Goal: Task Accomplishment & Management: Complete application form

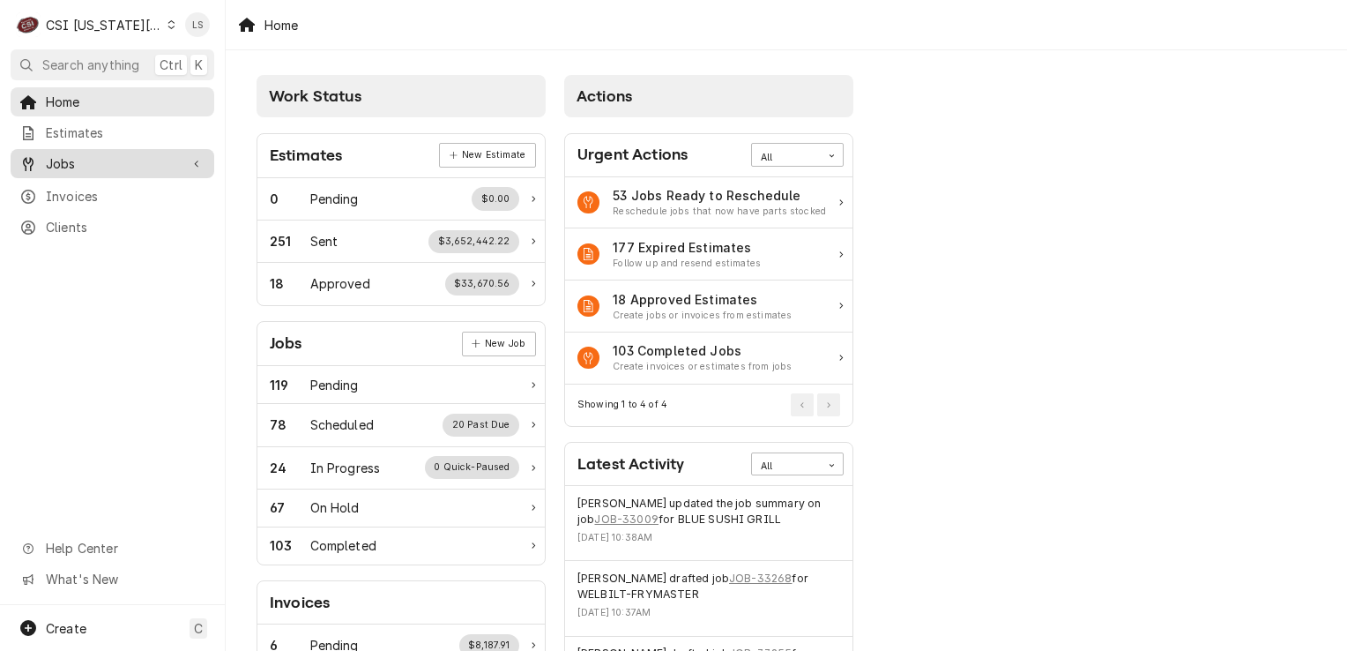
click at [101, 157] on span "Jobs" at bounding box center [112, 163] width 133 height 19
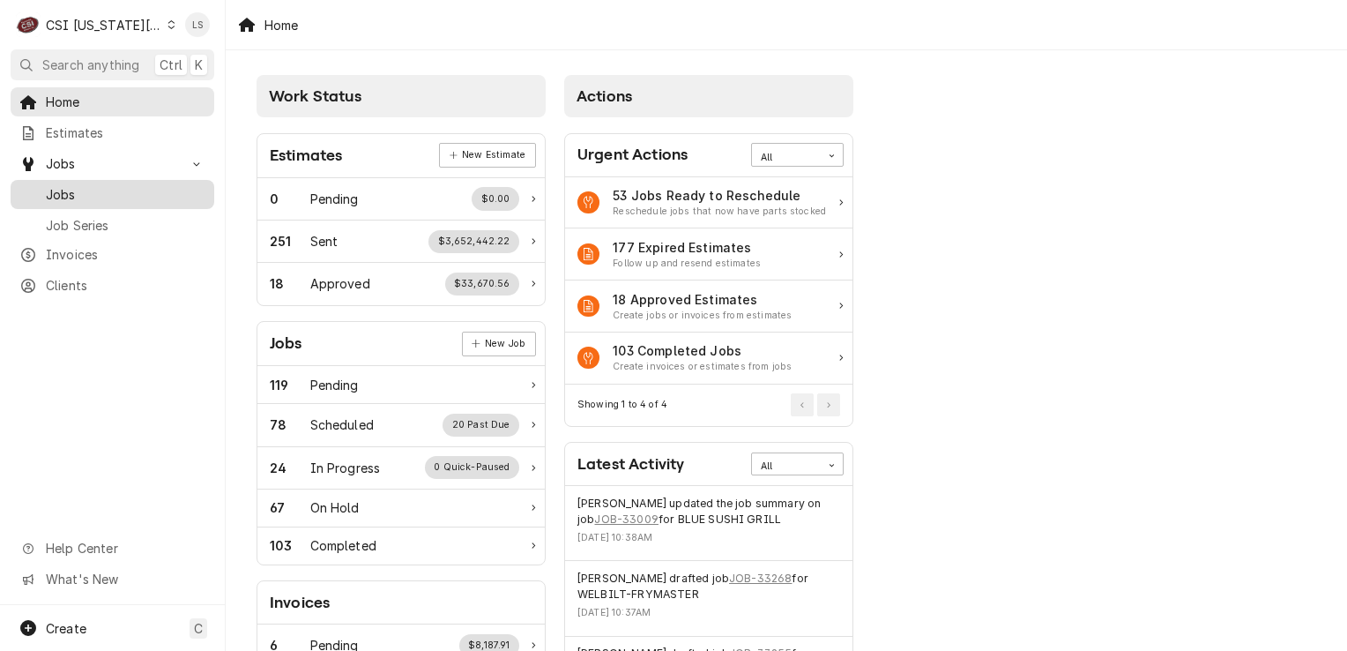
click at [86, 185] on span "Jobs" at bounding box center [126, 194] width 160 height 19
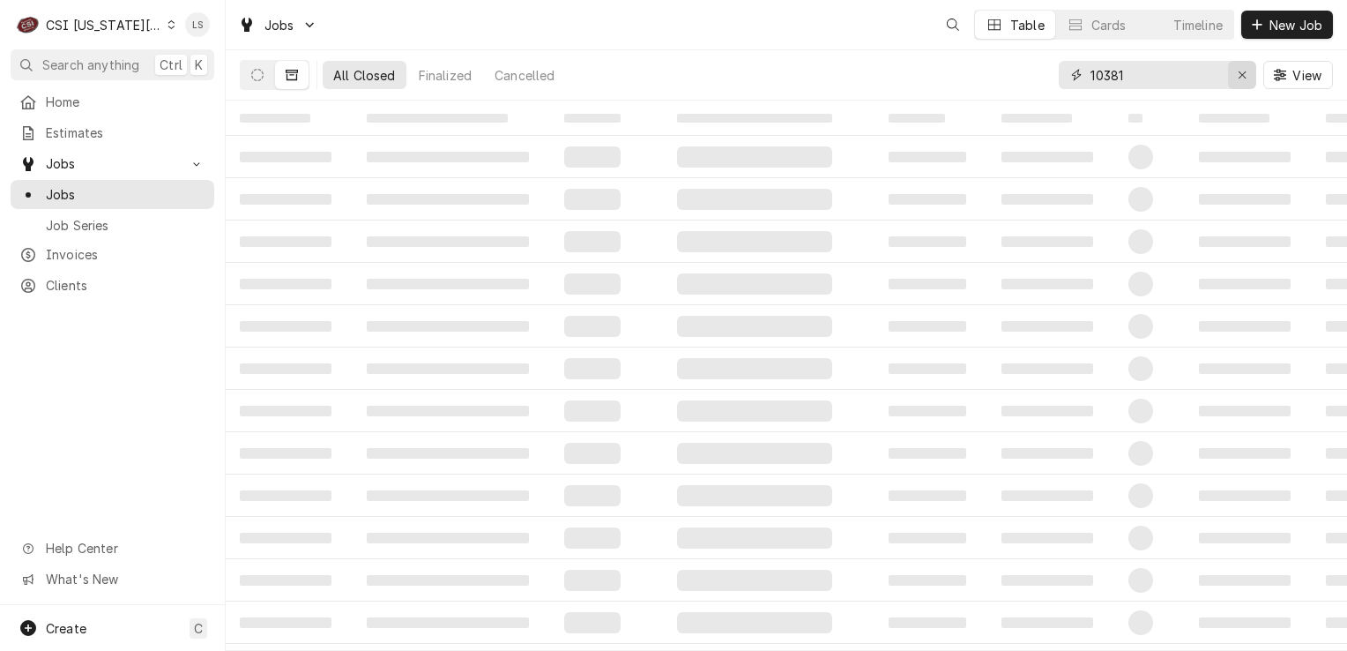
click at [1238, 71] on icon "Erase input" at bounding box center [1243, 75] width 10 height 12
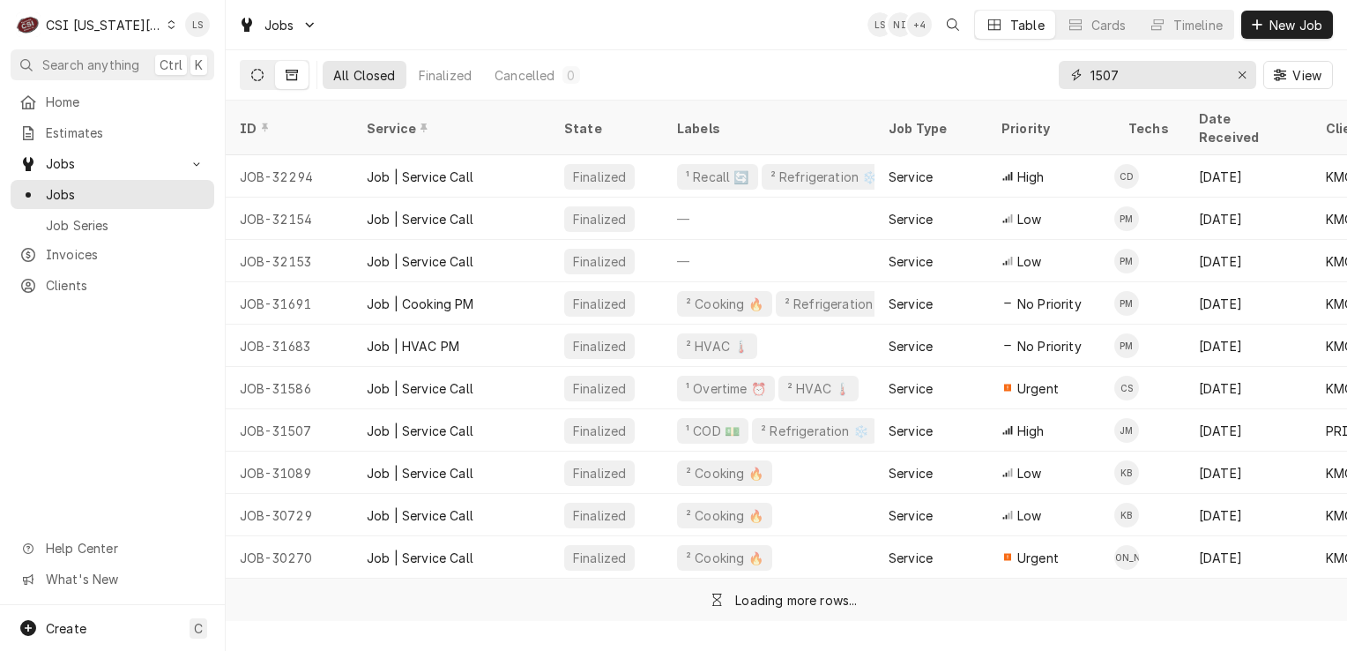
type input "1507"
click at [255, 71] on icon "Dynamic Content Wrapper" at bounding box center [257, 75] width 12 height 12
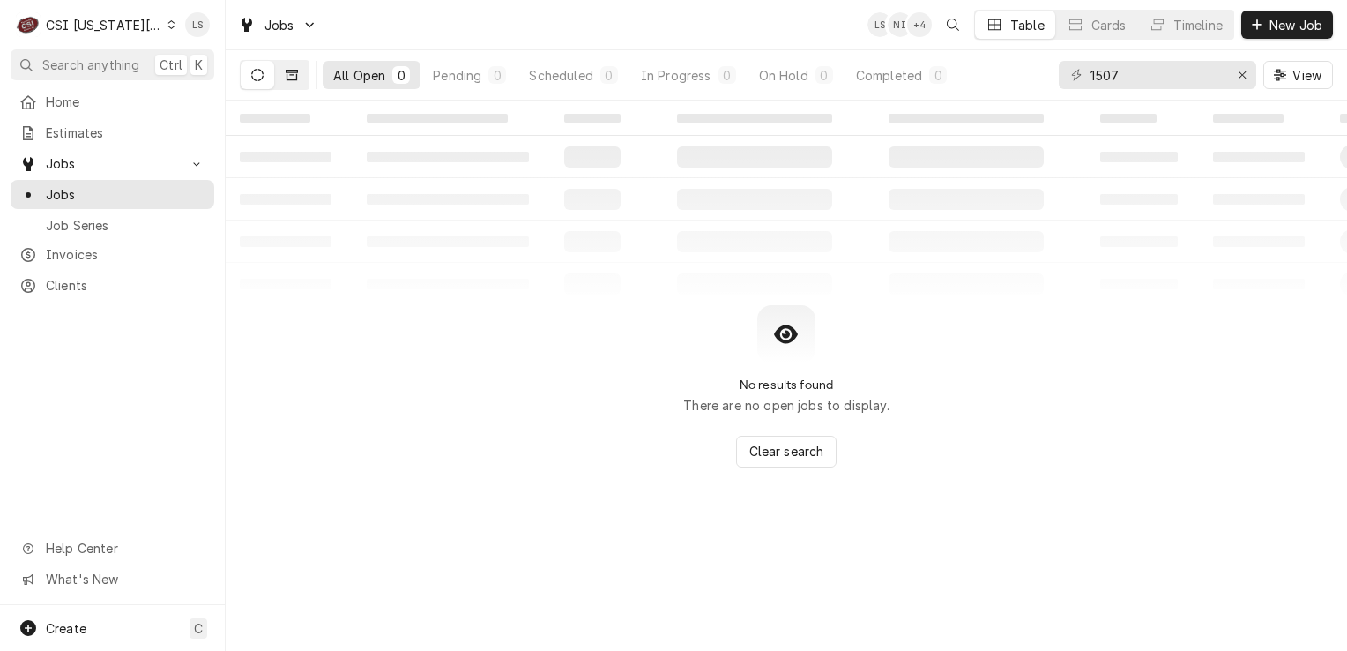
click at [296, 78] on icon "Dynamic Content Wrapper" at bounding box center [292, 75] width 12 height 11
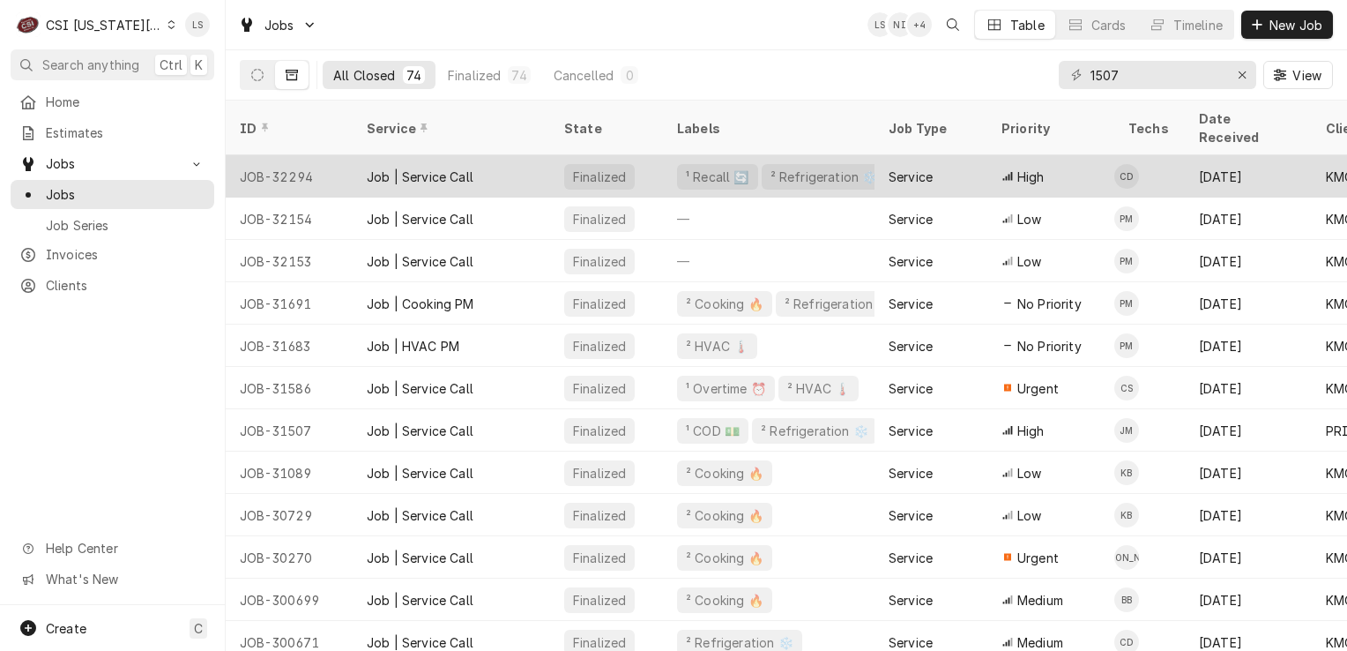
click at [270, 157] on div "JOB-32294" at bounding box center [289, 176] width 127 height 42
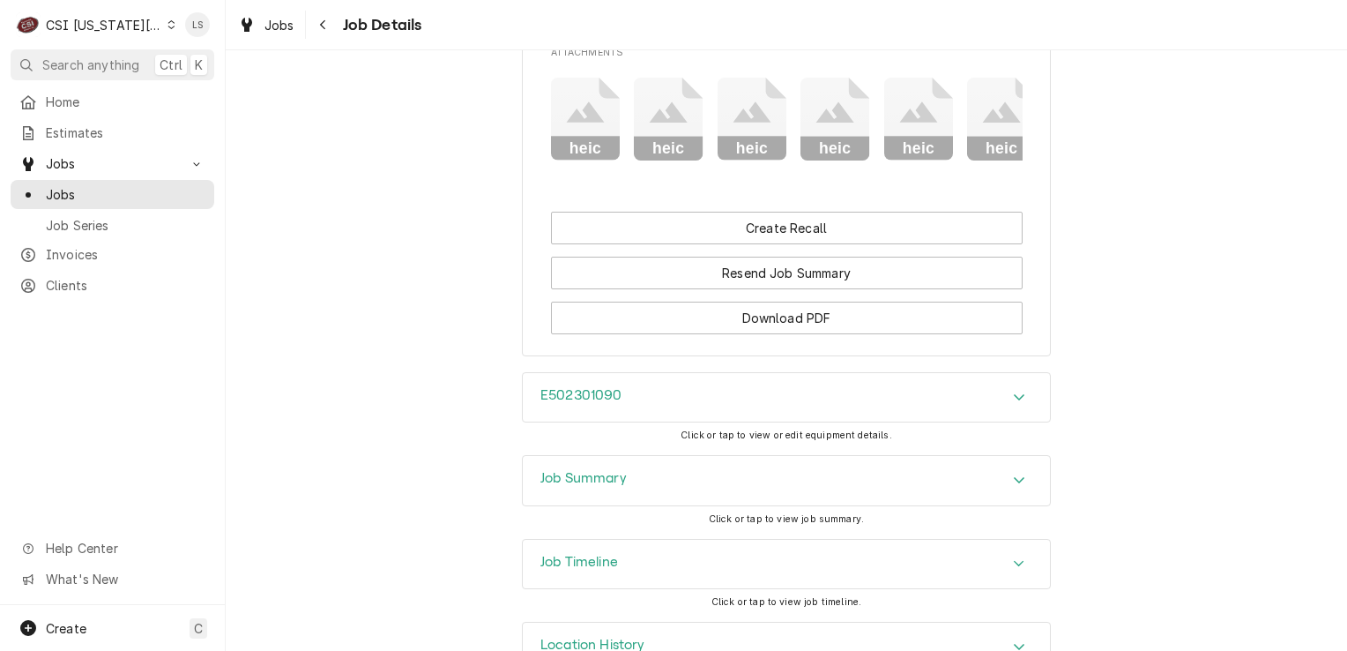
scroll to position [2384, 0]
click at [1028, 455] on div "Job Summary" at bounding box center [786, 479] width 527 height 49
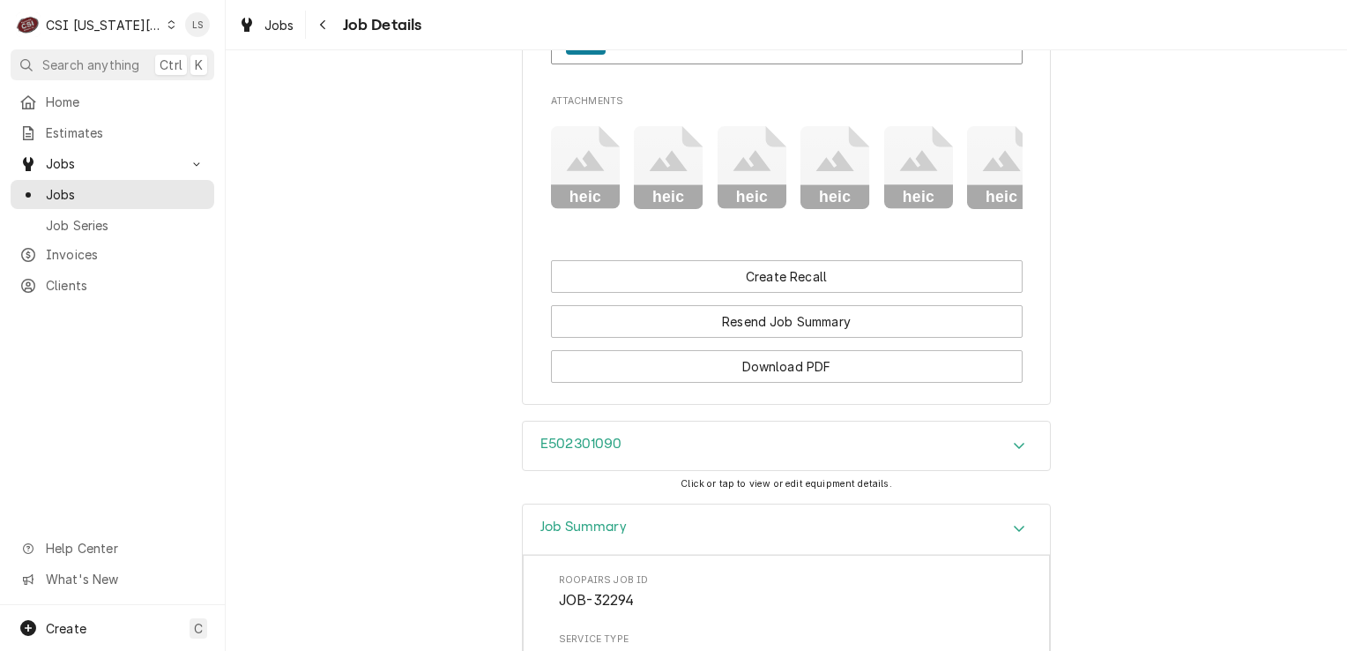
scroll to position [2380, 0]
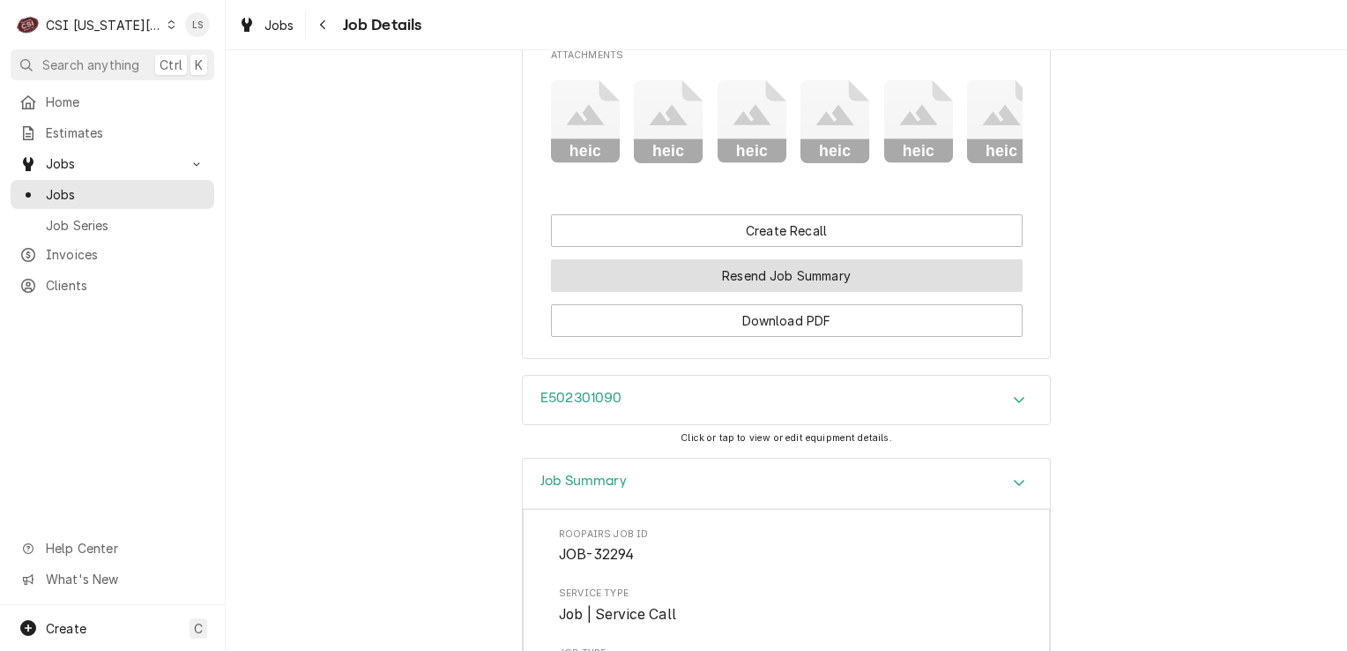
click at [815, 259] on button "Resend Job Summary" at bounding box center [787, 275] width 472 height 33
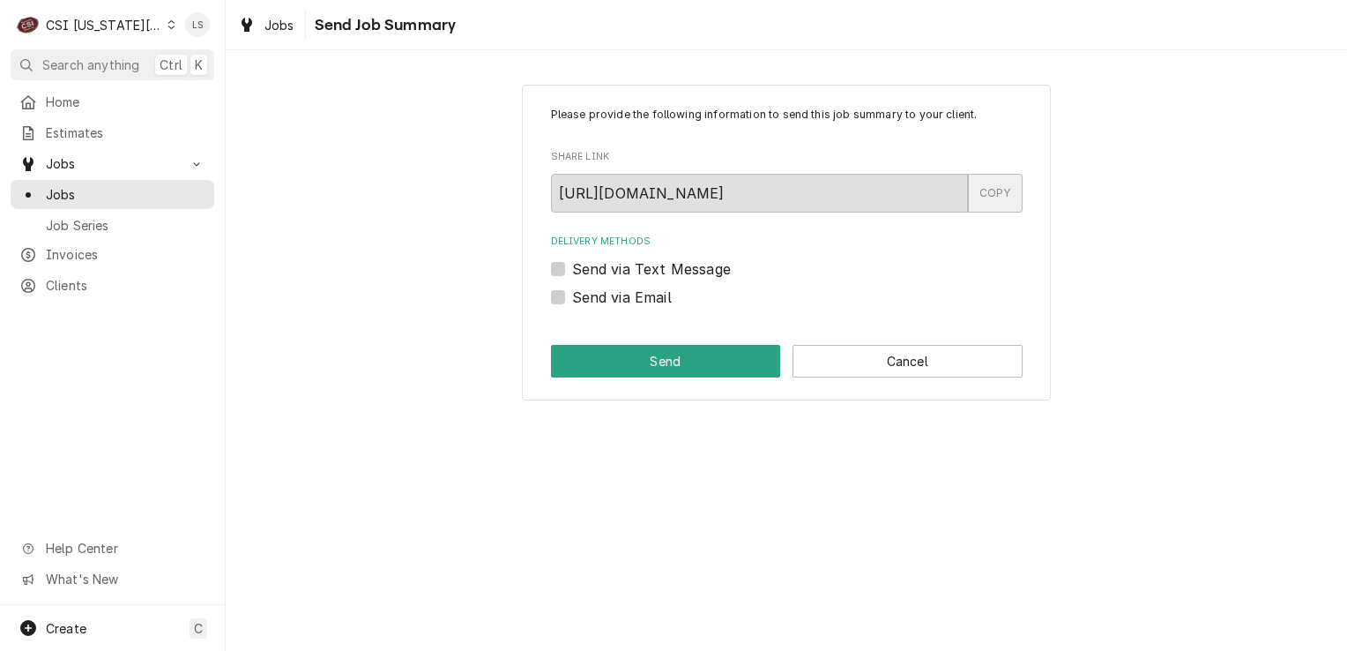
click at [995, 199] on div "COPY" at bounding box center [995, 193] width 55 height 39
click at [99, 185] on span "Jobs" at bounding box center [126, 194] width 160 height 19
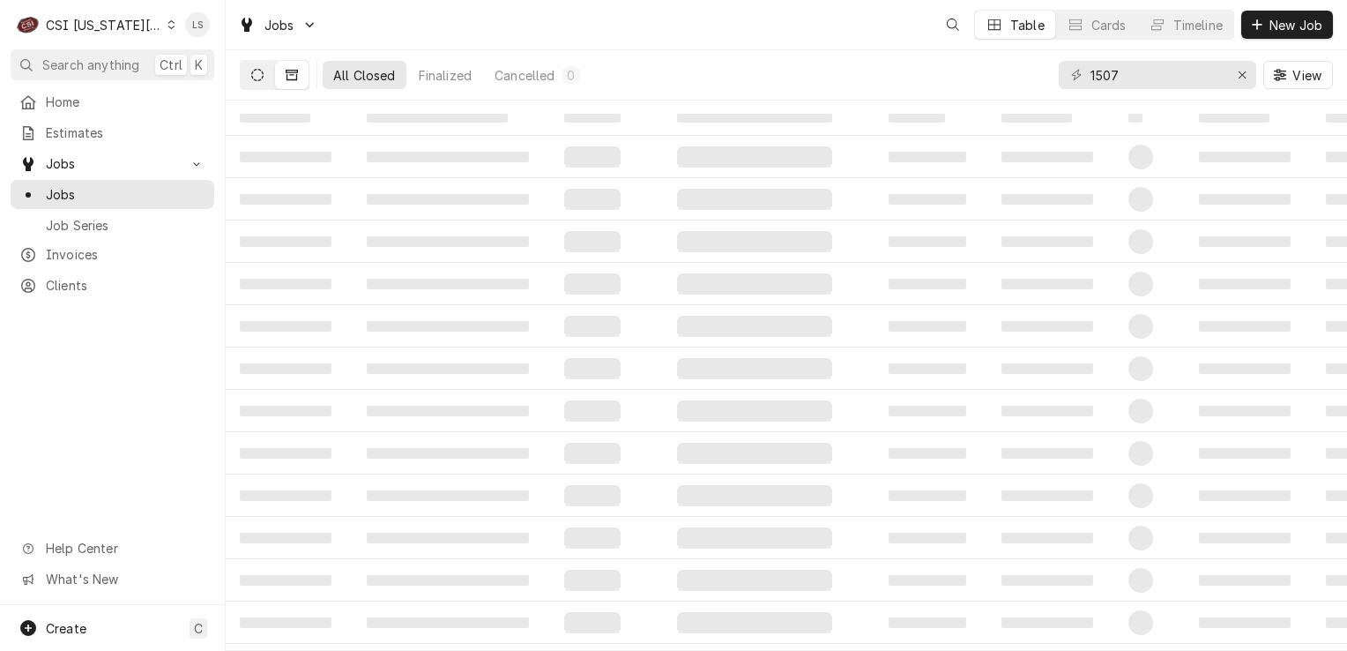
click at [254, 75] on icon "Dynamic Content Wrapper" at bounding box center [257, 75] width 12 height 12
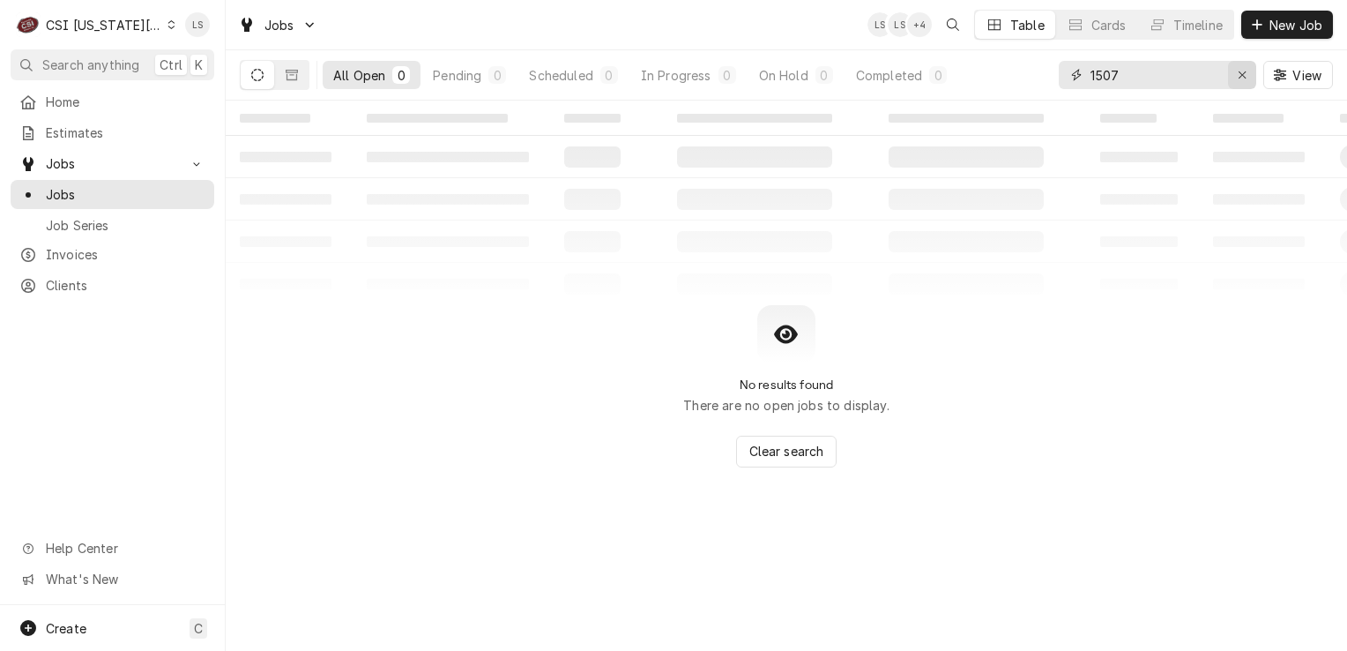
click at [1232, 78] on button "Erase input" at bounding box center [1242, 75] width 28 height 28
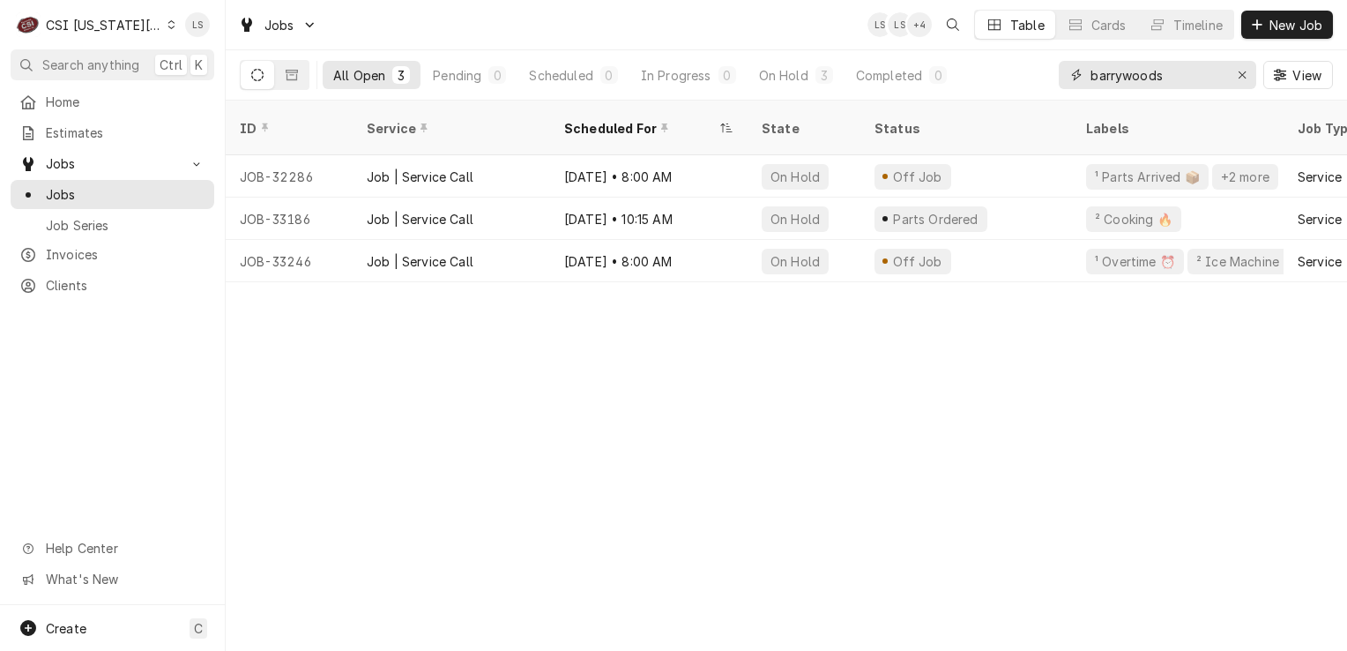
type input "barrywoods"
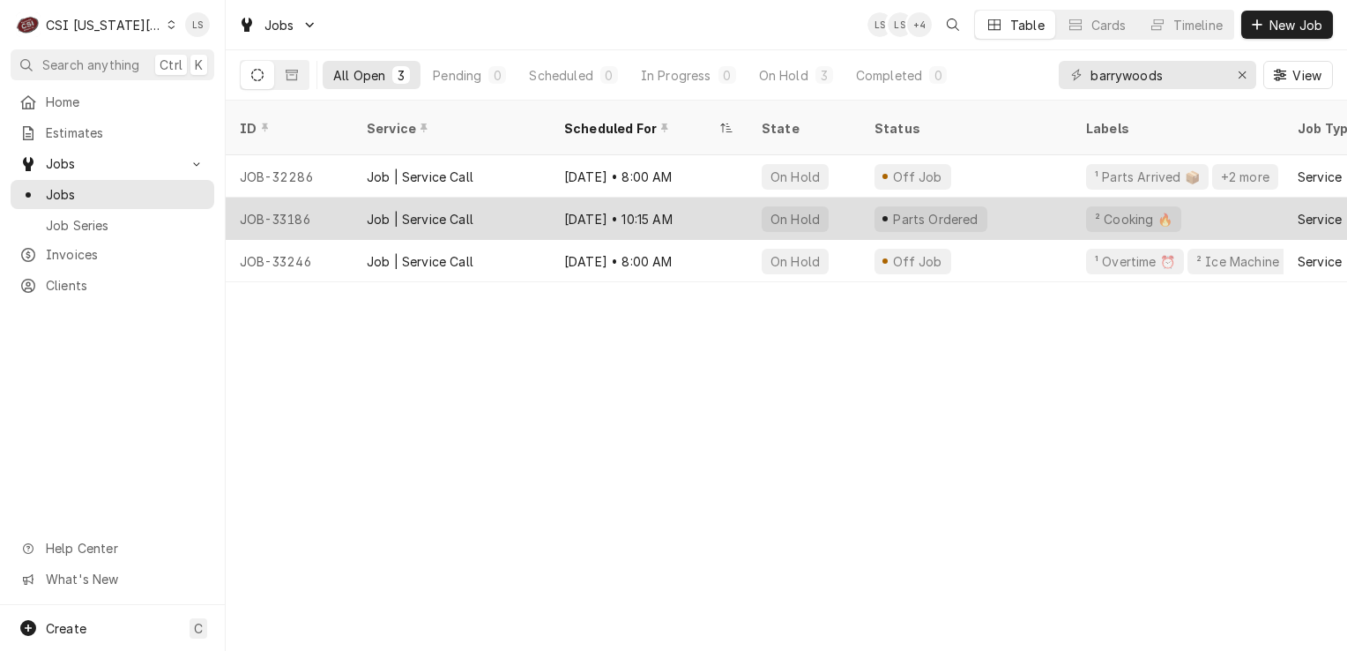
click at [264, 203] on div "JOB-33186" at bounding box center [289, 218] width 127 height 42
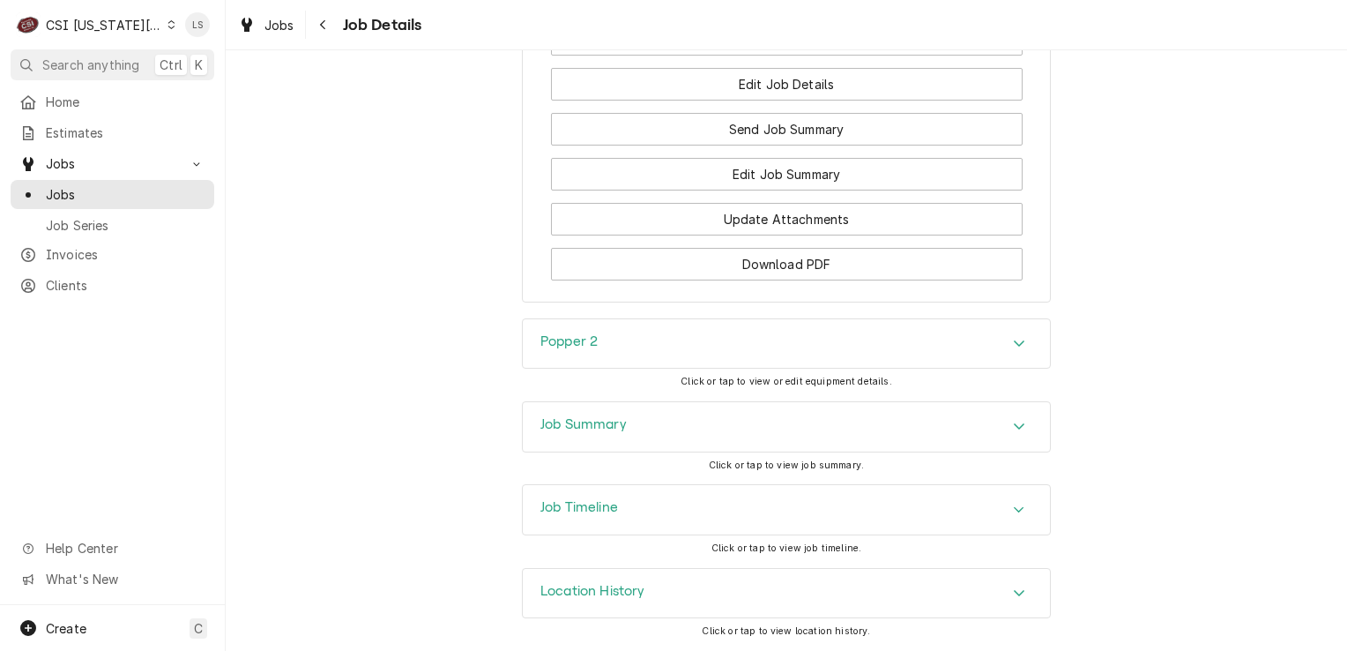
scroll to position [2357, 0]
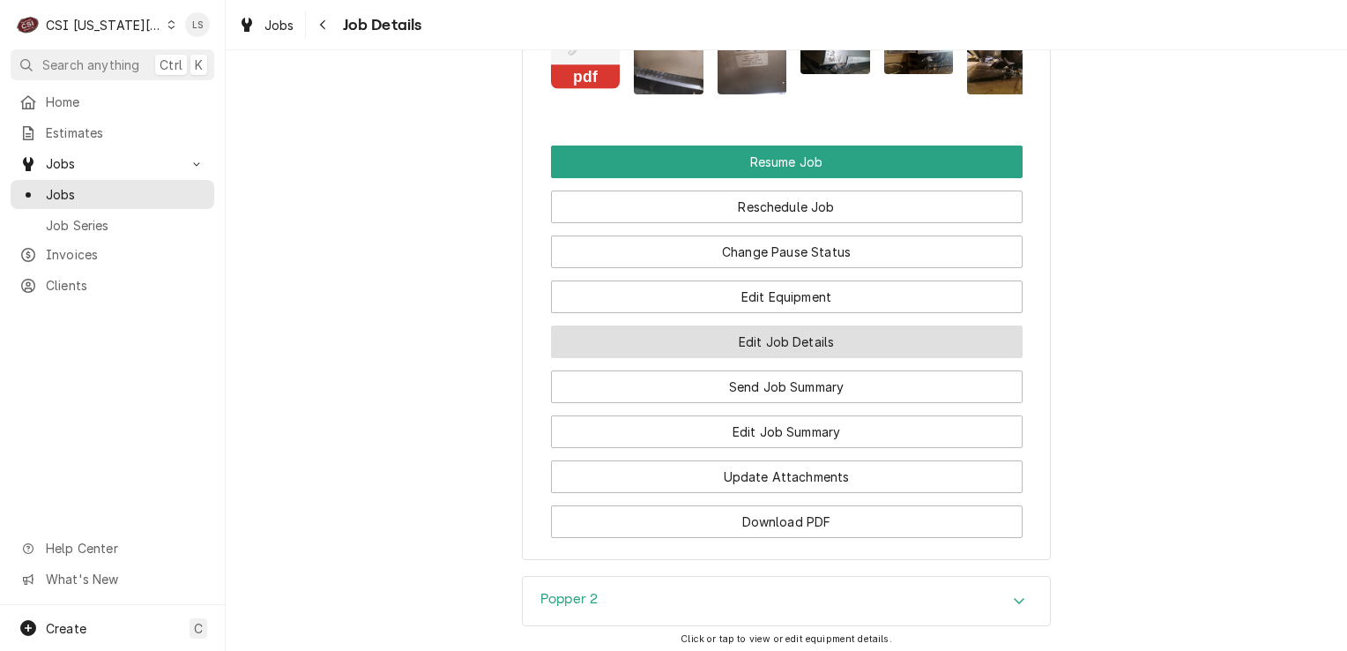
click at [769, 349] on button "Edit Job Details" at bounding box center [787, 341] width 472 height 33
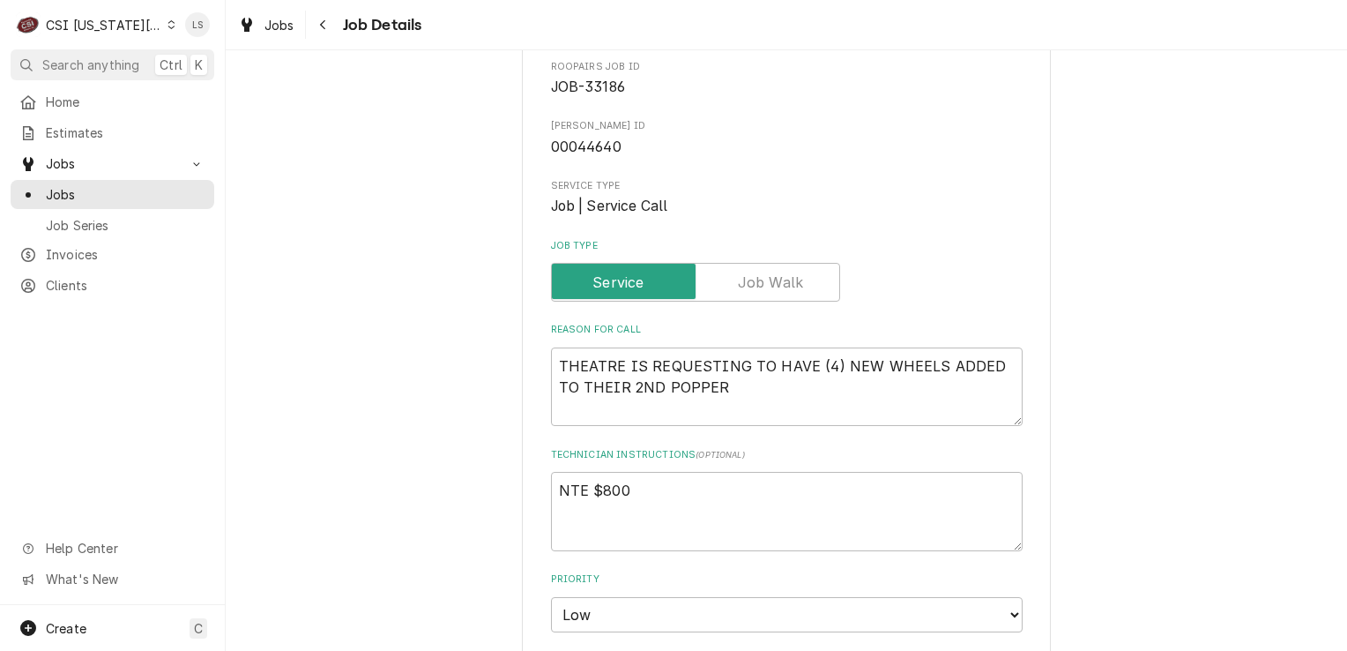
scroll to position [176, 0]
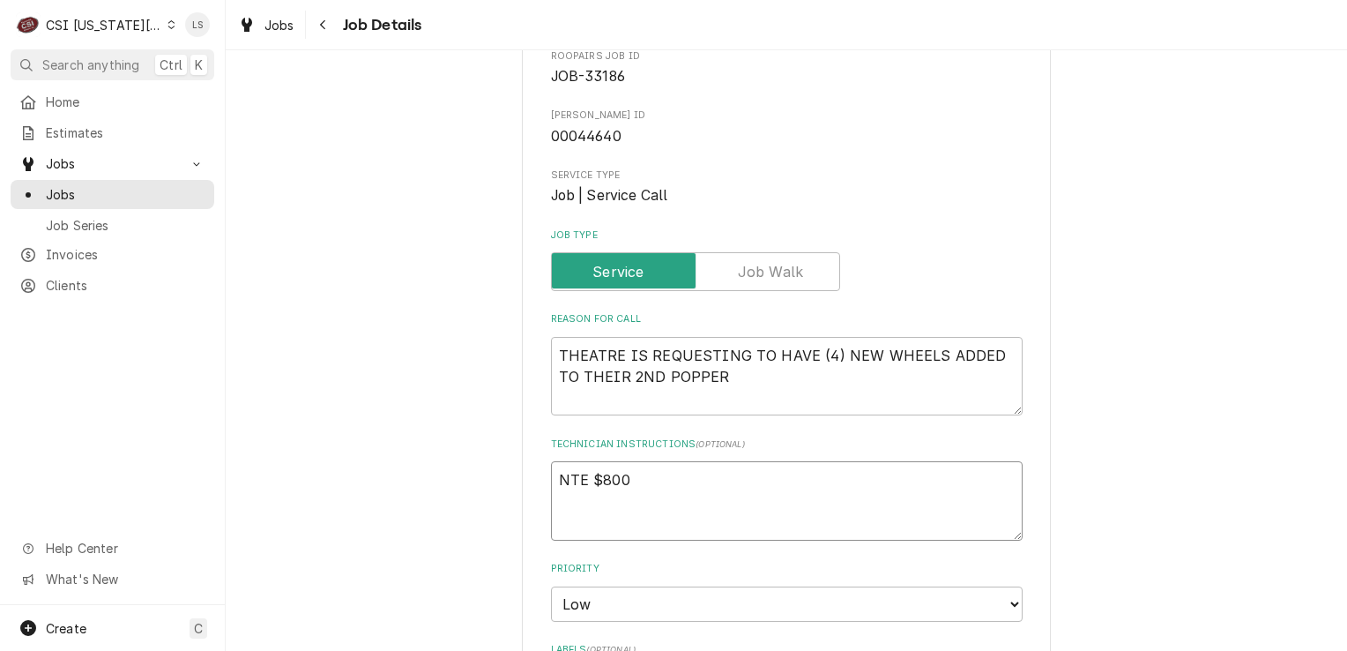
click at [553, 479] on textarea "NTE $800" at bounding box center [787, 500] width 472 height 79
type textarea "x"
type textarea "NTE $800"
type textarea "x"
type textarea "NTE $800"
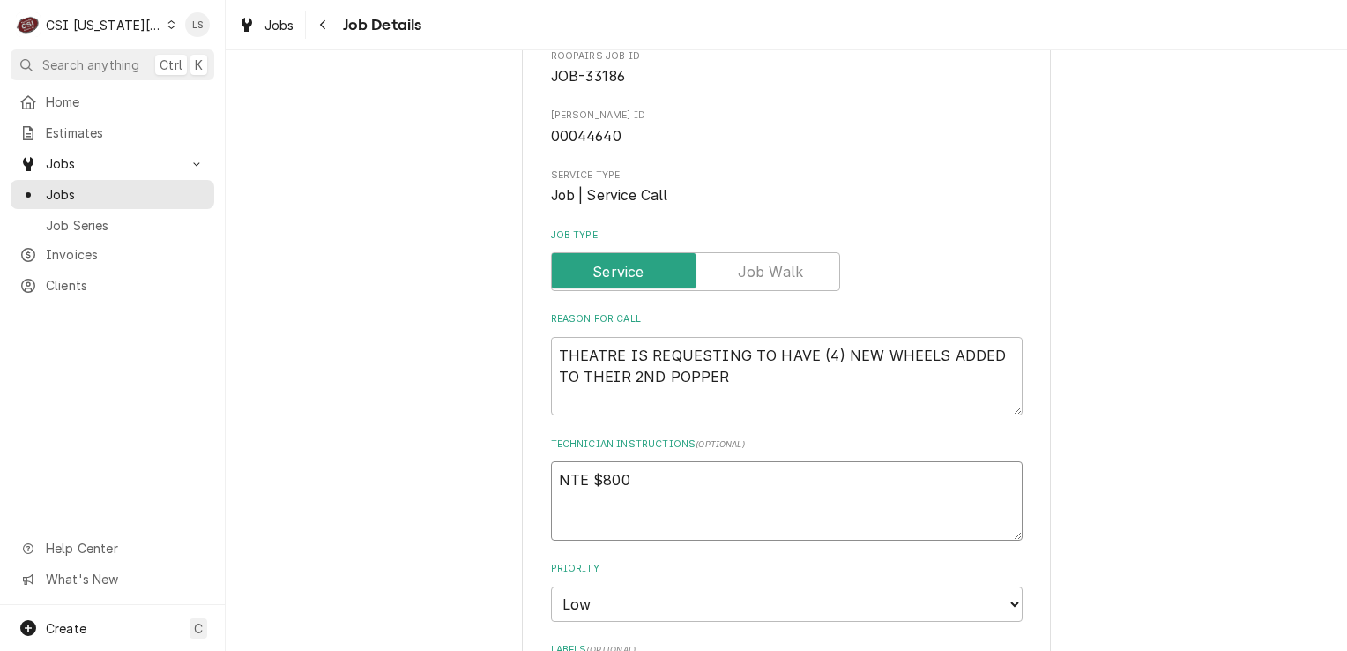
click at [553, 479] on textarea "NTE $800" at bounding box center [787, 500] width 472 height 79
paste textarea "Tracking Number: 393866674021"
type textarea "x"
type textarea "Tracking Number: 393866674021 NTE $800"
type textarea "x"
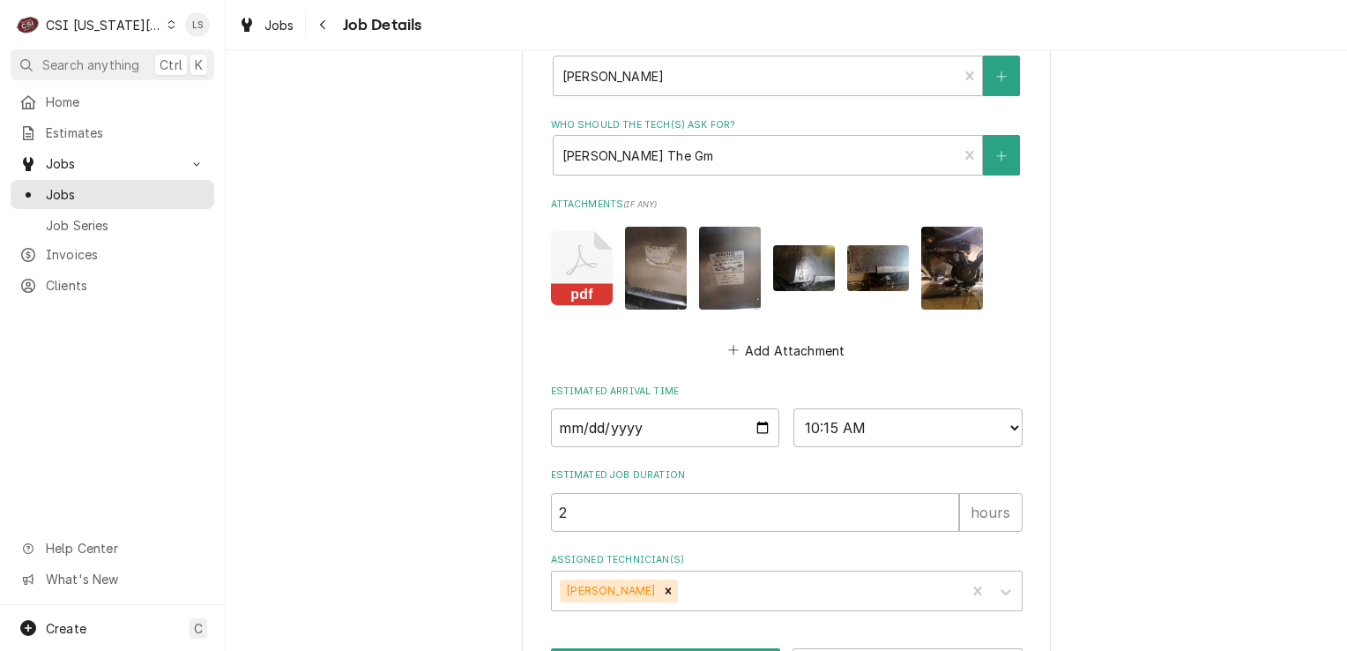
scroll to position [1121, 0]
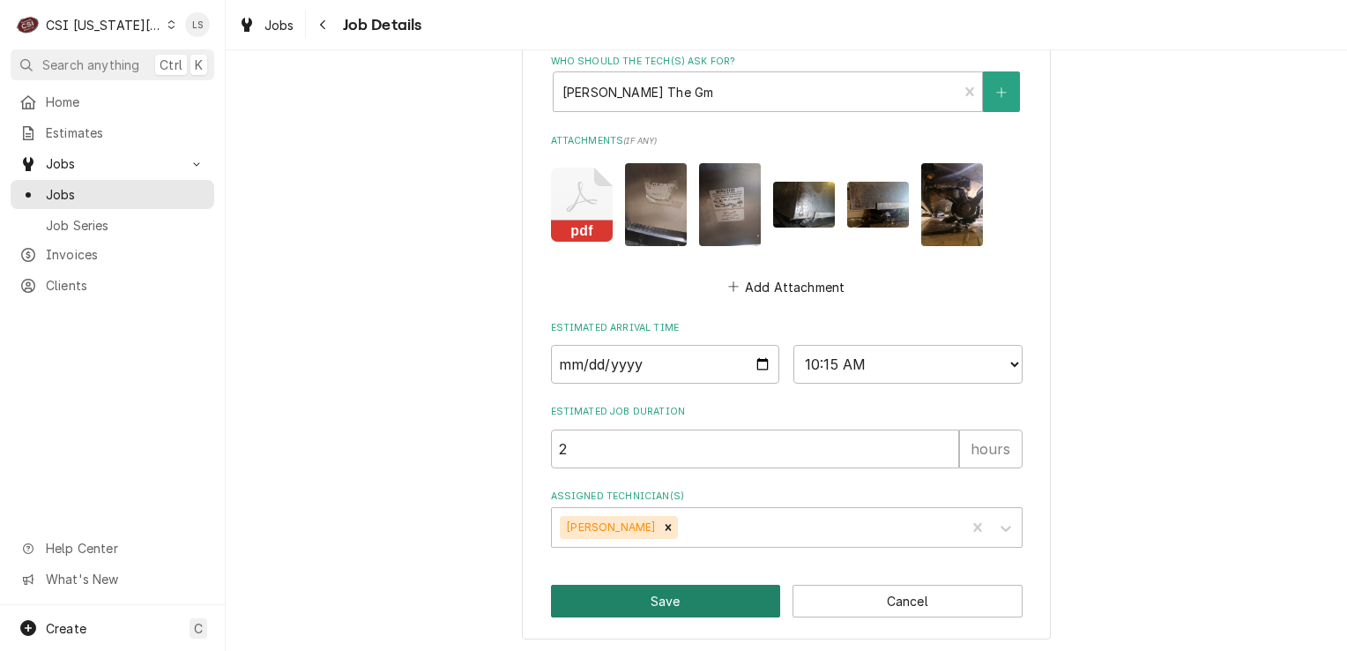
type textarea "Tracking Number: 393866674021 NTE $800"
click at [693, 592] on button "Save" at bounding box center [666, 601] width 230 height 33
type textarea "x"
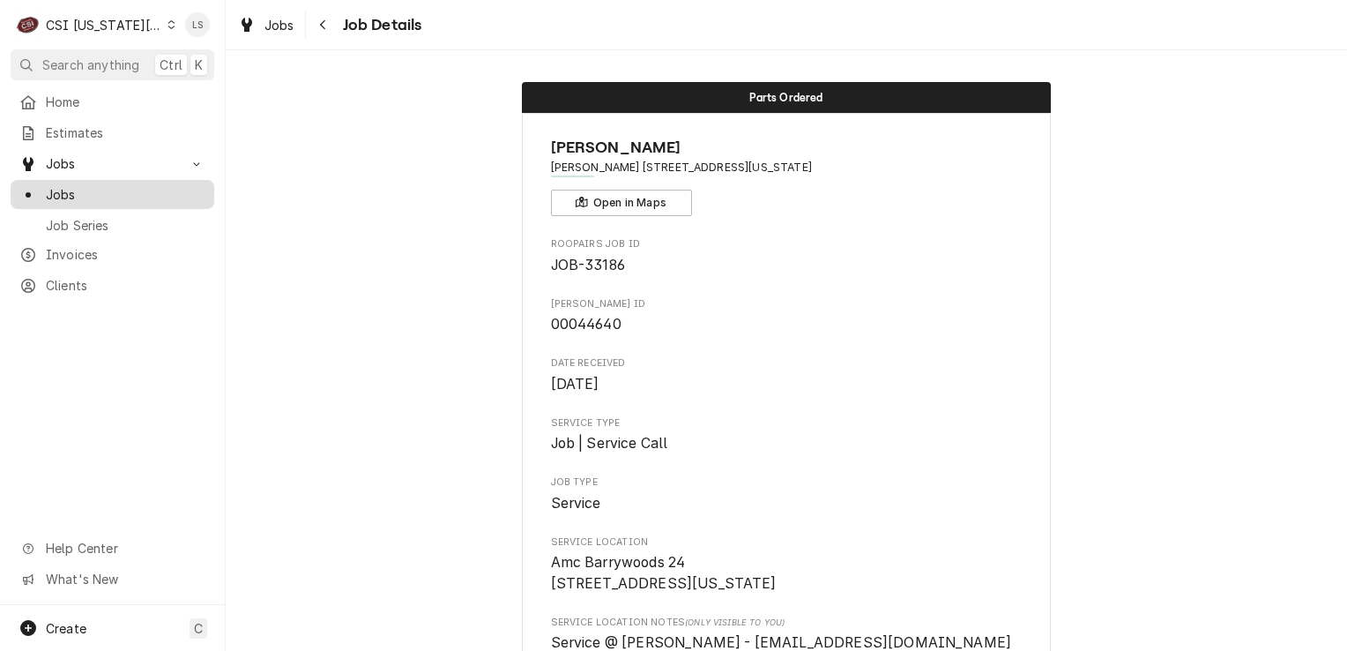
click at [129, 196] on span "Jobs" at bounding box center [126, 194] width 160 height 19
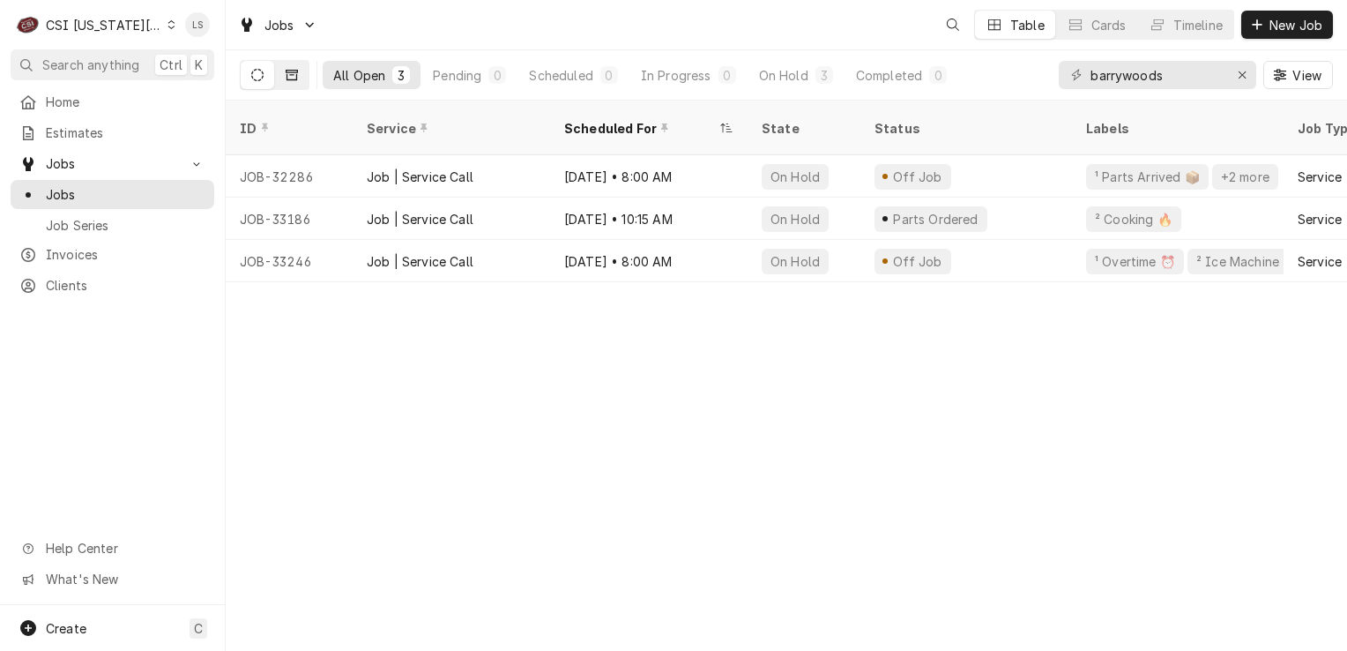
click at [298, 76] on button "Dynamic Content Wrapper" at bounding box center [292, 75] width 34 height 28
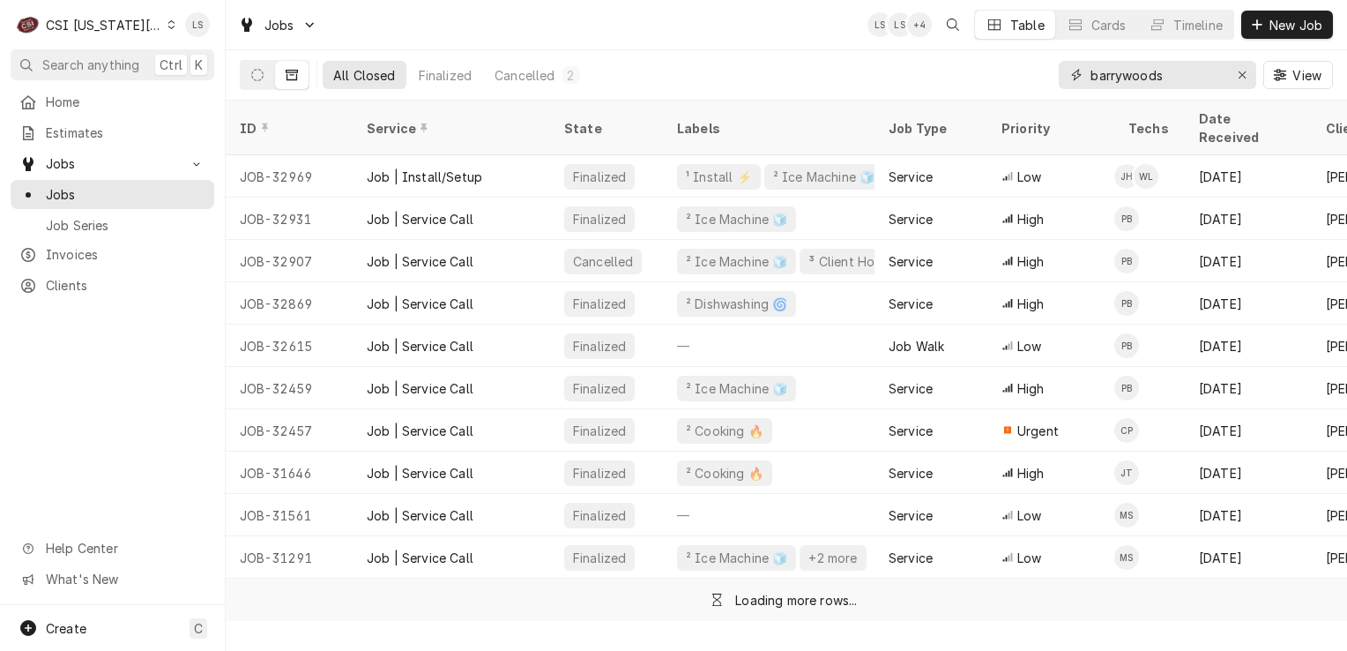
drag, startPoint x: 1235, startPoint y: 77, endPoint x: 1235, endPoint y: 87, distance: 10.6
click at [1235, 82] on div "Erase input" at bounding box center [1242, 75] width 18 height 18
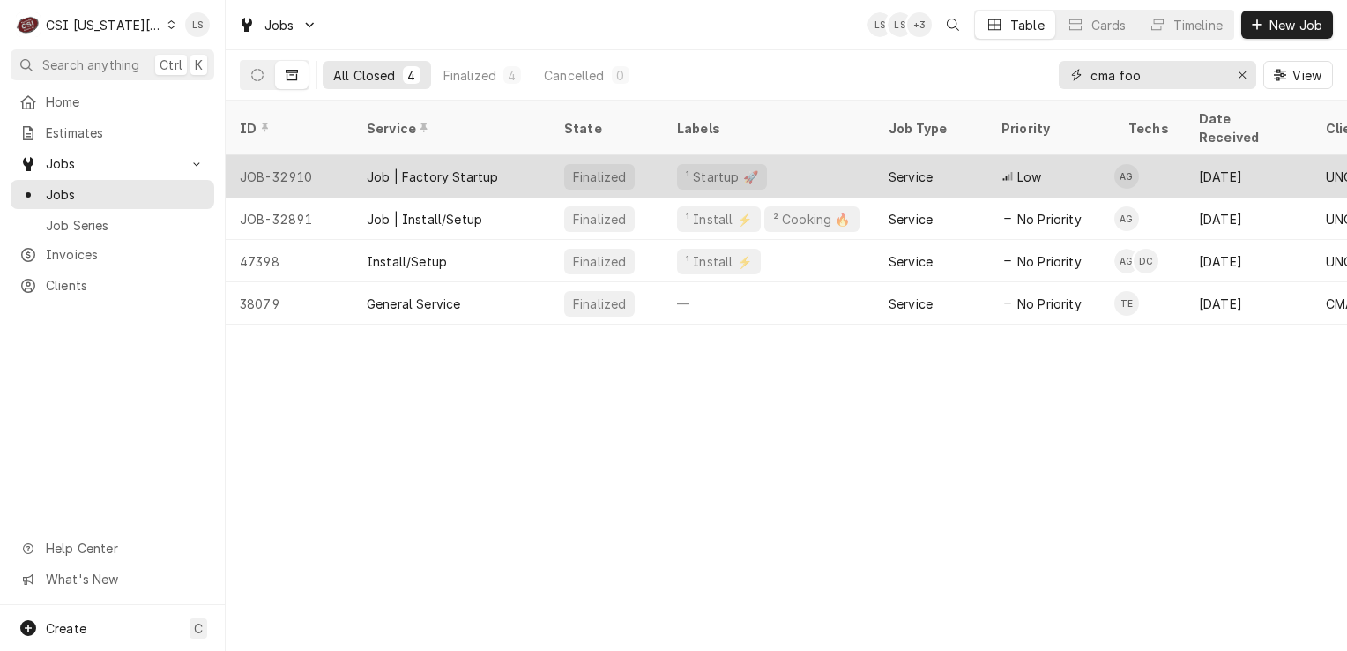
type input "cma foo"
click at [274, 155] on div "JOB-32910" at bounding box center [289, 176] width 127 height 42
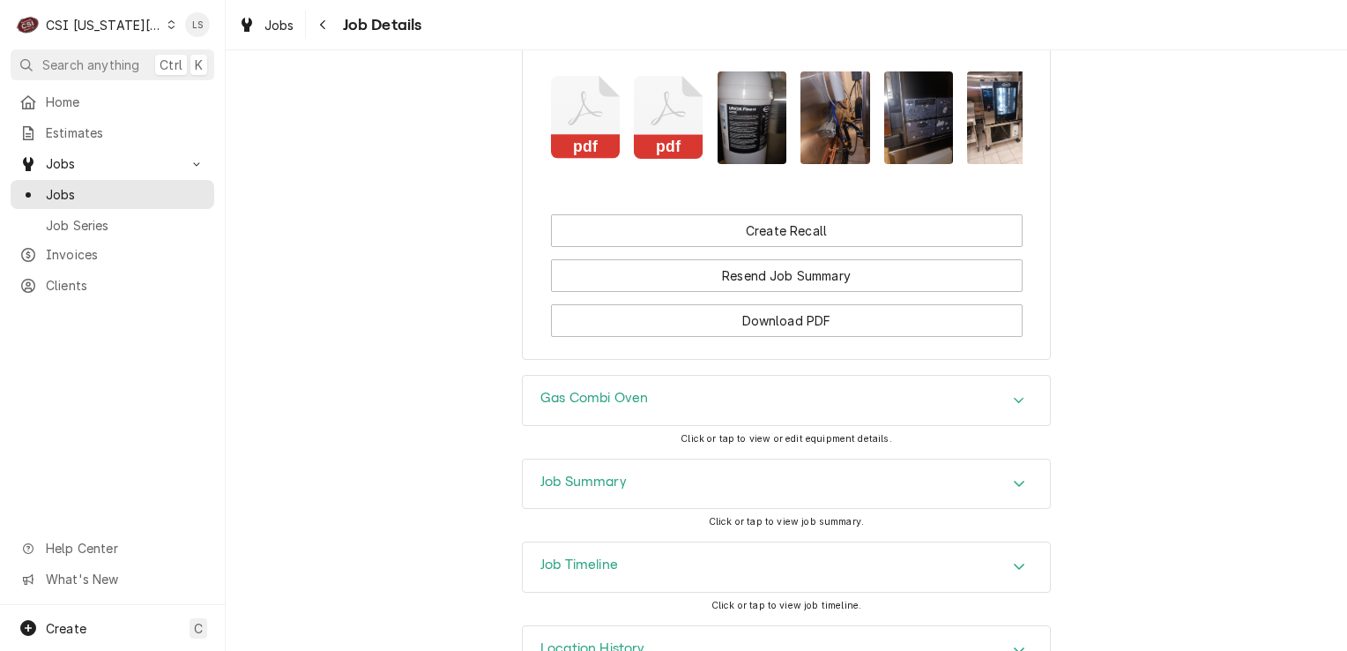
click at [736, 149] on img "Attachments" at bounding box center [753, 117] width 70 height 93
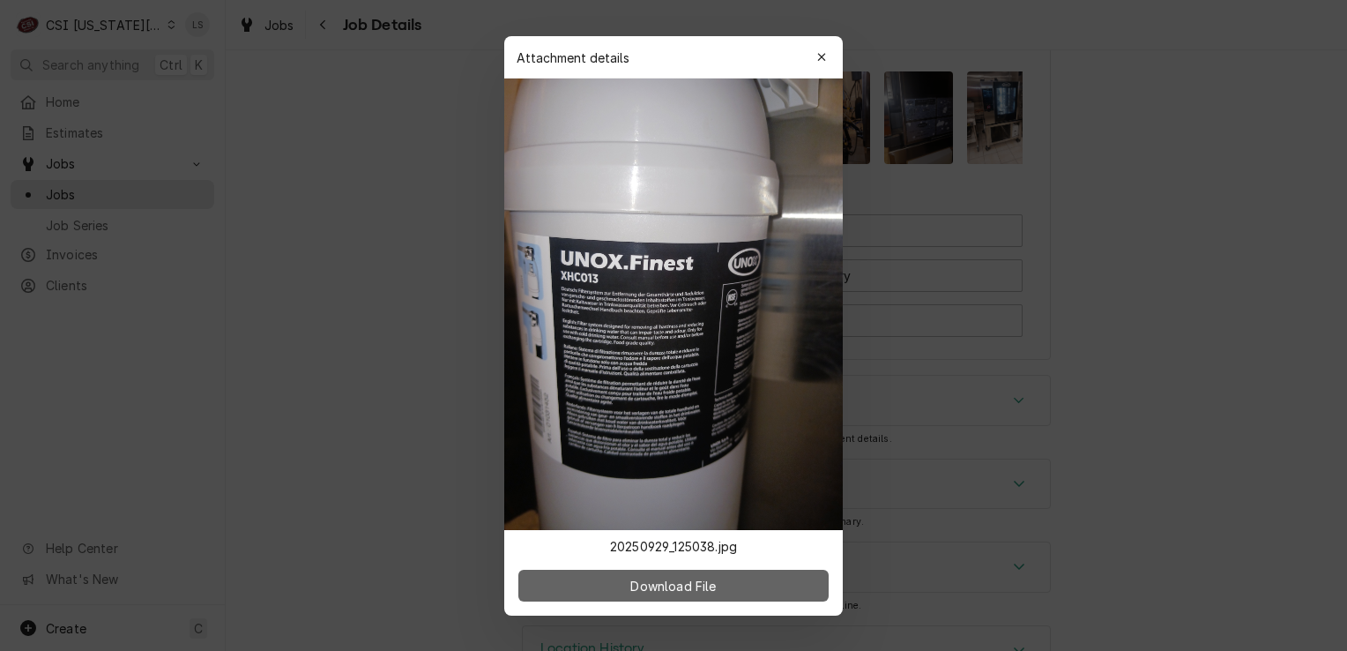
click at [675, 592] on span "Download File" at bounding box center [673, 585] width 93 height 19
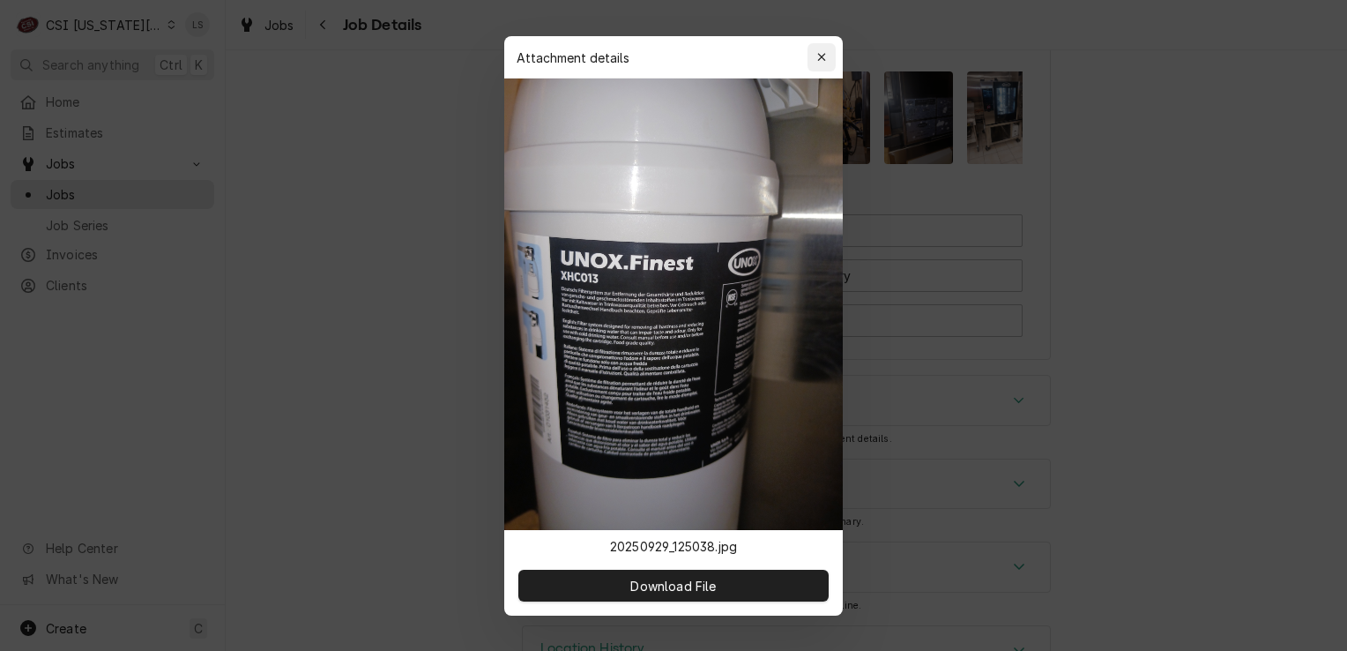
click at [818, 55] on icon "button" at bounding box center [822, 57] width 10 height 12
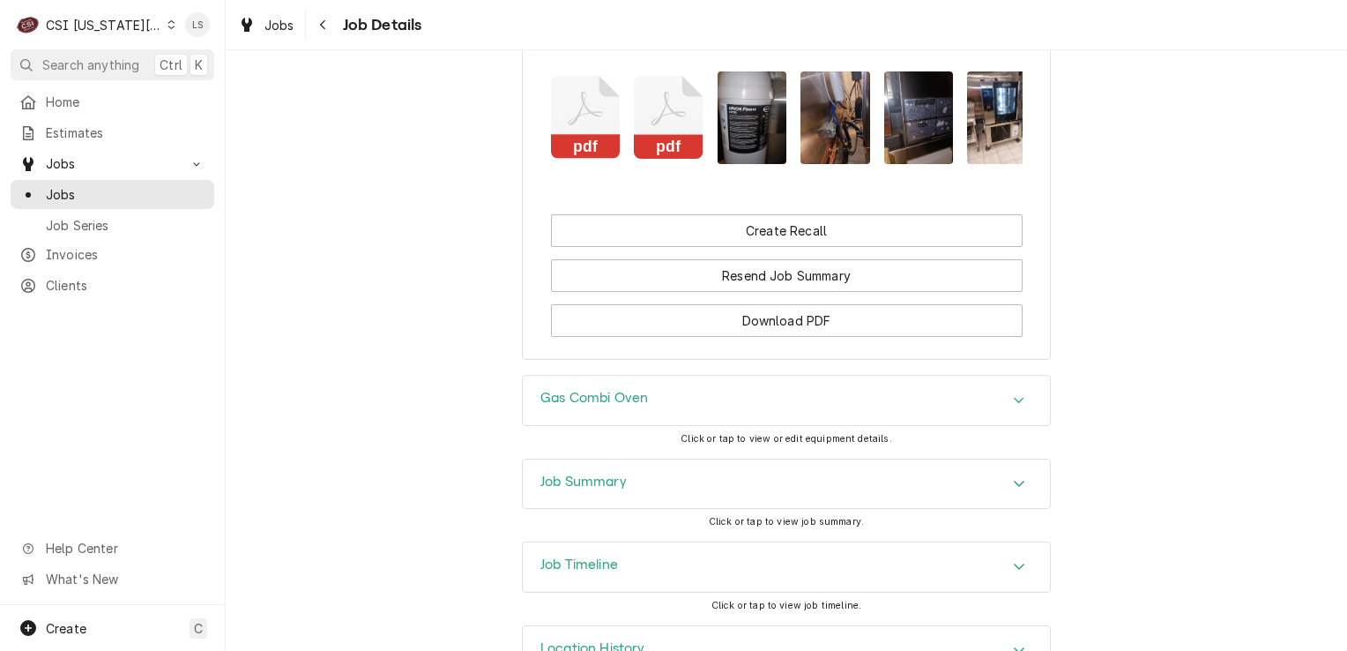
click at [825, 150] on img "Attachments" at bounding box center [836, 117] width 70 height 93
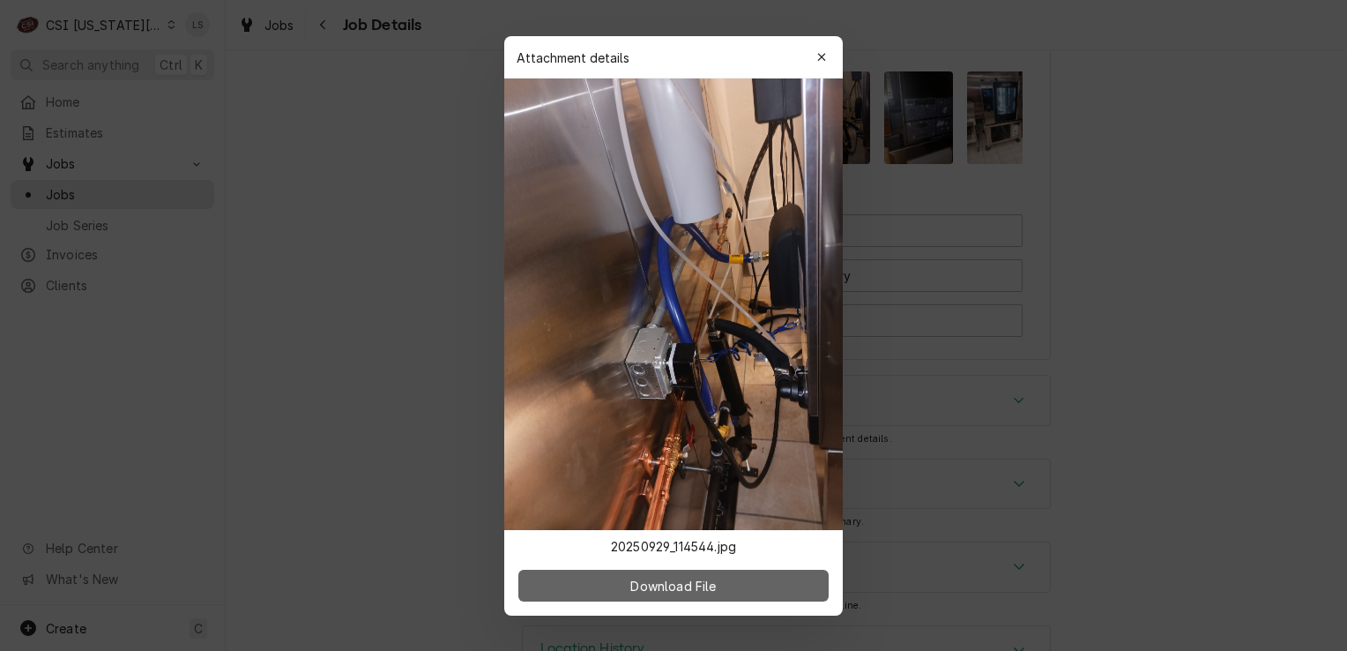
click at [691, 594] on button "Download File" at bounding box center [673, 586] width 310 height 32
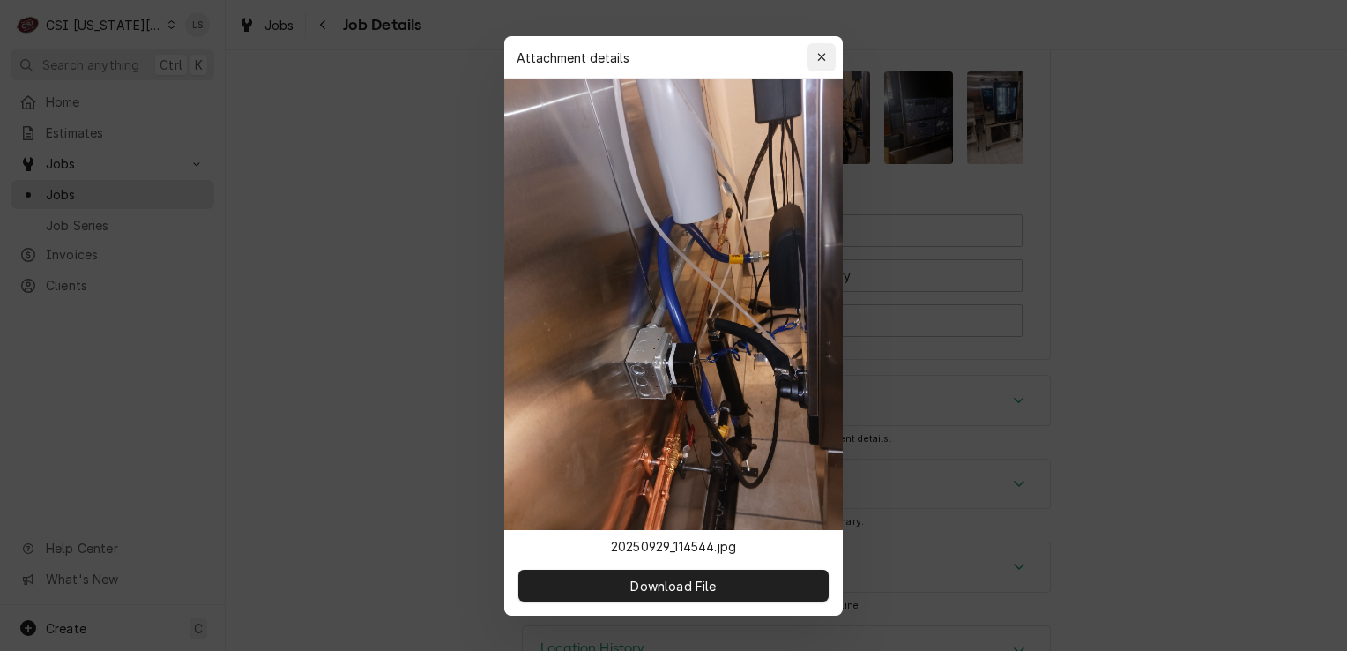
click at [822, 53] on icon "button" at bounding box center [822, 57] width 10 height 12
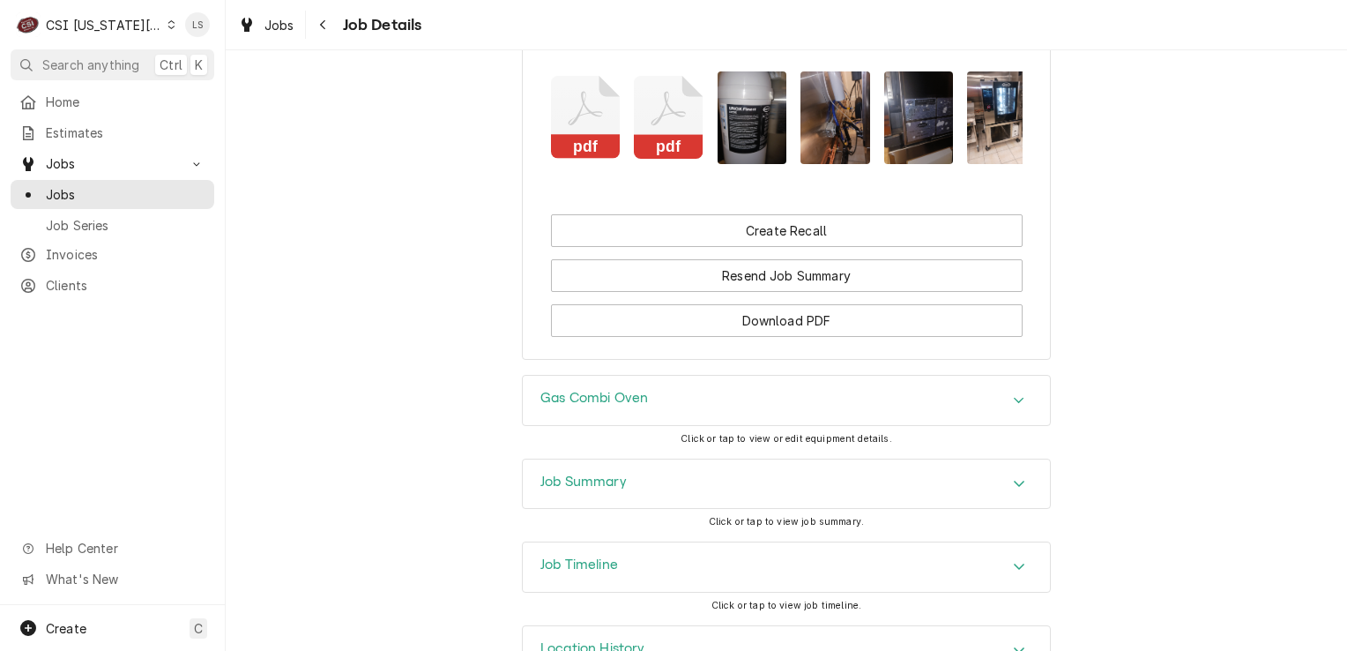
scroll to position [0, 111]
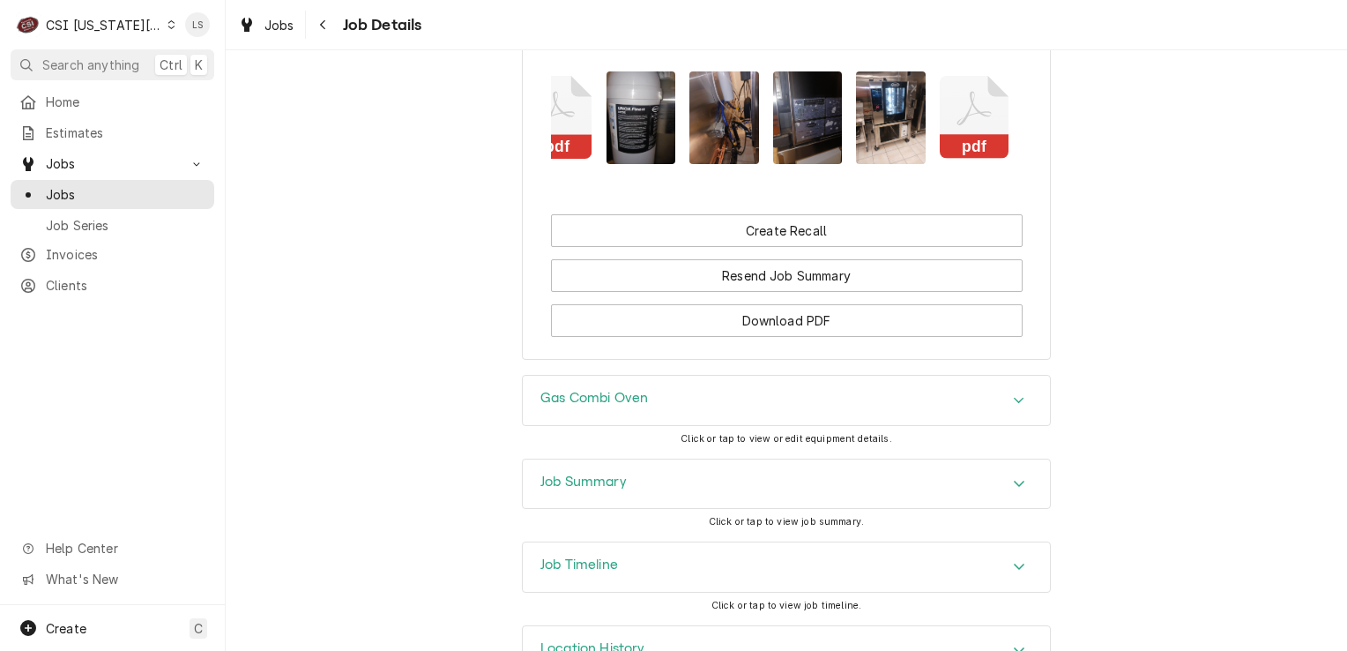
click at [786, 145] on img "Attachments" at bounding box center [808, 117] width 70 height 93
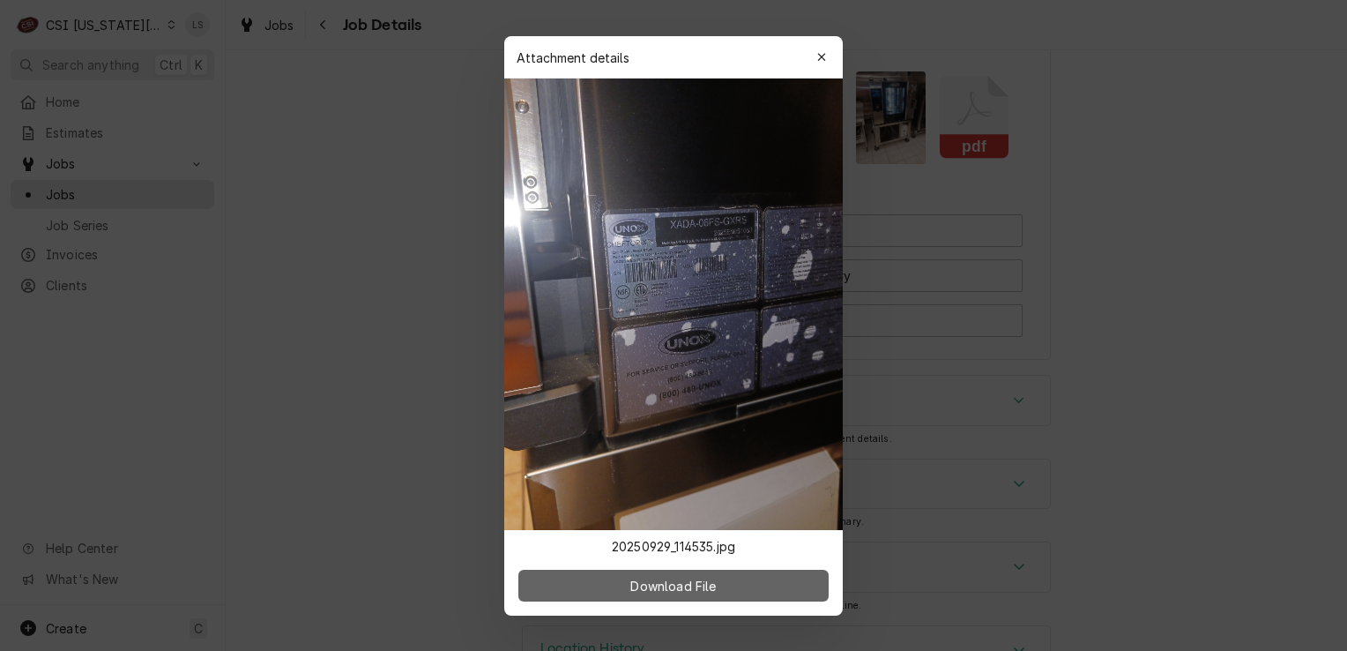
click at [695, 584] on span "Download File" at bounding box center [673, 585] width 93 height 19
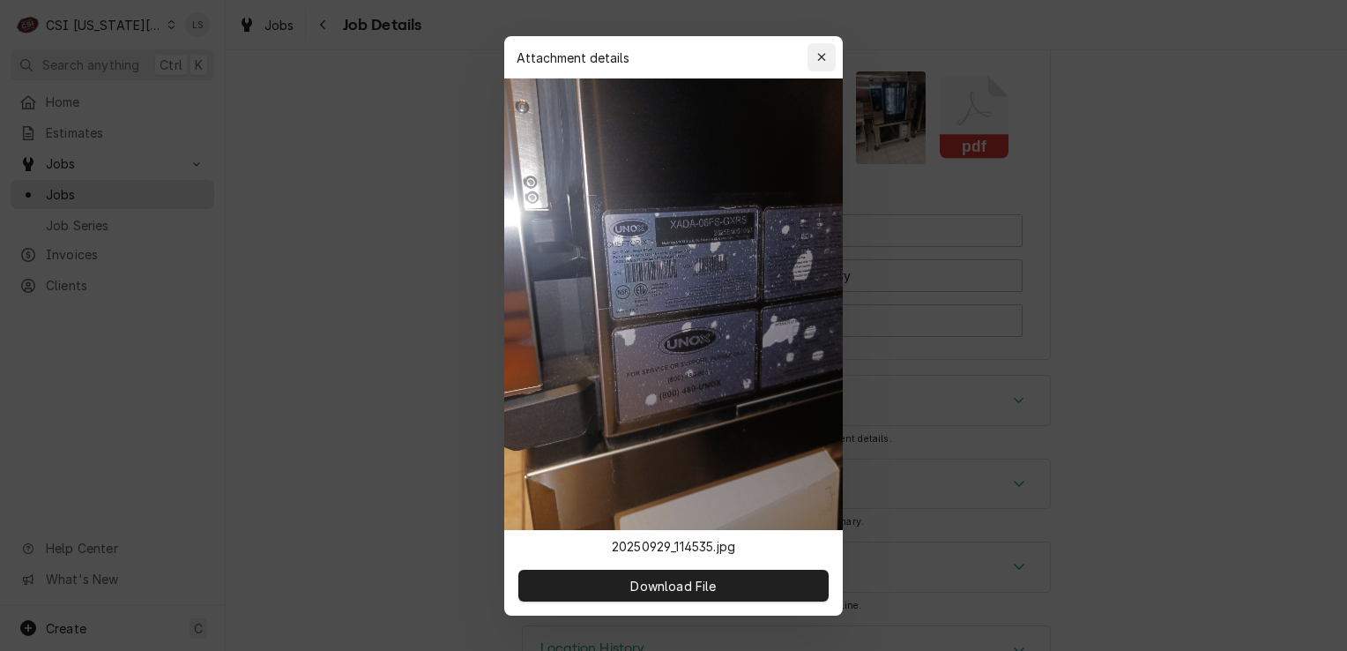
click at [819, 52] on icon "button" at bounding box center [822, 57] width 10 height 12
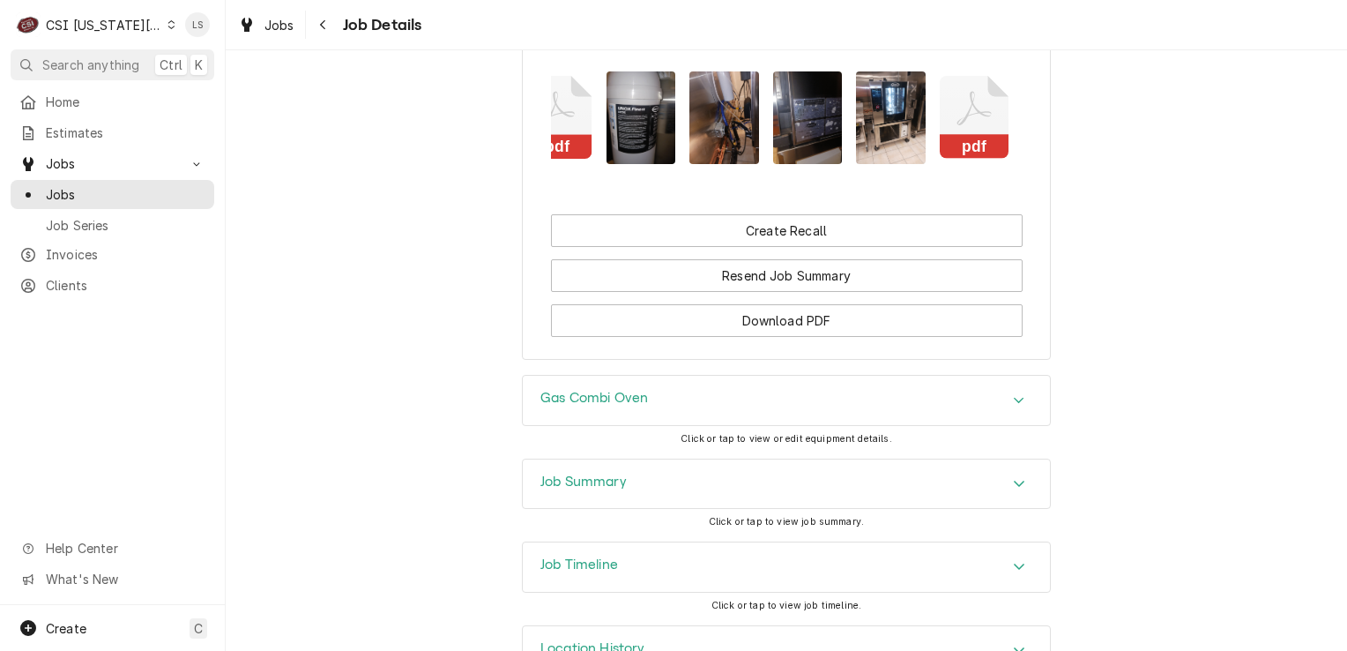
click at [893, 145] on img "Attachments" at bounding box center [891, 117] width 70 height 93
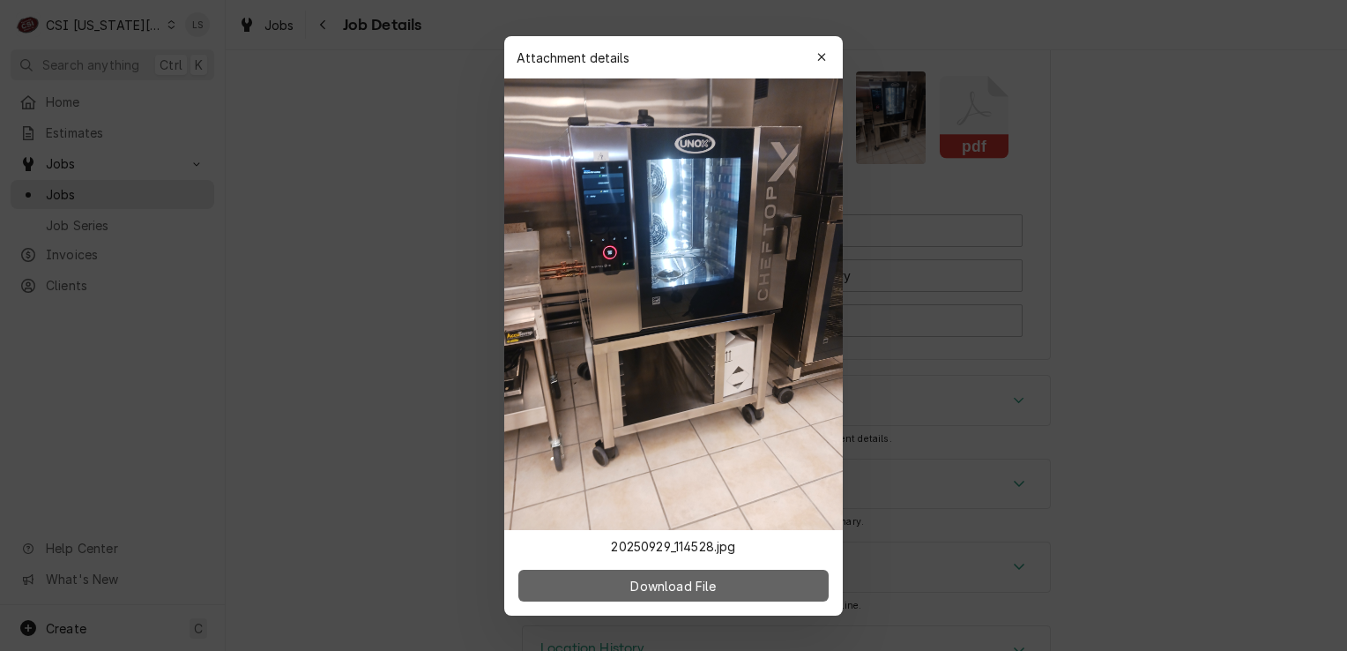
click at [703, 581] on span "Download File" at bounding box center [673, 585] width 93 height 19
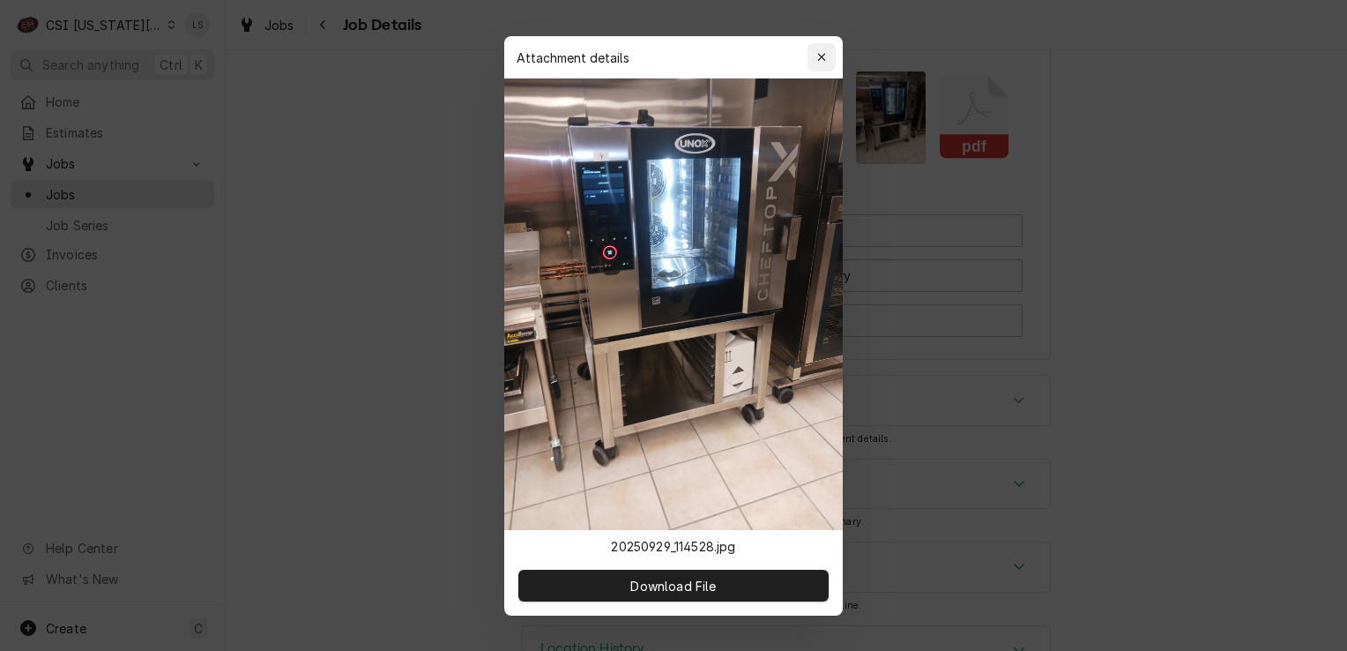
click at [817, 57] on icon "button" at bounding box center [822, 57] width 10 height 12
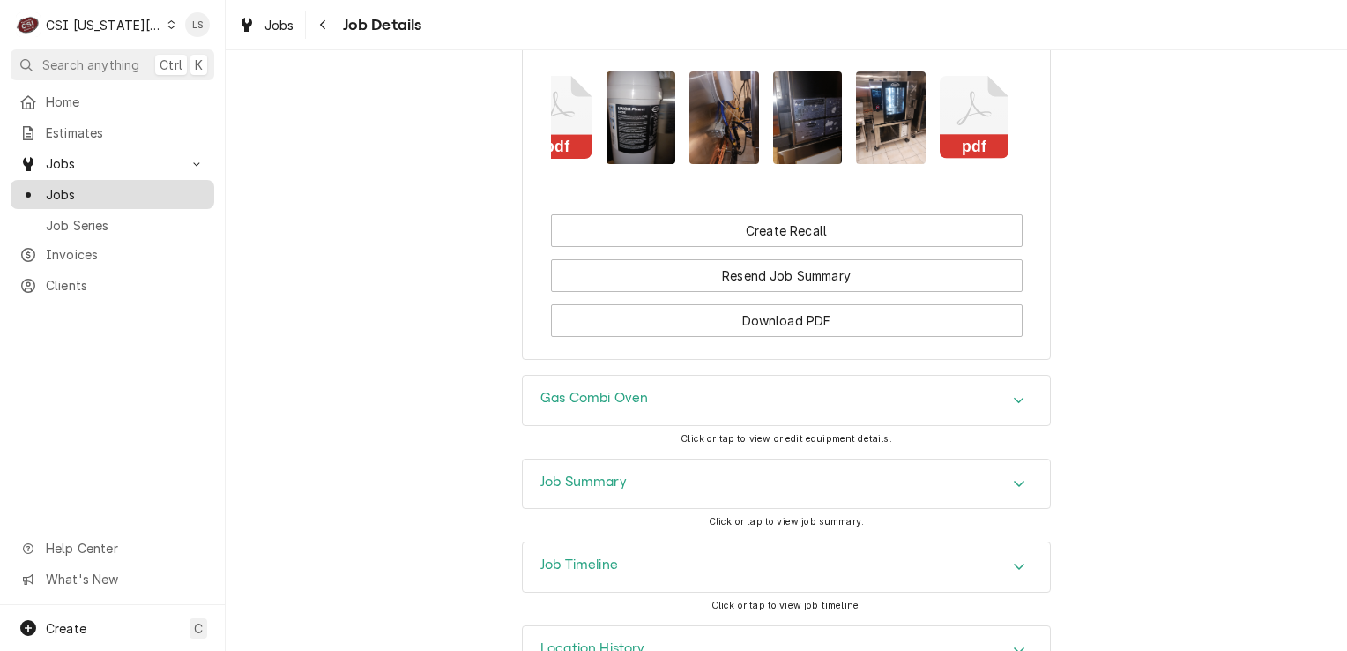
click at [99, 185] on span "Jobs" at bounding box center [126, 194] width 160 height 19
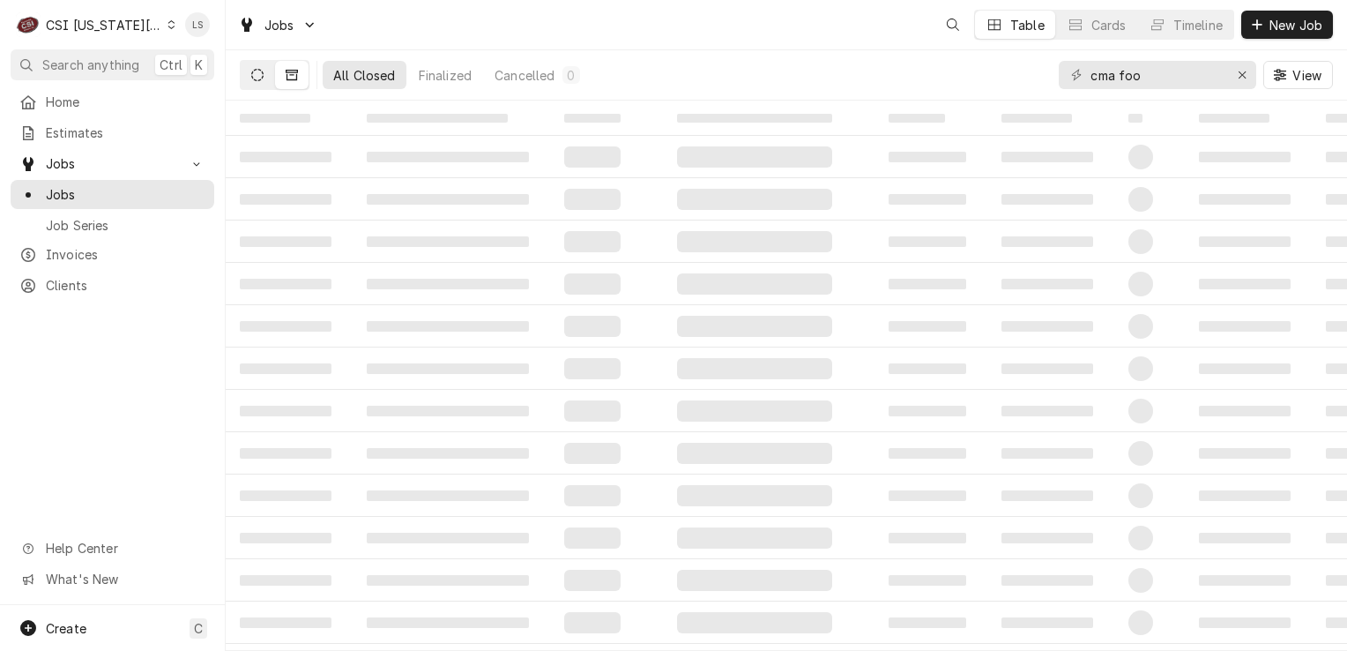
click at [264, 75] on button "Dynamic Content Wrapper" at bounding box center [258, 75] width 34 height 28
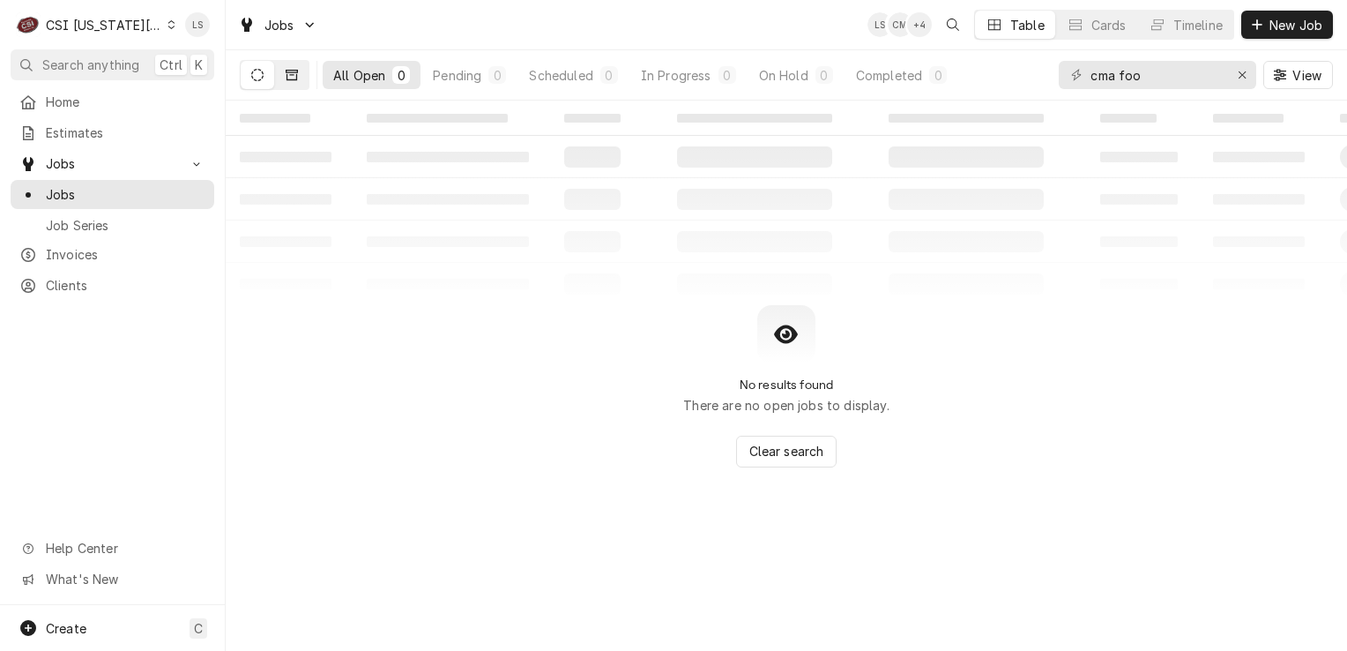
click at [276, 75] on button "Dynamic Content Wrapper" at bounding box center [292, 75] width 34 height 28
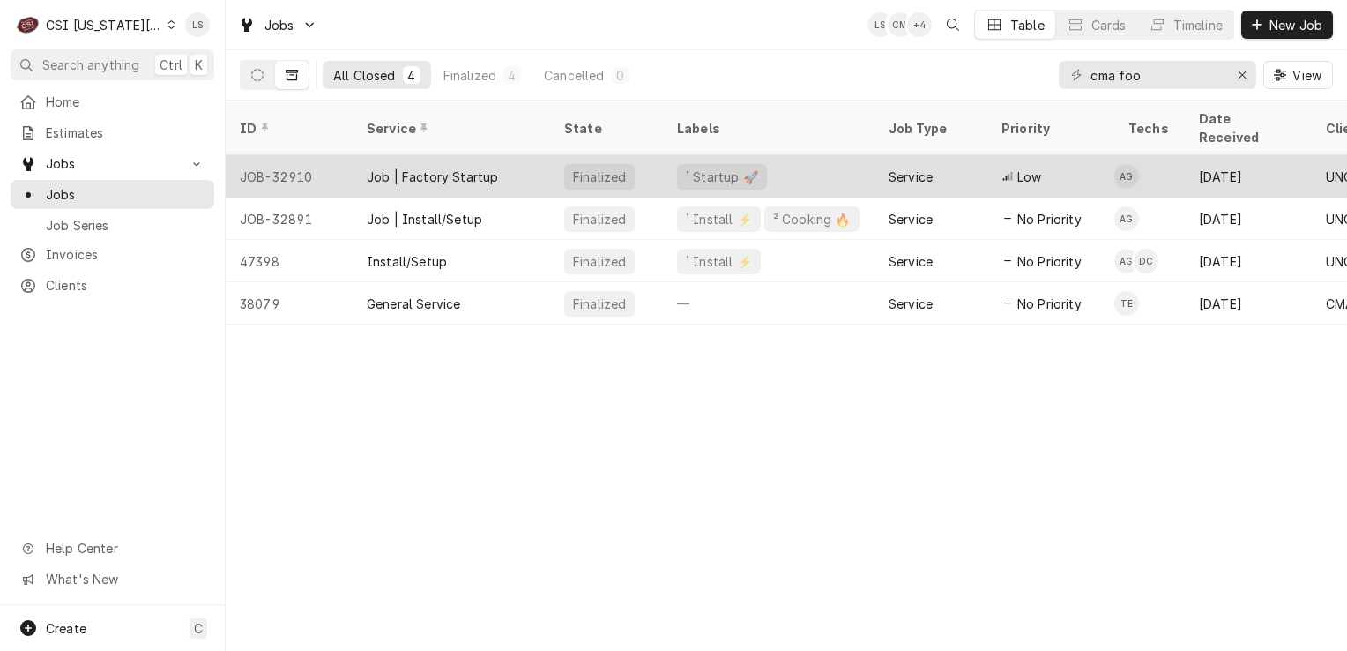
click at [284, 157] on div "JOB-32910" at bounding box center [289, 176] width 127 height 42
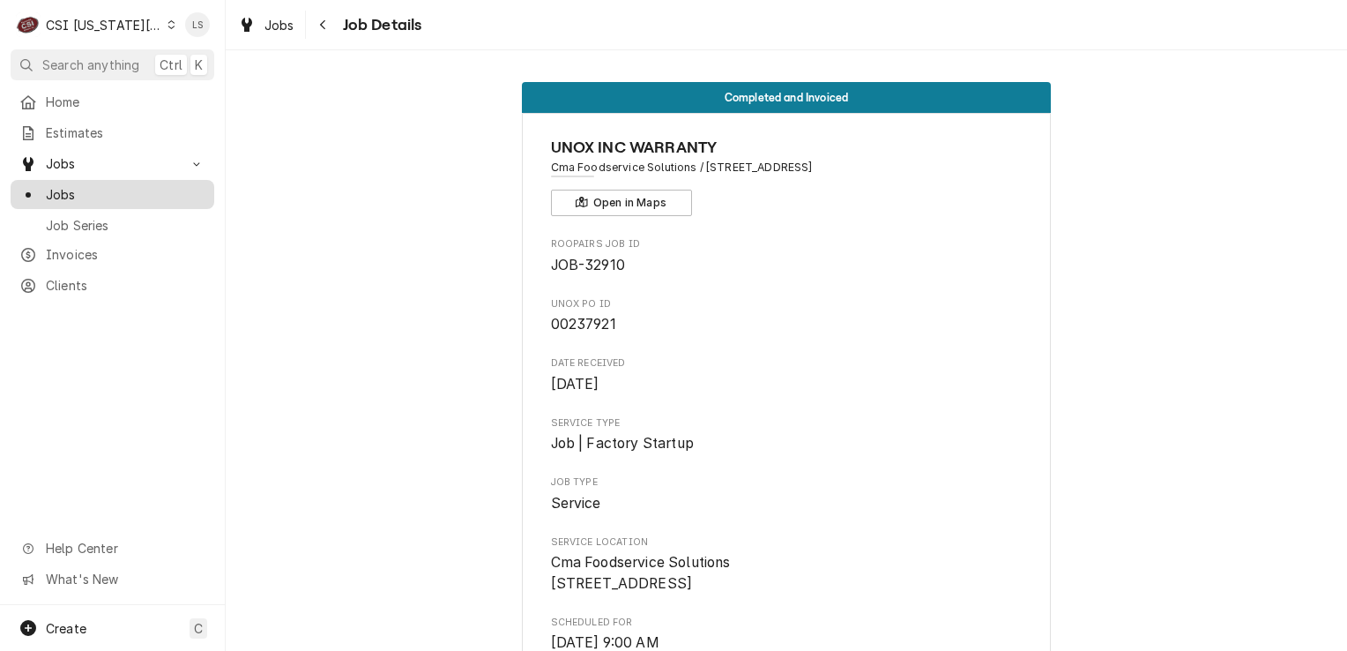
click at [63, 196] on span "Jobs" at bounding box center [126, 194] width 160 height 19
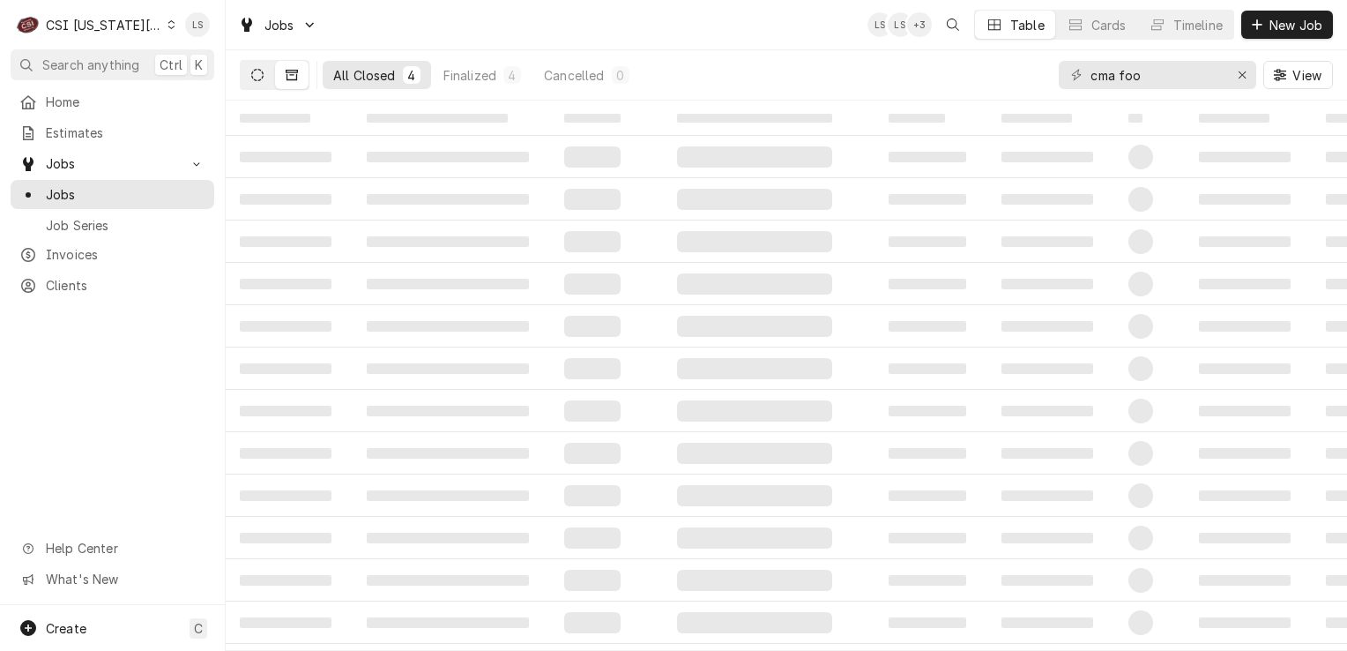
click at [257, 76] on icon "Dynamic Content Wrapper" at bounding box center [257, 75] width 12 height 12
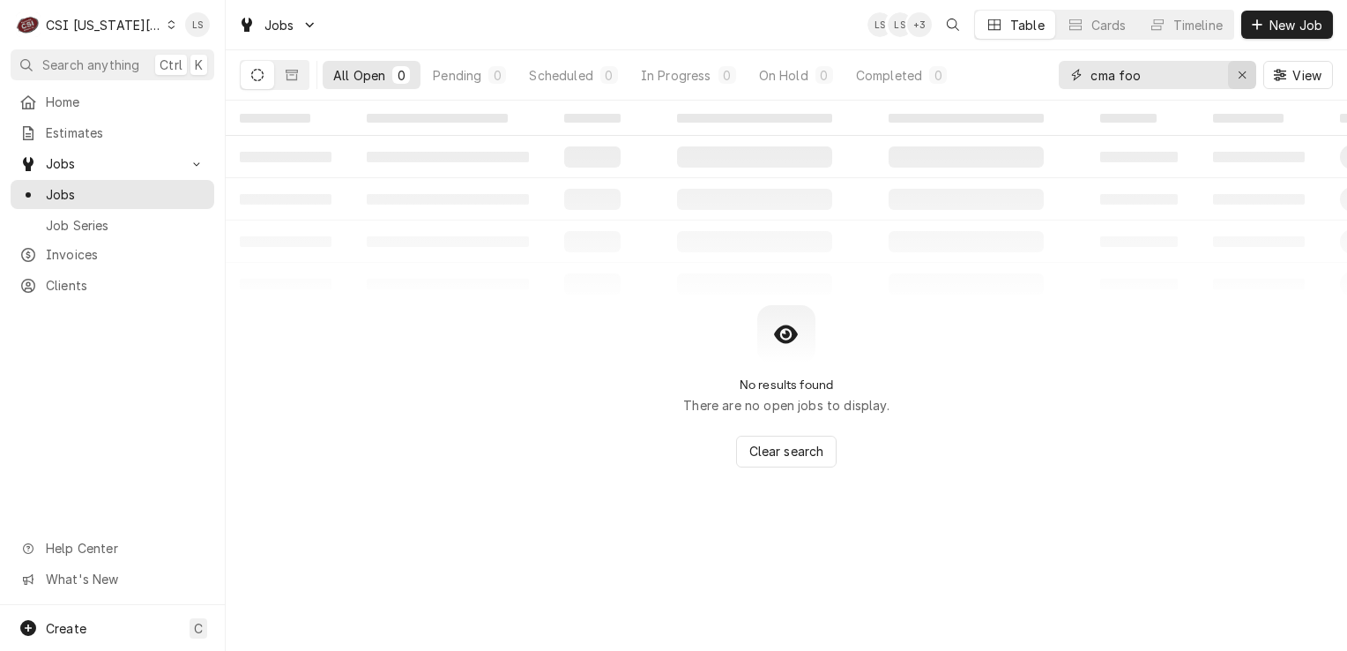
click at [1250, 73] on div "Erase input" at bounding box center [1242, 75] width 18 height 18
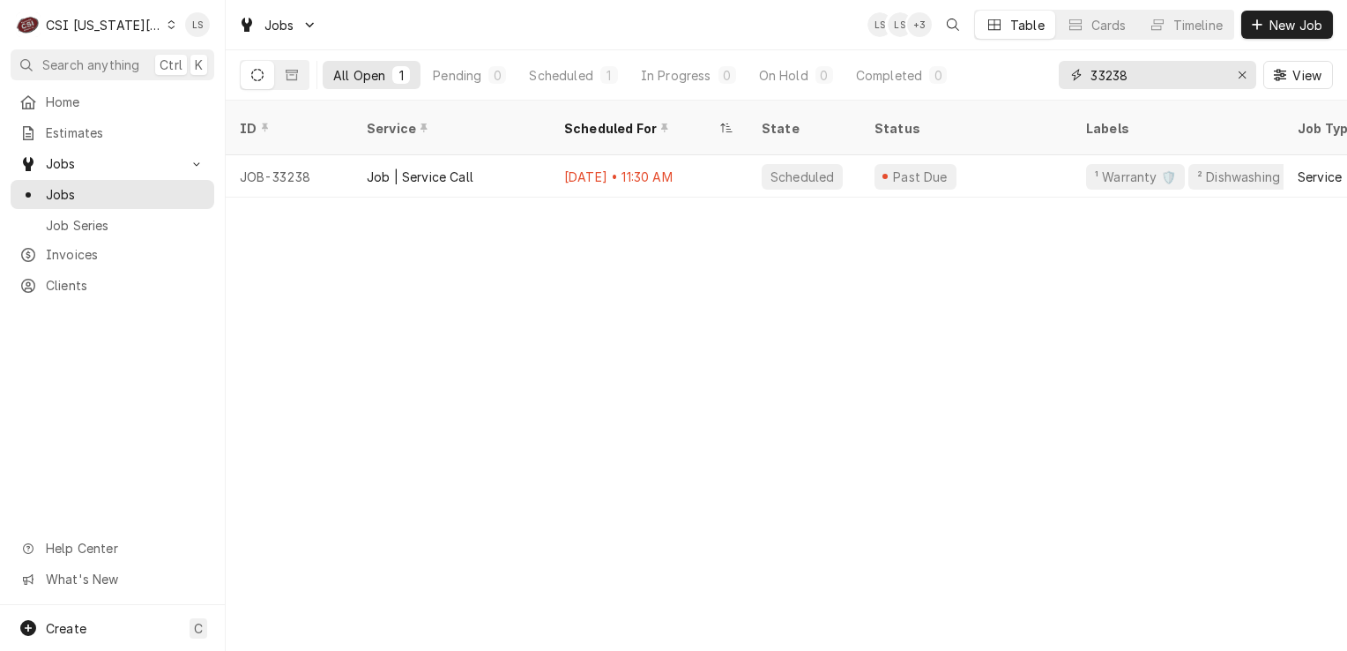
type input "33238"
click at [1232, 71] on button "Erase input" at bounding box center [1242, 75] width 28 height 28
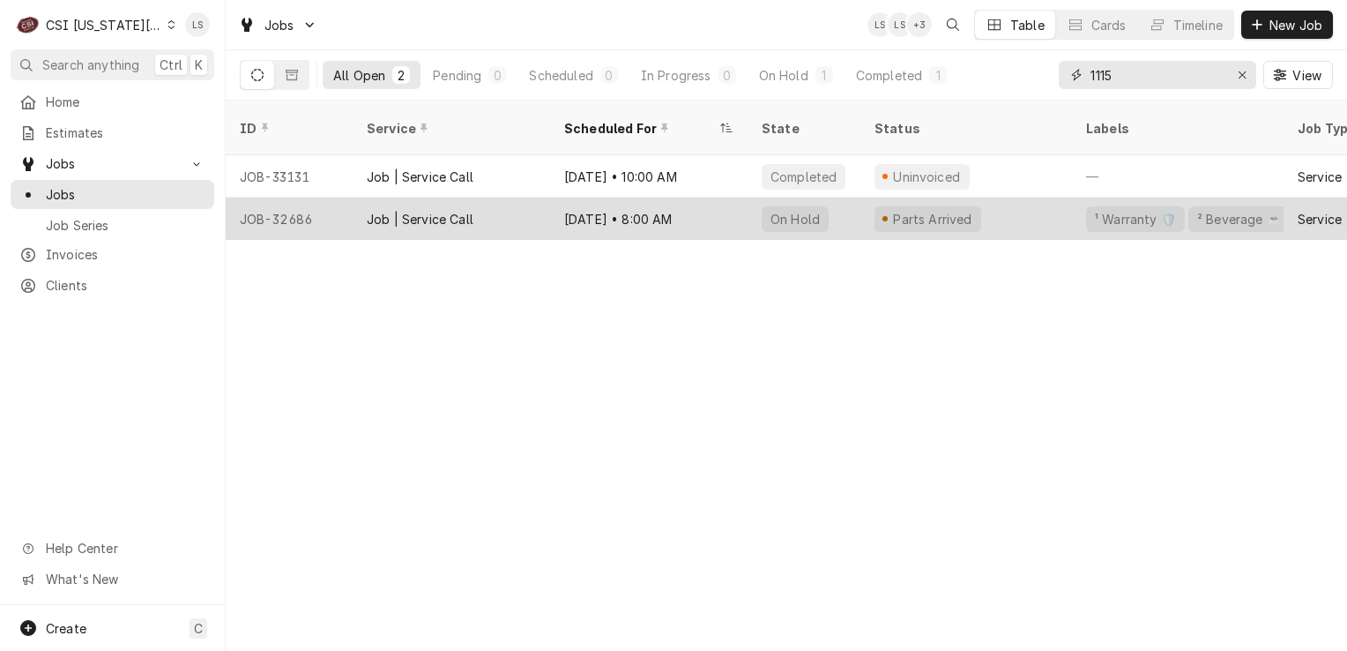
type input "1115"
click at [274, 202] on div "JOB-32686" at bounding box center [289, 218] width 127 height 42
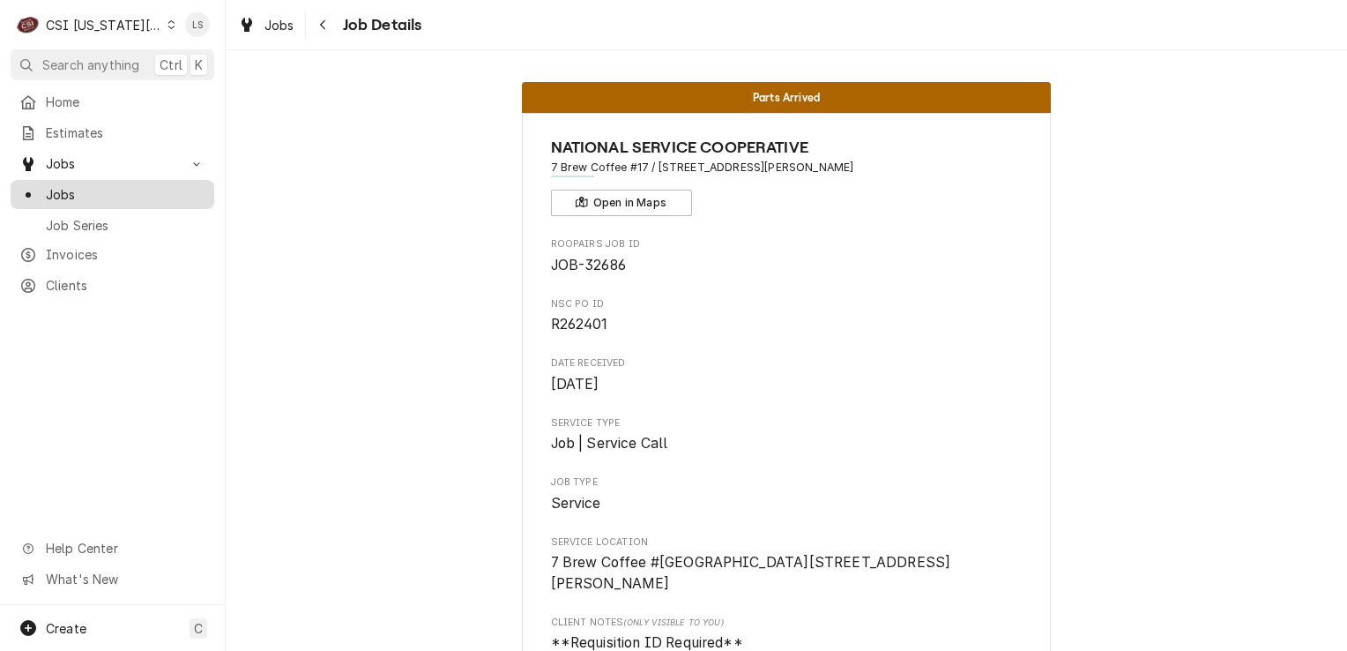
click at [104, 196] on span "Jobs" at bounding box center [126, 194] width 160 height 19
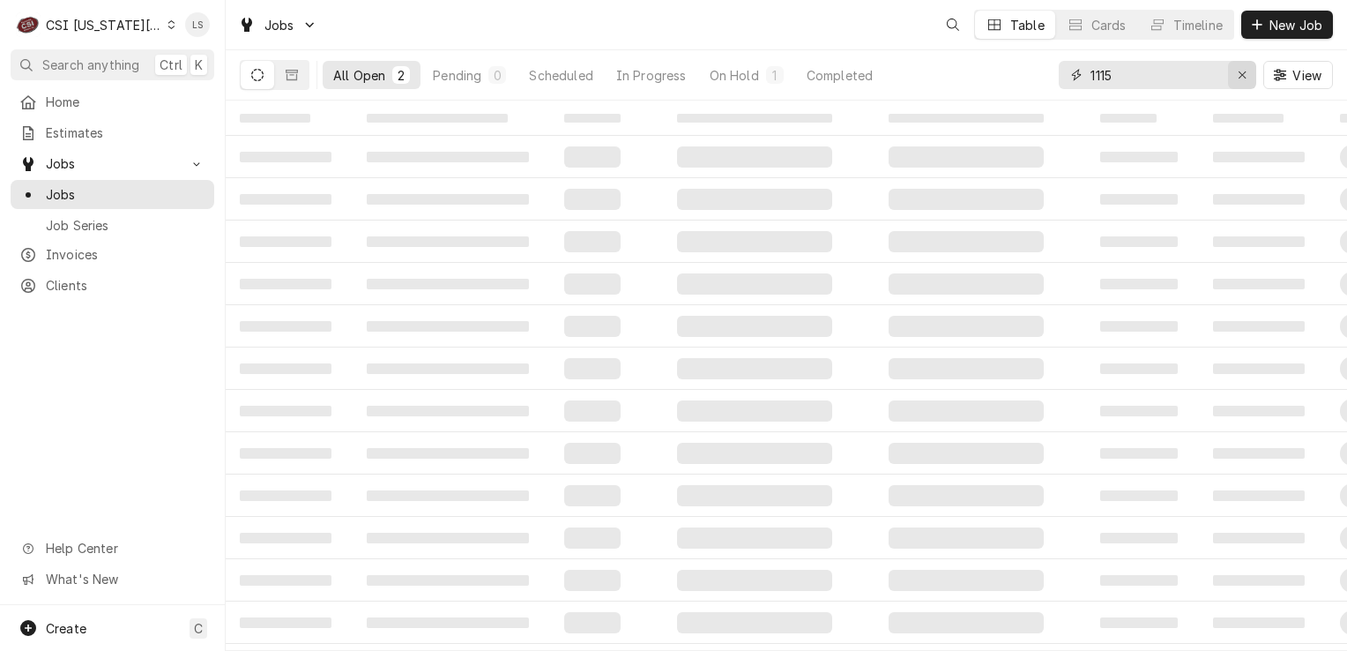
click at [1234, 80] on div "Erase input" at bounding box center [1242, 75] width 18 height 18
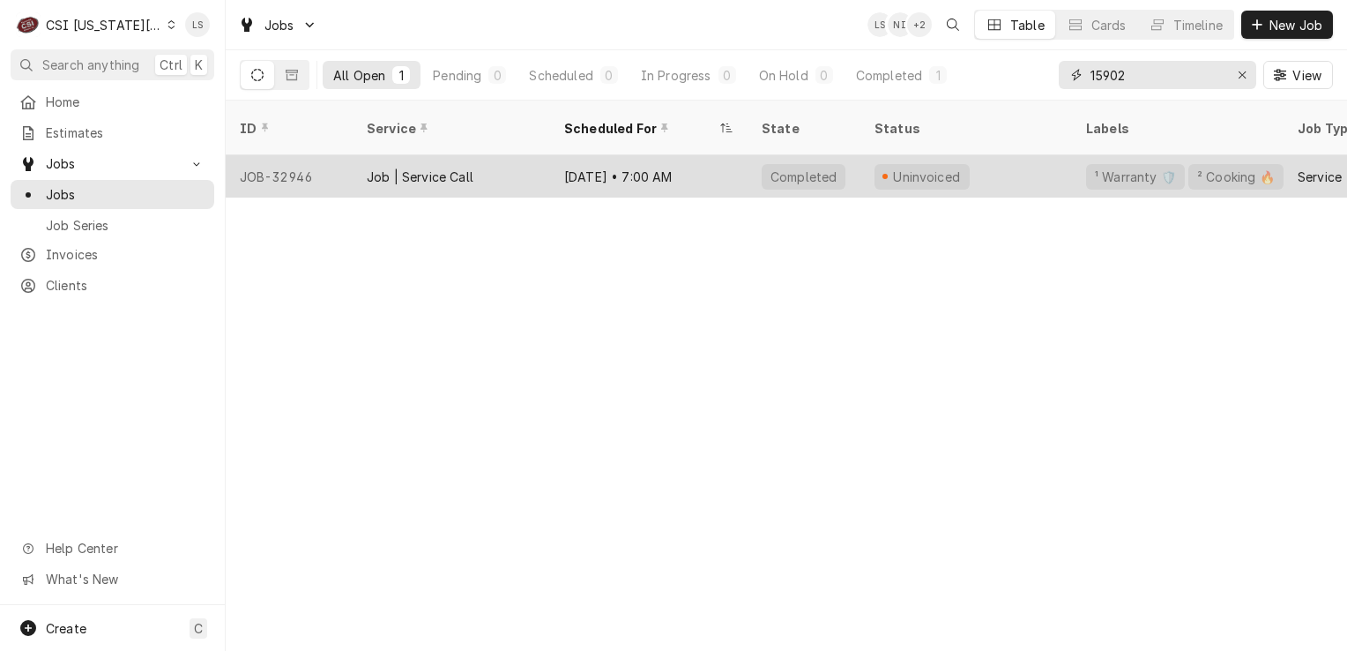
type input "15902"
click at [266, 163] on div "JOB-32946" at bounding box center [289, 176] width 127 height 42
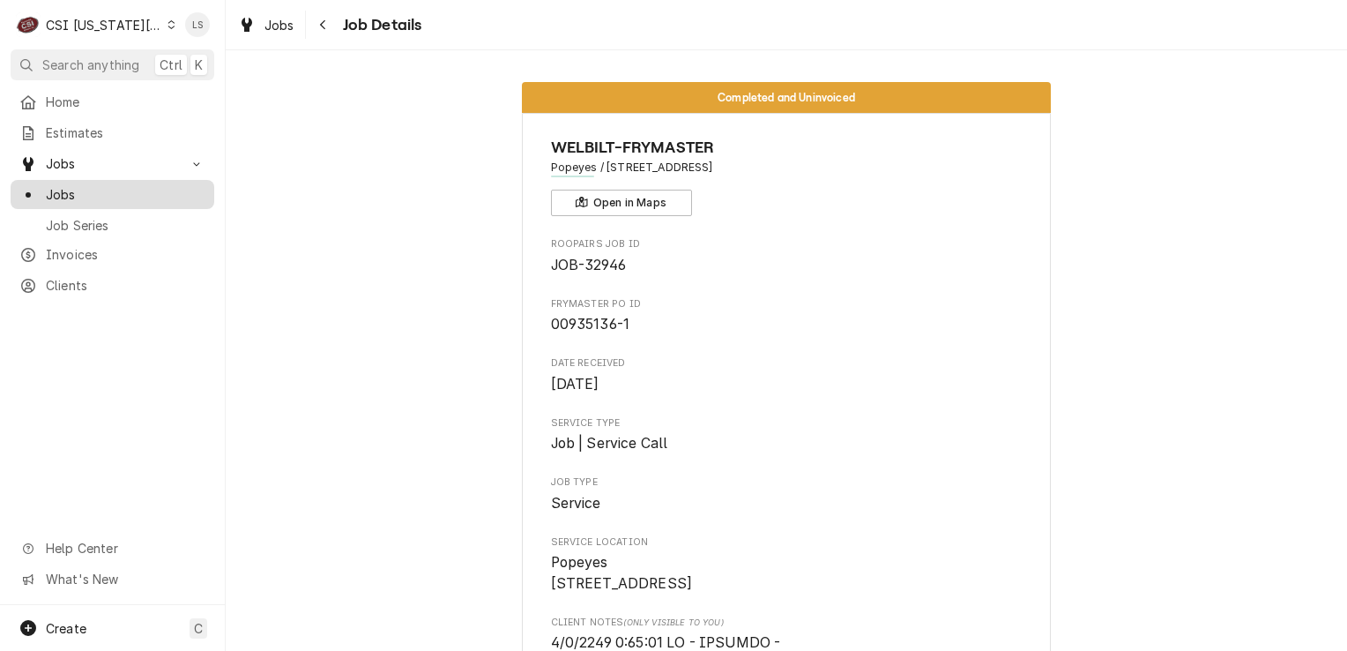
click at [85, 193] on span "Jobs" at bounding box center [126, 194] width 160 height 19
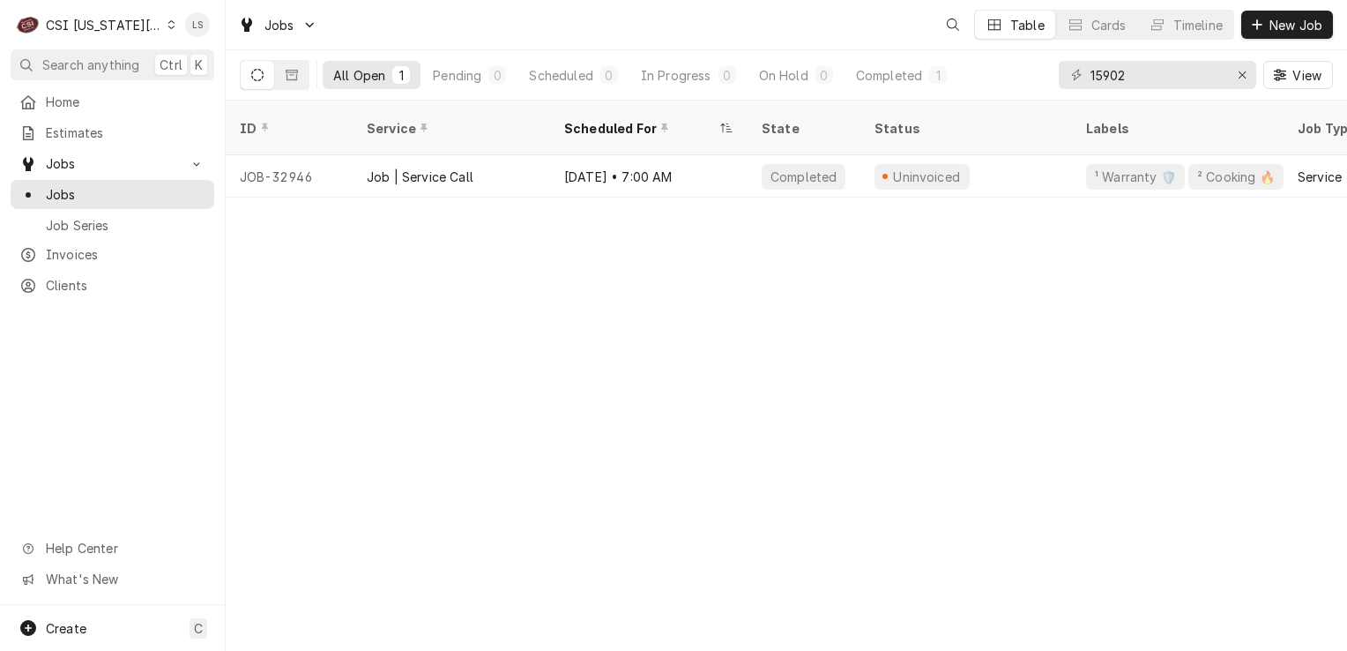
drag, startPoint x: 1269, startPoint y: 31, endPoint x: 1226, endPoint y: 71, distance: 58.0
click at [1269, 30] on span "New Job" at bounding box center [1296, 25] width 60 height 19
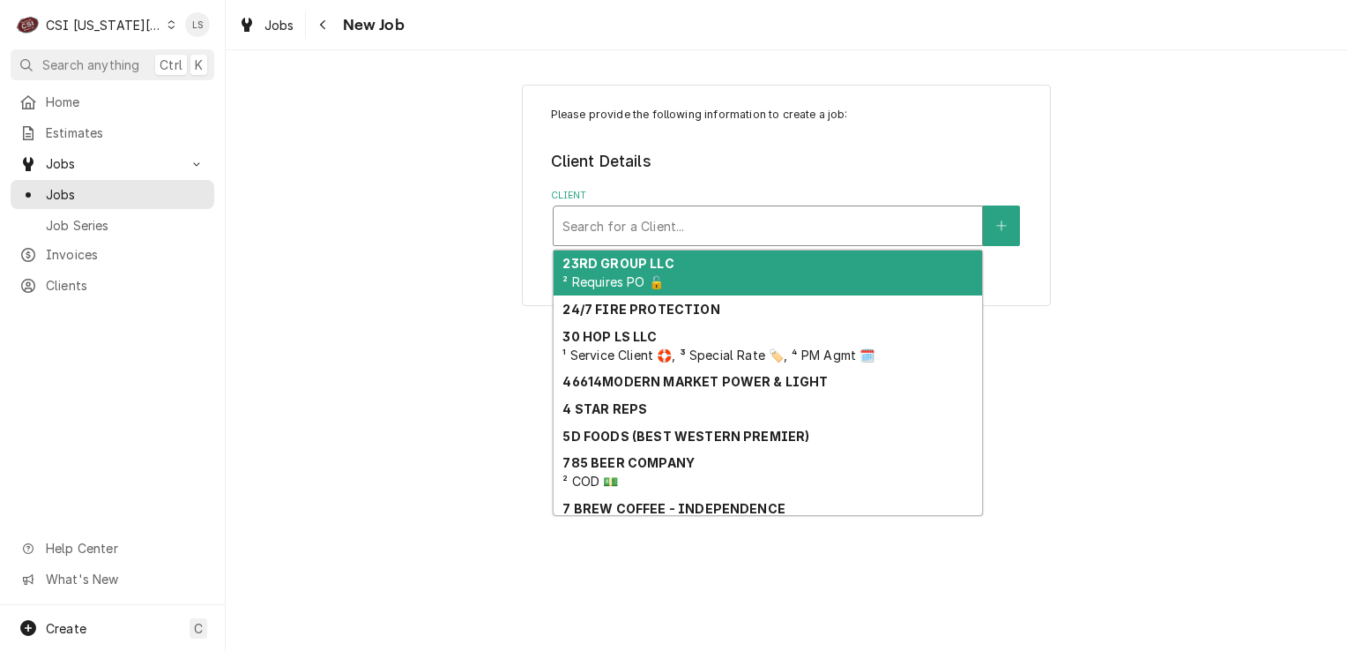
click at [854, 220] on div "Client" at bounding box center [767, 226] width 411 height 32
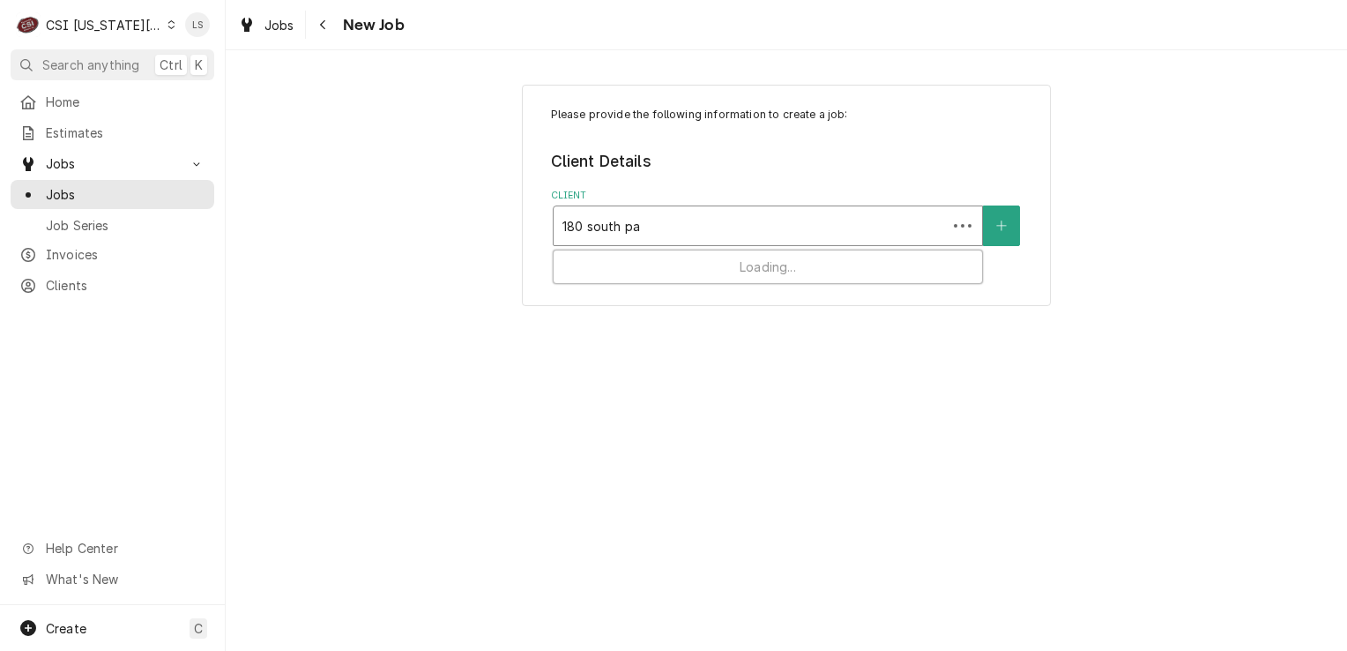
type input "180 south par"
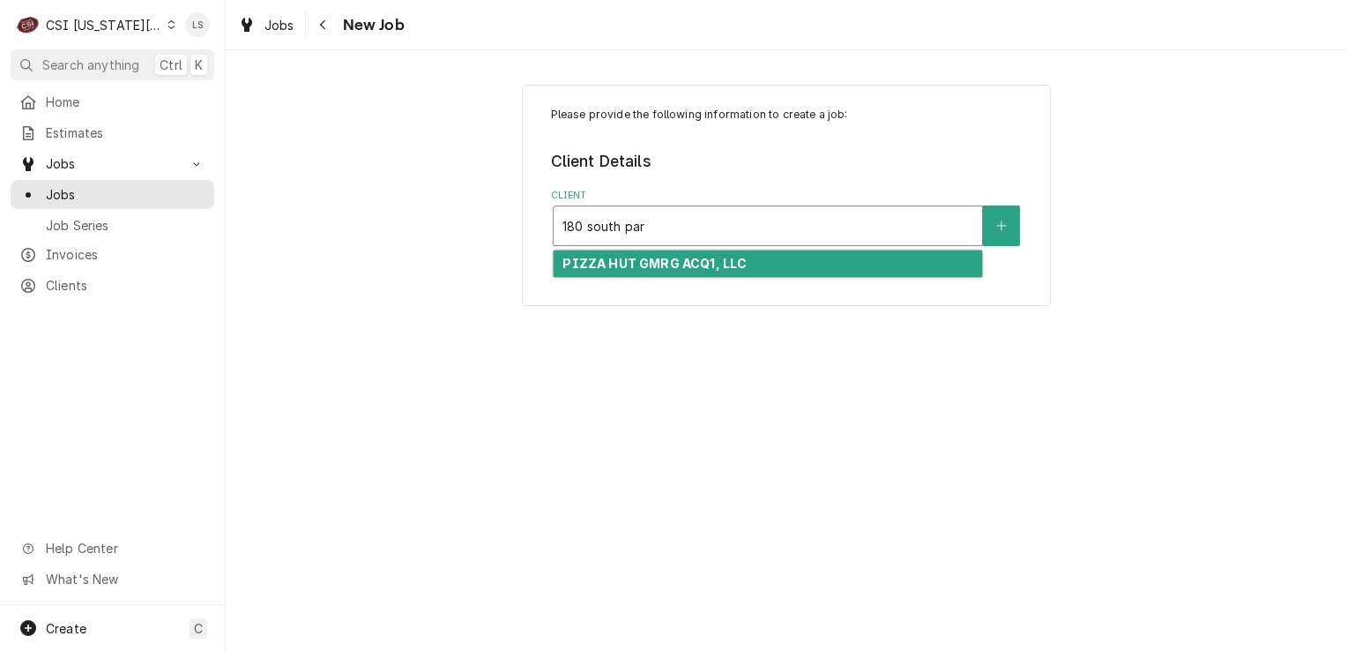
click at [770, 269] on div "PIZZA HUT GMRG ACQ1, LLC" at bounding box center [768, 263] width 428 height 27
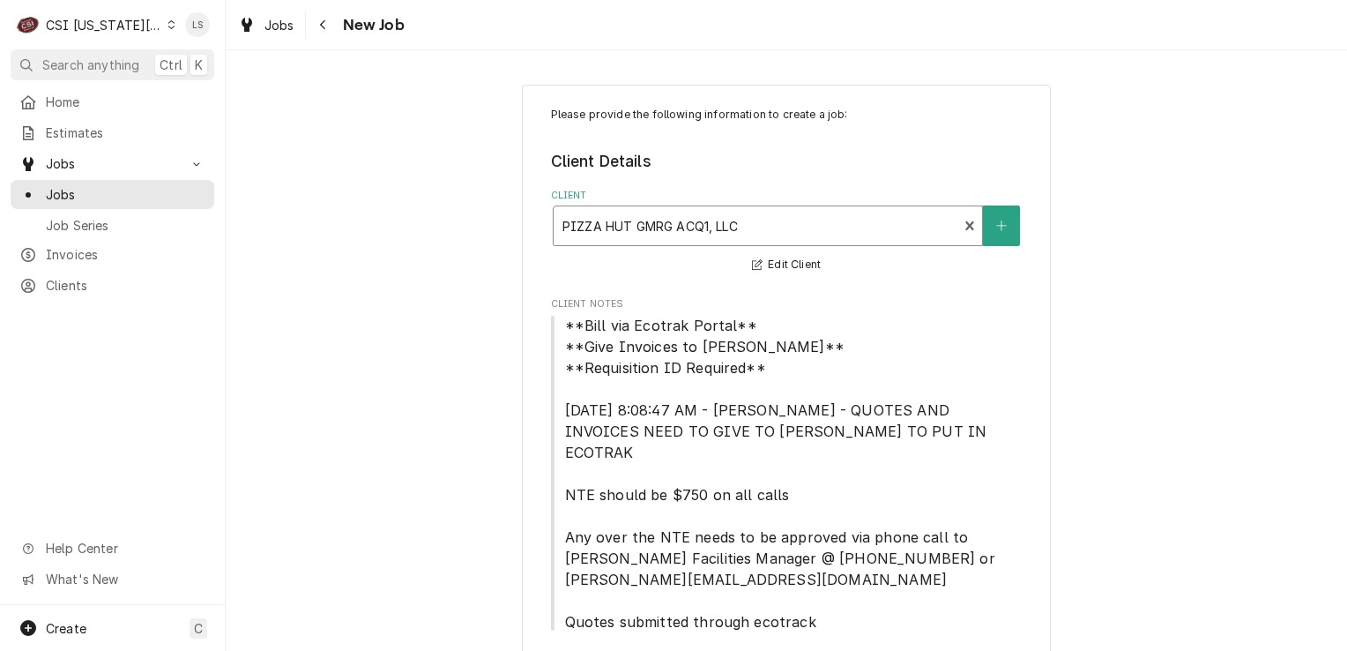
scroll to position [113, 0]
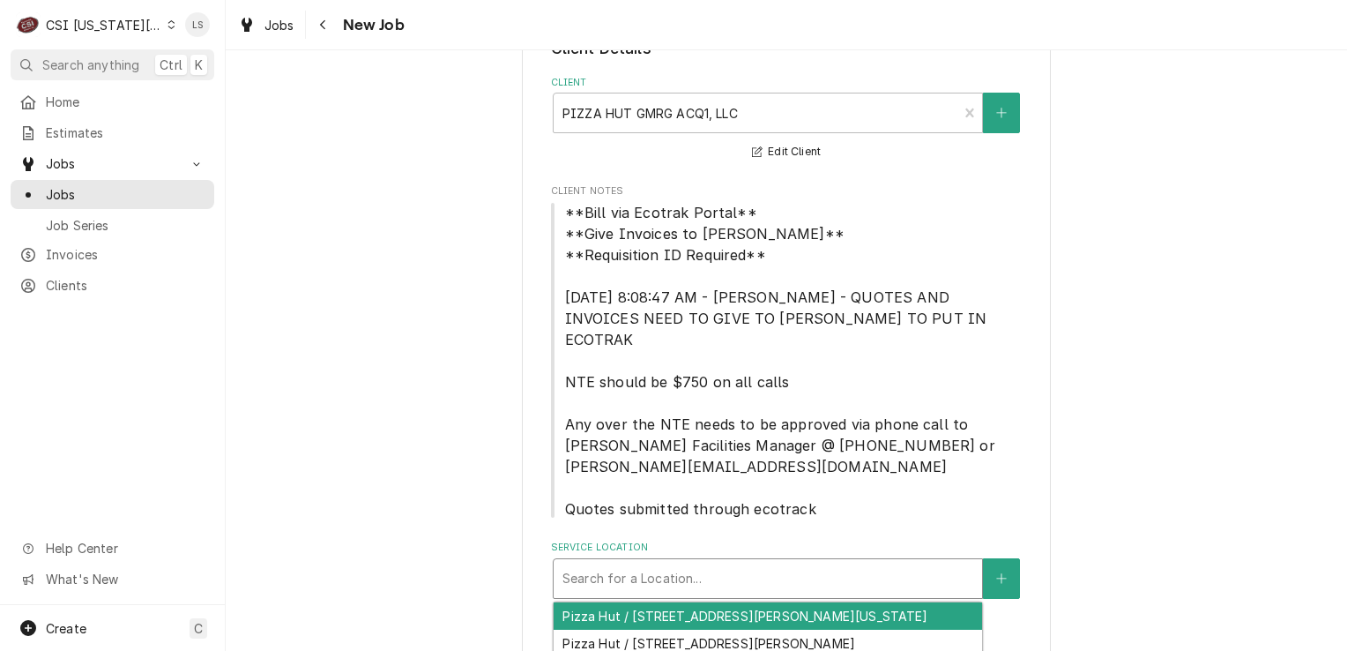
click at [741, 570] on div "Service Location" at bounding box center [767, 578] width 411 height 32
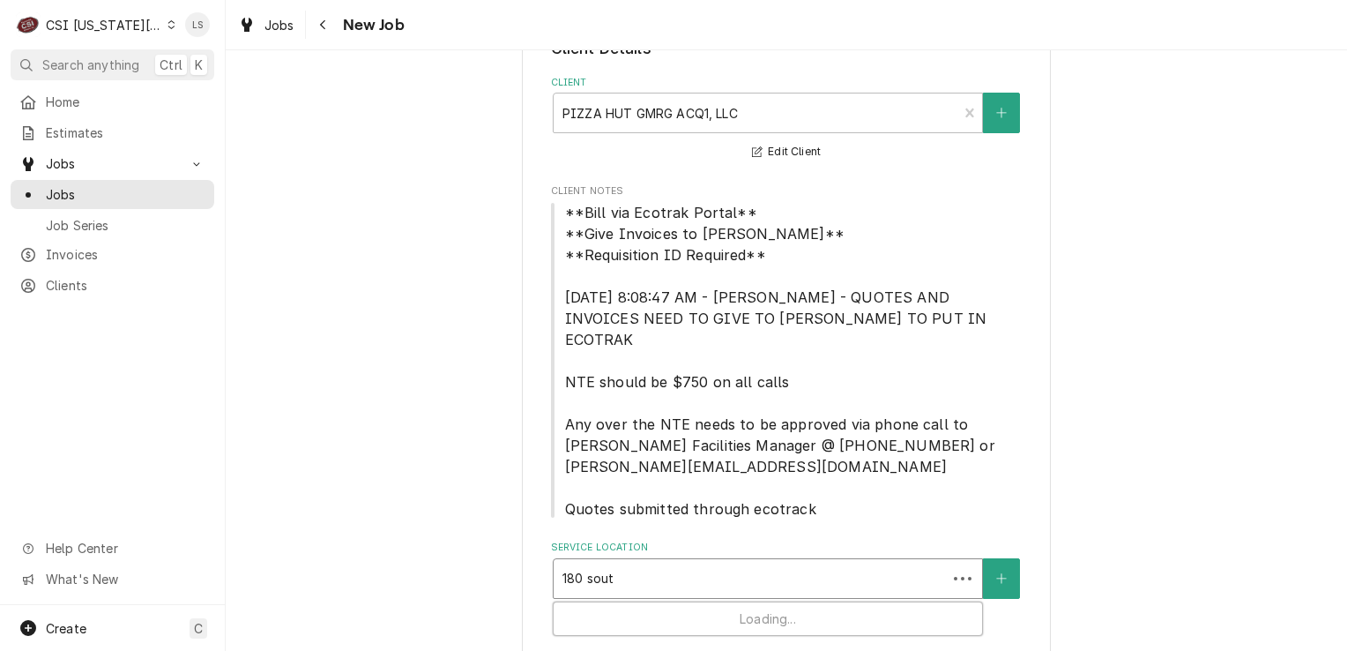
type input "180 south"
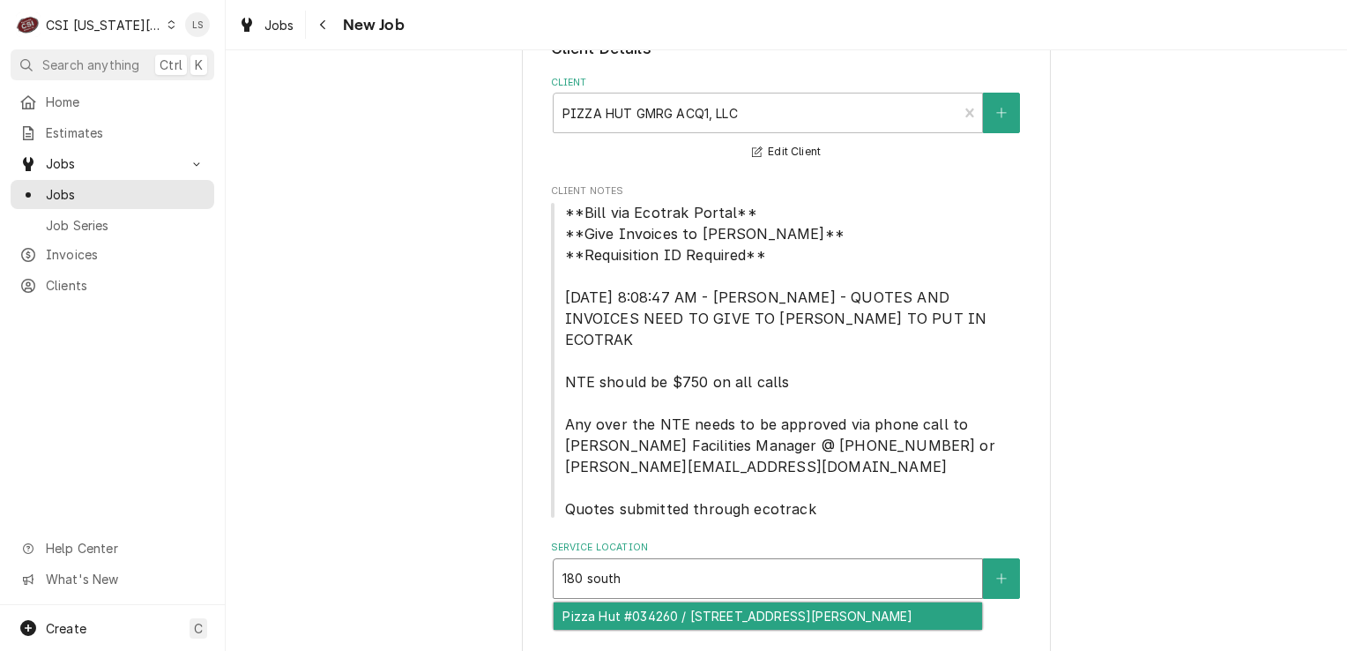
click at [758, 602] on div "Pizza Hut #034260 / 180 South Parker, Olathe, KS 66061" at bounding box center [768, 615] width 428 height 27
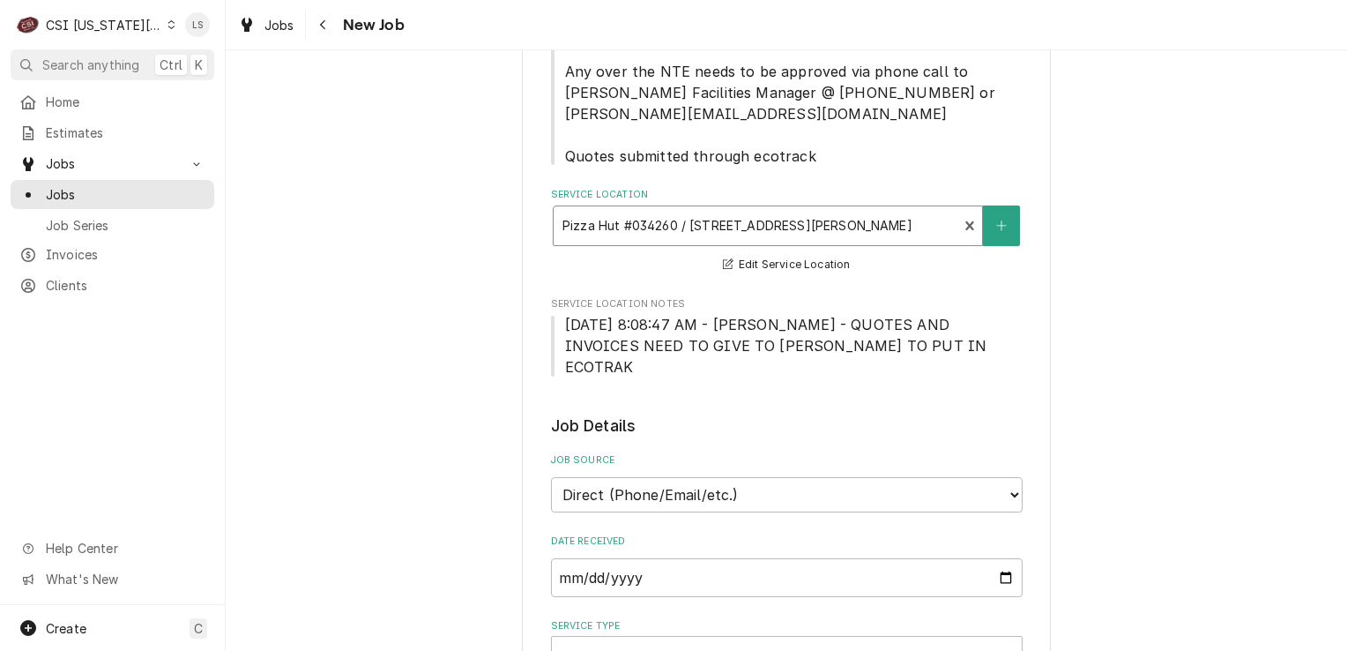
scroll to position [554, 0]
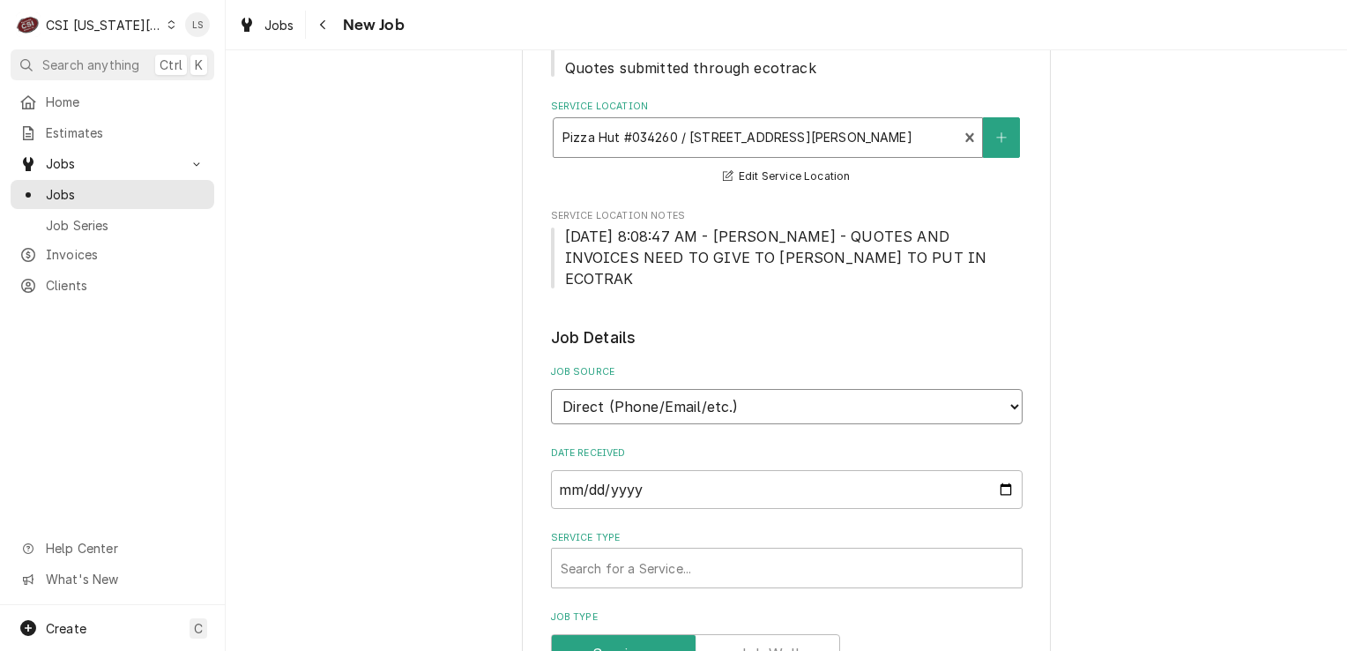
click at [615, 389] on select "Direct (Phone/Email/etc.) Service Channel Corrigo Ecotrak Other" at bounding box center [787, 406] width 472 height 35
select select "3"
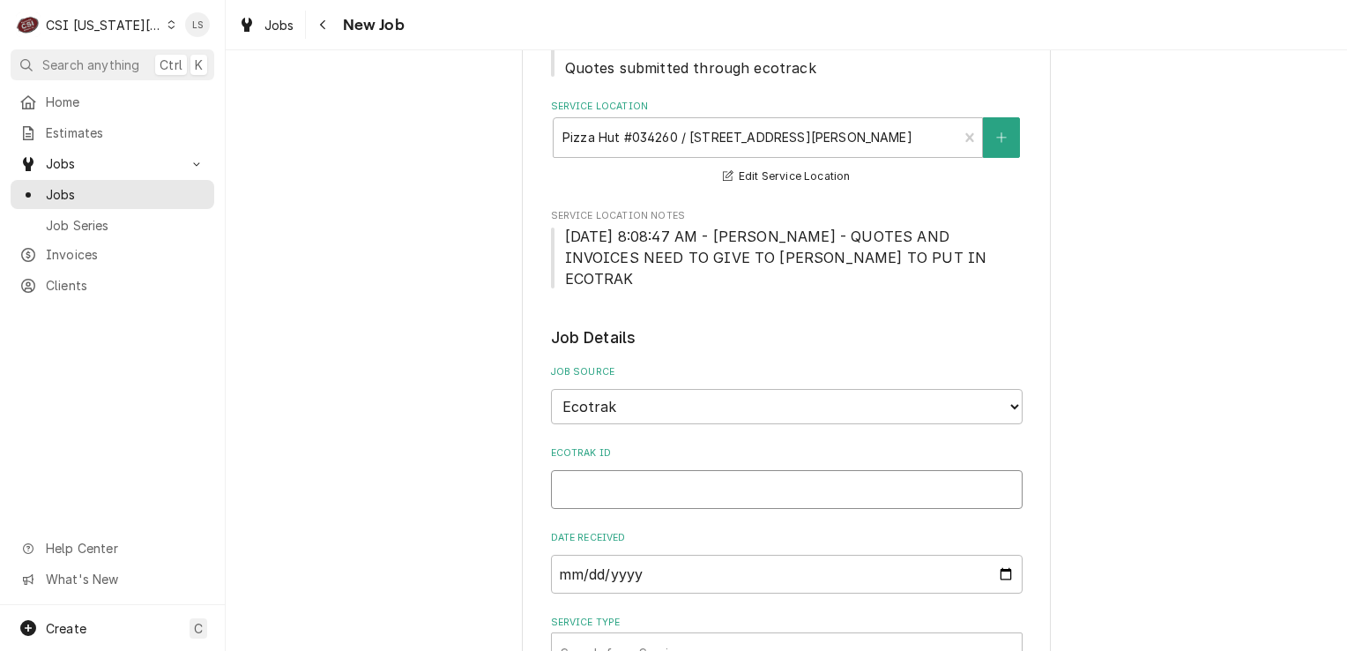
paste input "3954785"
type textarea "x"
type input "3954785"
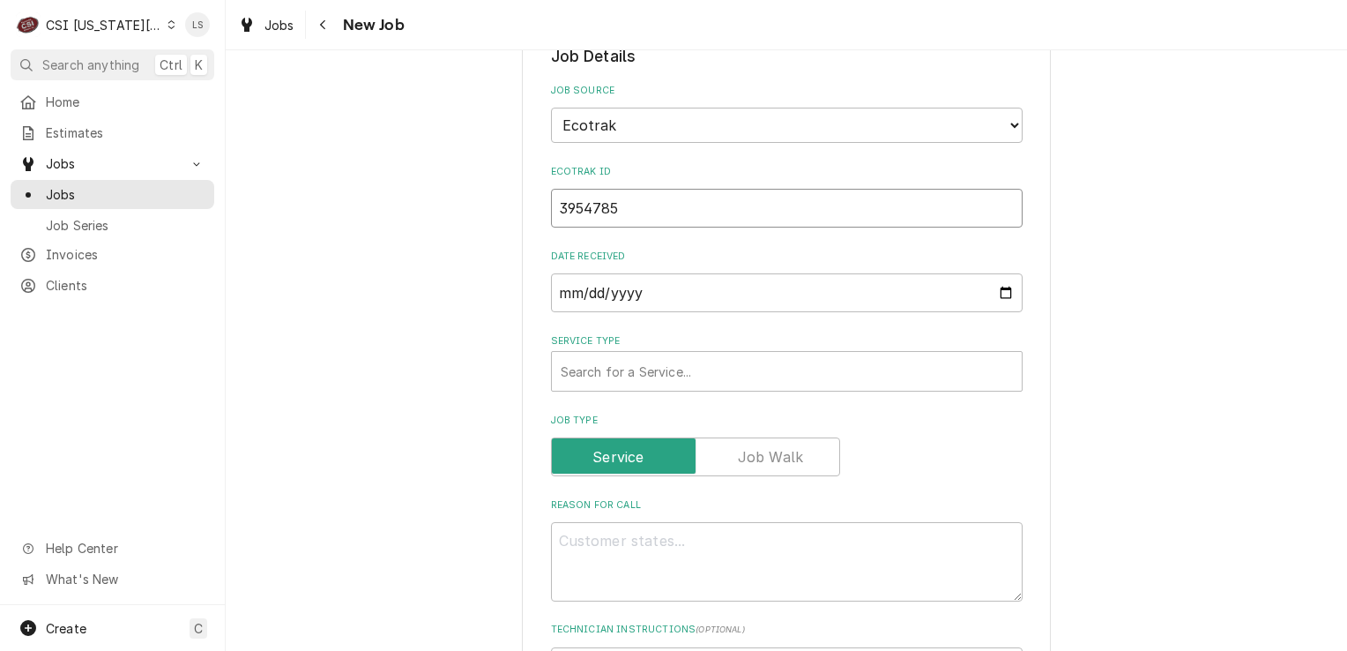
type textarea "x"
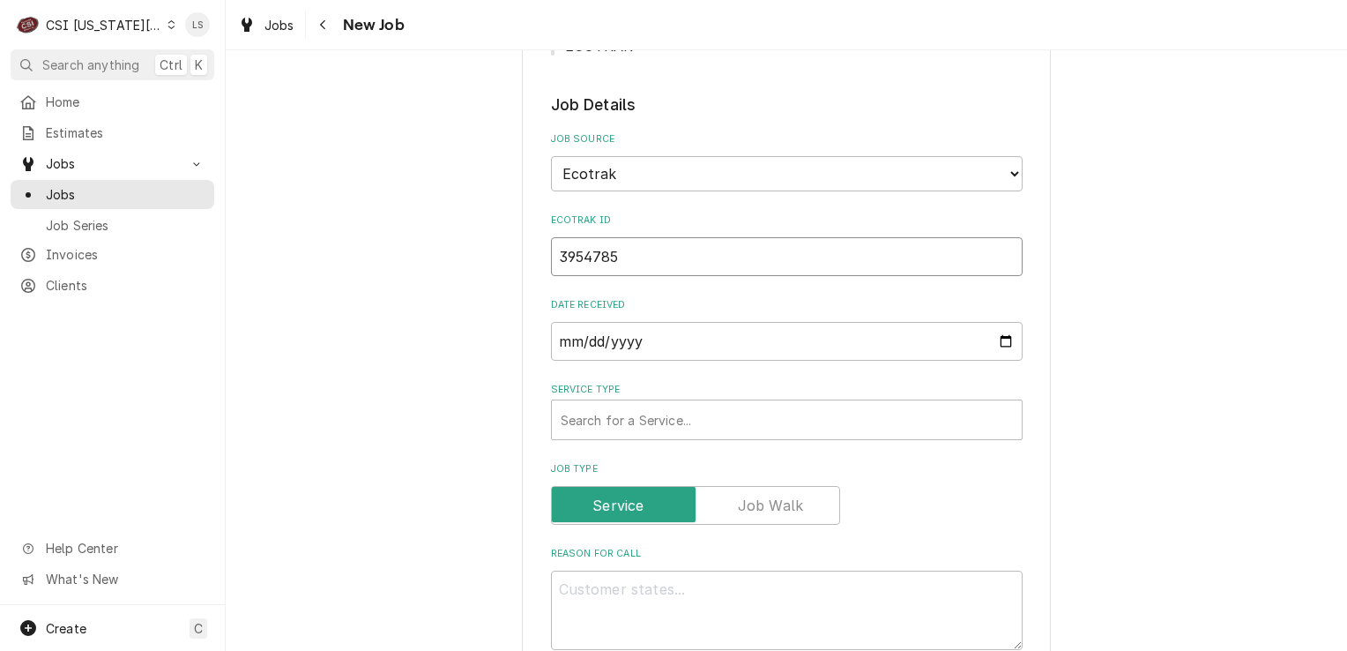
scroll to position [818, 0]
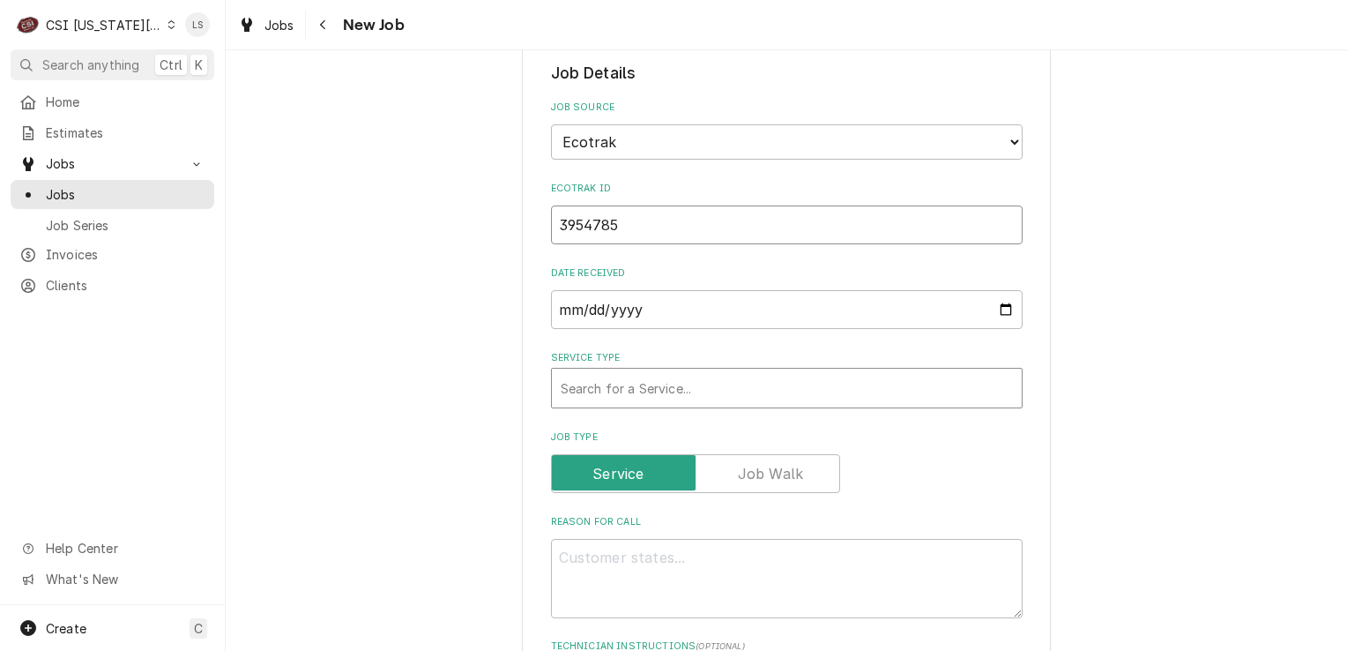
type input "3954785"
click at [631, 372] on div "Service Type" at bounding box center [787, 388] width 452 height 32
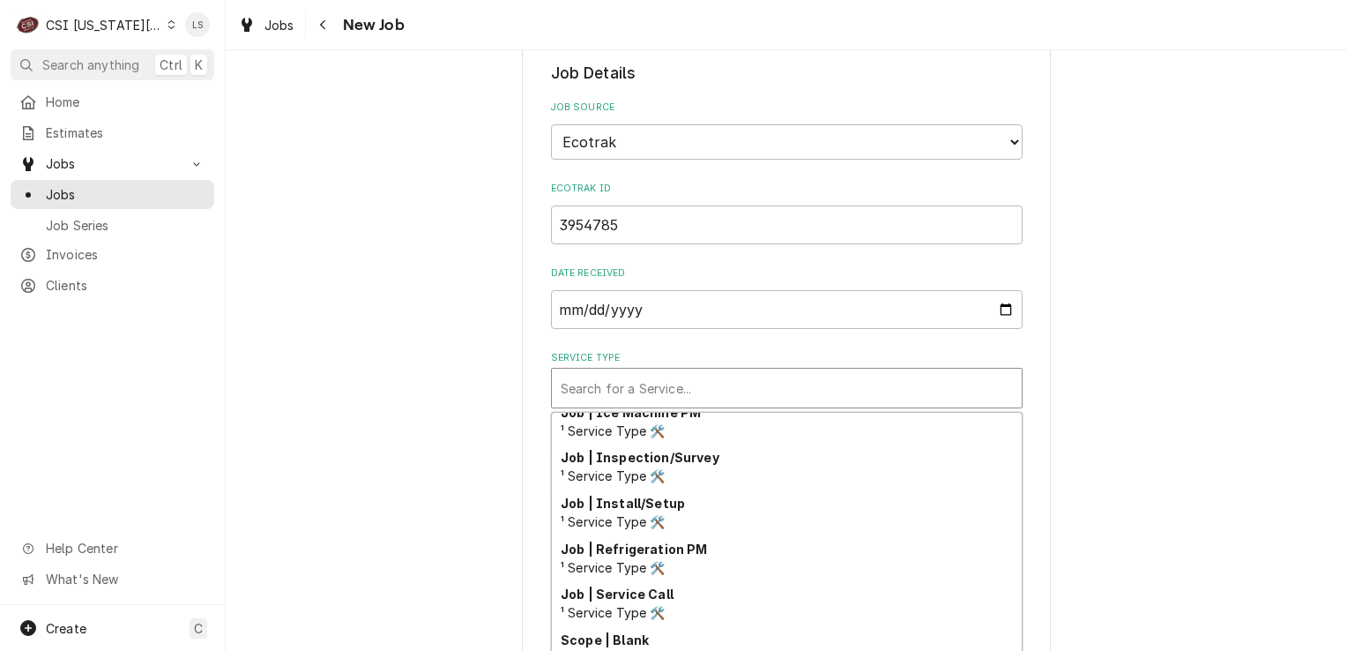
scroll to position [998, 0]
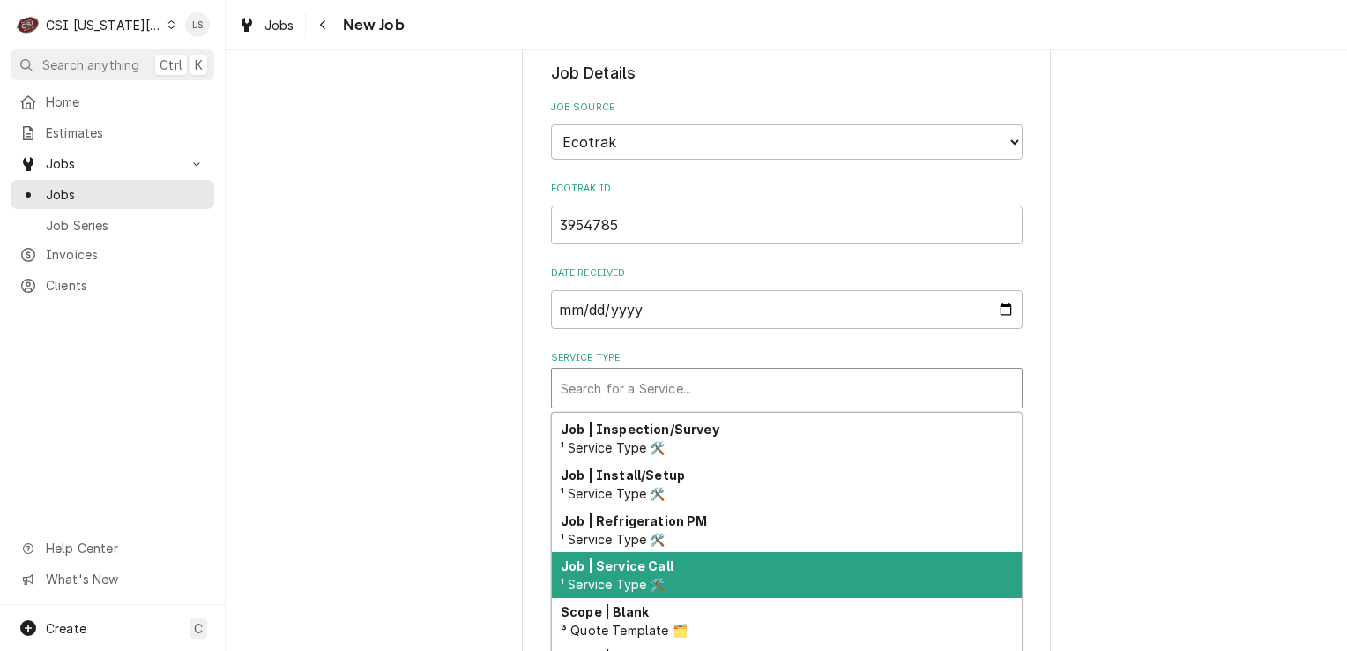
click at [642, 577] on span "¹ Service Type 🛠️" at bounding box center [613, 584] width 105 height 15
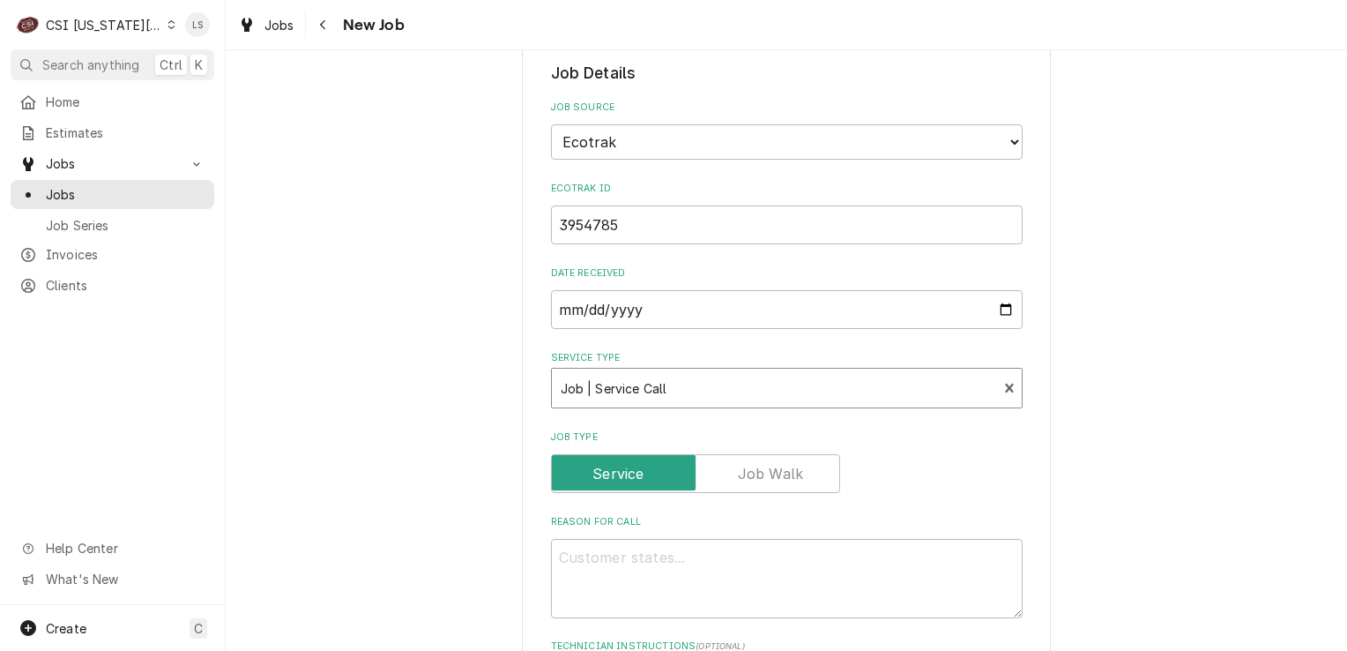
scroll to position [1083, 0]
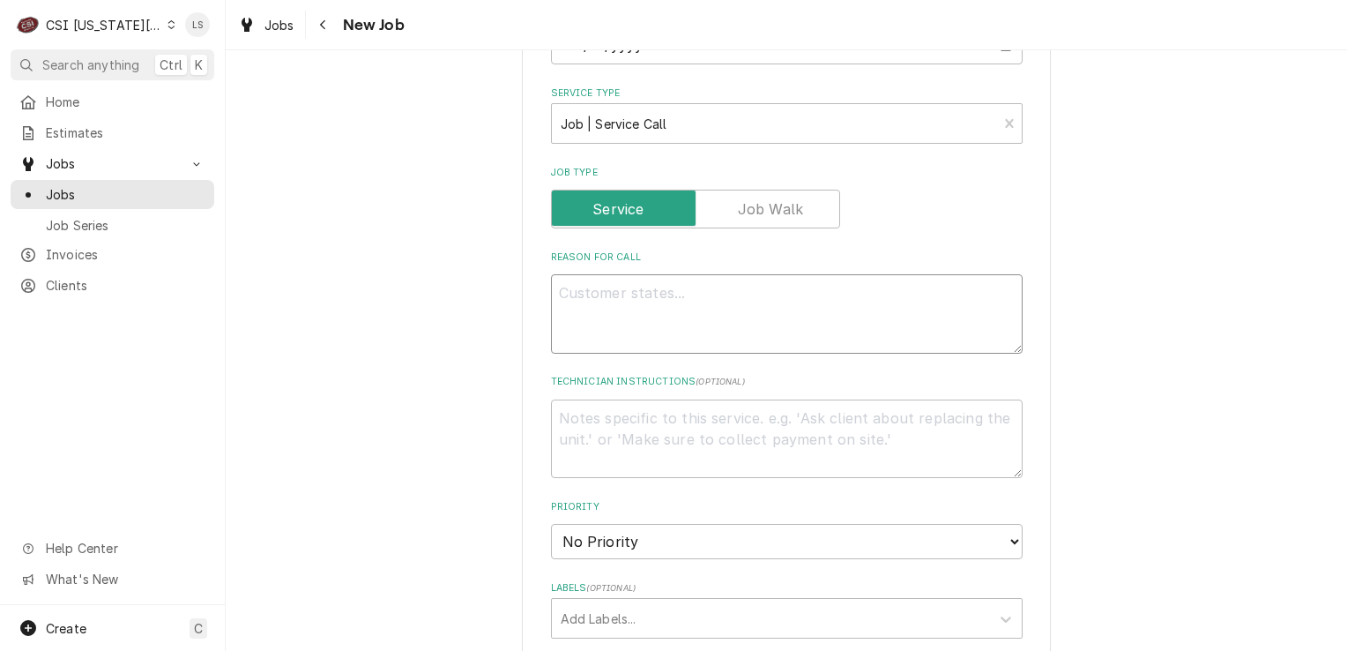
paste textarea "Walk-in went down over night and lost all product. Need emergency service"
type textarea "x"
type textarea "Walk-in went down over night and lost all product. Need emergency service"
click at [621, 524] on select "No Priority Urgent High Medium Low" at bounding box center [787, 541] width 472 height 35
type textarea "x"
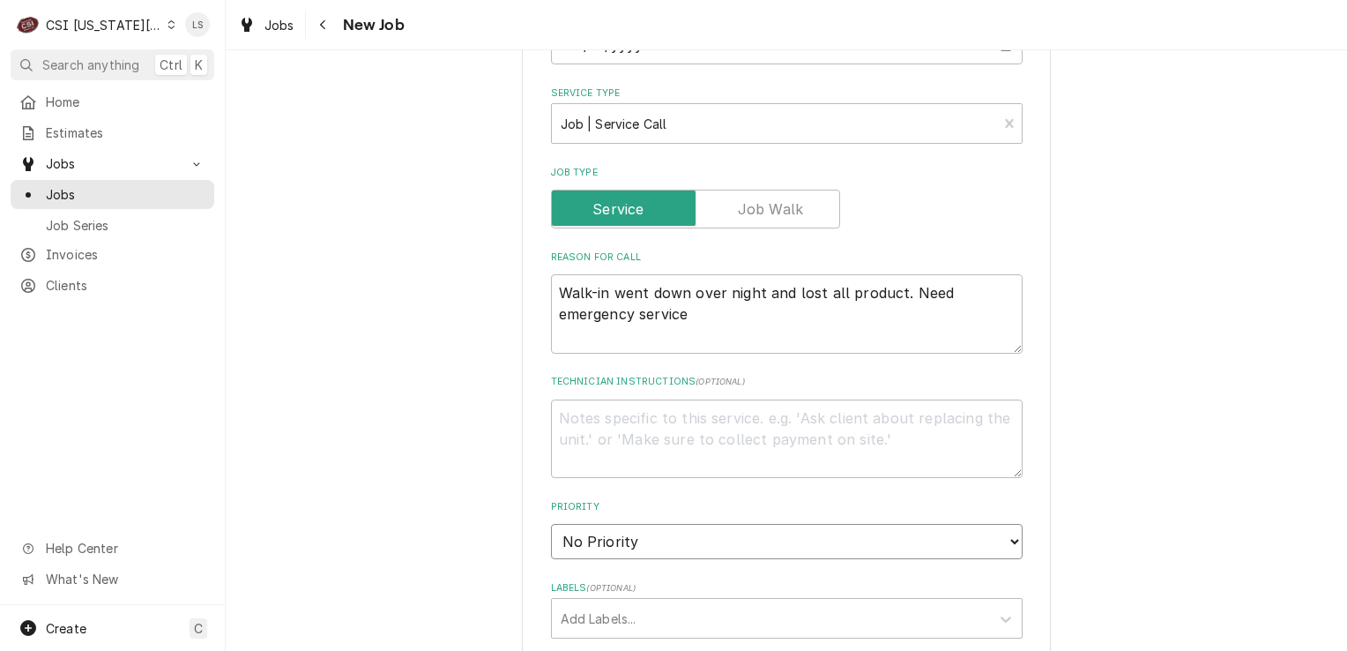
select select "1"
click at [551, 524] on select "No Priority Urgent High Medium Low" at bounding box center [787, 541] width 472 height 35
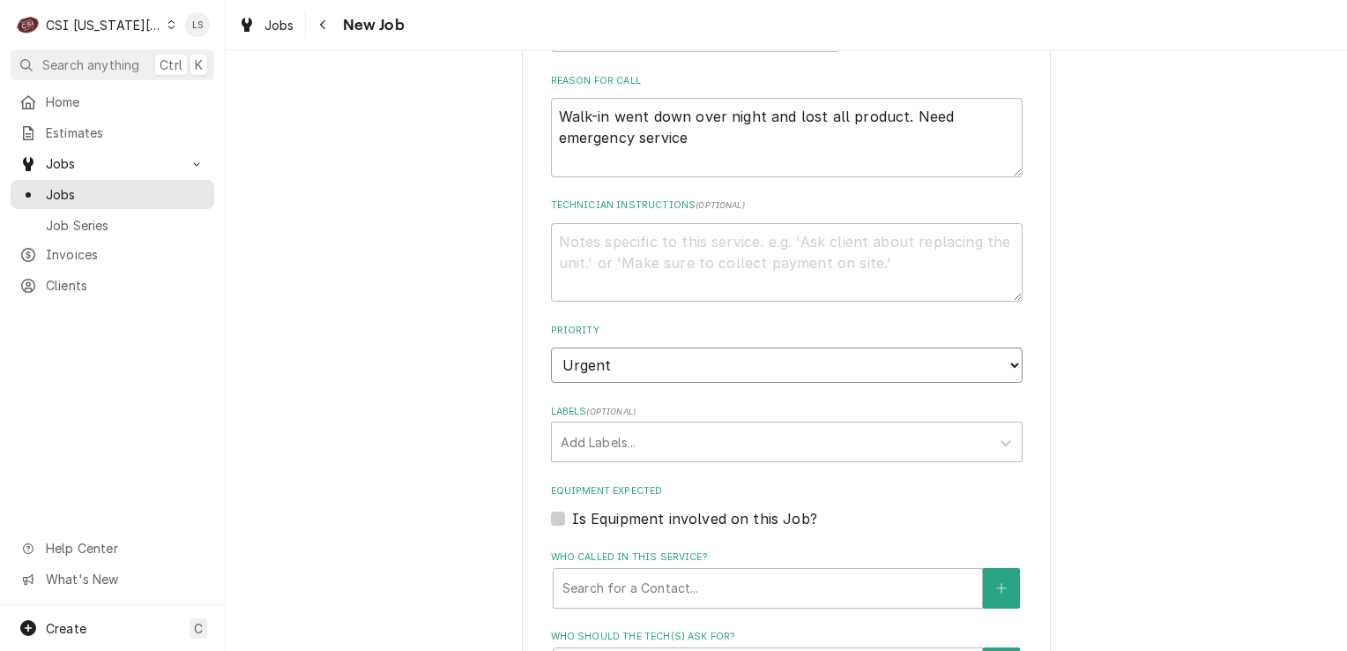
type textarea "x"
click at [596, 426] on div "Labels" at bounding box center [771, 442] width 421 height 32
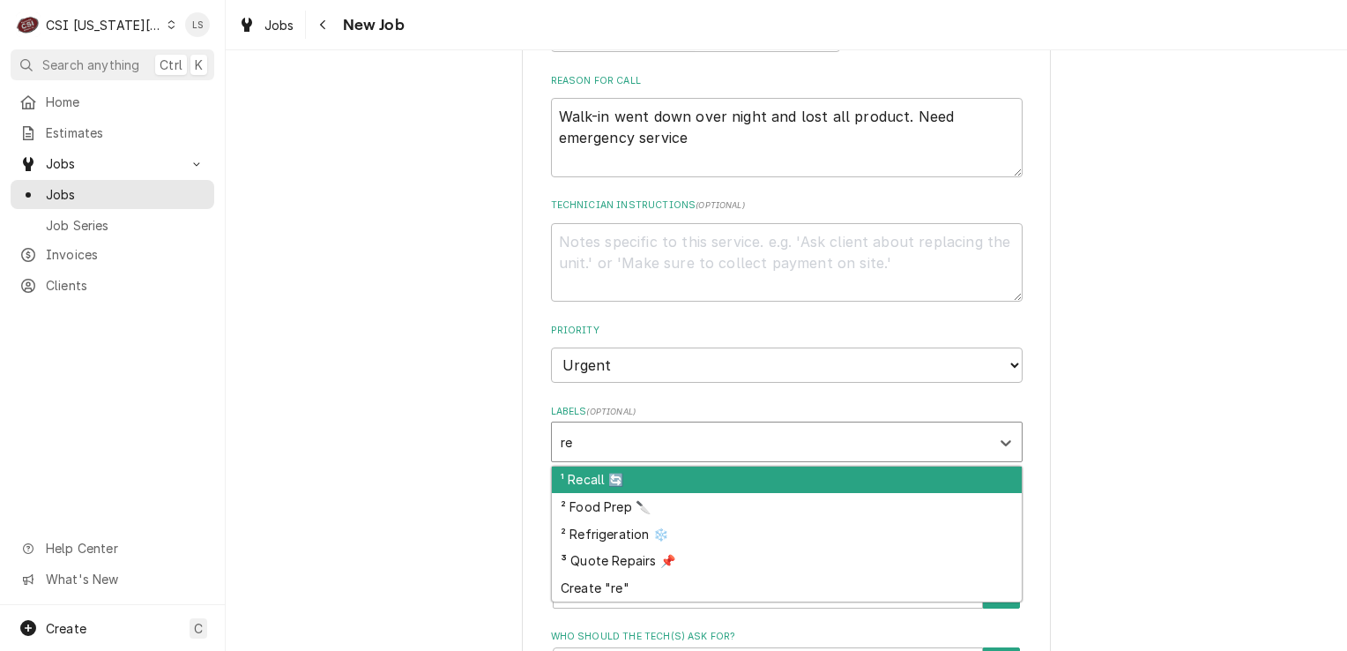
type input "ref"
type textarea "x"
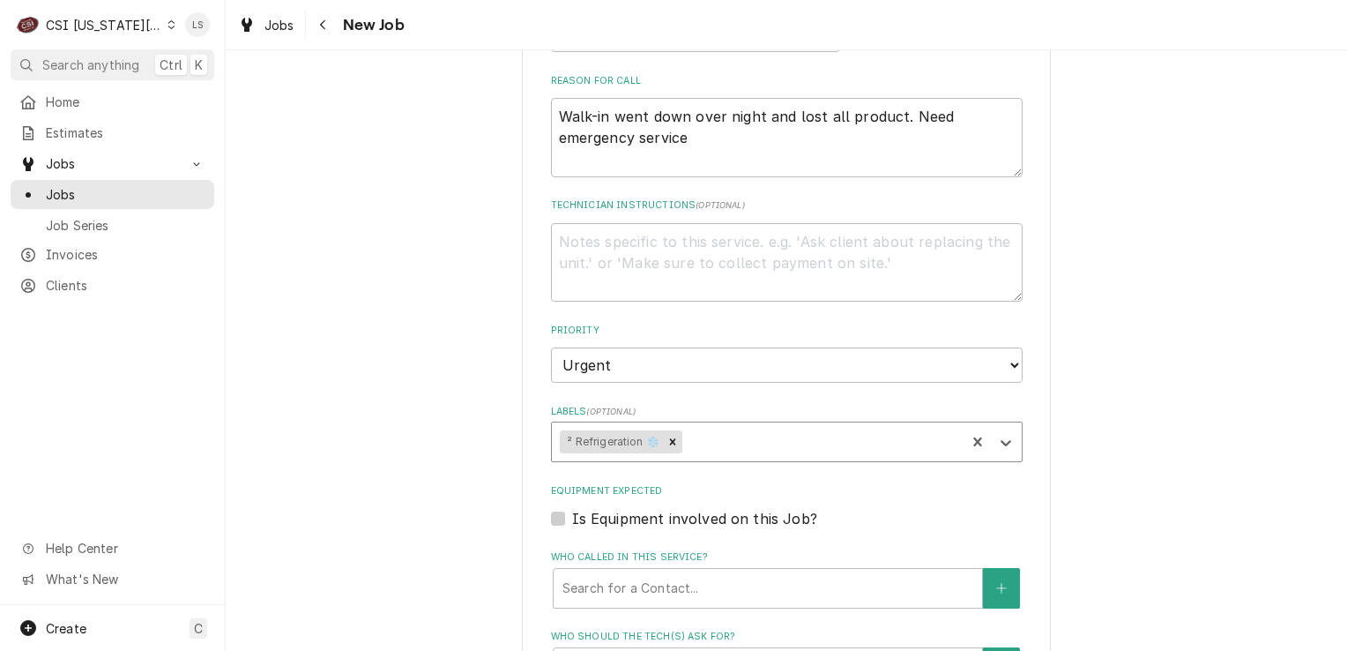
type textarea "x"
click at [572, 508] on label "Is Equipment involved on this Job?" at bounding box center [694, 518] width 245 height 21
click at [572, 508] on input "Equipment Expected" at bounding box center [808, 527] width 472 height 39
checkbox input "true"
click at [633, 243] on textarea "Technician Instructions ( optional )" at bounding box center [787, 262] width 472 height 79
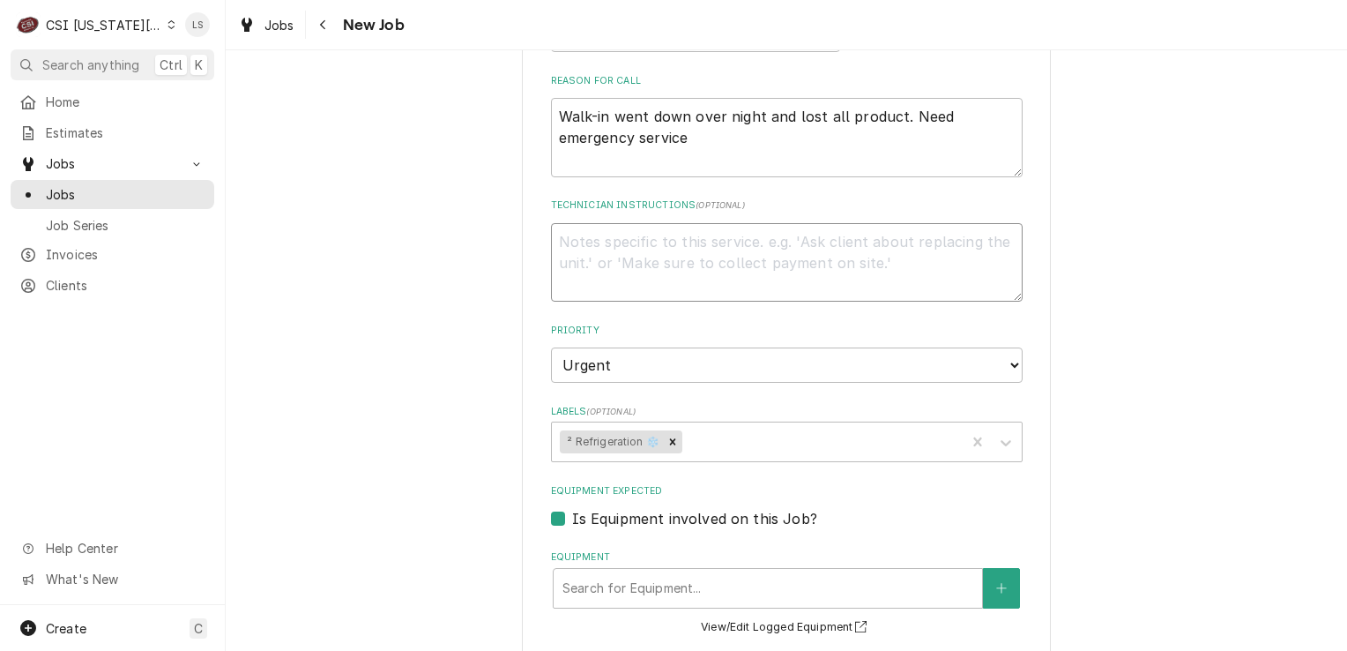
type textarea "x"
type textarea "N"
type textarea "x"
type textarea "NT"
type textarea "x"
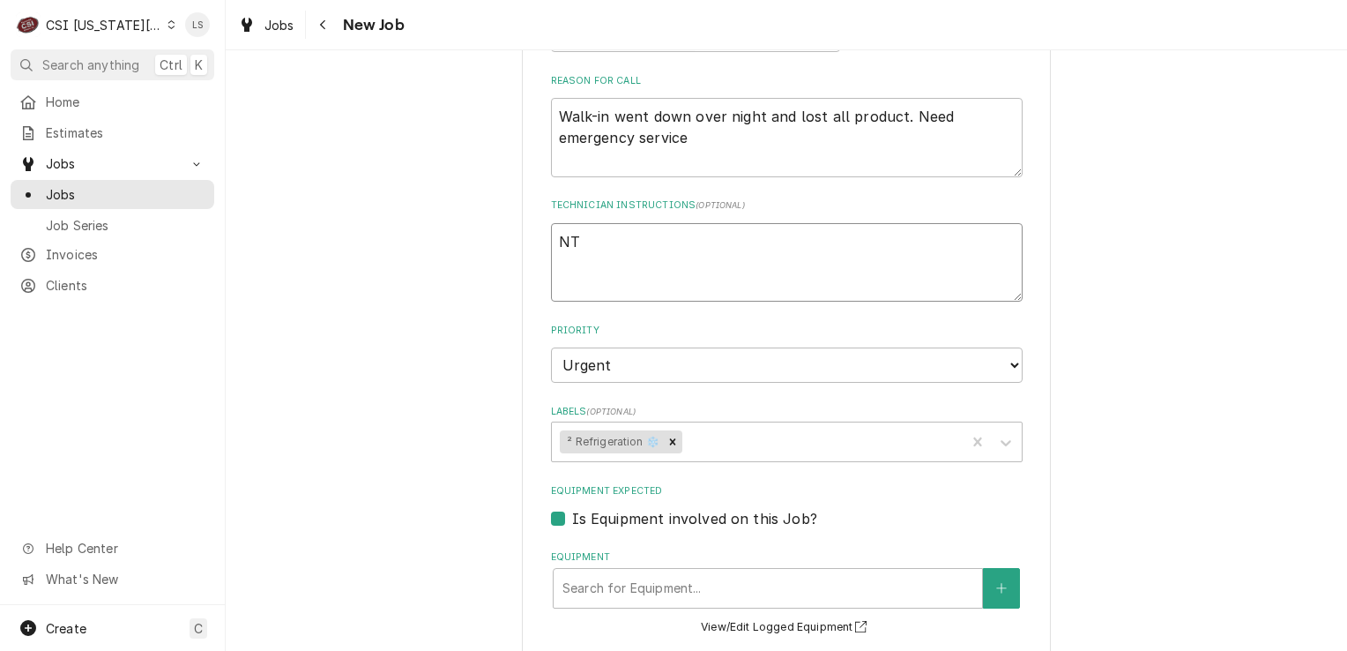
type textarea "NTE"
type textarea "x"
type textarea "NTE"
type textarea "x"
type textarea "NTE $"
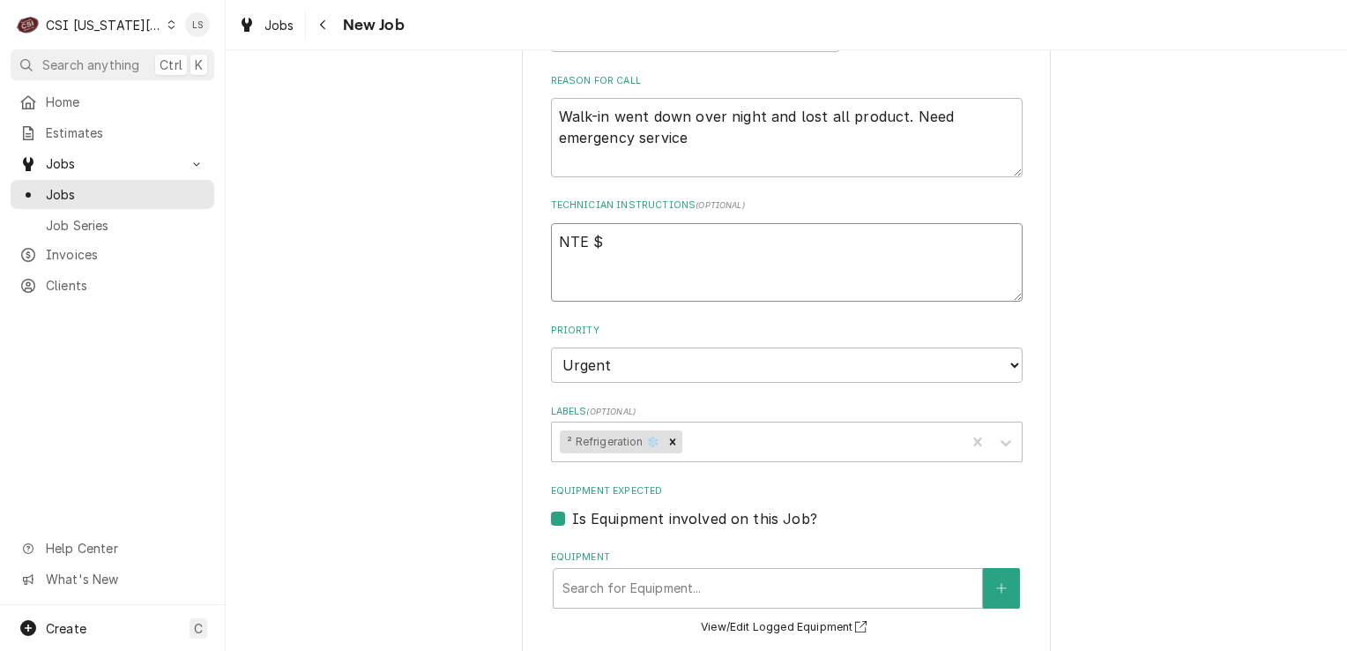
type textarea "x"
type textarea "NTE $7"
type textarea "x"
type textarea "NTE $75"
type textarea "x"
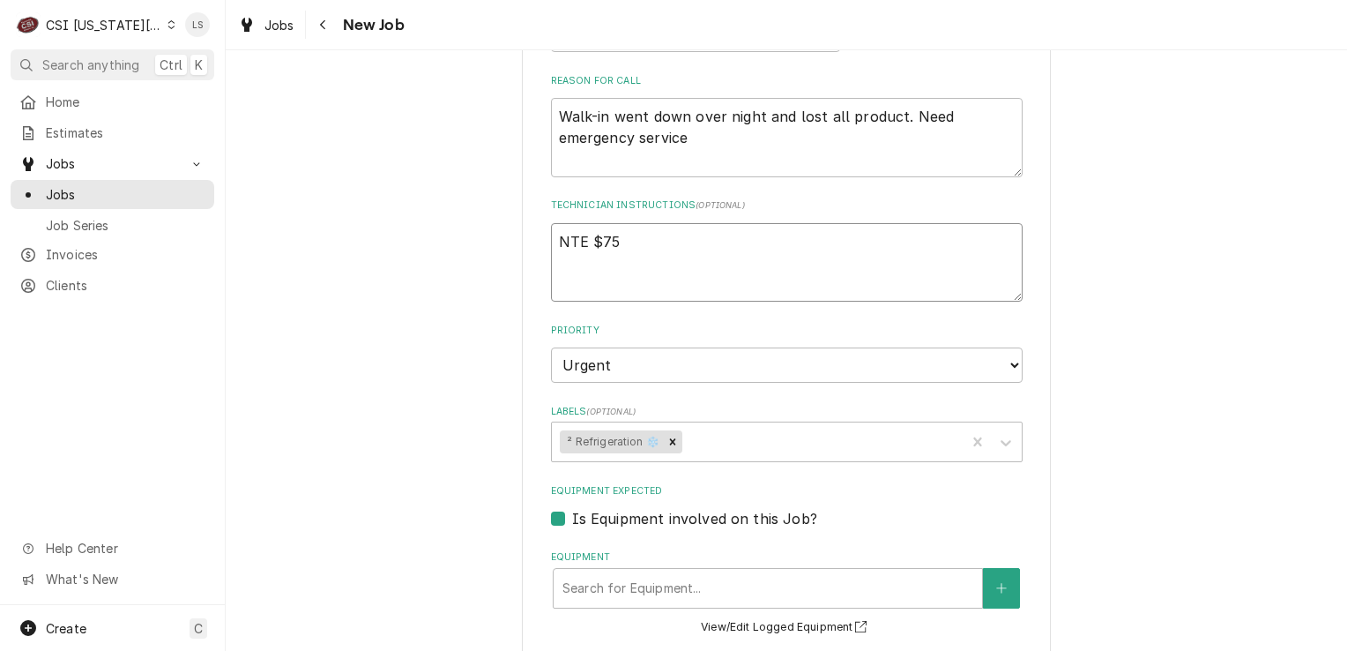
type textarea "NTE $750"
type textarea "x"
type textarea "NTE $750"
type textarea "x"
type textarea "NTE $750"
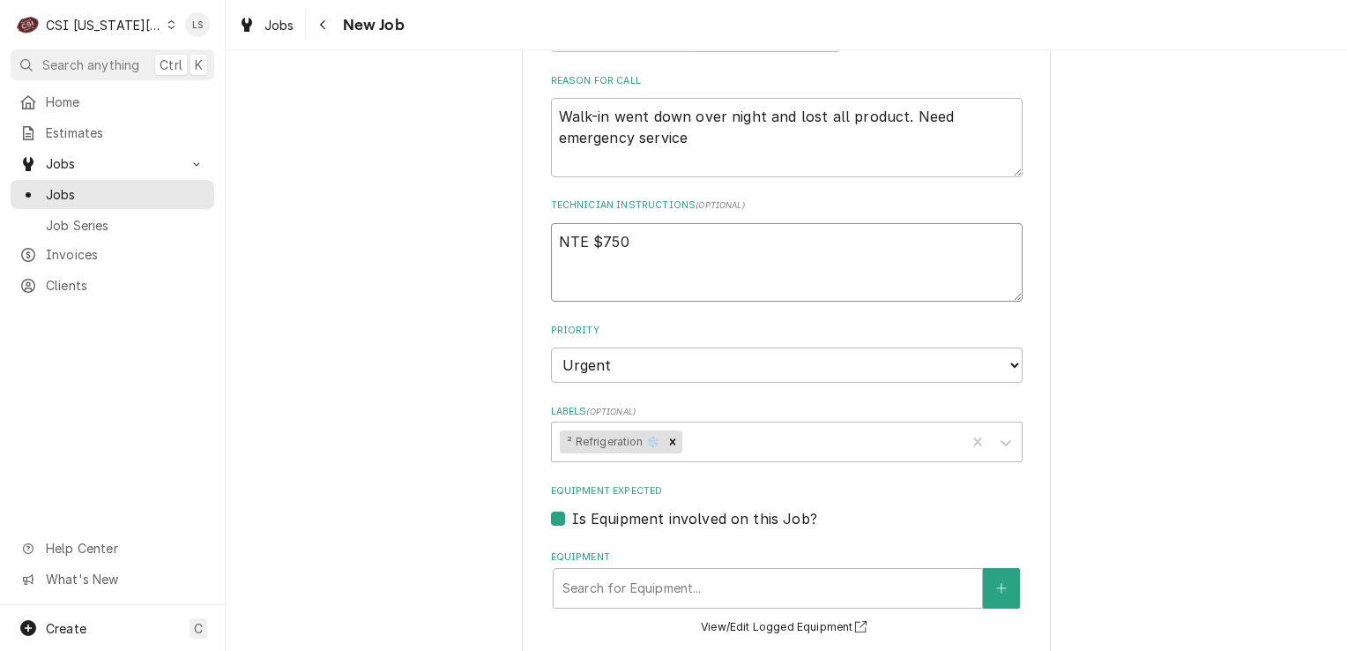
paste textarea "Priority: L1 - Emergency"
type textarea "x"
type textarea "NTE $750 Priority: L1 - Emergency"
type textarea "x"
type textarea "NTE $750 Priority: L1 - Emergency"
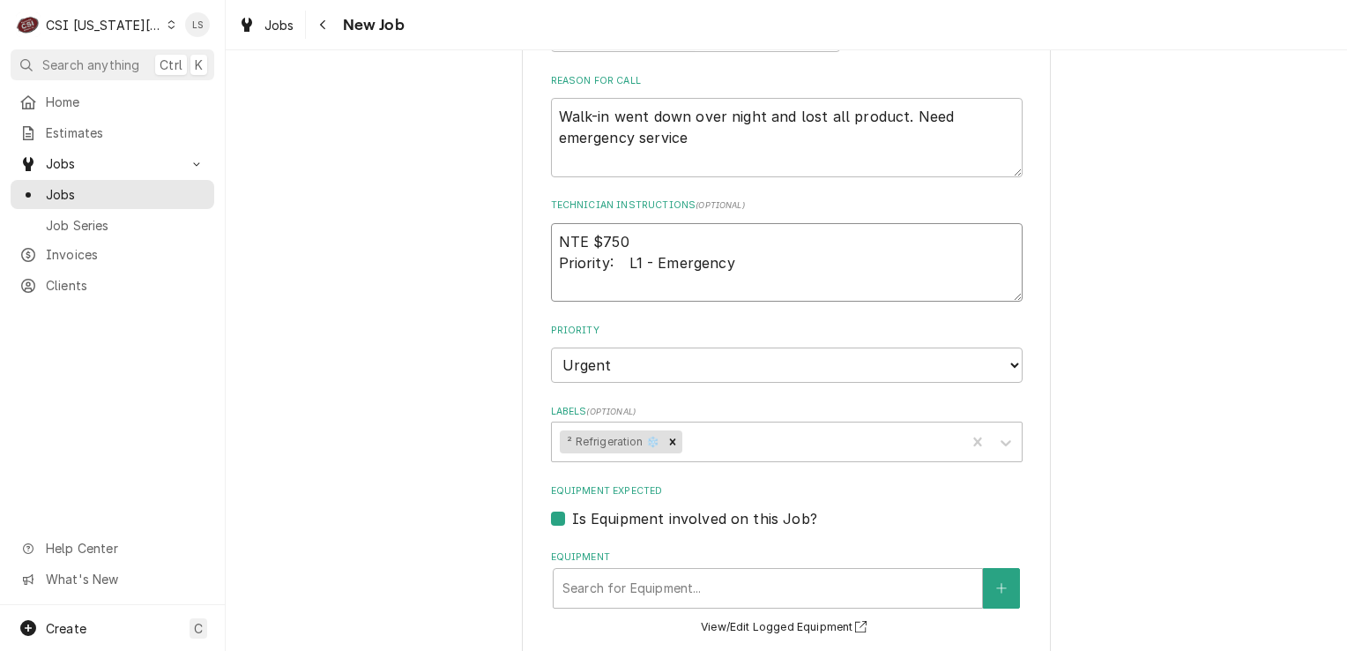
type textarea "x"
type textarea "NTE $750 Priority: L1 - Emergency"
paste textarea "Overtime is approved for this Work Order. Please Provide a Proposal if the Work…"
type textarea "x"
type textarea "NTE $750 Priority: L1 - Emergency Overtime is approved for this Work Order. Ple…"
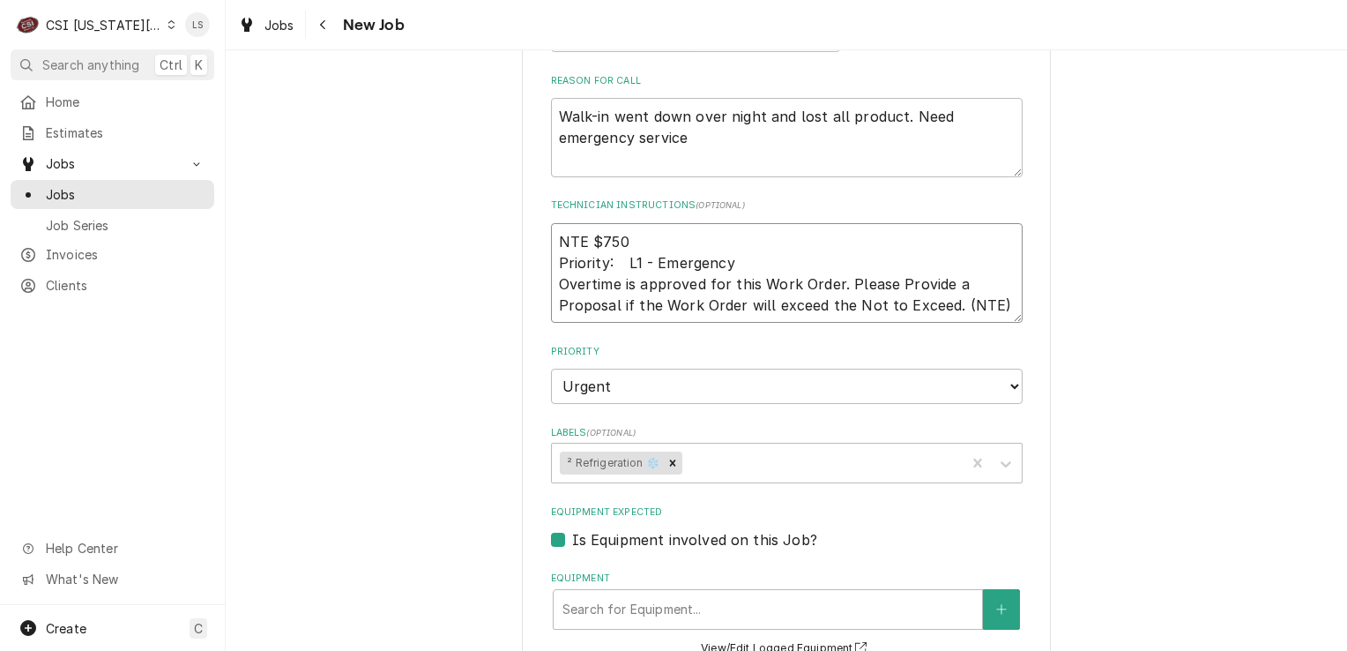
type textarea "x"
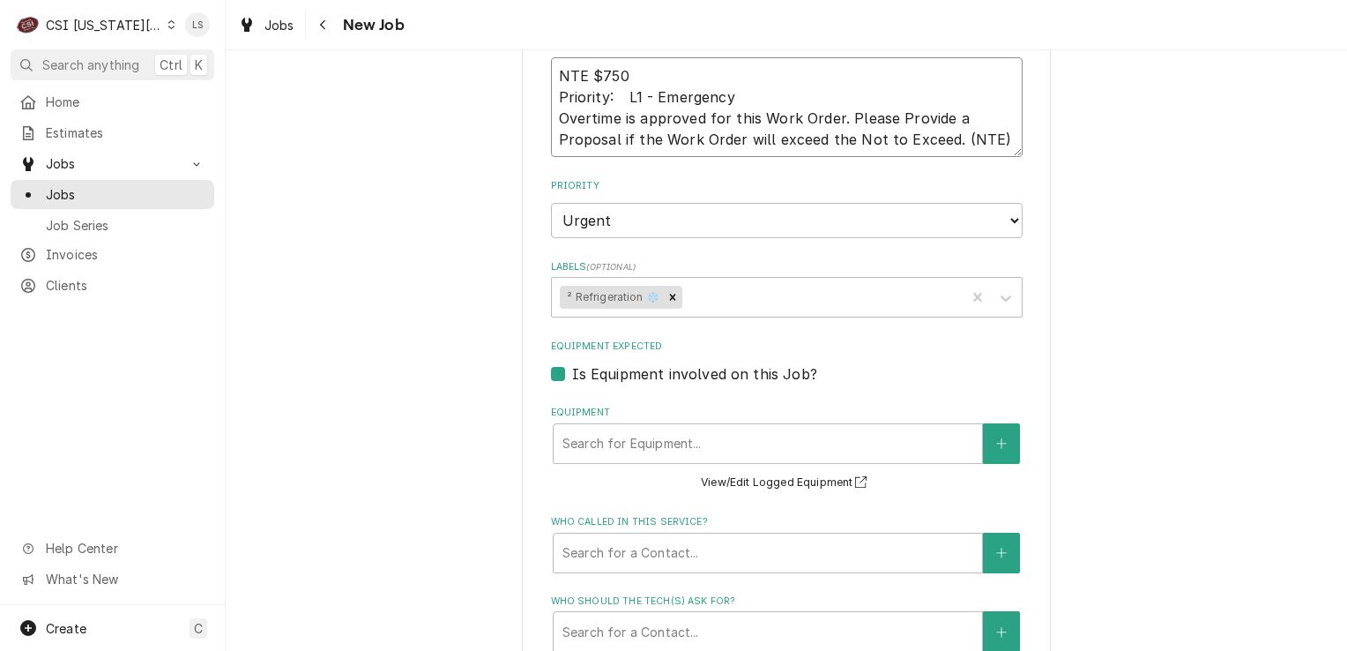
scroll to position [1435, 0]
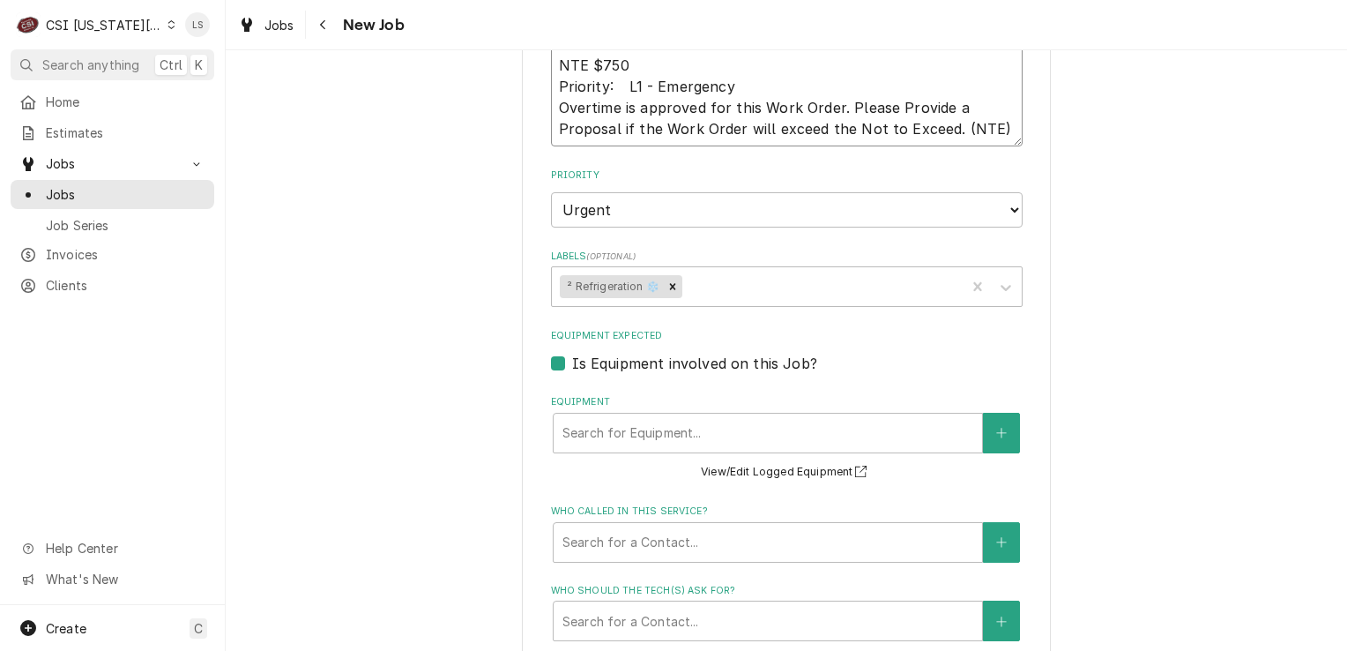
type textarea "NTE $750 Priority: L1 - Emergency Overtime is approved for this Work Order. Ple…"
click at [694, 417] on div "Equipment" at bounding box center [767, 433] width 411 height 32
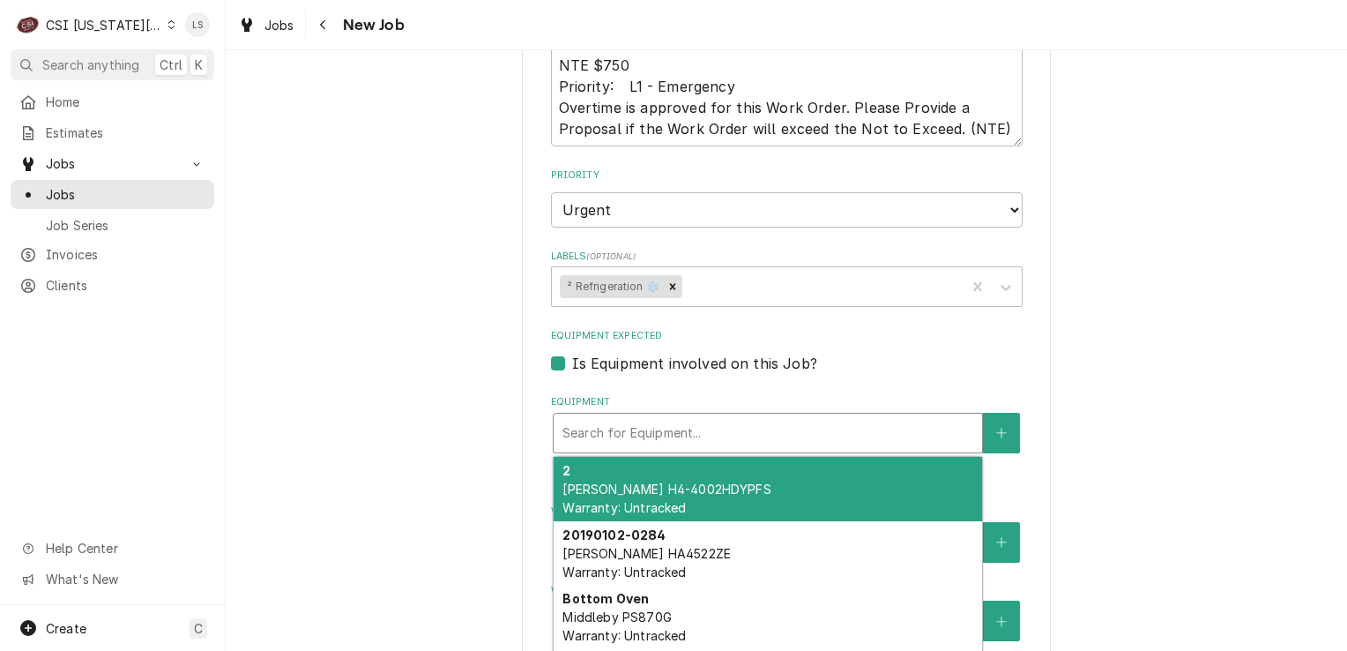
type textarea "x"
type input "w"
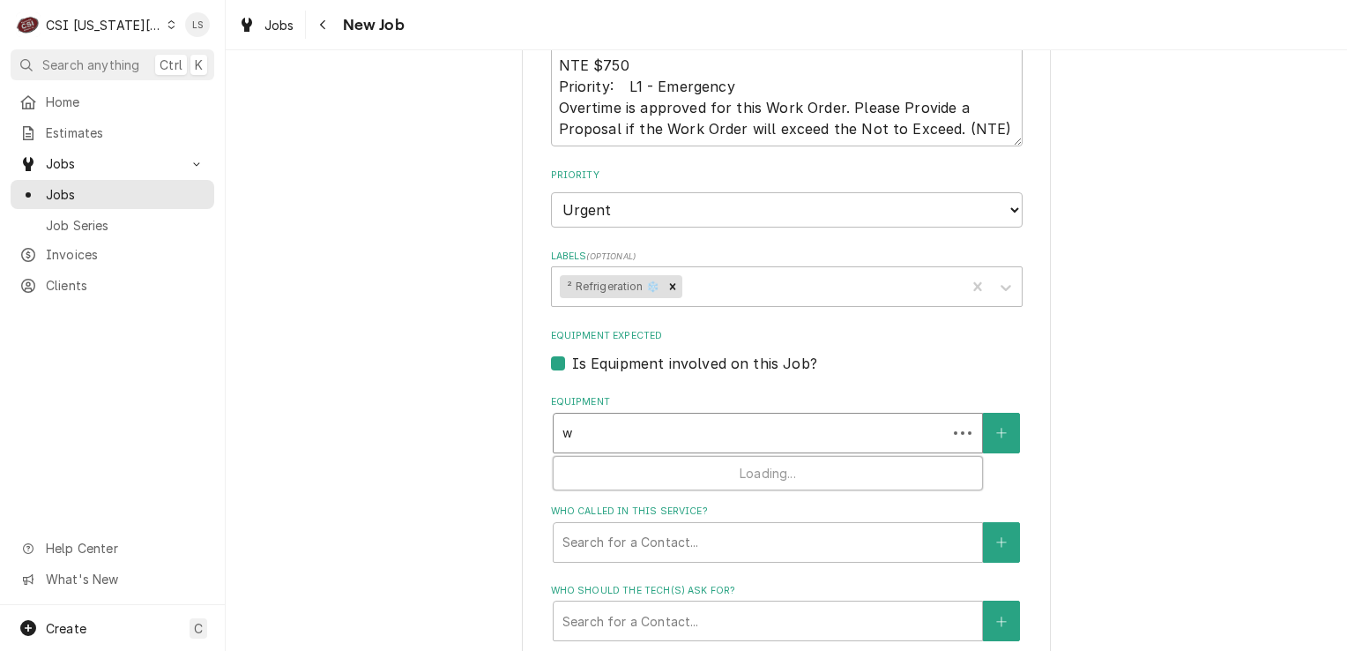
type textarea "x"
type input "wi"
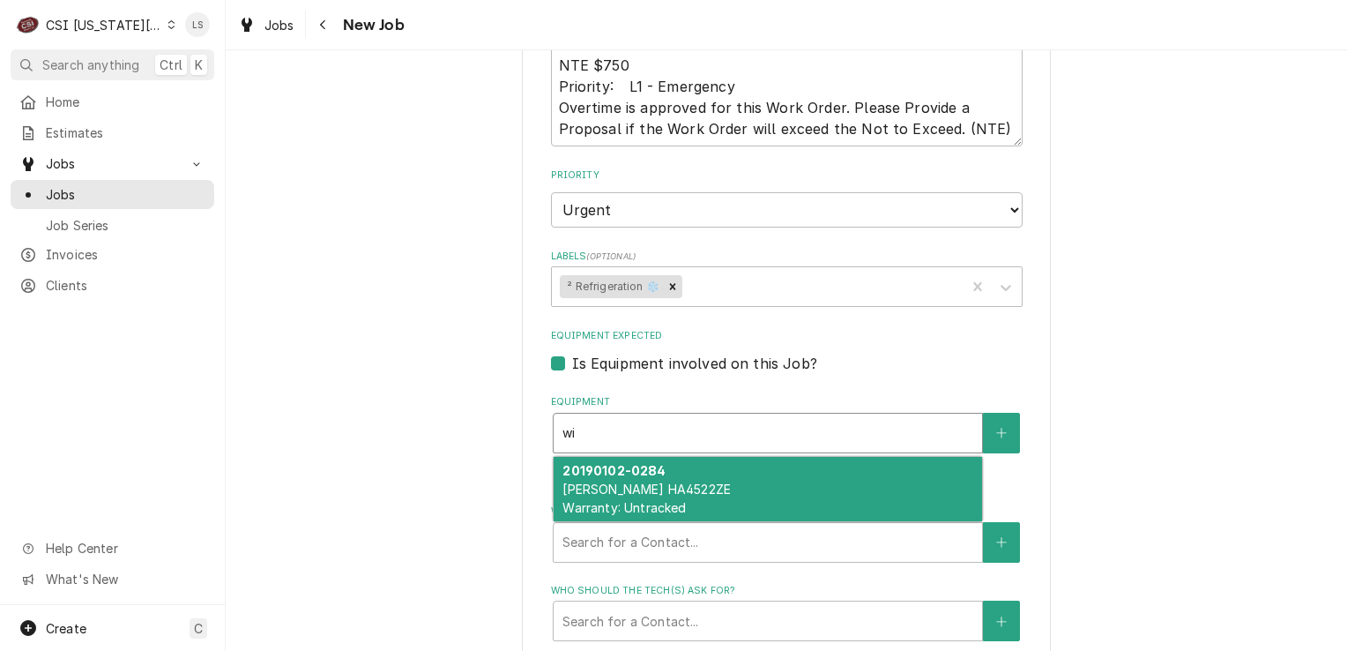
type textarea "x"
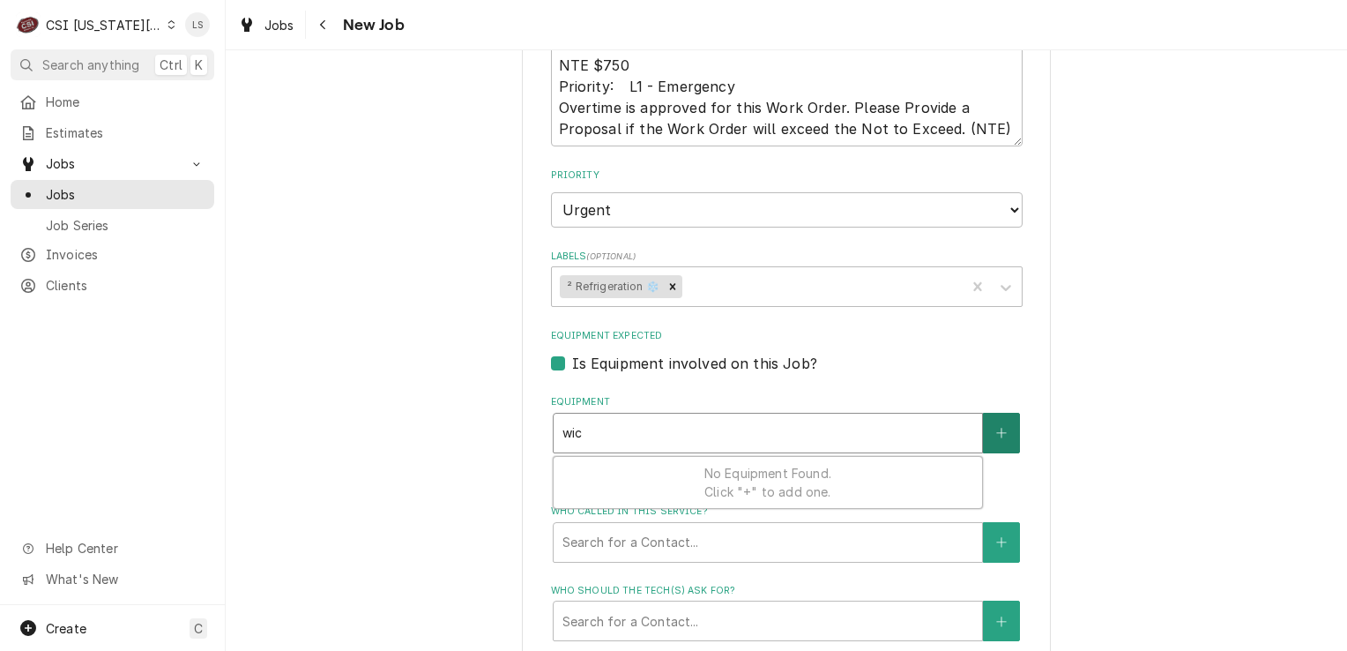
type input "wic"
click at [983, 413] on button "Equipment" at bounding box center [1001, 433] width 37 height 41
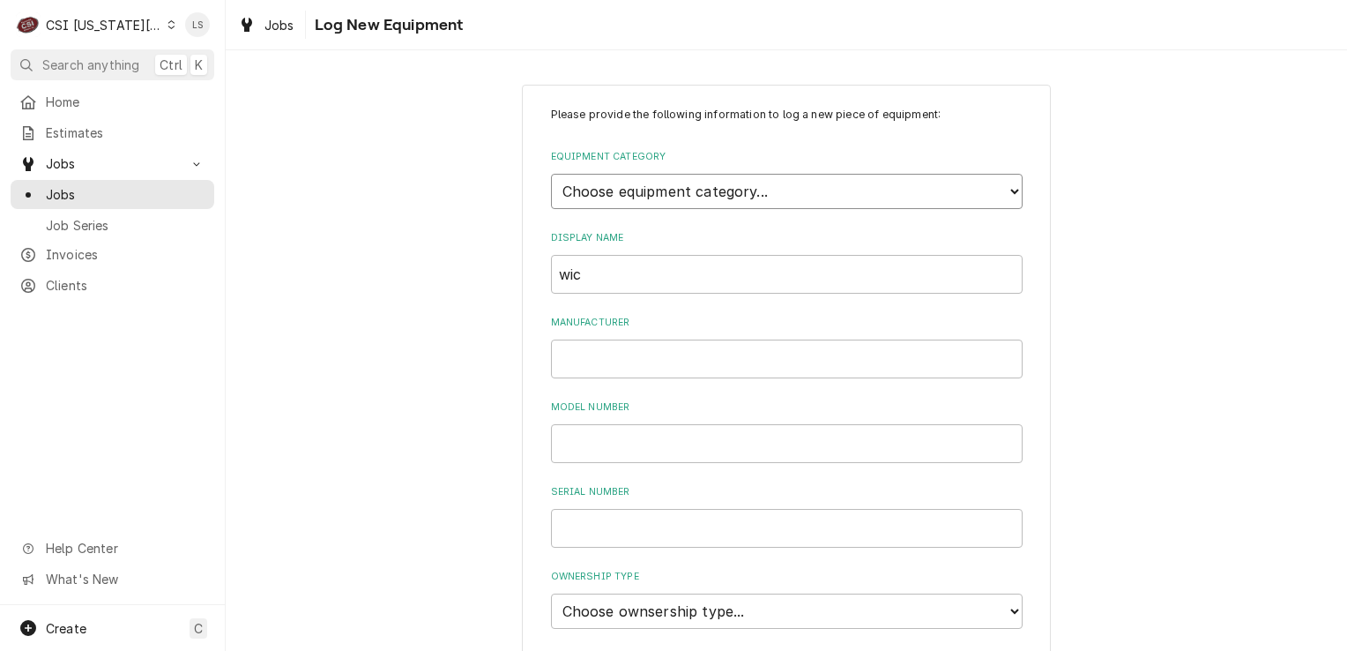
click at [641, 175] on select "Choose equipment category... Cooking Equipment Fryers Ice Machines Ovens and Ra…" at bounding box center [787, 191] width 472 height 35
select select "8"
click at [551, 174] on select "Choose equipment category... Cooking Equipment Fryers Ice Machines Ovens and Ra…" at bounding box center [787, 191] width 472 height 35
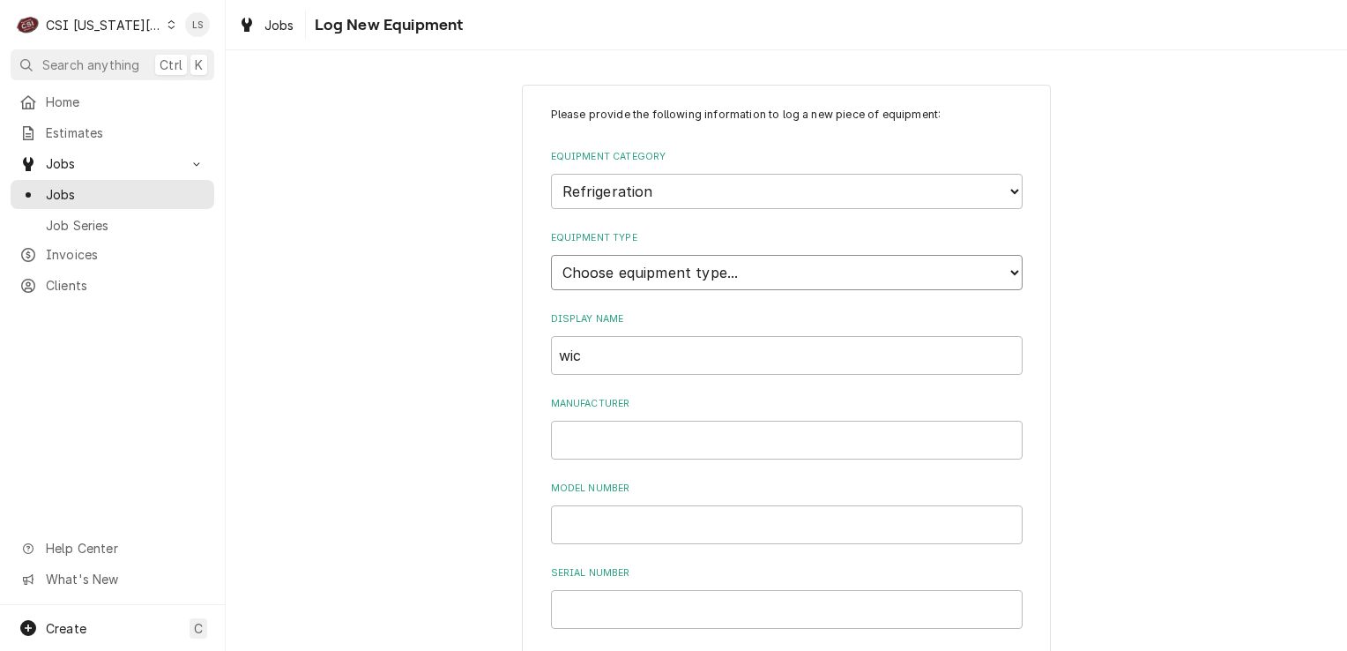
click at [600, 263] on select "Choose equipment type... Bar Refrigeration Blast Chiller Chef Base Freezer Chef…" at bounding box center [787, 272] width 472 height 35
select select "75"
click at [551, 255] on select "Choose equipment type... Bar Refrigeration Blast Chiller Chef Base Freezer Chef…" at bounding box center [787, 272] width 472 height 35
drag, startPoint x: 621, startPoint y: 364, endPoint x: 529, endPoint y: 358, distance: 91.9
click at [529, 358] on div "Please provide the following information to log a new piece of equipment: Equip…" at bounding box center [786, 630] width 529 height 1091
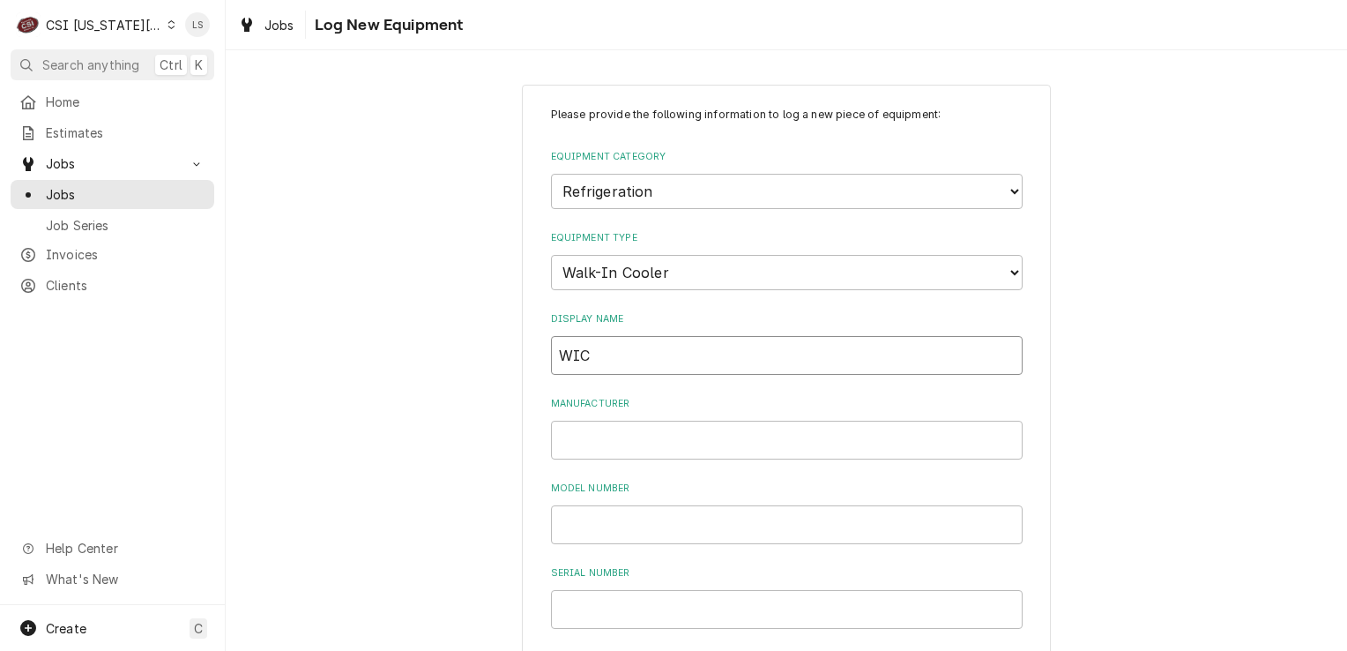
type input "WIC"
click at [614, 442] on input "Manufacturer" at bounding box center [787, 440] width 472 height 39
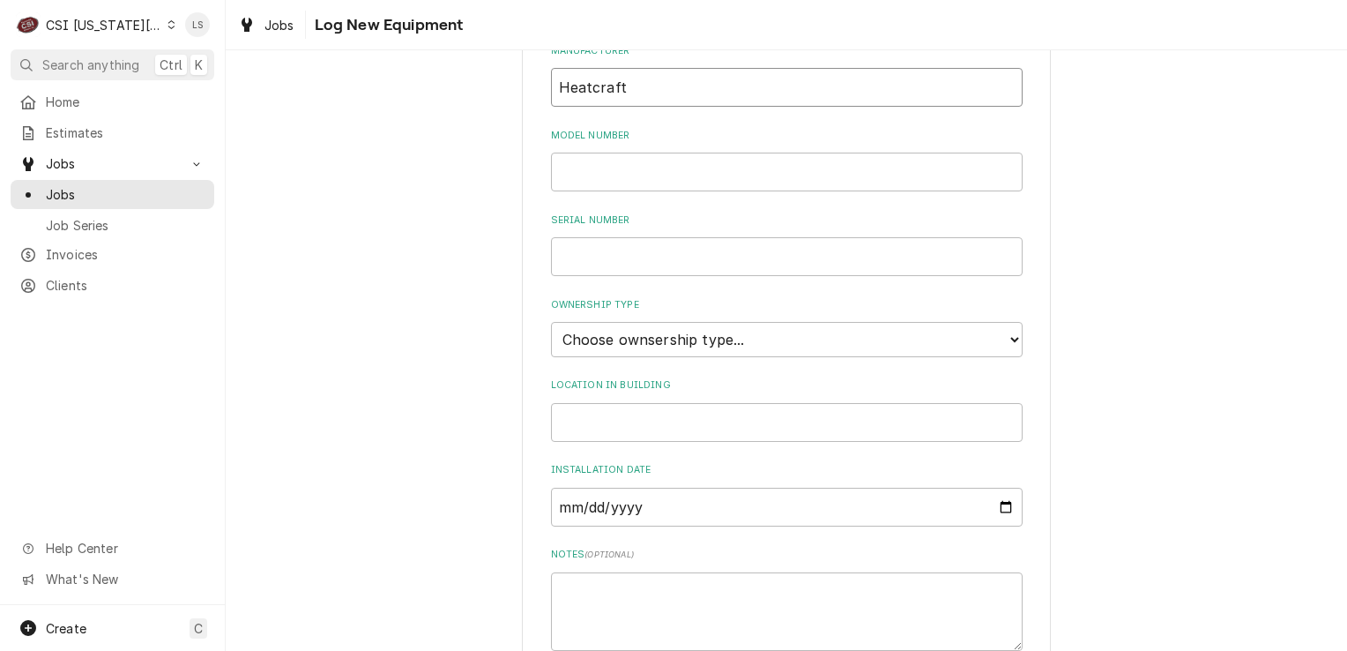
type input "Heatcraft"
paste input "ADT090AK"
type input "ADT090AK"
drag, startPoint x: 691, startPoint y: 418, endPoint x: 573, endPoint y: 253, distance: 202.8
paste input "T15D10618"
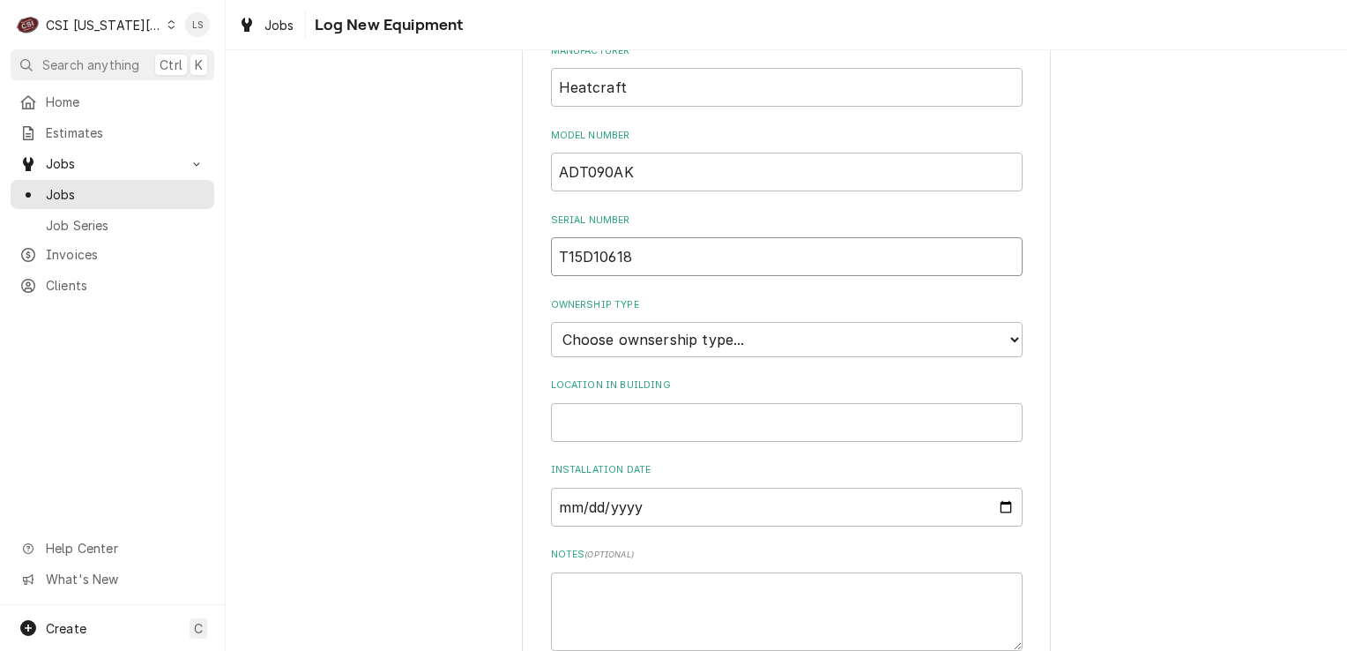
type input "T15D10618"
drag, startPoint x: 585, startPoint y: 339, endPoint x: 581, endPoint y: 354, distance: 15.6
click at [585, 339] on select "Choose ownsership type... Unknown Owned Leased Rented" at bounding box center [787, 339] width 472 height 35
select select "1"
click at [551, 322] on select "Choose ownsership type... Unknown Owned Leased Rented" at bounding box center [787, 339] width 472 height 35
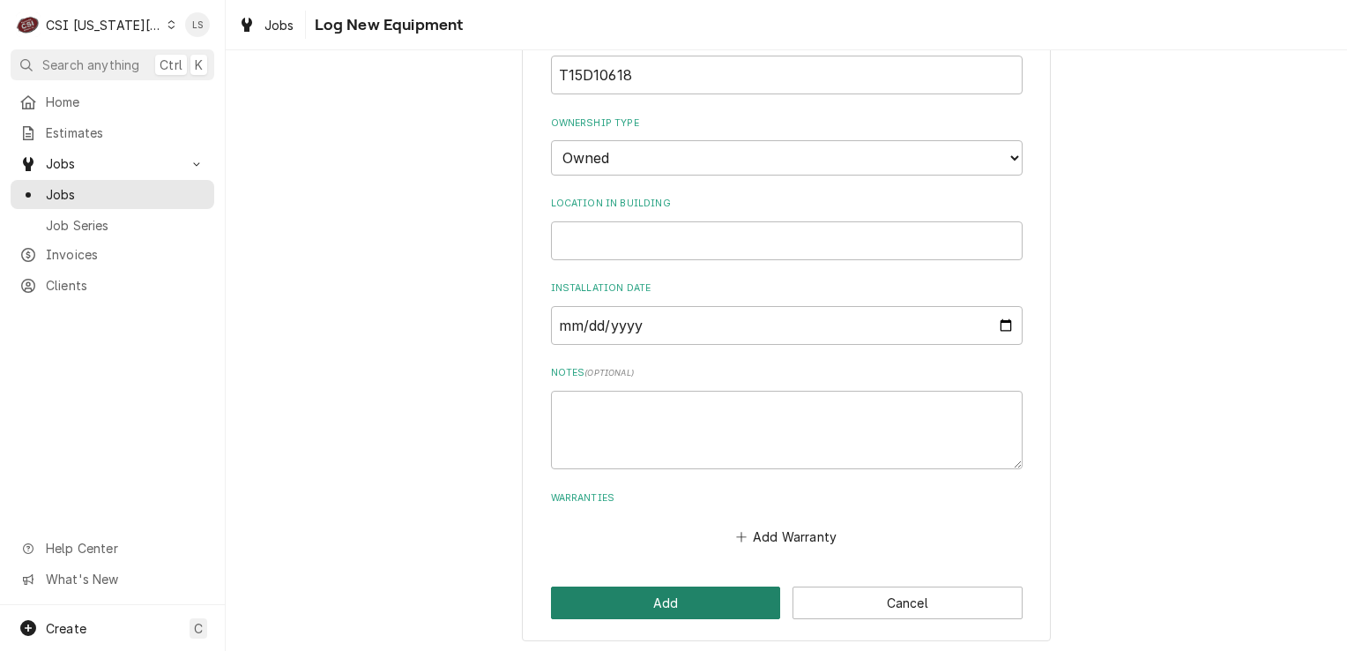
click at [692, 592] on button "Add" at bounding box center [666, 602] width 230 height 33
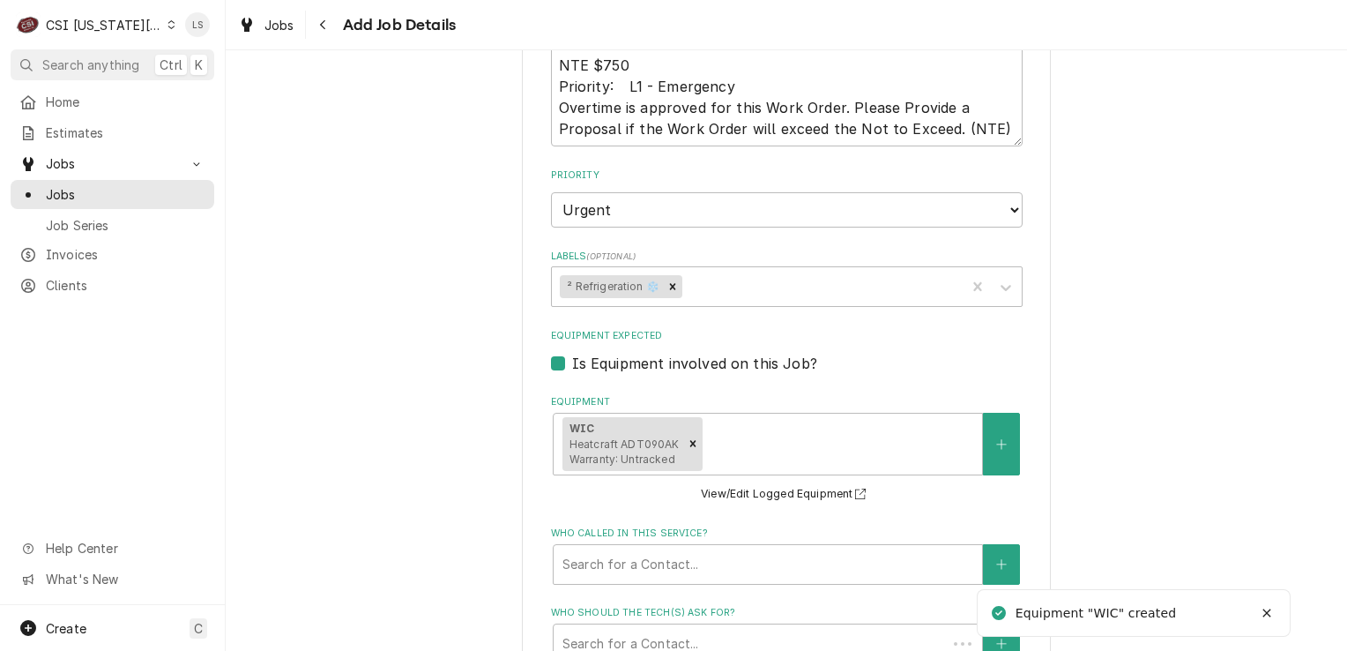
type textarea "x"
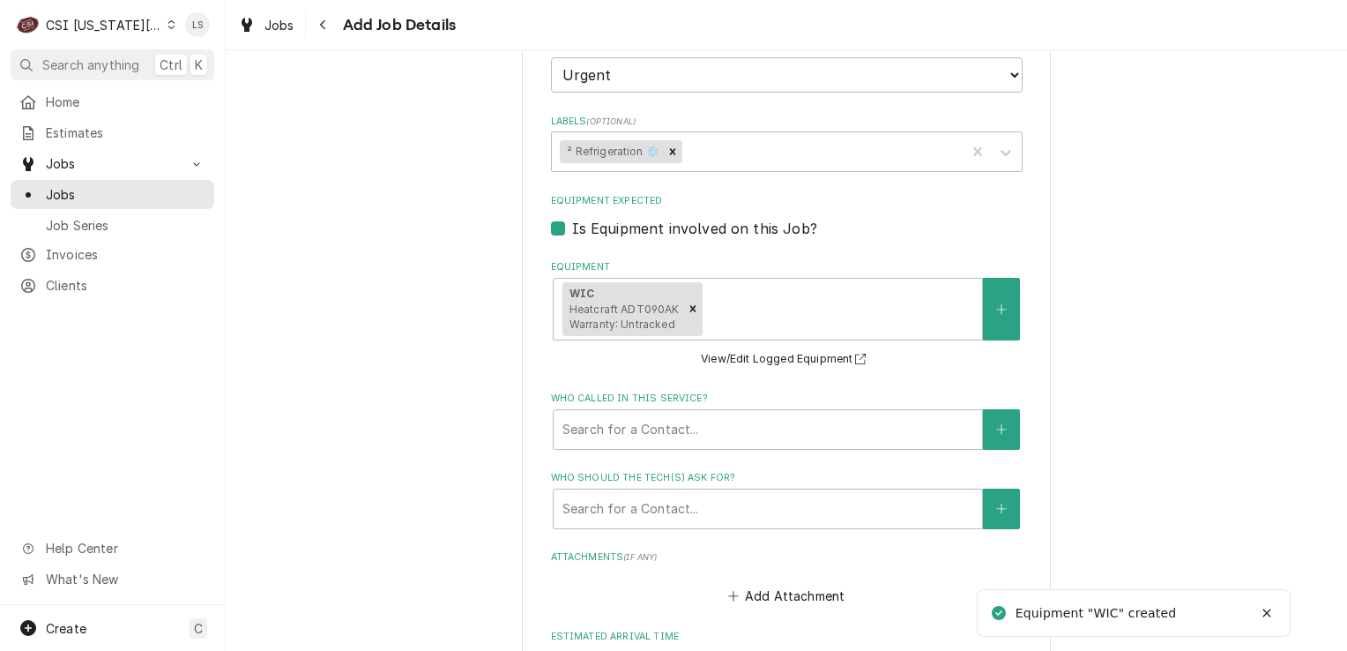
scroll to position [1435, 0]
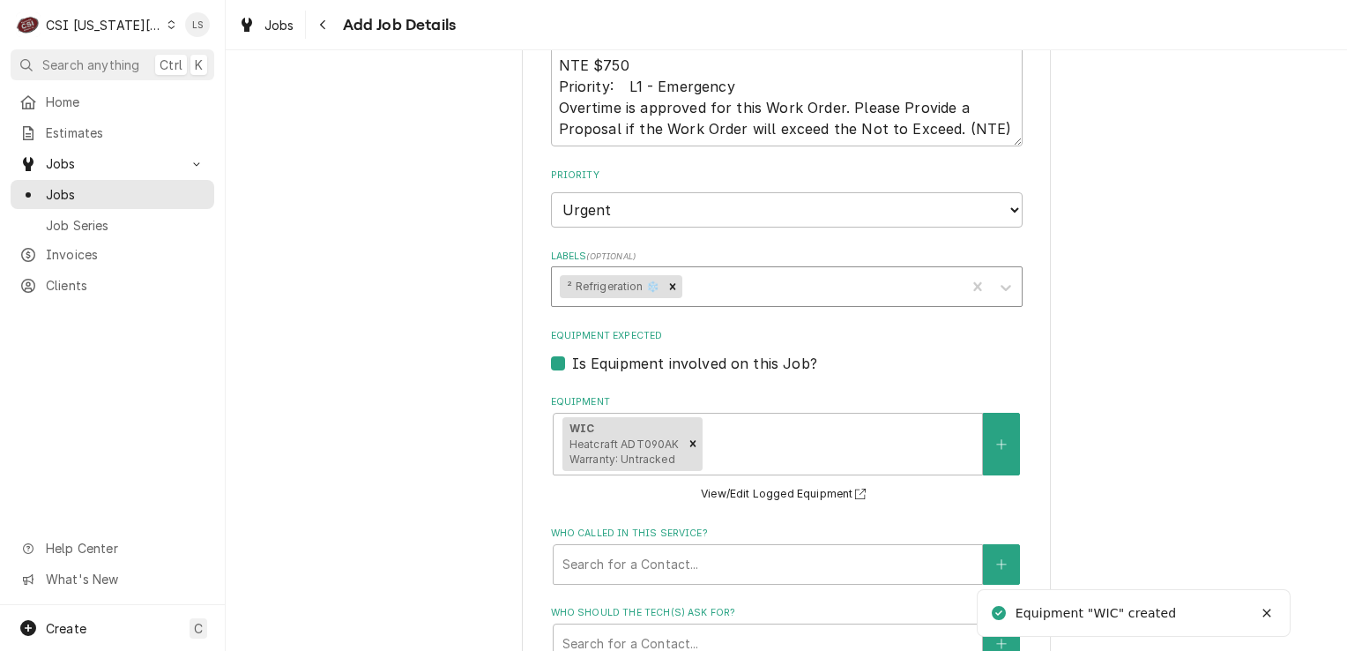
click at [719, 271] on div "Labels" at bounding box center [822, 287] width 272 height 32
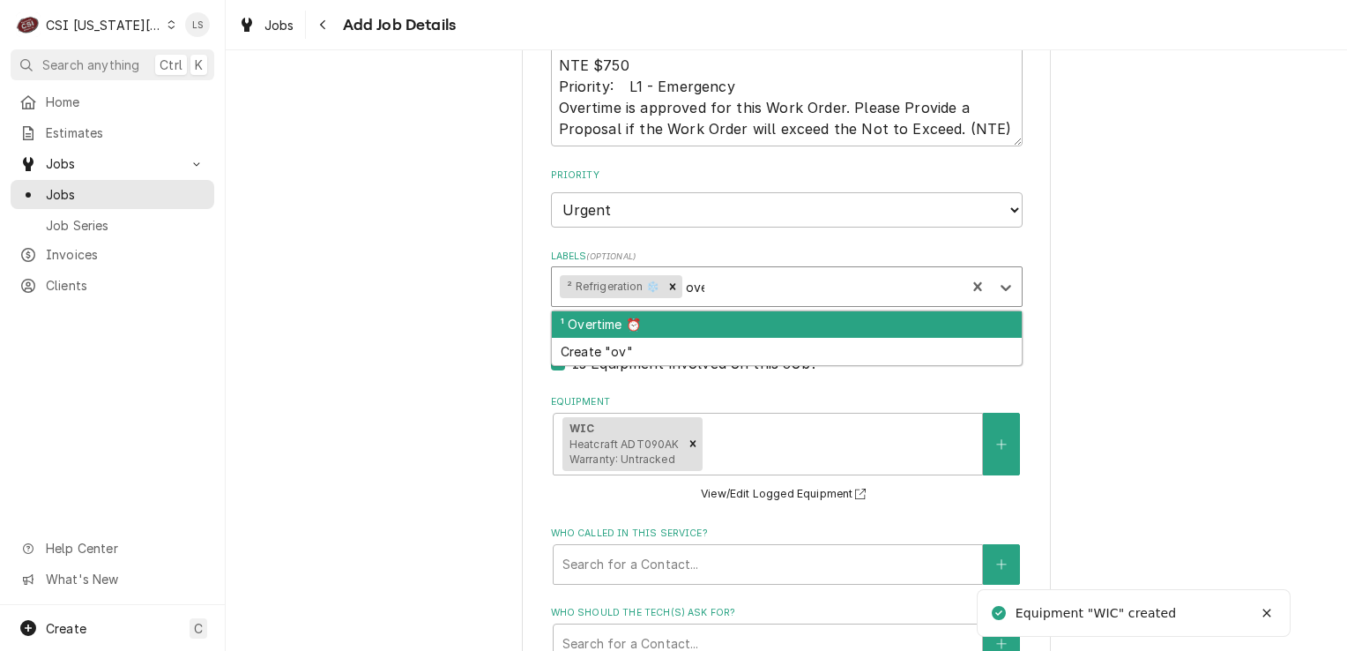
type input "over"
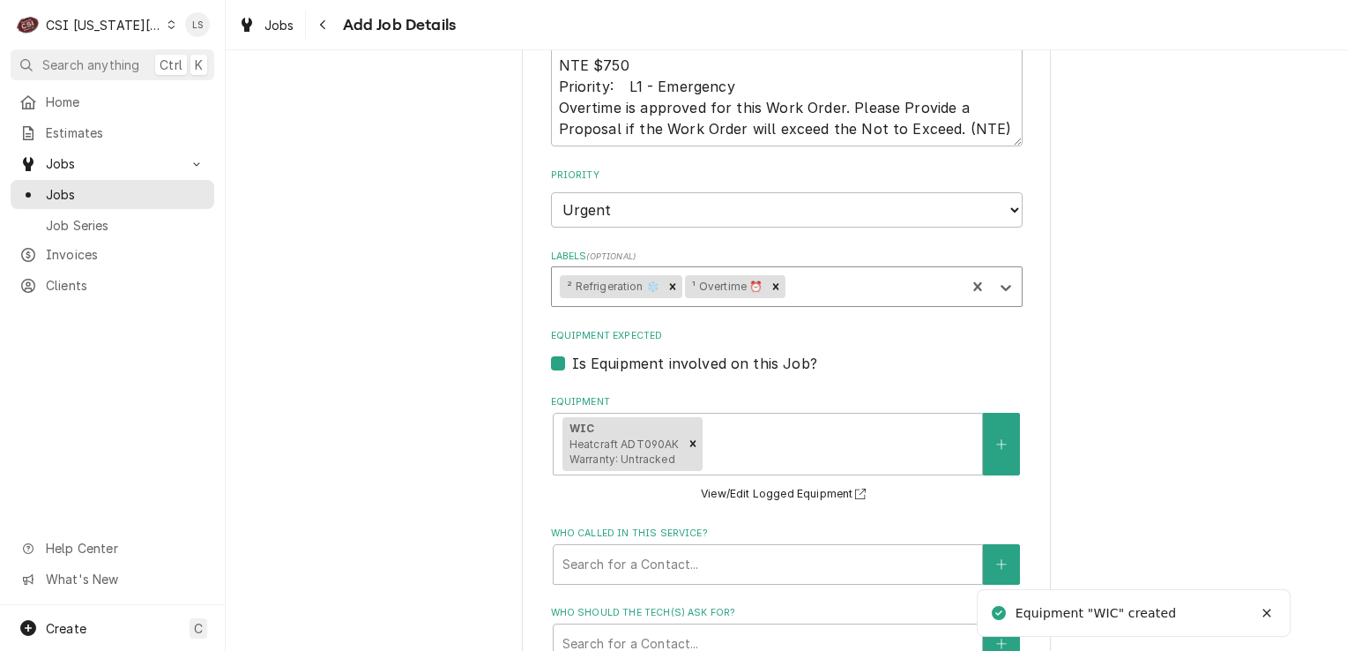
type textarea "x"
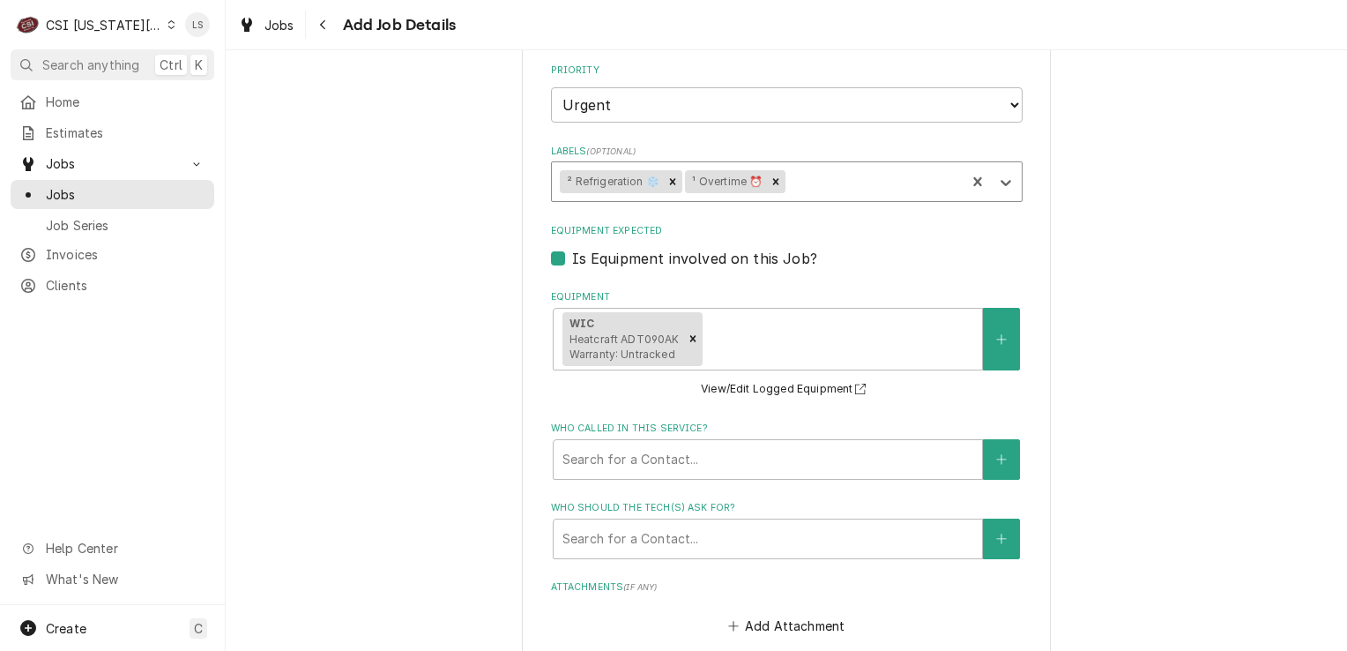
scroll to position [1612, 0]
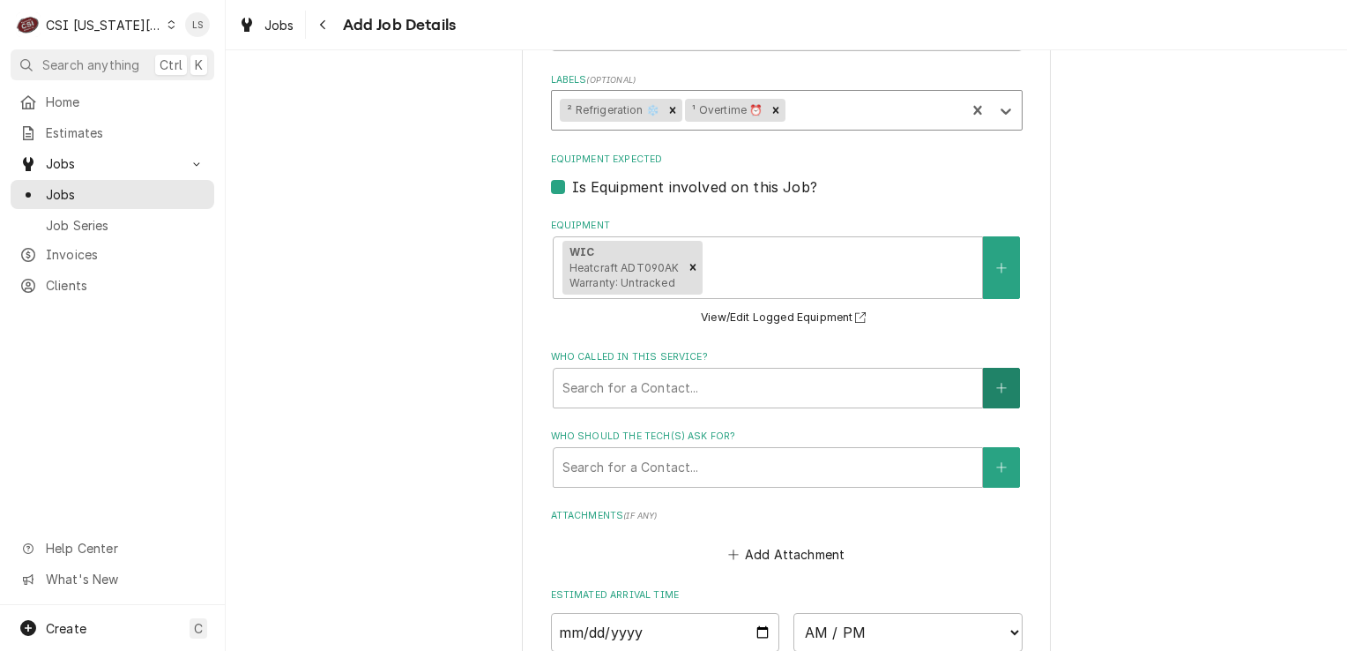
click at [983, 368] on button "Who called in this service?" at bounding box center [1001, 388] width 37 height 41
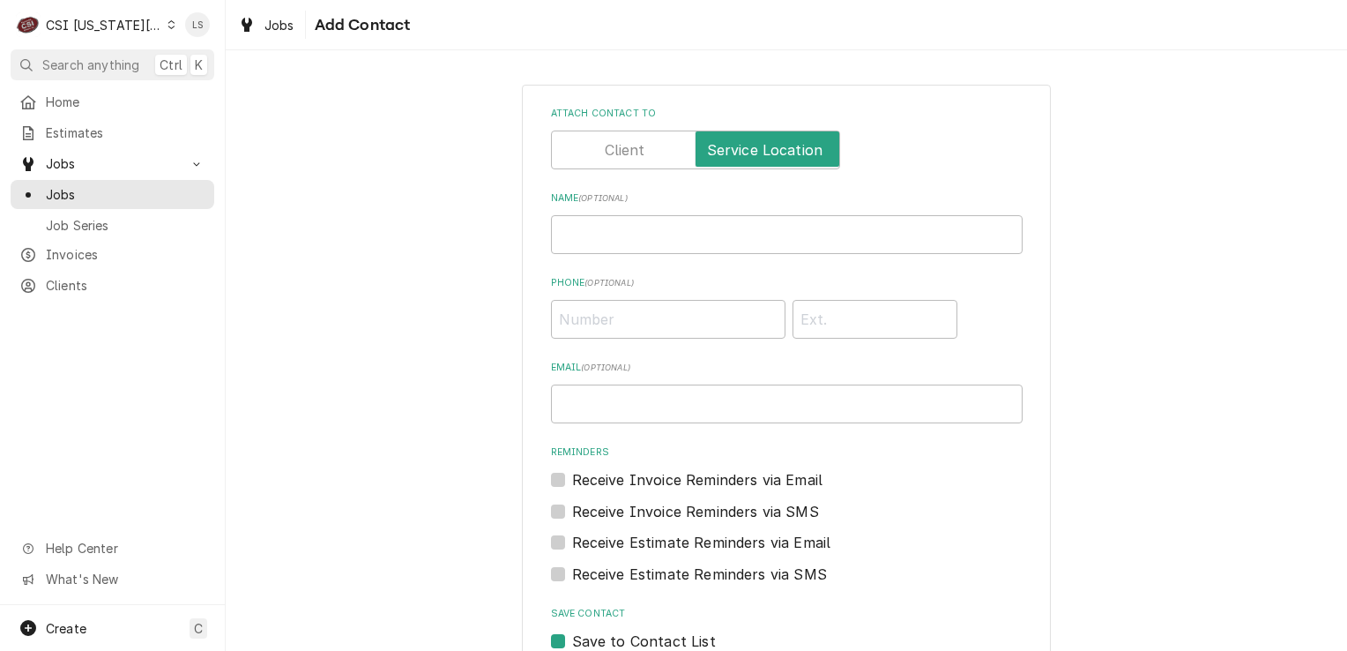
click at [687, 212] on div "Name ( optional )" at bounding box center [787, 222] width 472 height 63
click at [682, 235] on input "Name ( optional )" at bounding box center [787, 234] width 472 height 39
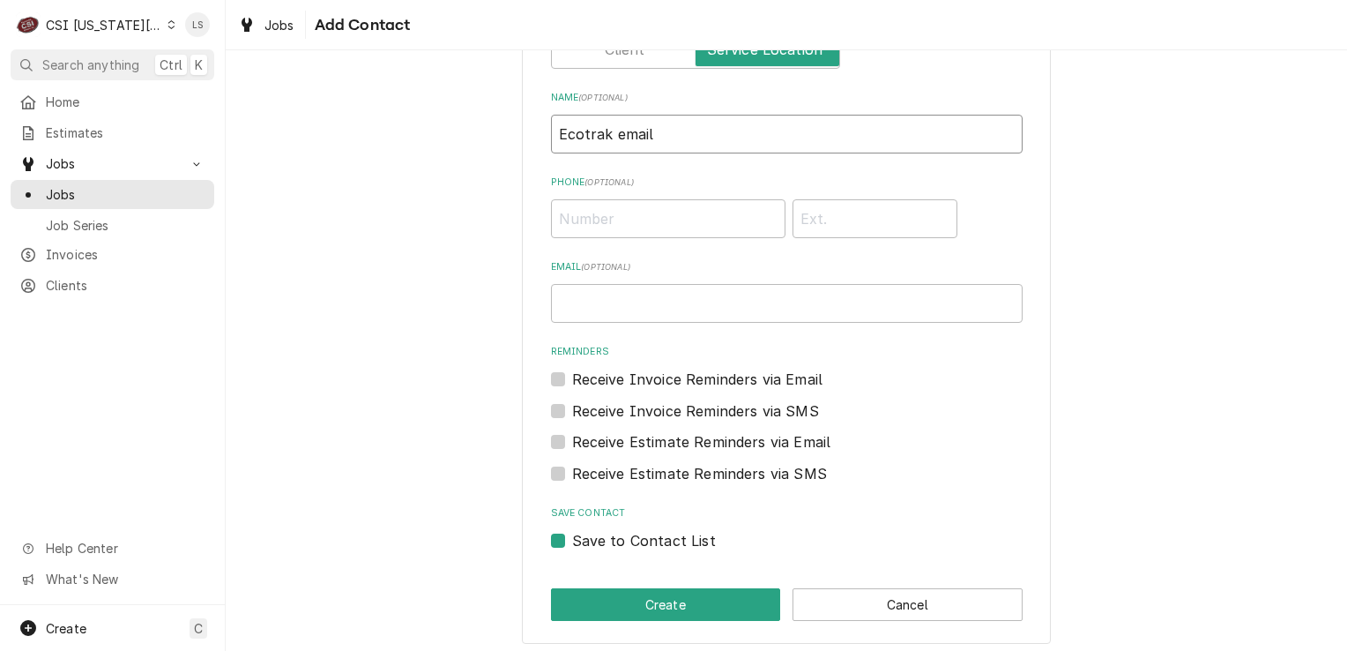
scroll to position [107, 0]
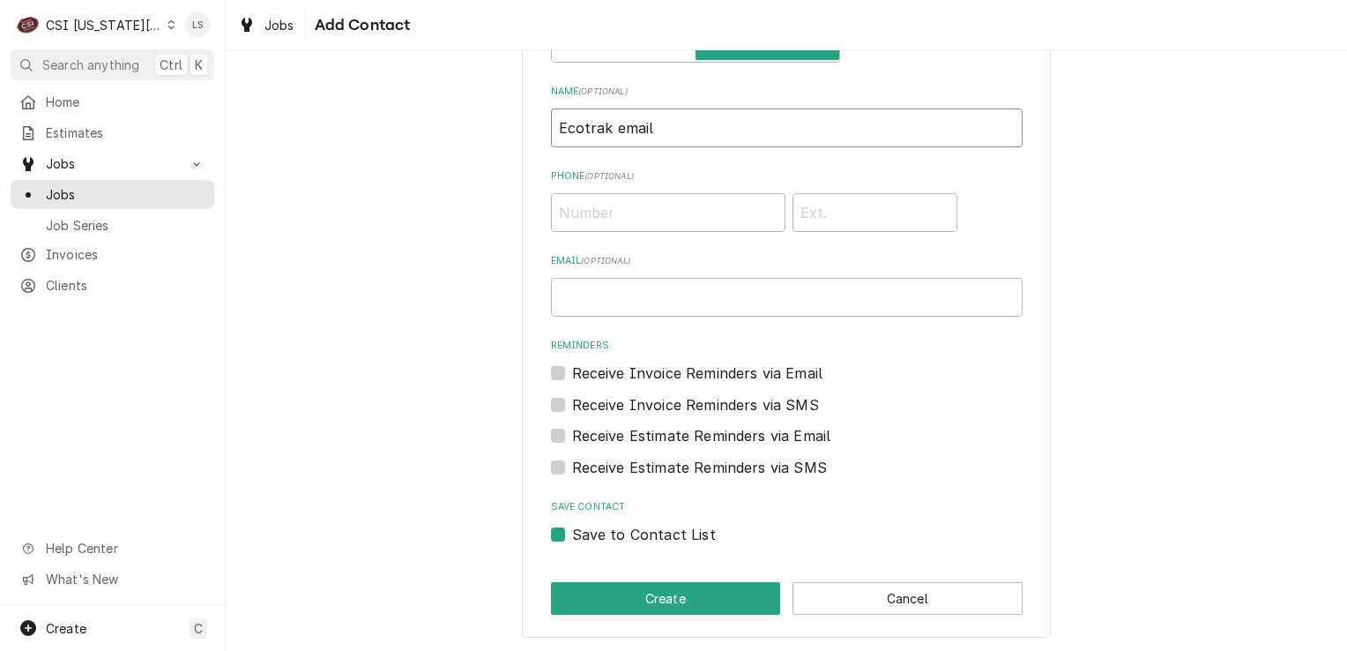
type input "Ecotrak email"
click at [572, 528] on label "Save to Contact List" at bounding box center [644, 534] width 144 height 21
click at [572, 528] on input "Save to Contact List" at bounding box center [808, 543] width 472 height 39
checkbox input "false"
click at [581, 595] on button "Create" at bounding box center [666, 598] width 230 height 33
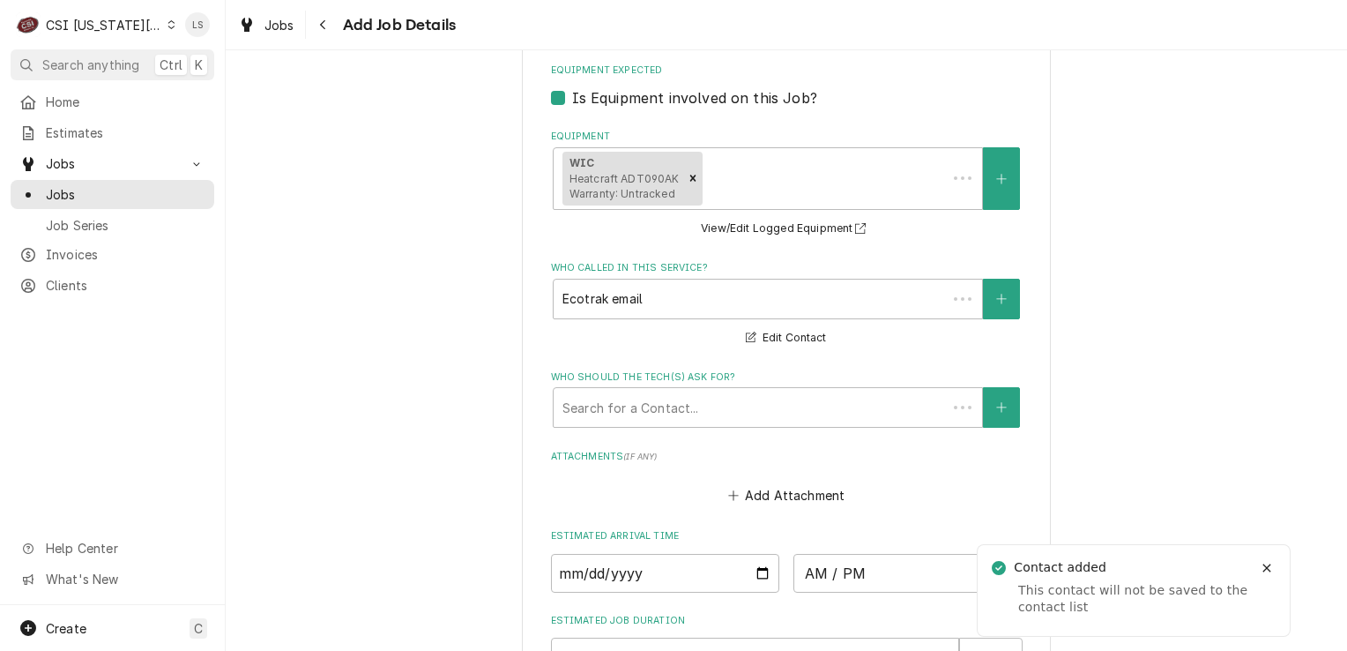
scroll to position [1788, 0]
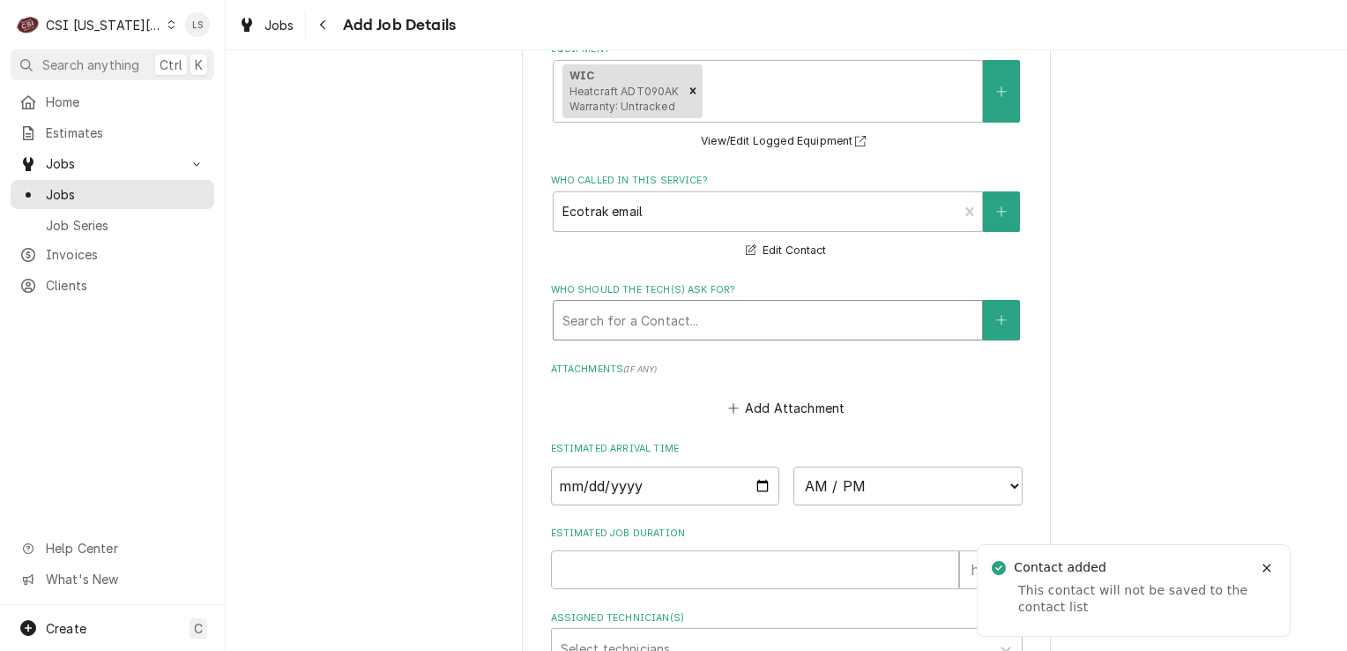
click at [591, 304] on div "Who should the tech(s) ask for?" at bounding box center [767, 320] width 411 height 32
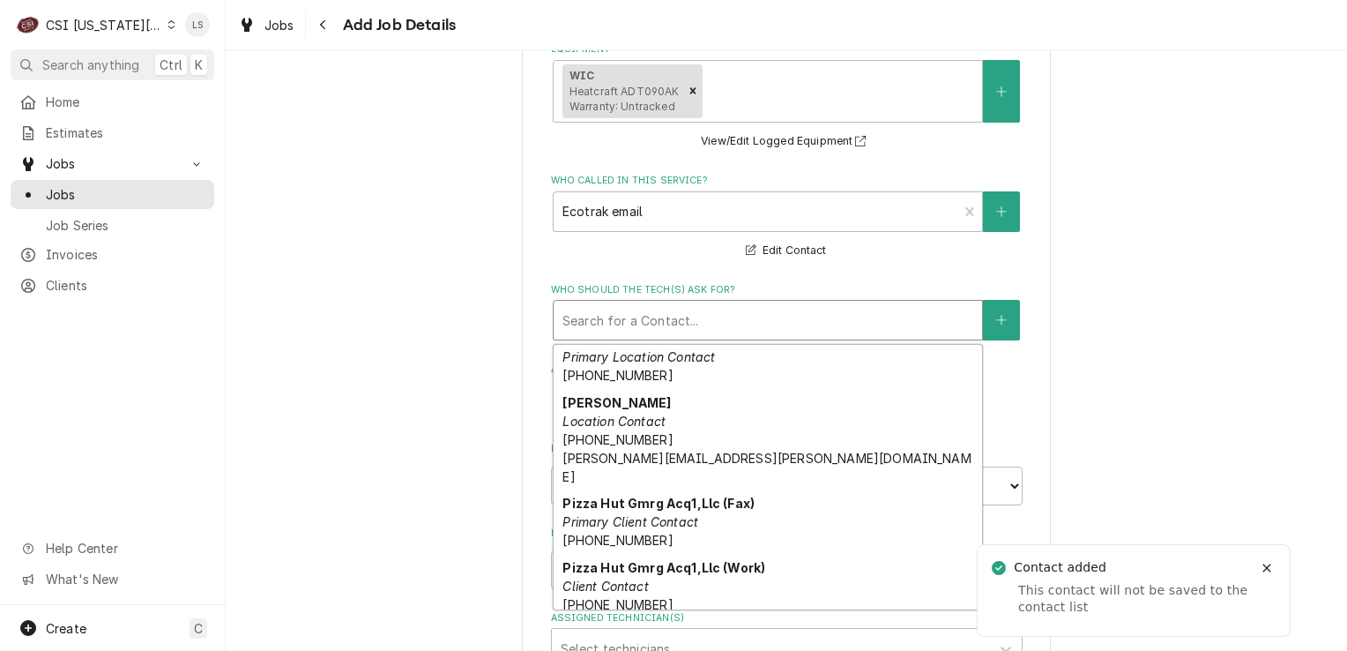
scroll to position [0, 0]
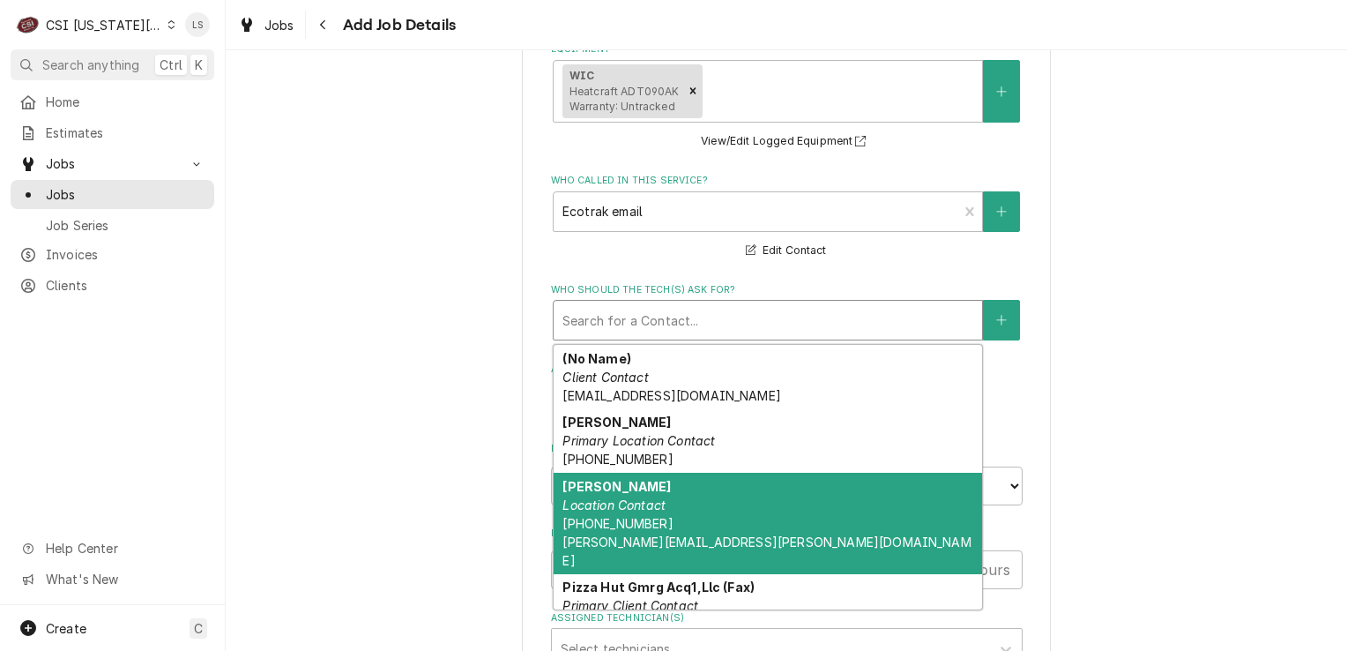
click at [718, 516] on span "(785) 554-3424 joe.mccown@gmpizzahut.com" at bounding box center [766, 542] width 408 height 52
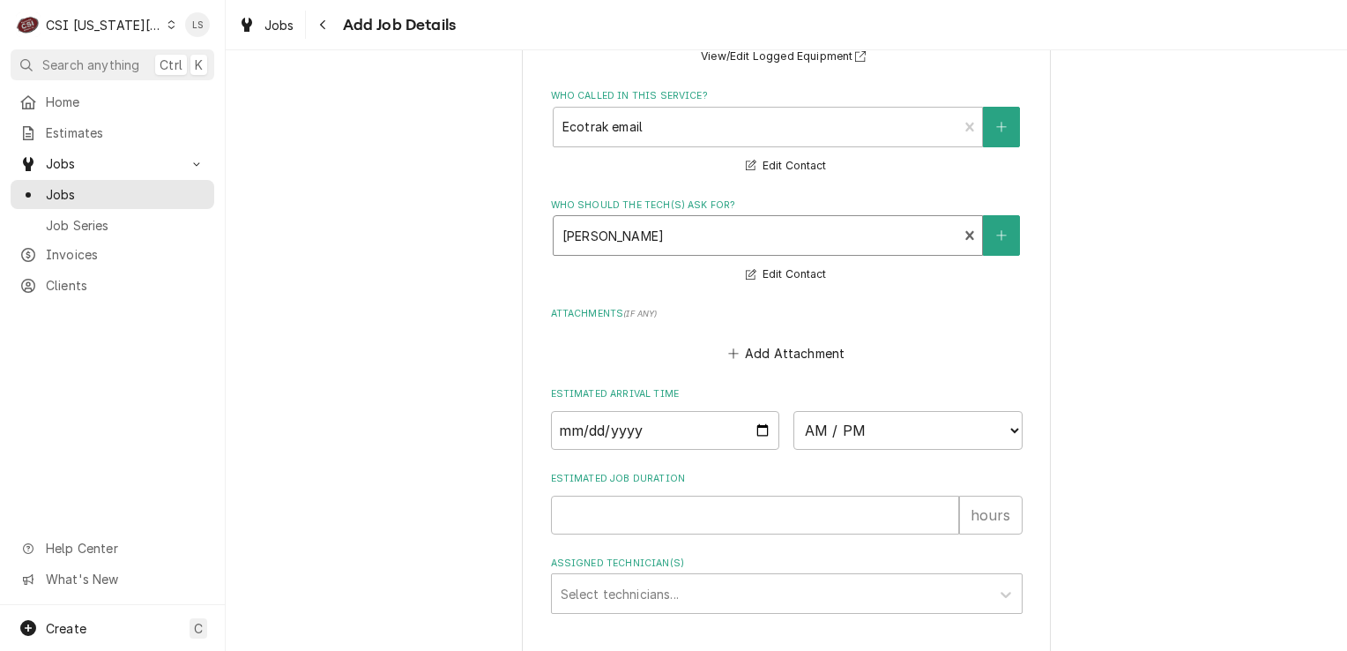
scroll to position [1939, 0]
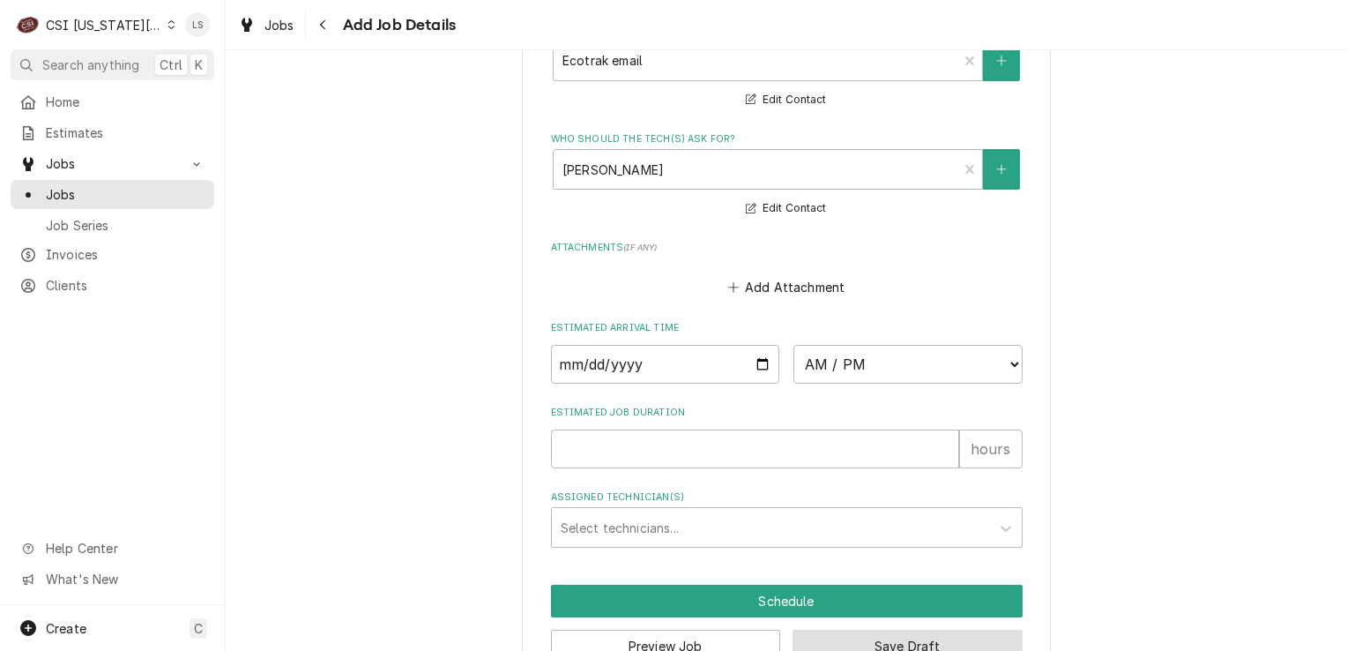
drag, startPoint x: 853, startPoint y: 592, endPoint x: 500, endPoint y: 516, distance: 361.8
click at [853, 629] on button "Save Draft" at bounding box center [908, 645] width 230 height 33
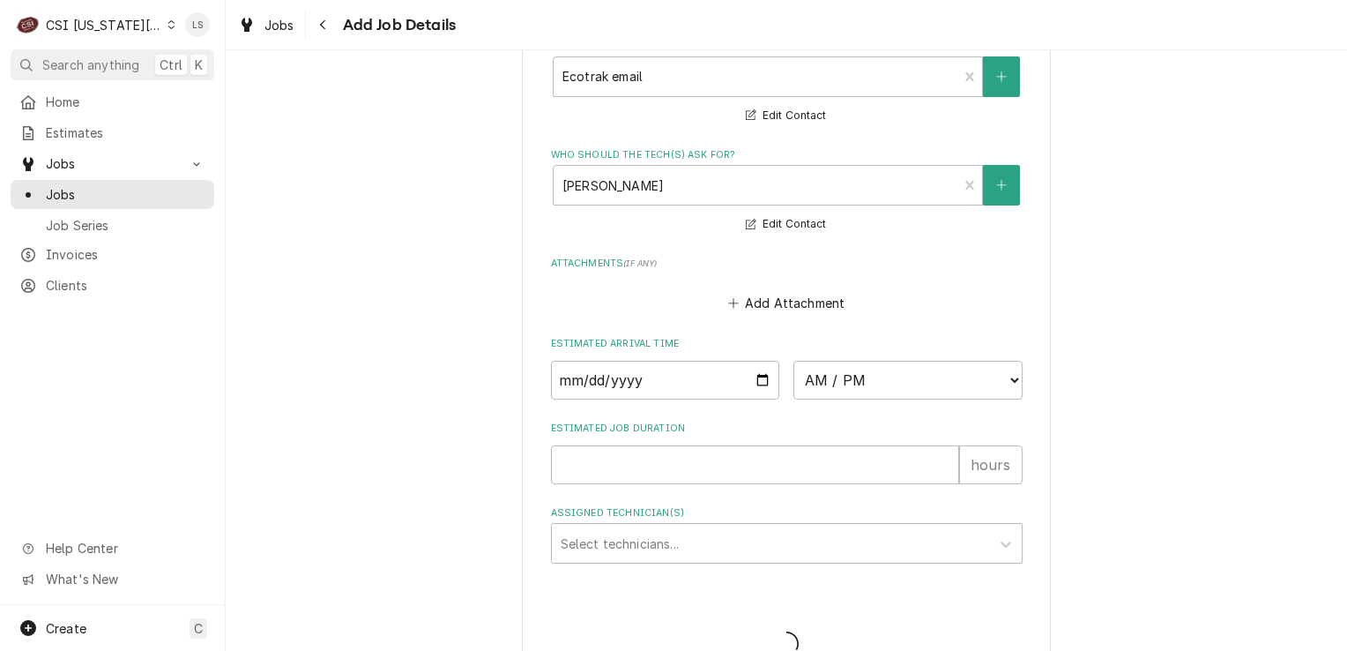
type textarea "x"
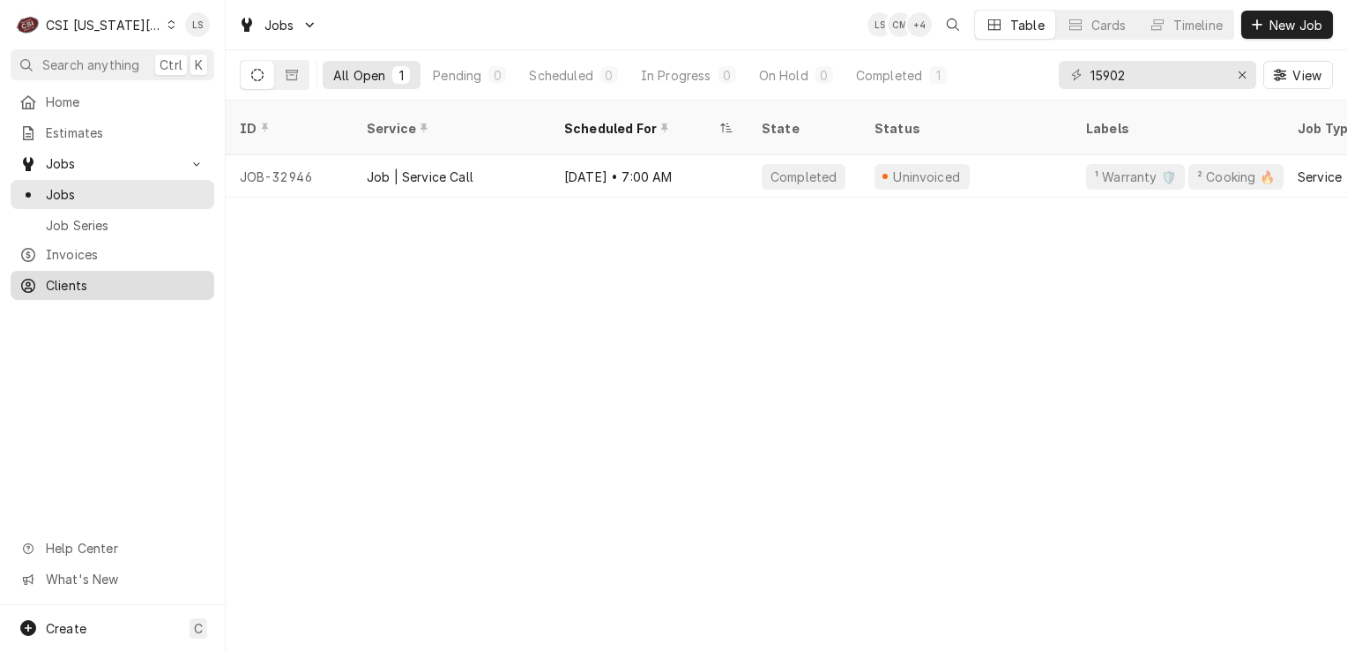
click at [94, 287] on span "Clients" at bounding box center [126, 285] width 160 height 19
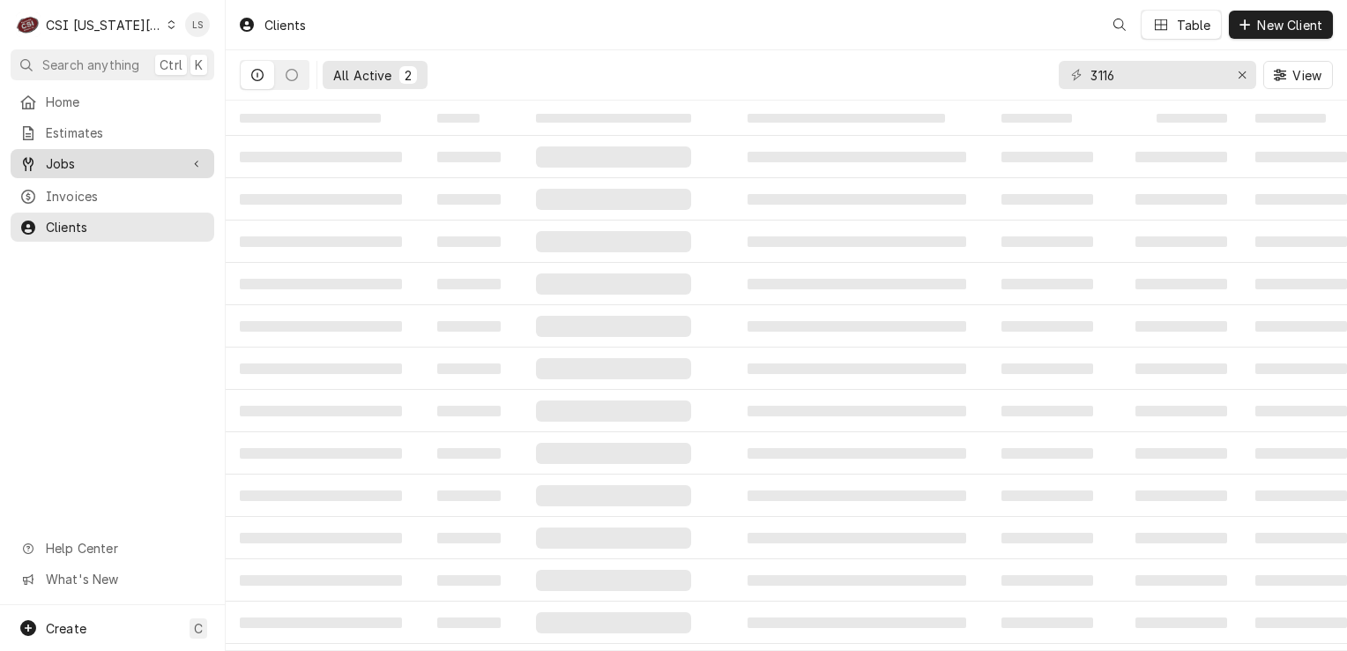
click at [67, 154] on span "Jobs" at bounding box center [112, 163] width 133 height 19
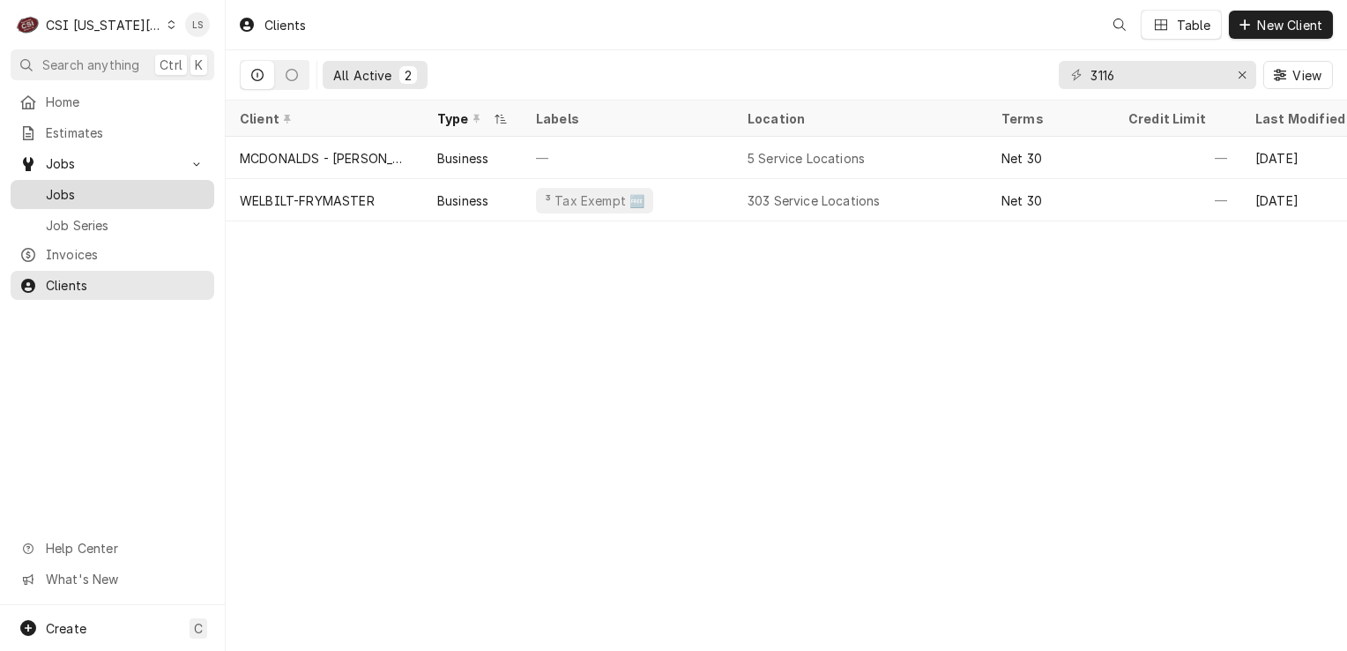
click at [67, 185] on span "Jobs" at bounding box center [126, 194] width 160 height 19
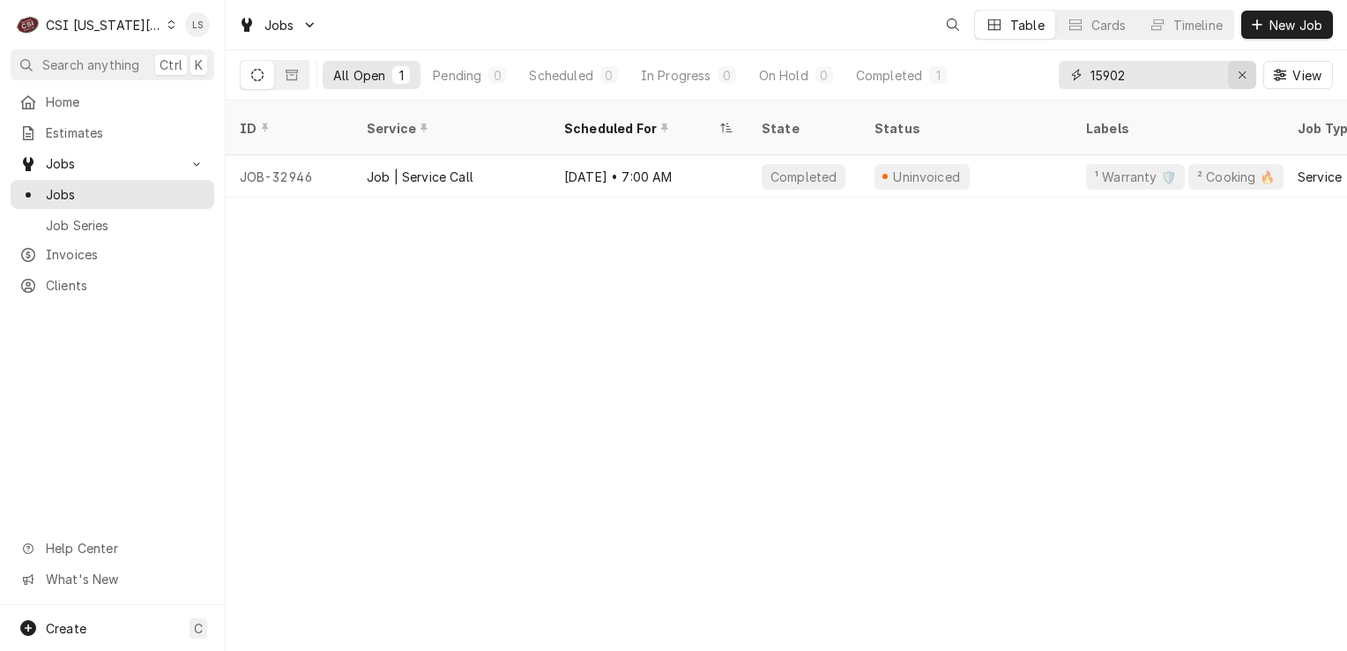
click at [1243, 77] on icon "Erase input" at bounding box center [1243, 75] width 10 height 12
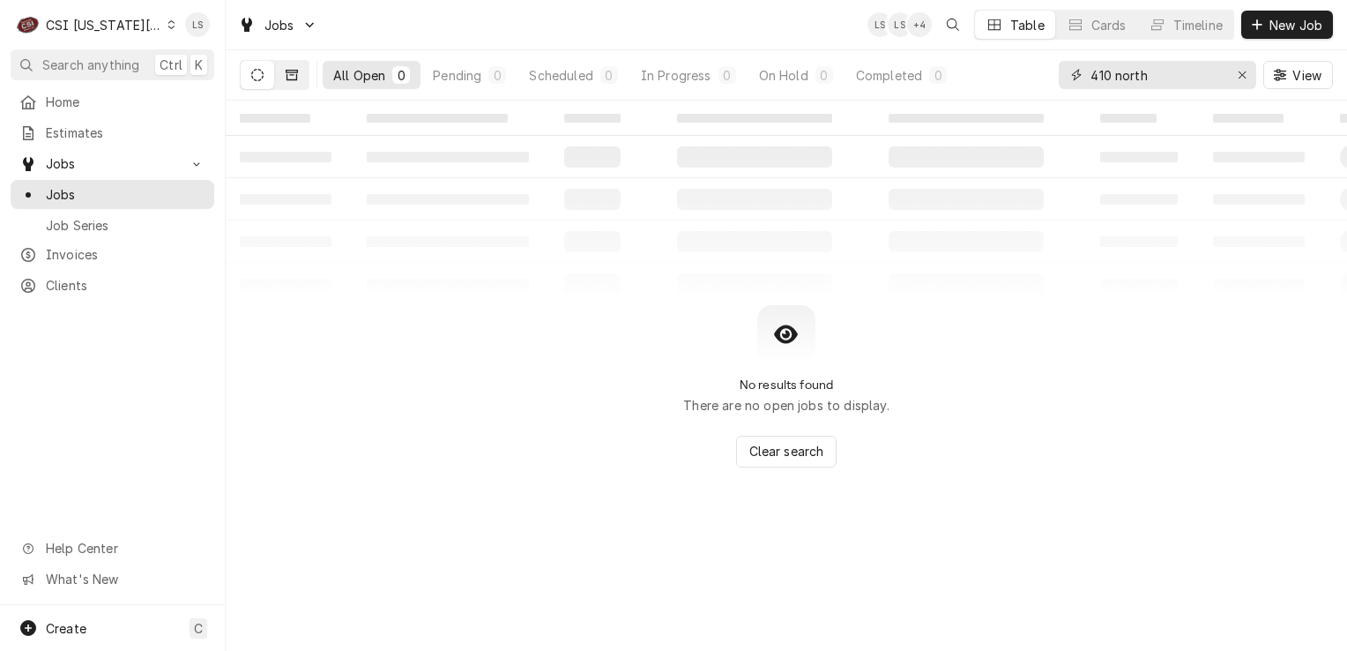
type input "410 north"
click at [286, 78] on icon "Dynamic Content Wrapper" at bounding box center [292, 75] width 12 height 12
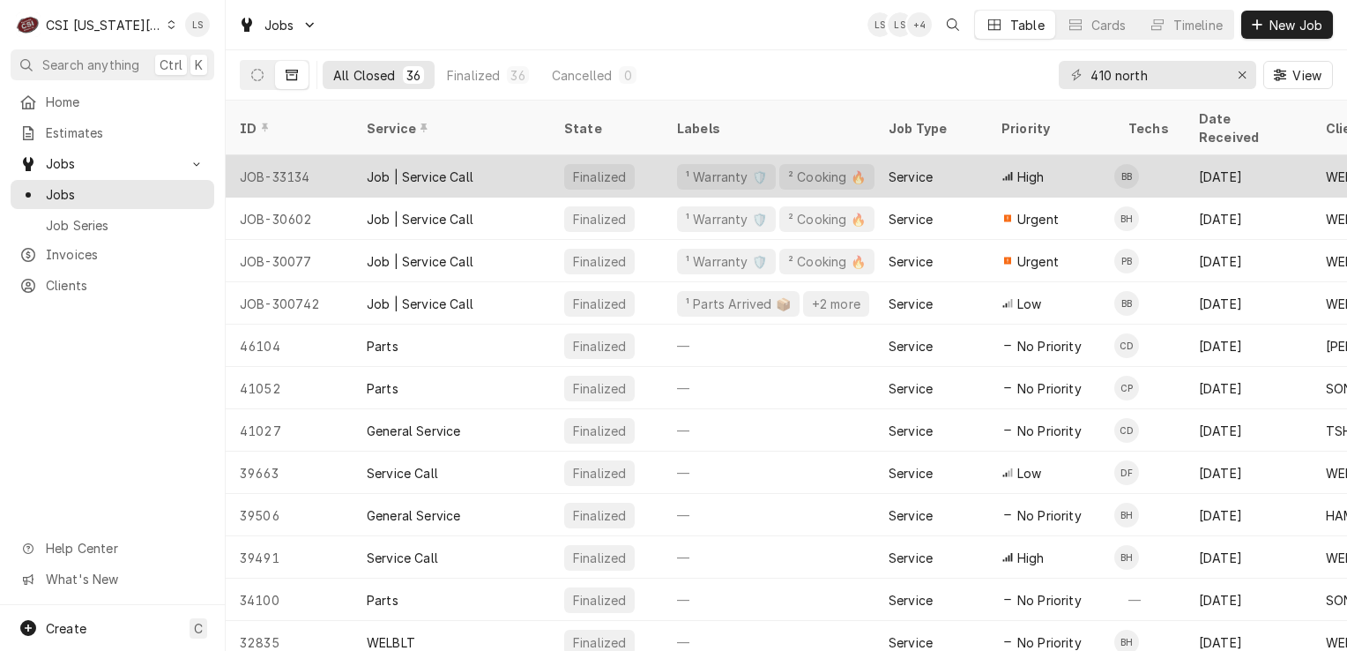
click at [273, 155] on div "JOB-33134" at bounding box center [289, 176] width 127 height 42
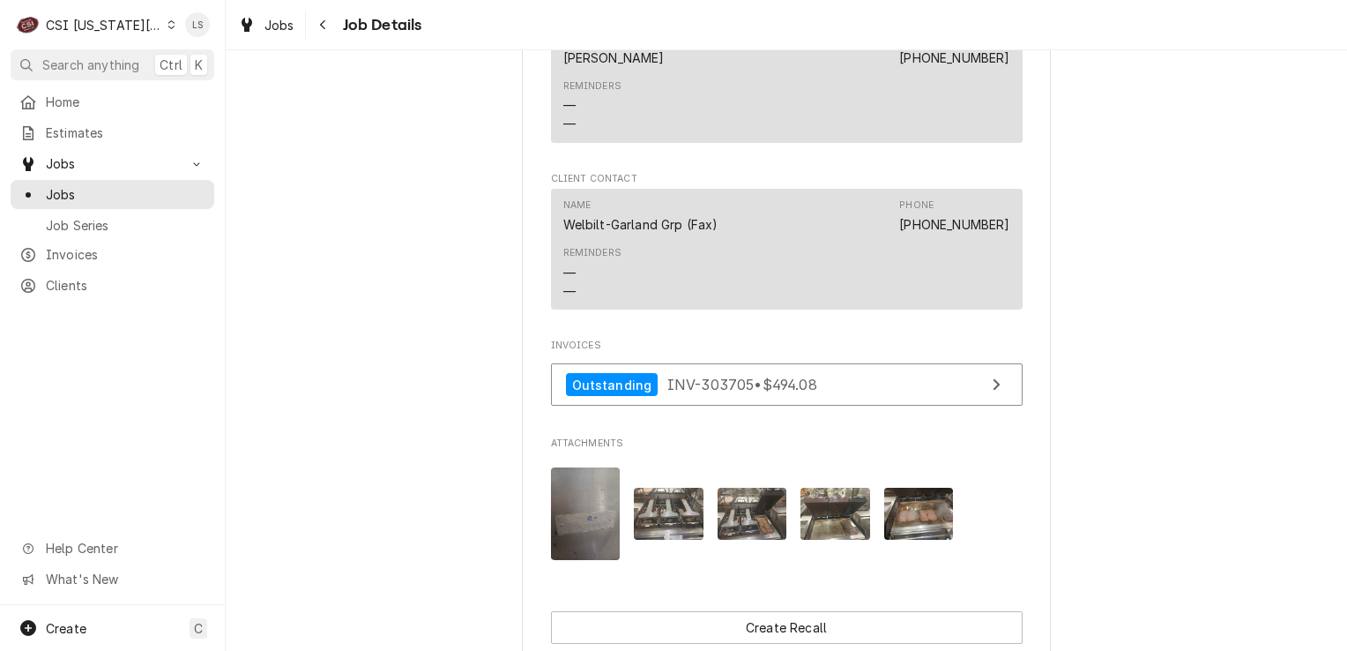
scroll to position [3174, 0]
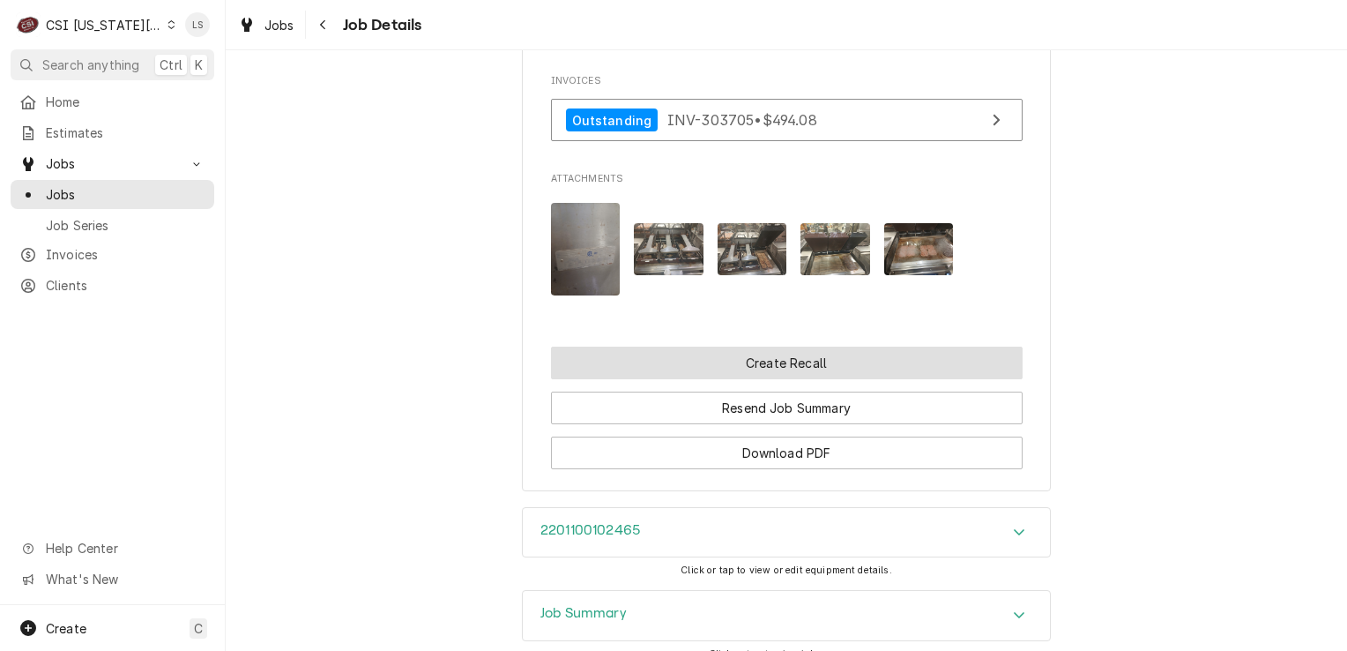
click at [709, 379] on button "Create Recall" at bounding box center [787, 362] width 472 height 33
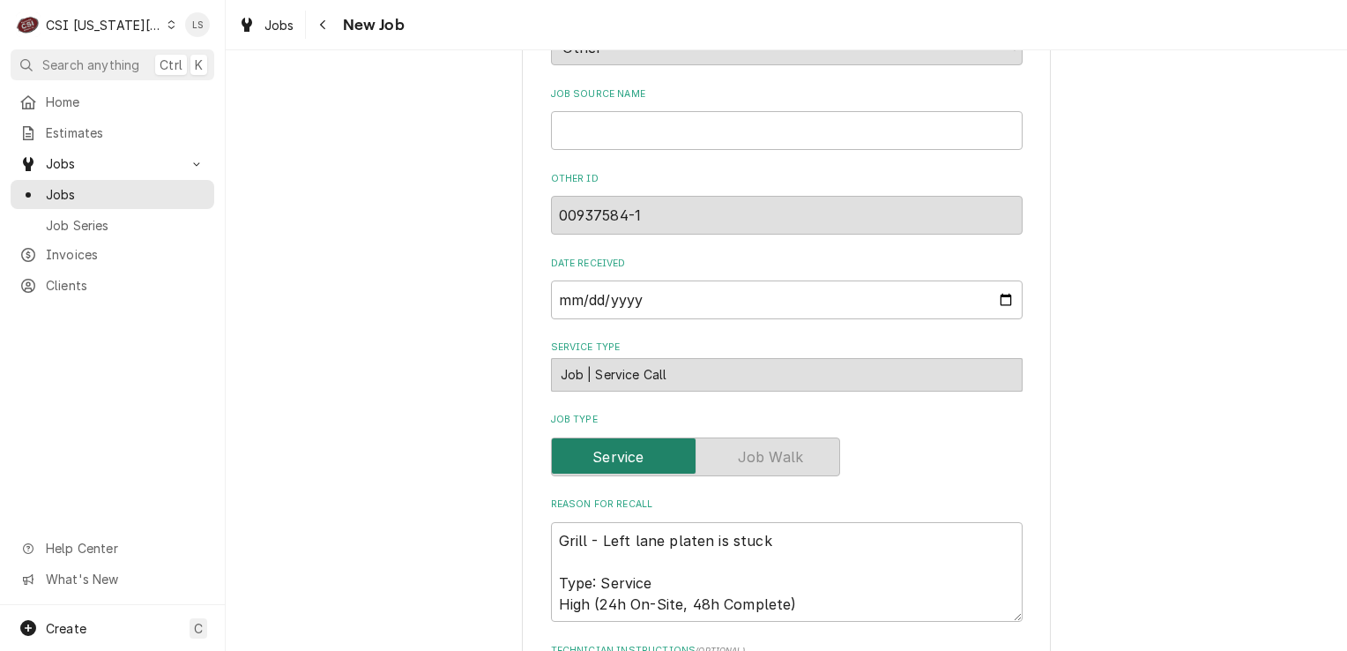
scroll to position [1411, 0]
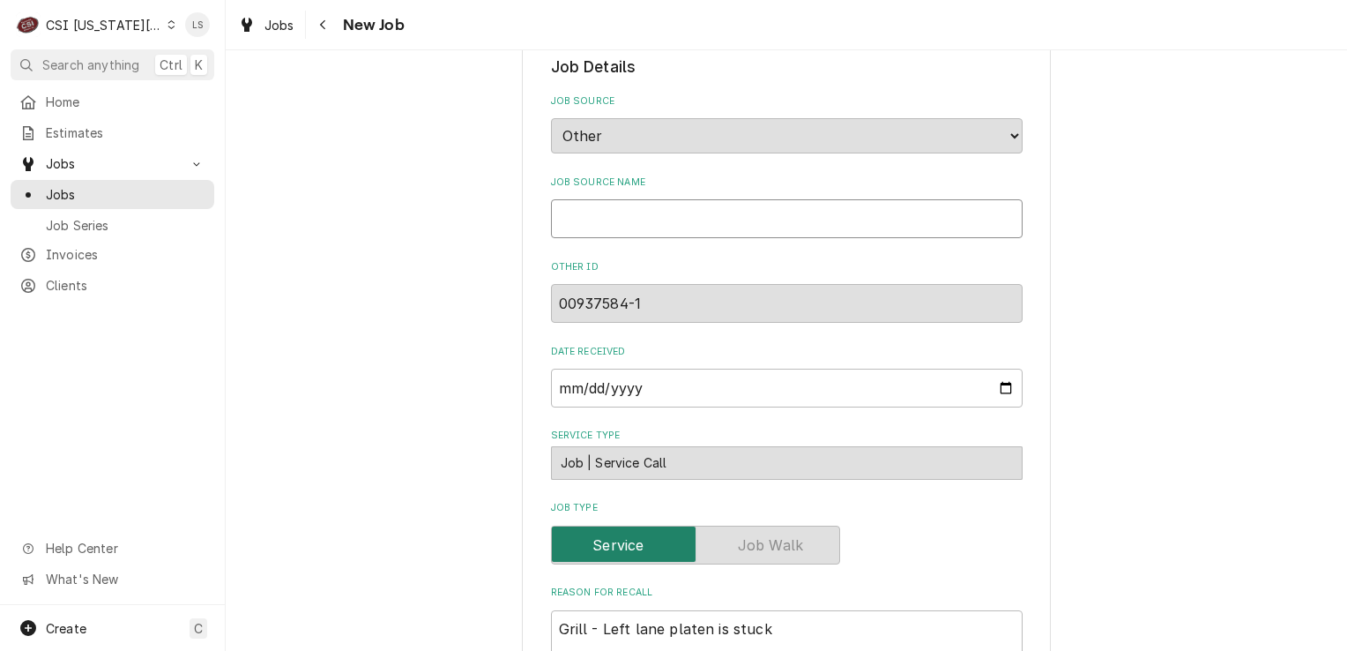
click at [606, 205] on input "Job Source Name" at bounding box center [787, 218] width 472 height 39
type textarea "x"
type input "R"
type textarea "x"
type input "Re"
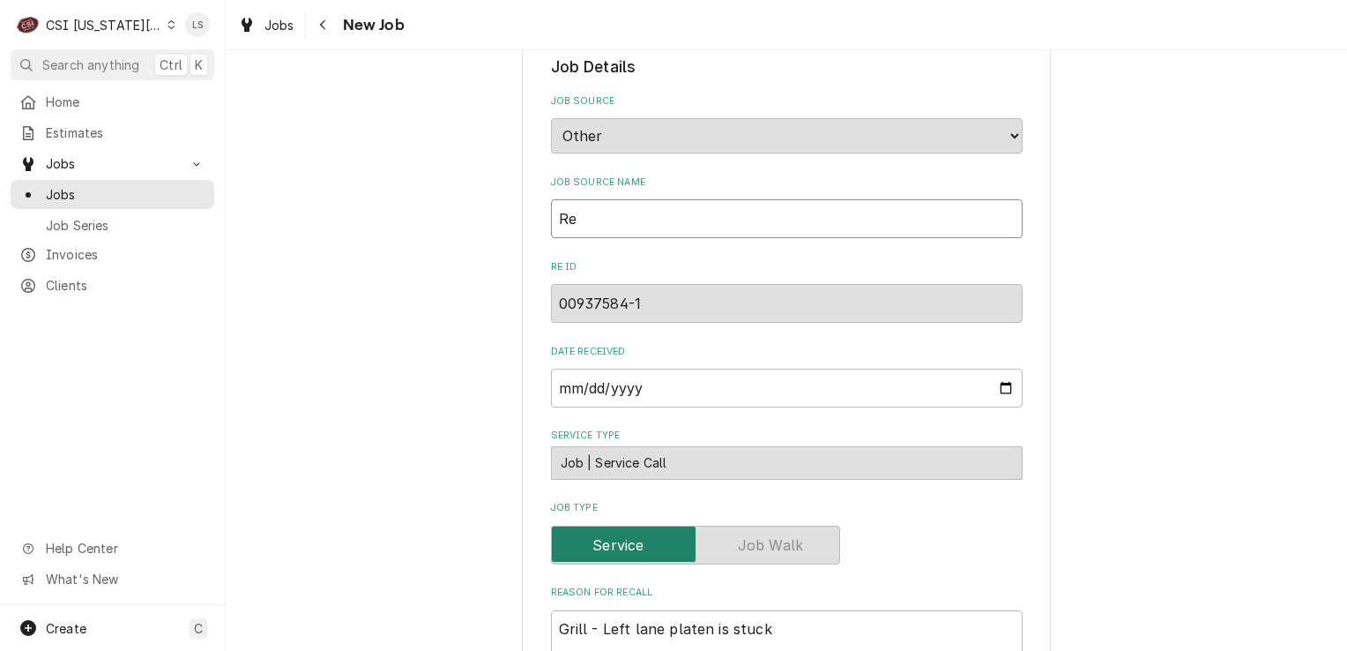
type textarea "x"
type input "Rec"
type textarea "x"
type input "Reca"
type textarea "x"
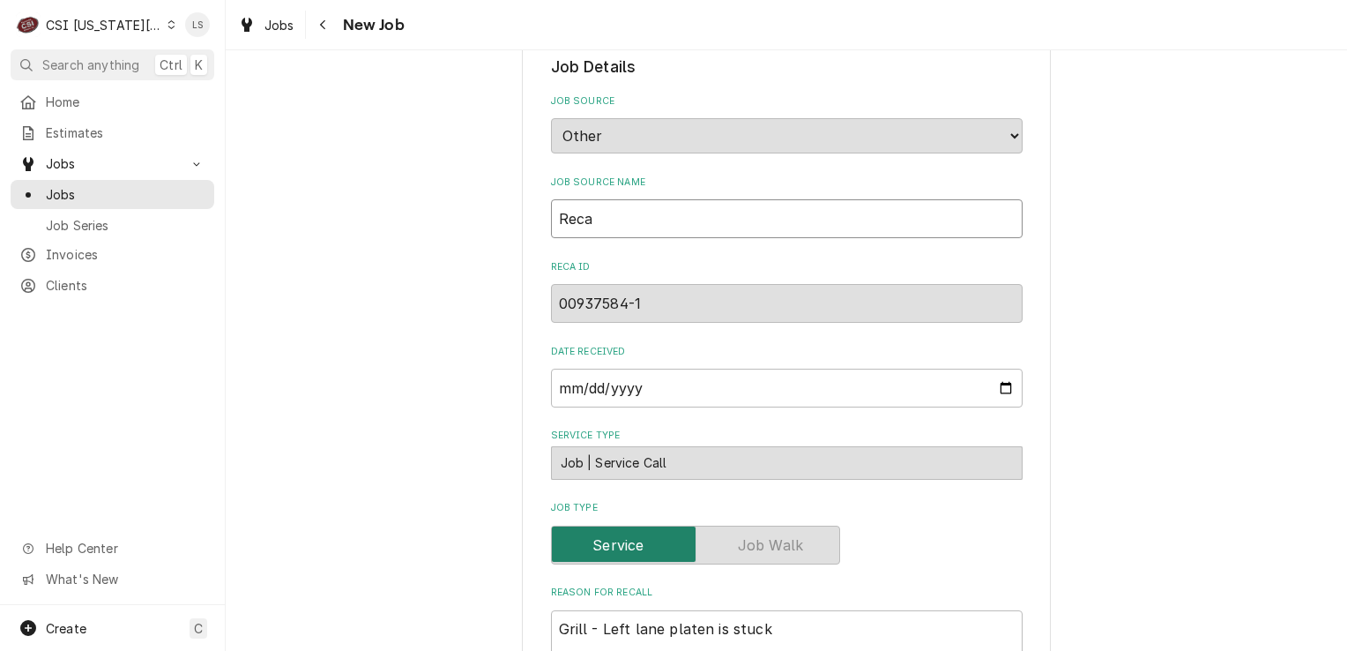
type input "Recal"
type textarea "x"
type input "Recall"
type textarea "x"
type input "Recalll"
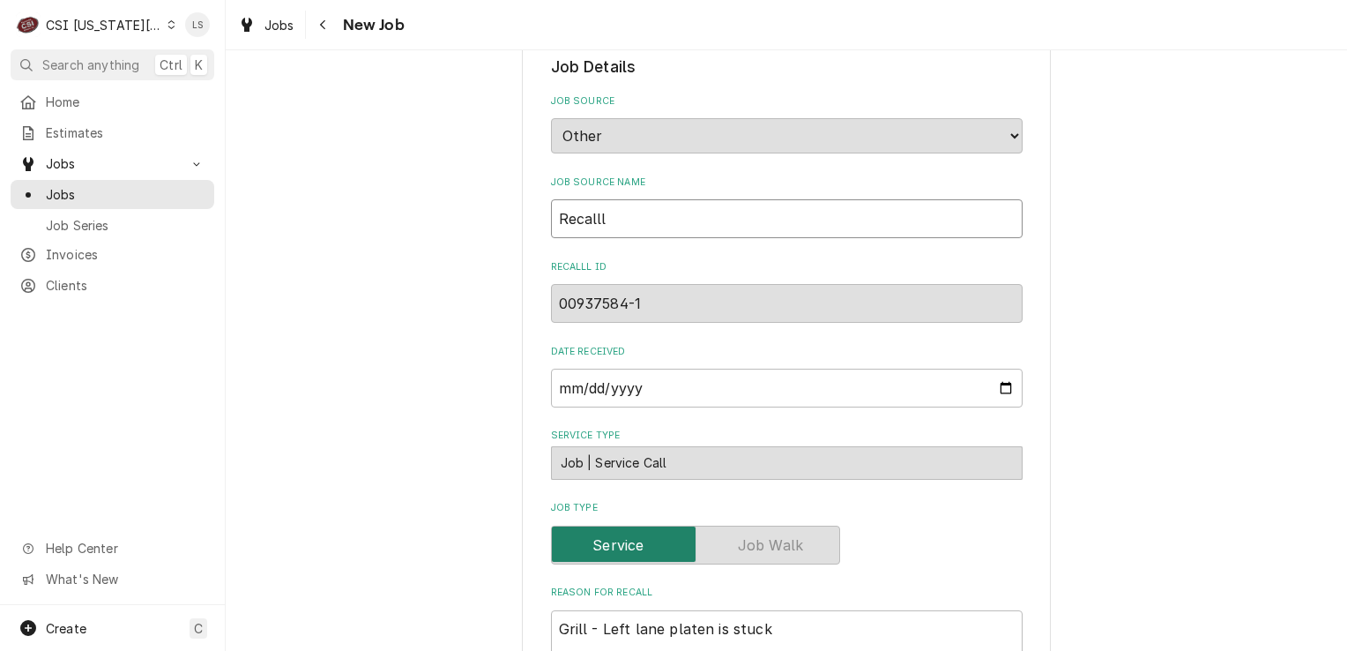
type textarea "x"
type input "Recalll"
type textarea "x"
type input "Recalll O"
type textarea "x"
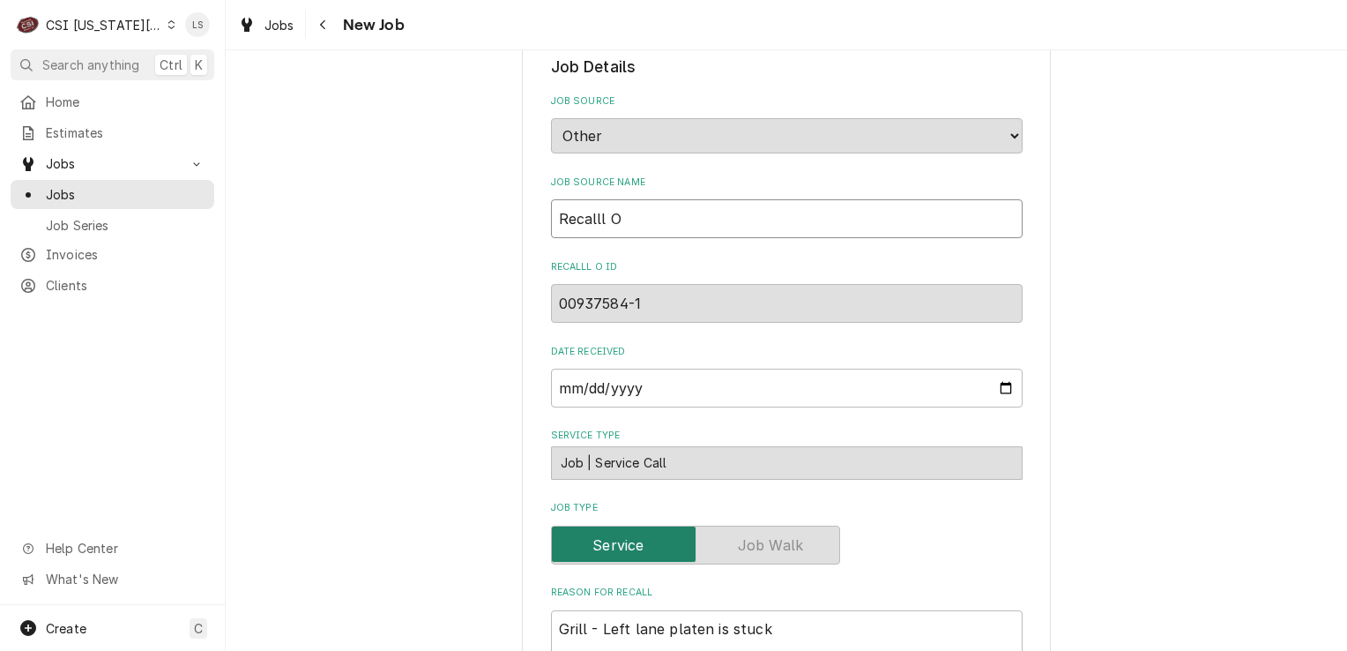
type input "Recalll"
type textarea "x"
type input "Recalll"
type textarea "x"
type input "Recall"
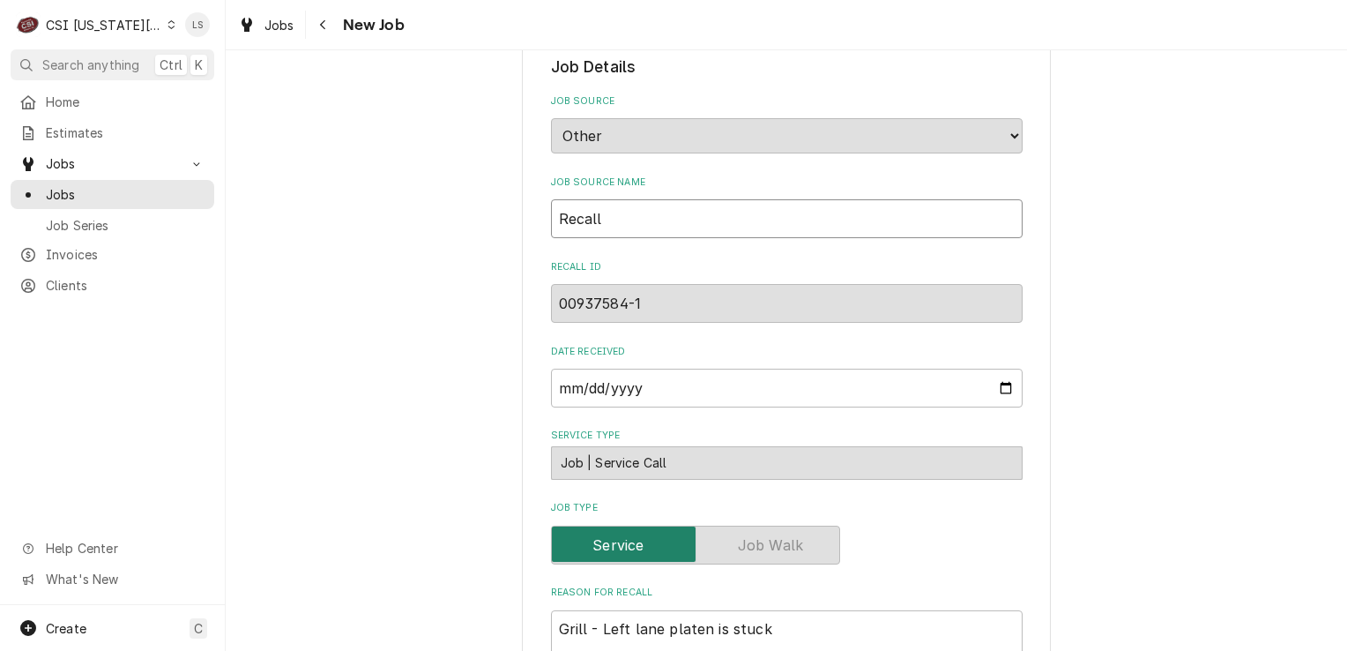
type textarea "x"
type input "Recall"
type textarea "x"
type input "Recall P"
type textarea "x"
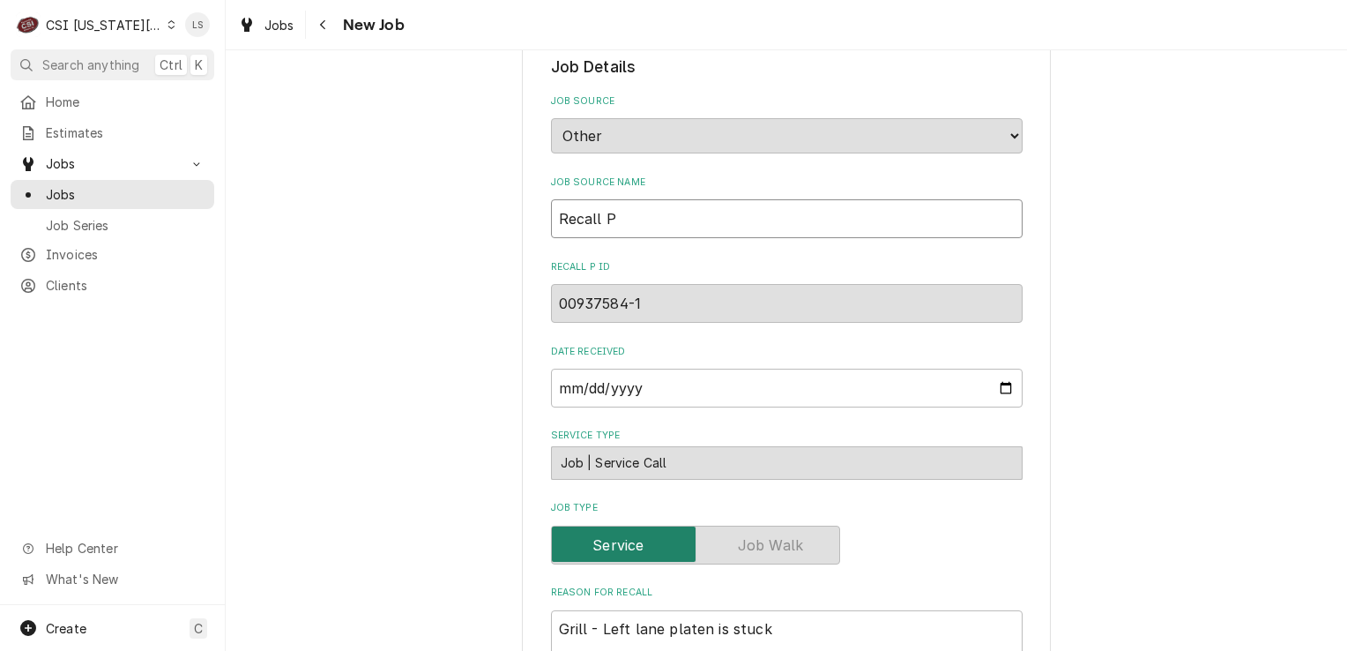
type input "Recall PO"
type textarea "x"
type input "Recall PO:"
type textarea "x"
type input "Recall PO:"
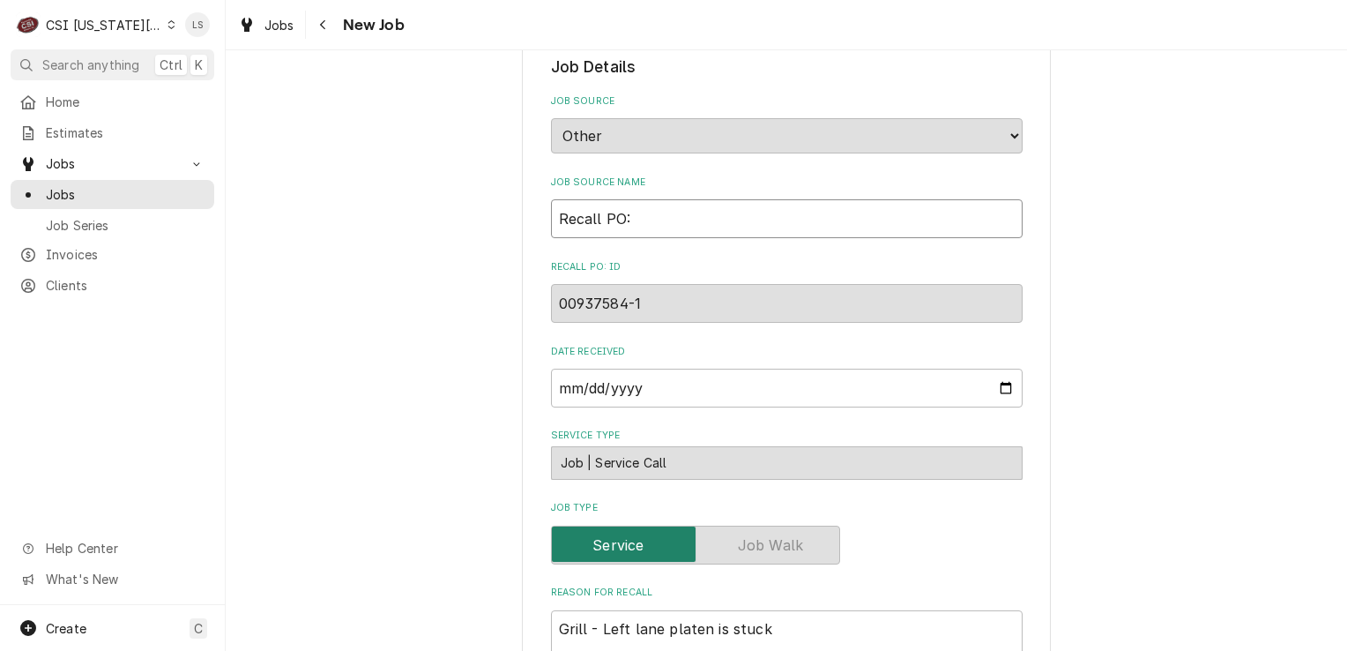
paste input "00939452-1"
type textarea "x"
type input "Recall PO: 00939452-1"
type textarea "x"
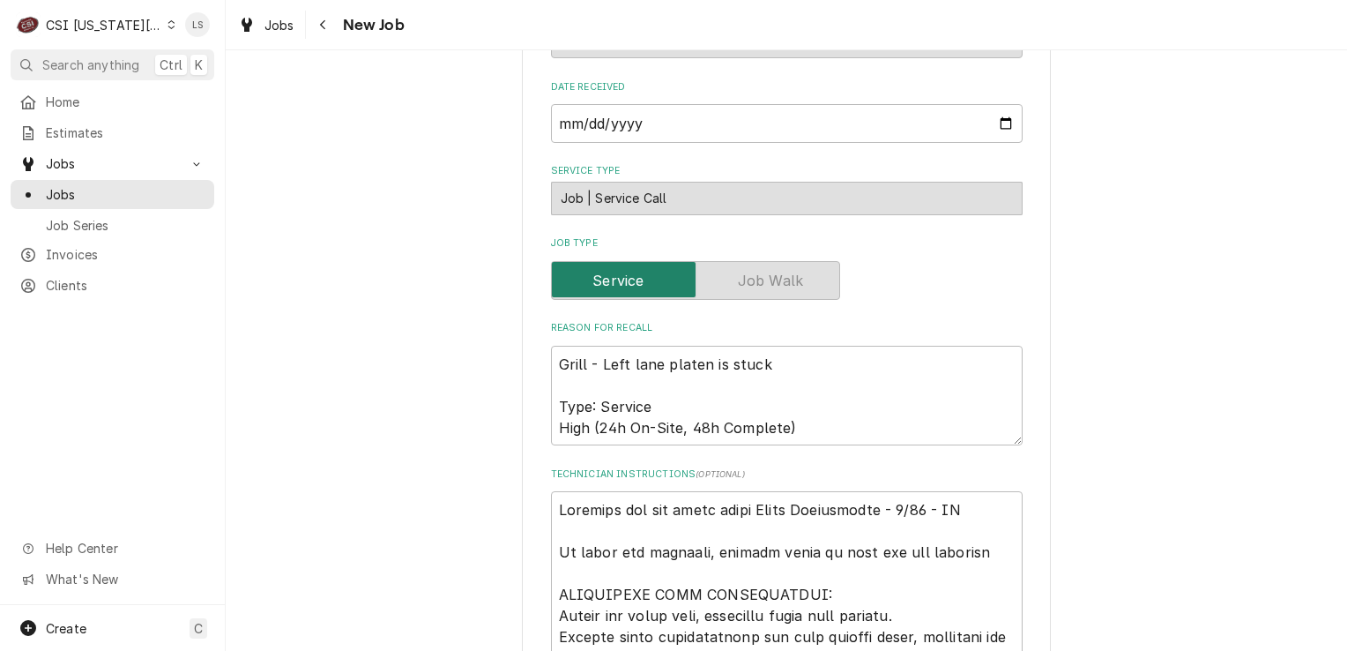
scroll to position [1763, 0]
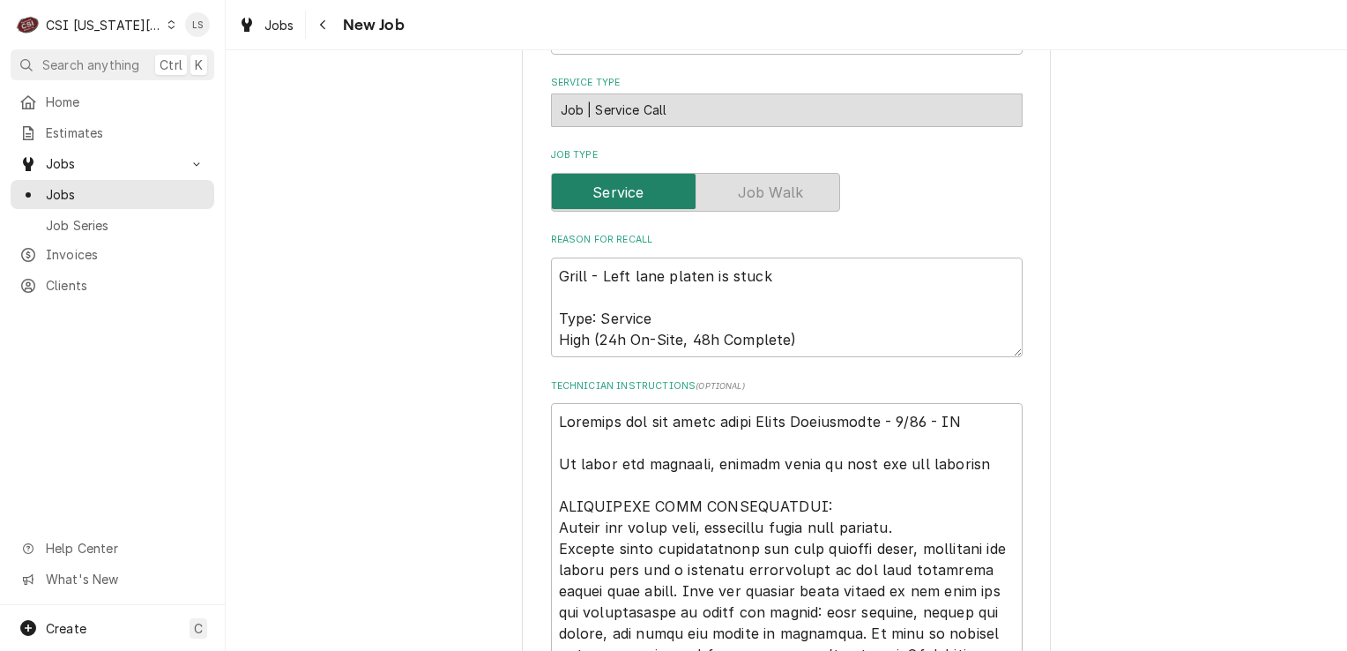
type input "Recall PO: 00939452-1"
type textarea "x"
type textarea "Grill - Left lane platen is stuck Type: Service High (24h On-Site, 48h Complete)"
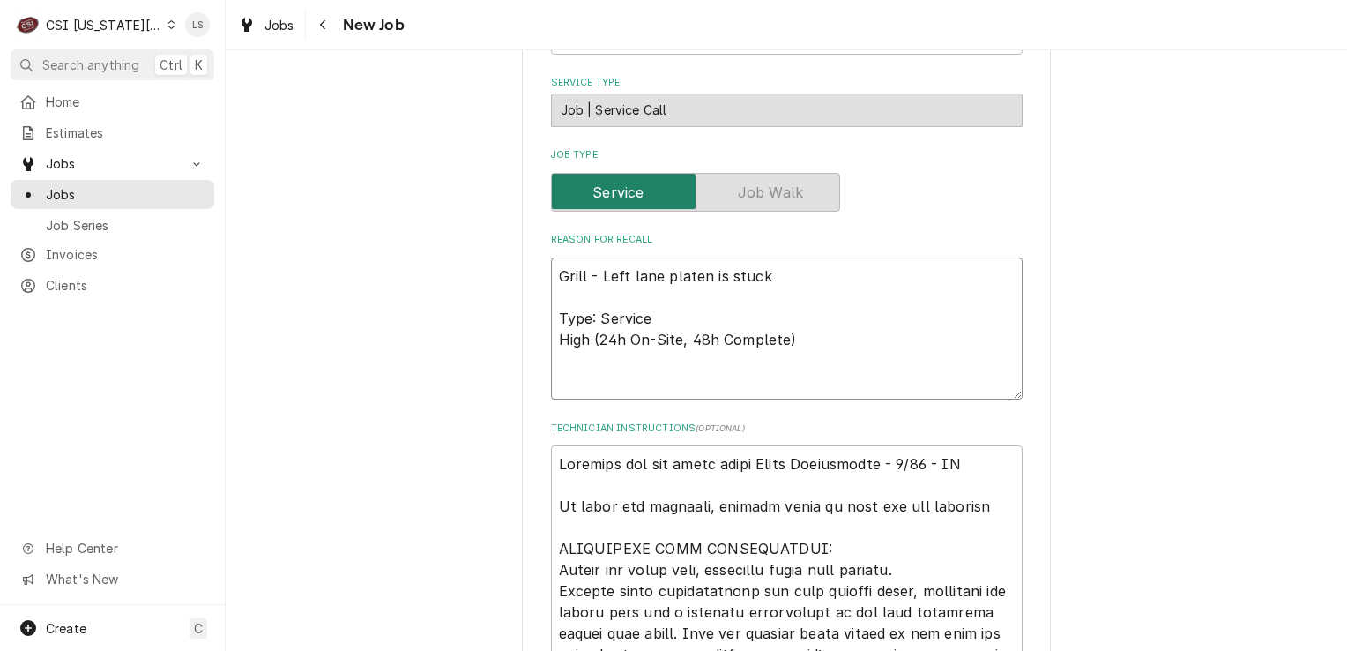
type textarea "x"
type textarea "Grill - Left lane platen is stuck Type: Service High (24h On-Site, 48h Complete)"
click at [568, 271] on textarea "Grill - Left lane platen is stuck Type: Service High (24h On-Site, 48h Complete)" at bounding box center [787, 328] width 472 height 143
type textarea "x"
type textarea "G Grill - Left lane platen is stuck Type: Service High (24h On-Site, 48h Comple…"
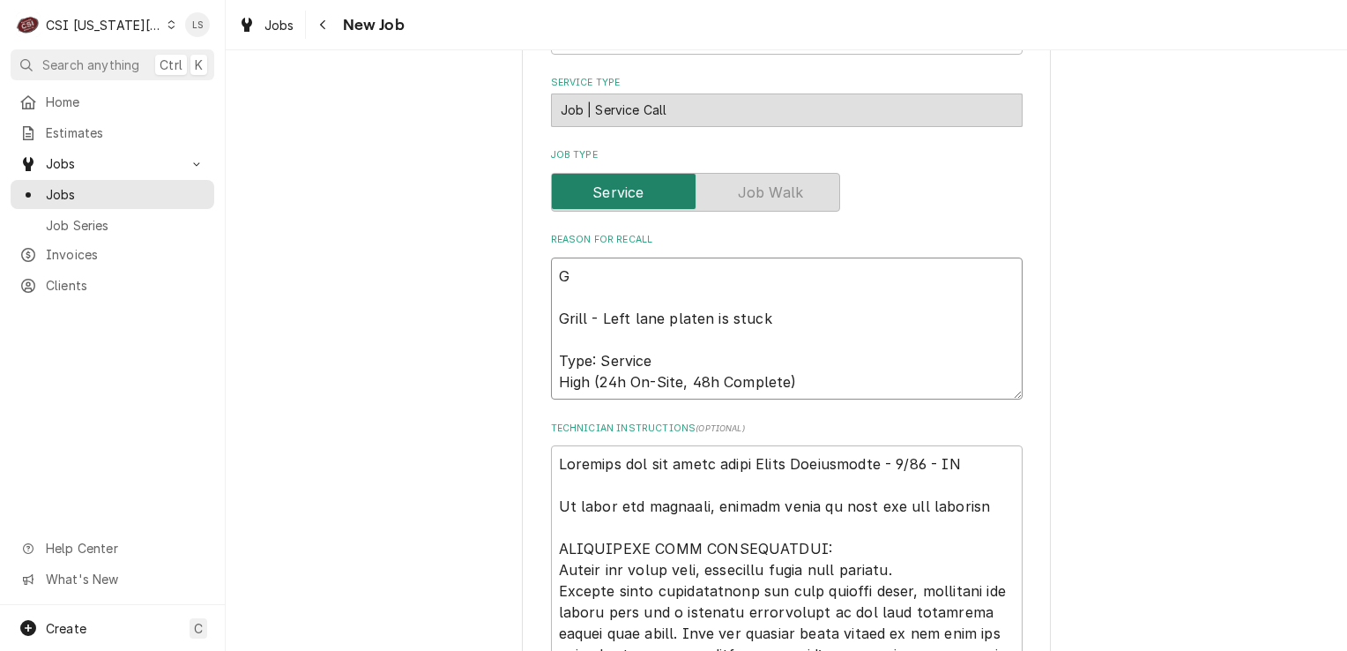
type textarea "x"
type textarea "Gr Grill - Left lane platen is stuck Type: Service High (24h On-Site, 48h Compl…"
type textarea "x"
type textarea "Gri Grill - Left lane platen is stuck Type: Service High (24h On-Site, 48h Comp…"
type textarea "x"
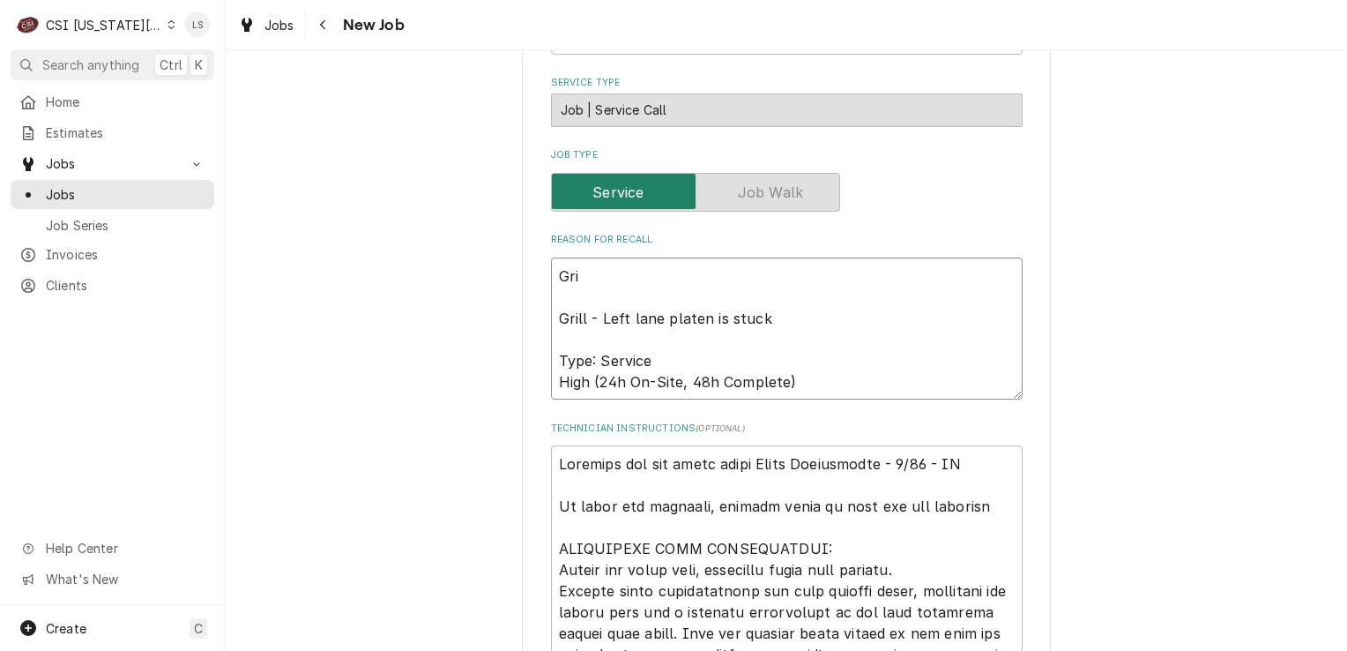
type textarea "Gril Grill - Left lane platen is stuck Type: Service High (24h On-Site, 48h Com…"
type textarea "x"
type textarea "Grill Grill - Left lane platen is stuck Type: Service High (24h On-Site, 48h Co…"
type textarea "x"
type textarea "Grill Grill - Left lane platen is stuck Type: Service High (24h On-Site, 48h Co…"
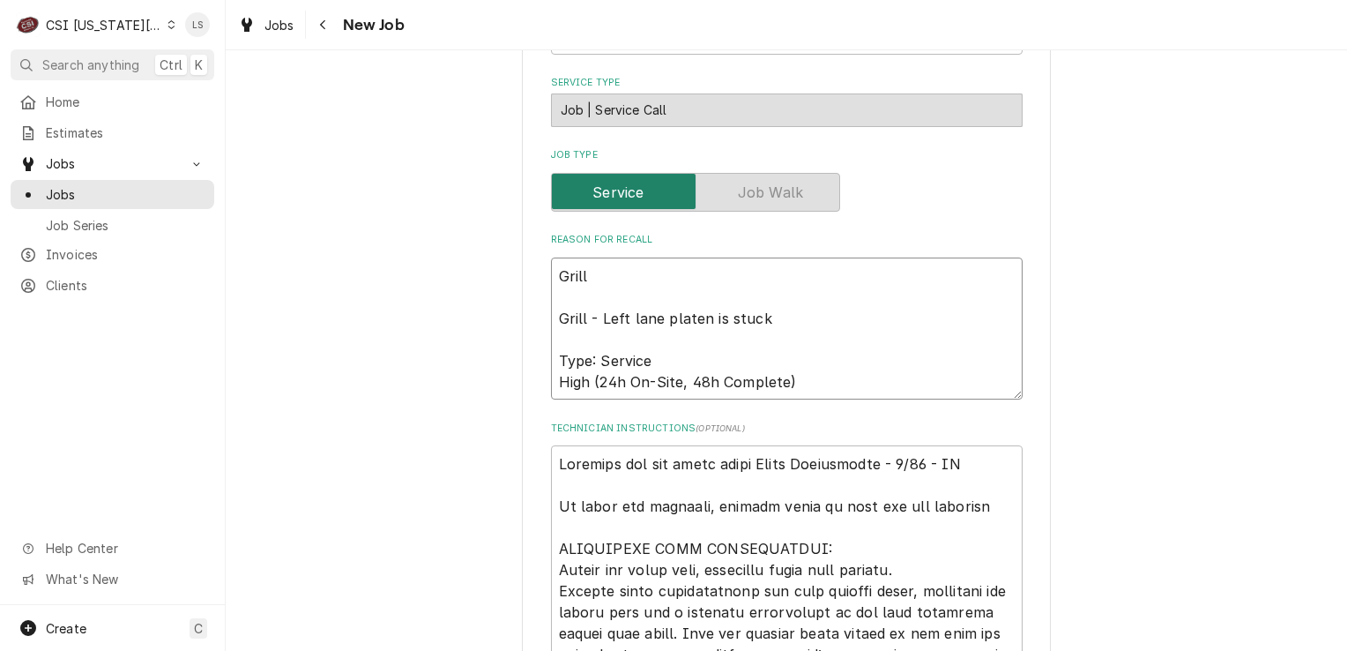
type textarea "x"
type textarea "Grill - Grill - Left lane platen is stuck Type: Service High (24h On-Site, 48h …"
type textarea "x"
type textarea "Grill - Grill - Left lane platen is stuck Type: Service High (24h On-Site, 48h …"
type textarea "x"
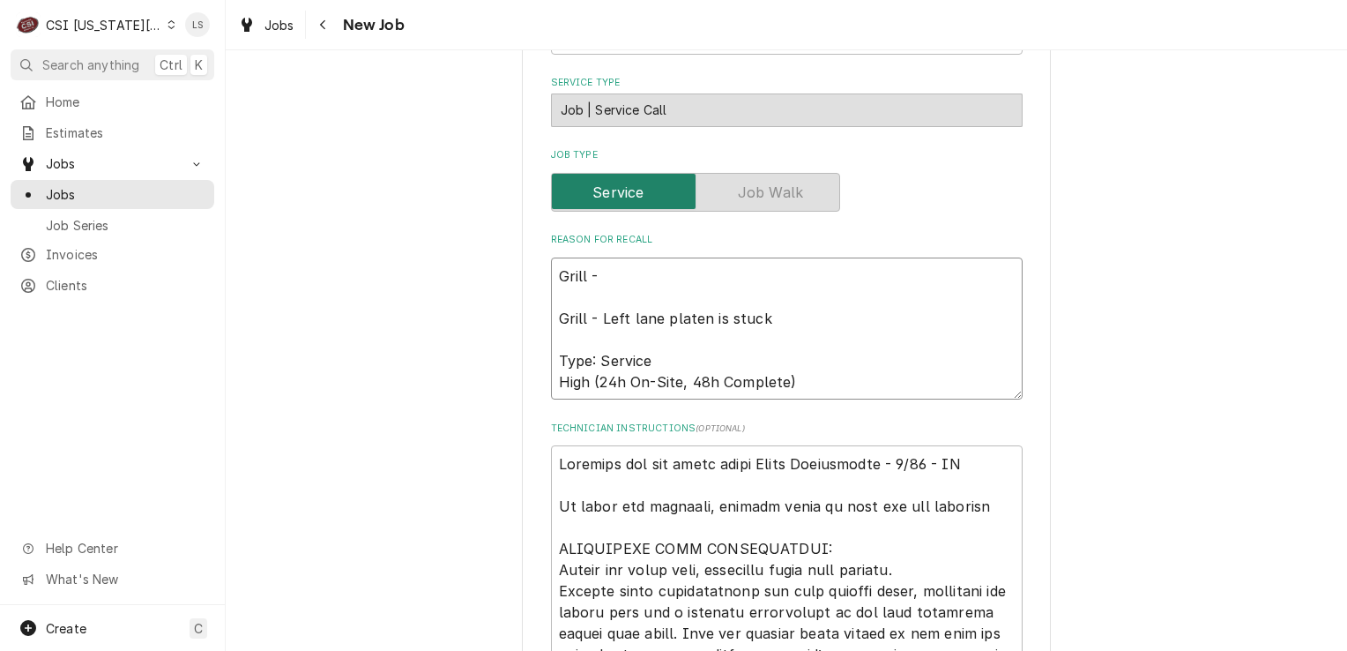
type textarea "Grill - Grill - Left lane platen is stuck Type: Service High (24h On-Site, 48h …"
paste textarea "Left lane platen will not go down"
type textarea "x"
type textarea "Grill - Left lane platen will not go down Grill - Left lane platen is stuck Typ…"
type textarea "x"
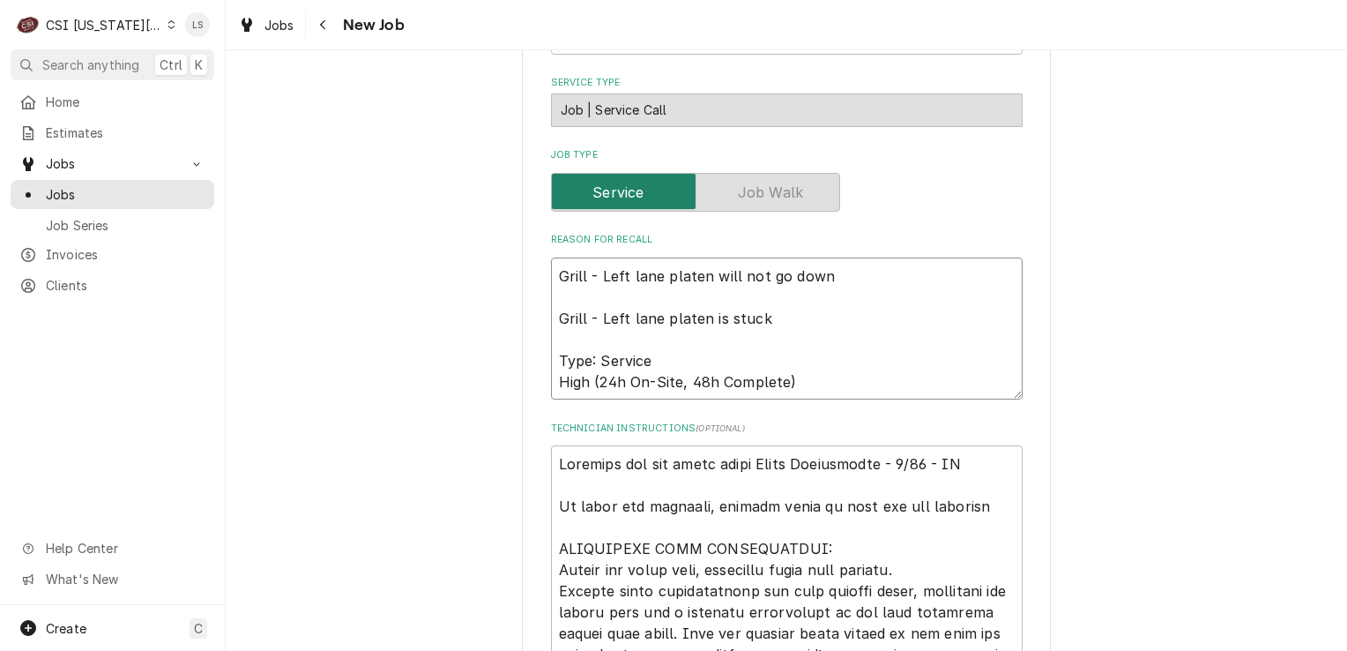
type textarea "Grill - Left lane platen will not go down Grill - Left lane platen is stuck Typ…"
type textarea "x"
type textarea "Grill - Left lane platen will not go down - Grill - Left lane platen is stuck T…"
type textarea "x"
type textarea "Grill - Left lane platen will not go down - Grill - Left lane platen is stuck T…"
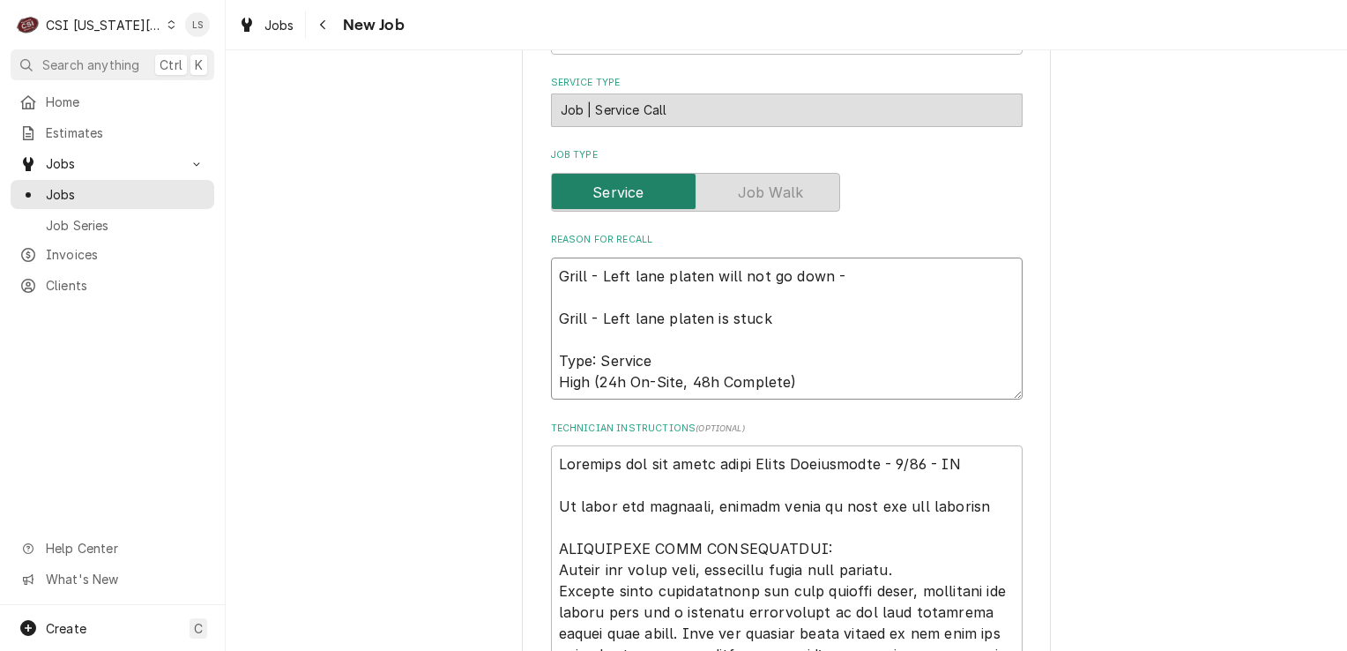
type textarea "x"
type textarea "Grill - Left lane platen will not go down - 1 Grill - Left lane platen is stuck…"
type textarea "x"
type textarea "Grill - Left lane platen will not go down - 10 Grill - Left lane platen is stuc…"
type textarea "x"
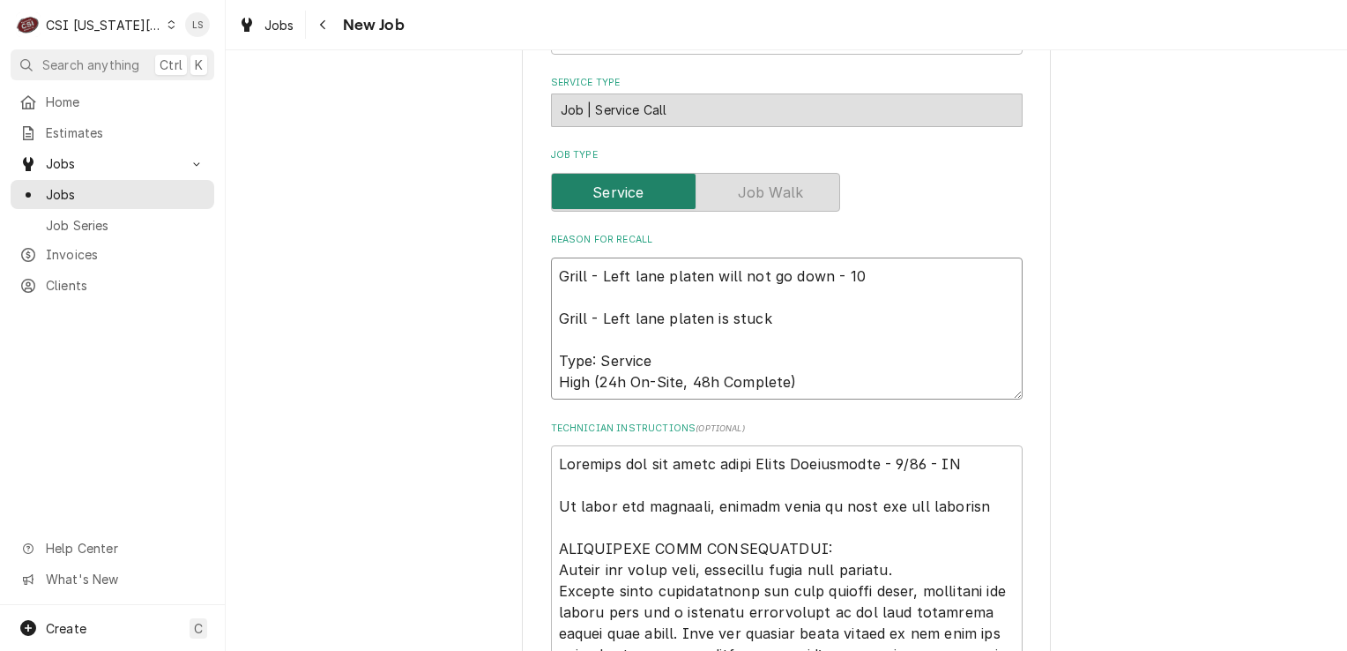
type textarea "Grill - Left lane platen will not go down - 10/ Grill - Left lane platen is stu…"
type textarea "x"
type textarea "Grill - Left lane platen will not go down - 10/6 Grill - Left lane platen is st…"
type textarea "x"
type textarea "Grill - Left lane platen will not go down - 10/6 - Grill - Left lane platen is …"
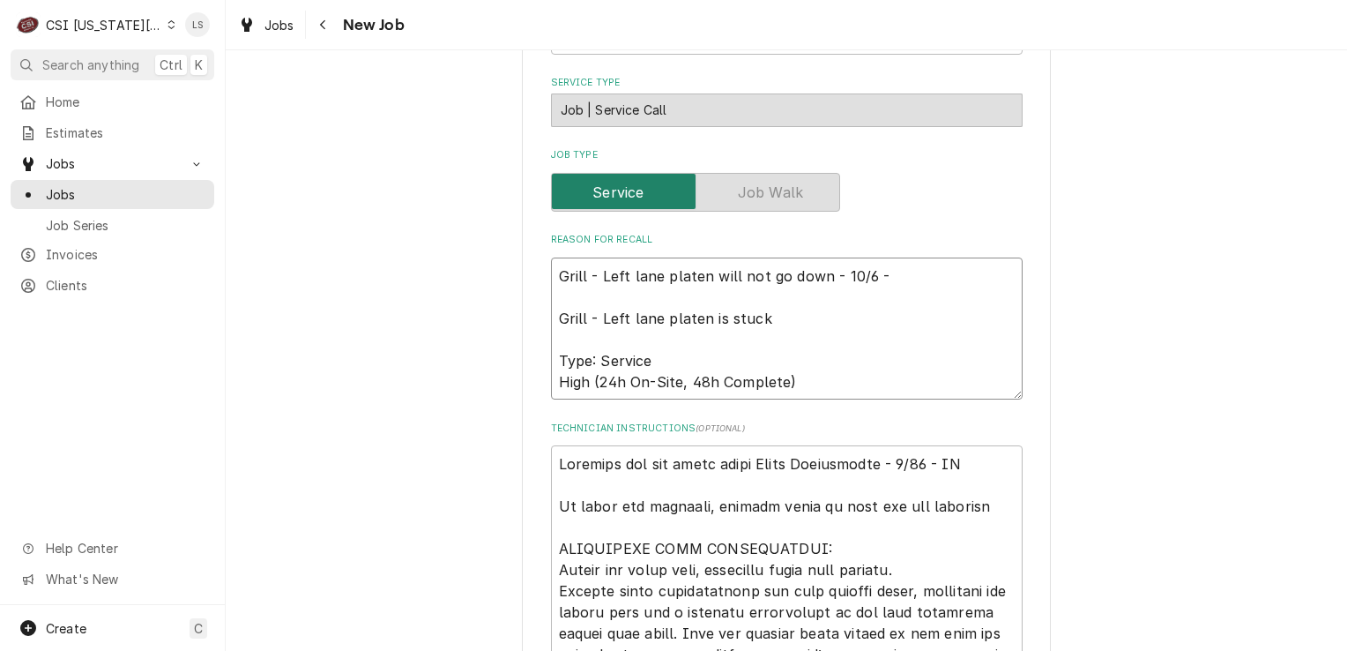
type textarea "x"
type textarea "Grill - Left lane platen will not go down - 10/6 - Grill - Left lane platen is …"
type textarea "x"
type textarea "Grill - Left lane platen will not go down - 10/6 - l Grill - Left lane platen i…"
type textarea "x"
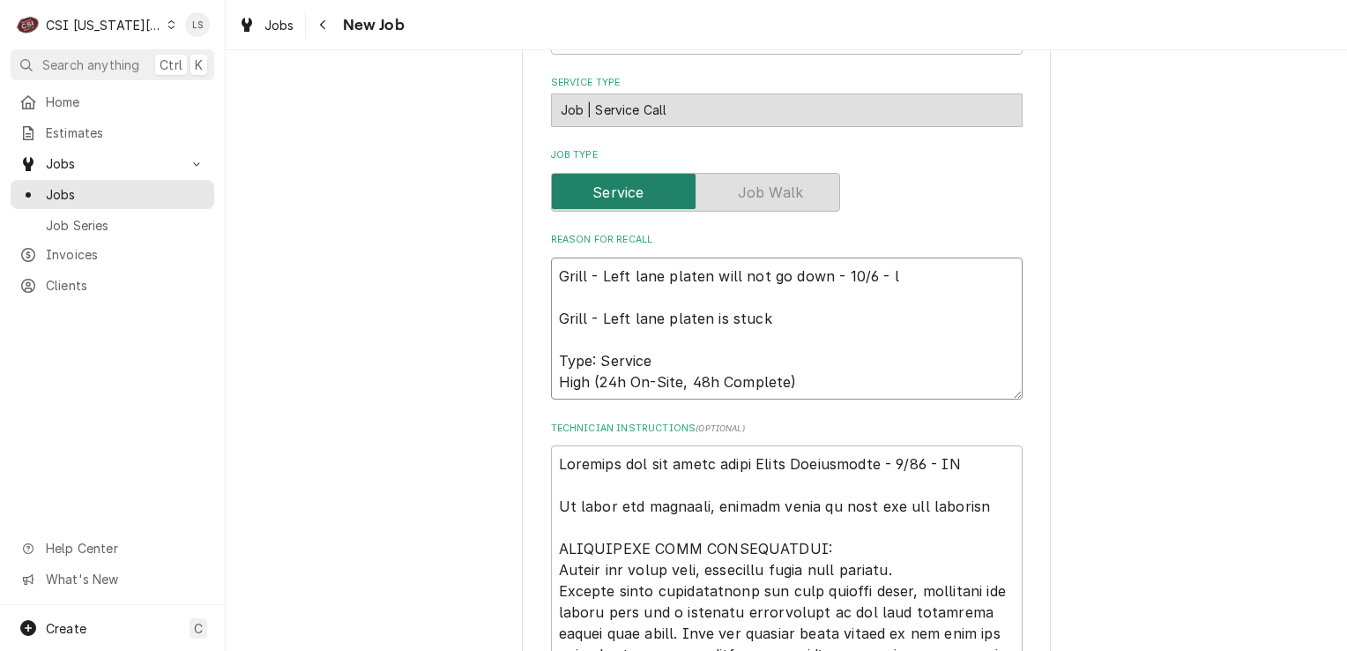
type textarea "Grill - Left lane platen will not go down - 10/6 - lS Grill - Left lane platen …"
type textarea "x"
type textarea "Grill - Left lane platen will not go down - 10/6 - l Grill - Left lane platen i…"
type textarea "x"
type textarea "Grill - Left lane platen will not go down - 10/6 - Grill - Left lane platen is …"
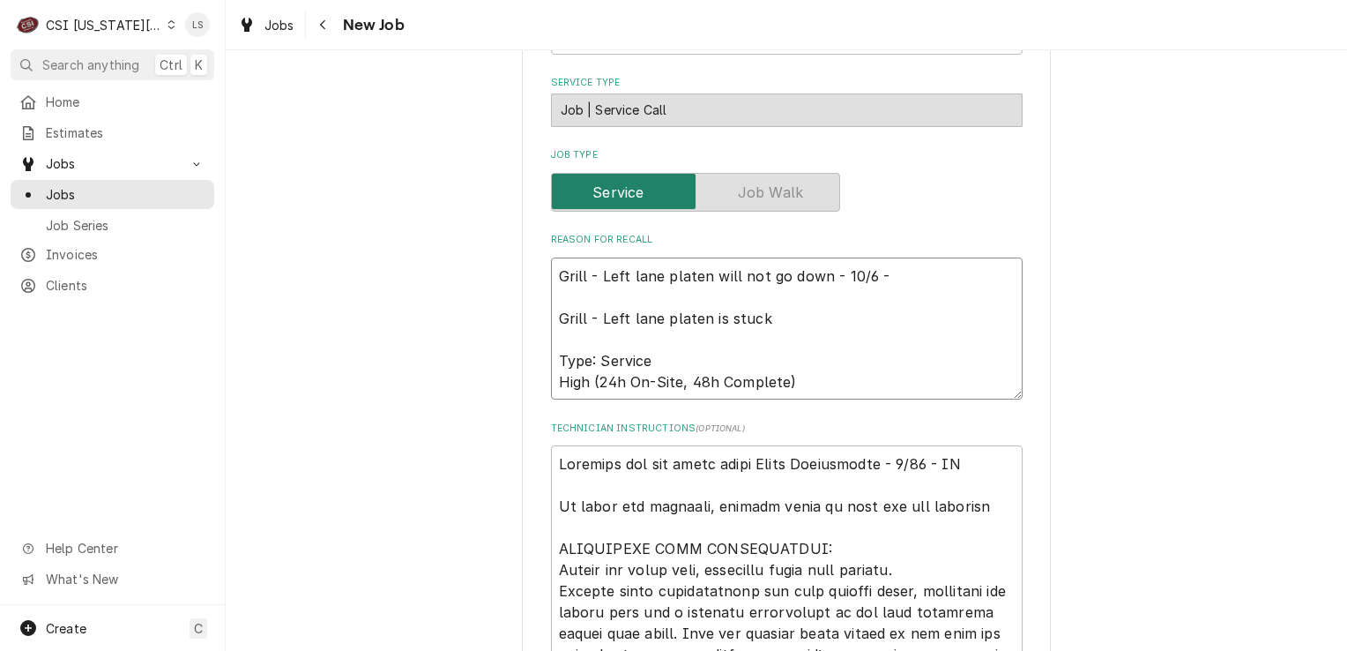
type textarea "x"
type textarea "Grill - Left lane platen will not go down - 10/6 - L Grill - Left lane platen i…"
type textarea "x"
type textarea "Grill - Left lane platen will not go down - 10/6 - LS Grill - Left lane platen …"
type textarea "x"
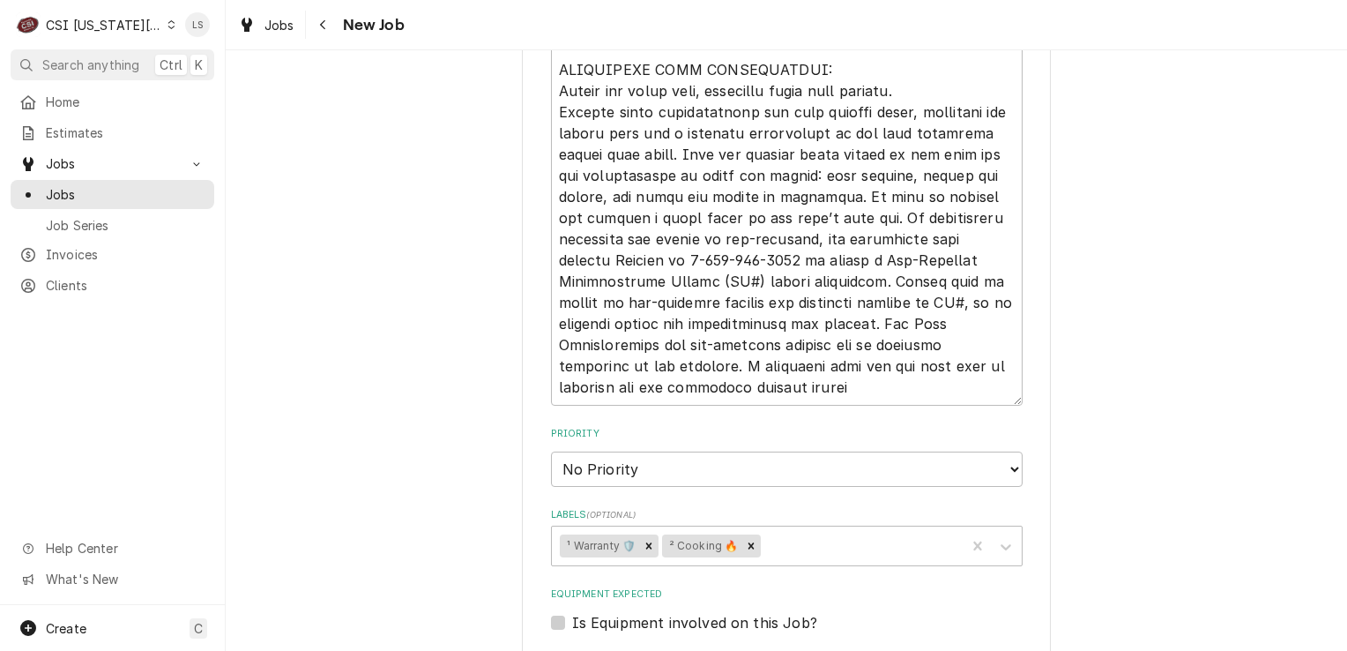
scroll to position [2469, 0]
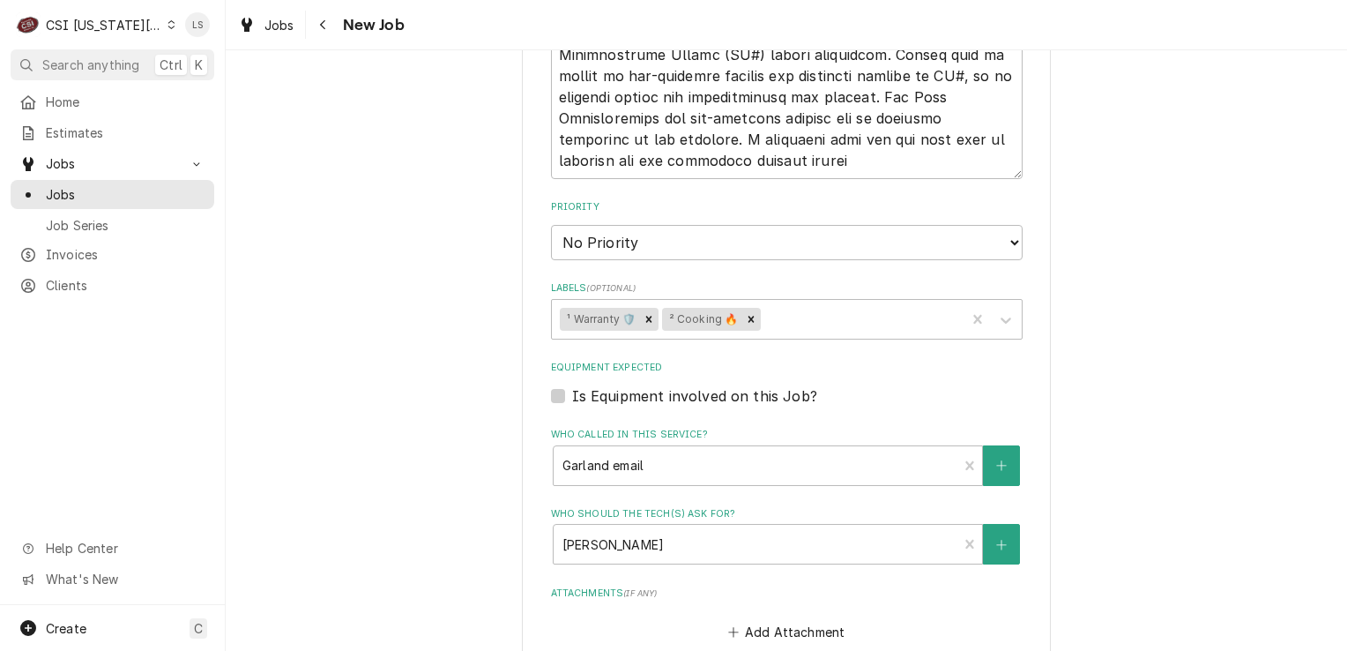
type textarea "Grill - Left lane platen will not go down - 10/6 - LS Grill - Left lane platen …"
click at [570, 240] on select "No Priority Urgent High Medium Low" at bounding box center [787, 242] width 472 height 35
select select "1"
click at [551, 225] on select "No Priority Urgent High Medium Low" at bounding box center [787, 242] width 472 height 35
click at [778, 315] on div "Labels" at bounding box center [860, 319] width 192 height 32
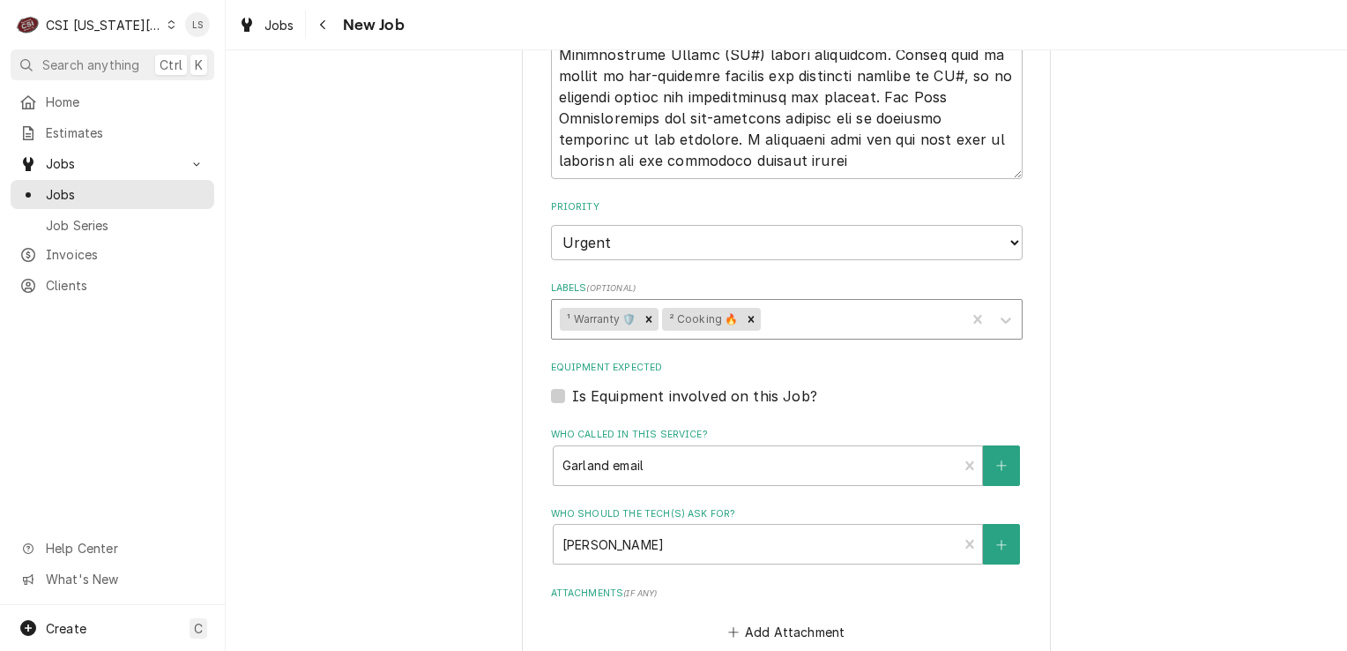
type textarea "x"
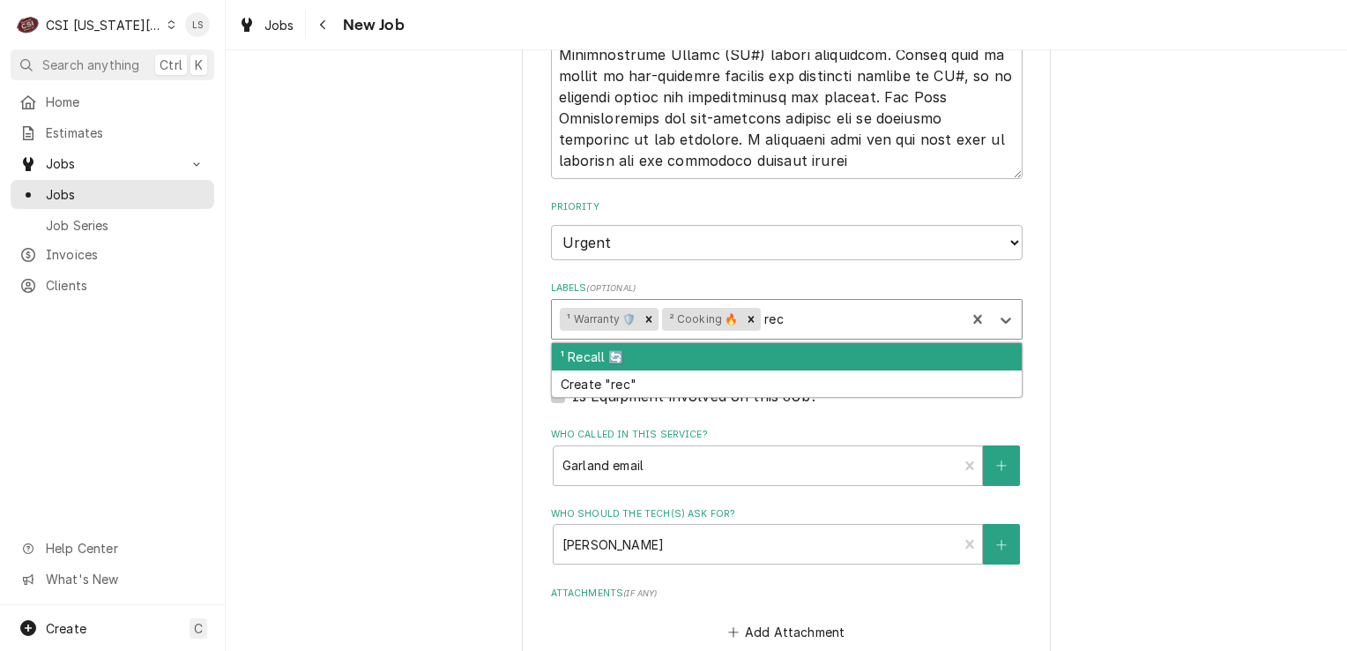
type input "reca"
type textarea "x"
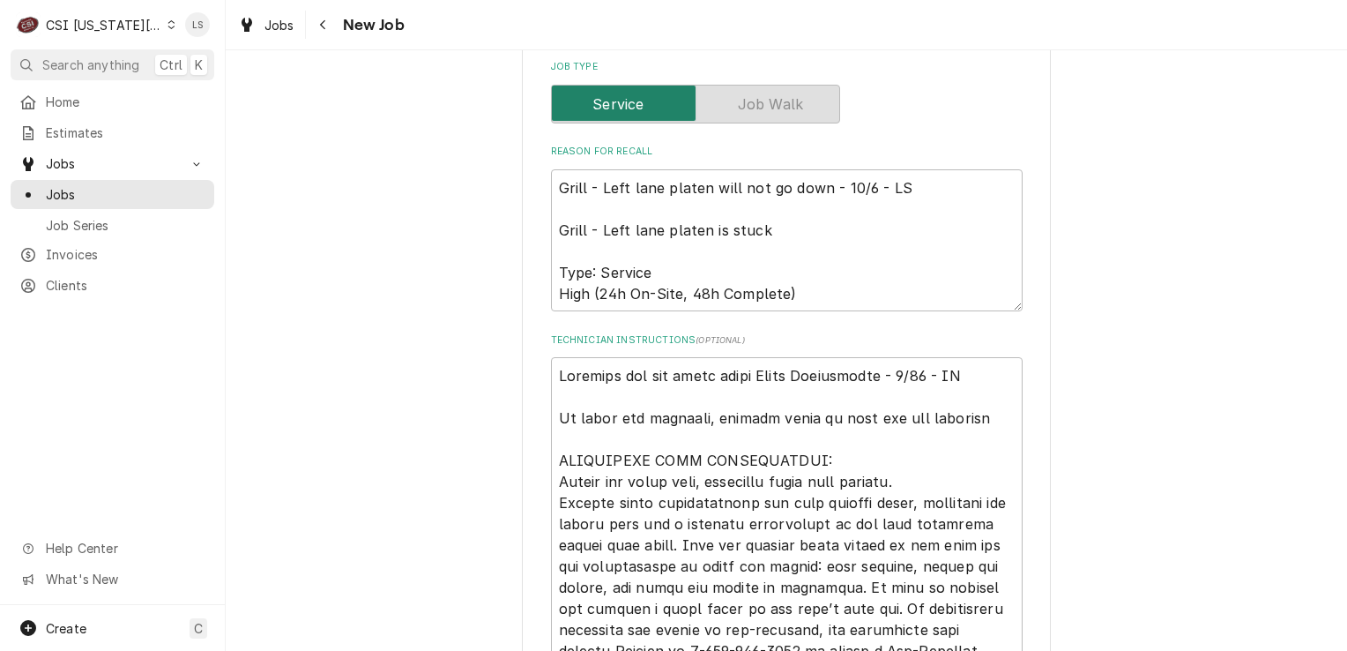
scroll to position [1675, 0]
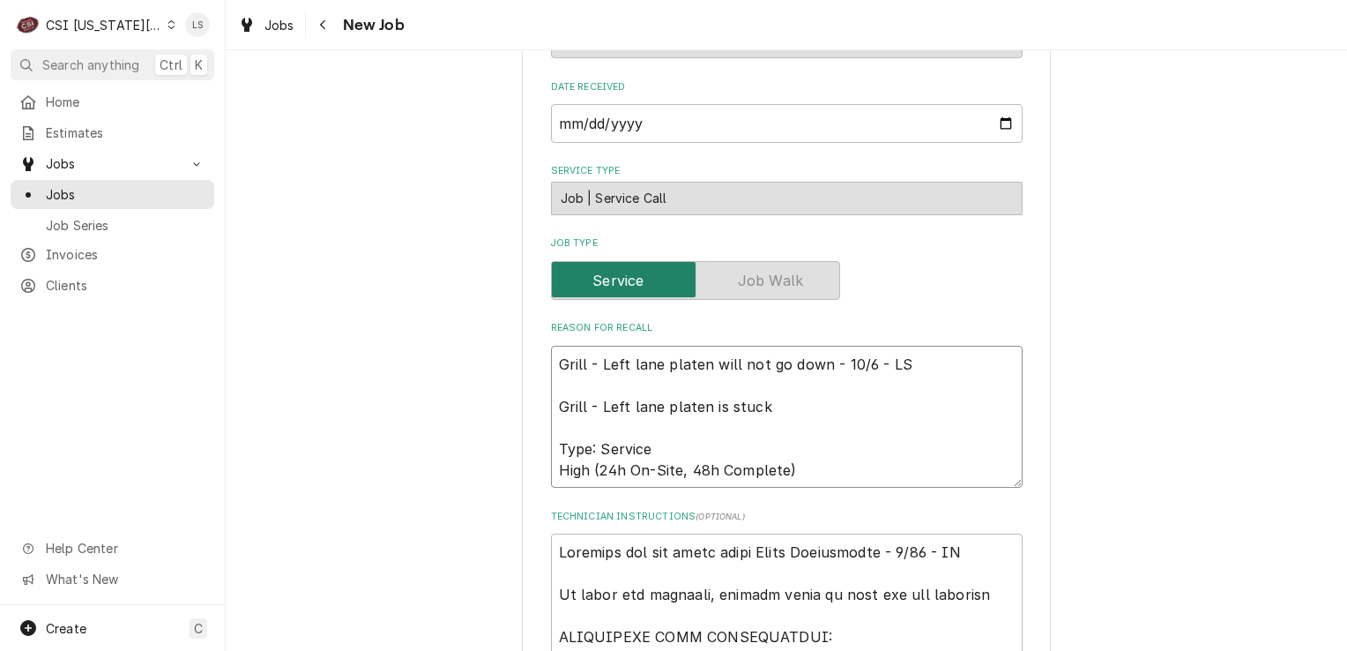
click at [906, 366] on textarea "Grill - Left lane platen will not go down - 10/6 - LS Grill - Left lane platen …" at bounding box center [787, 417] width 472 height 143
type textarea "x"
type textarea "Grill - Left lane platen will not go down - 10/6 - LS Grill - Left lane platen …"
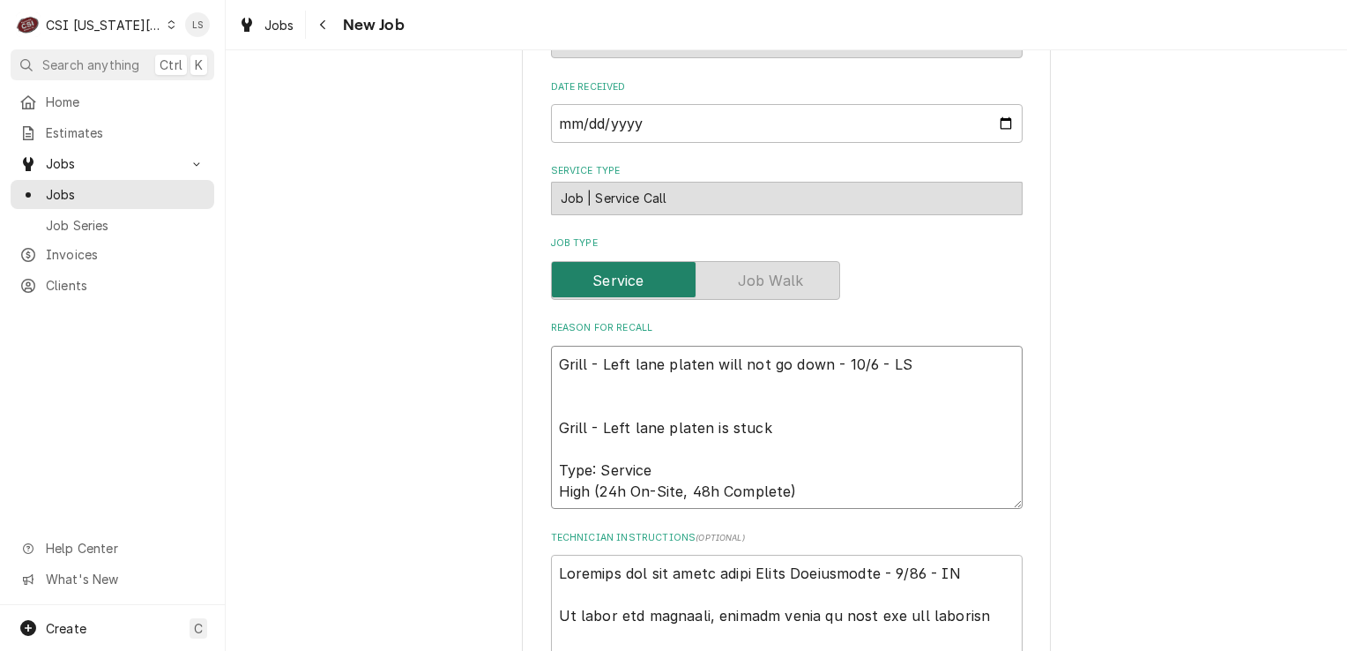
paste textarea "Type: Service High (24h On-Site, 48h Complete"
type textarea "x"
type textarea "Grill - Left lane platen will not go down - 10/6 - LS Type: Service High (24h O…"
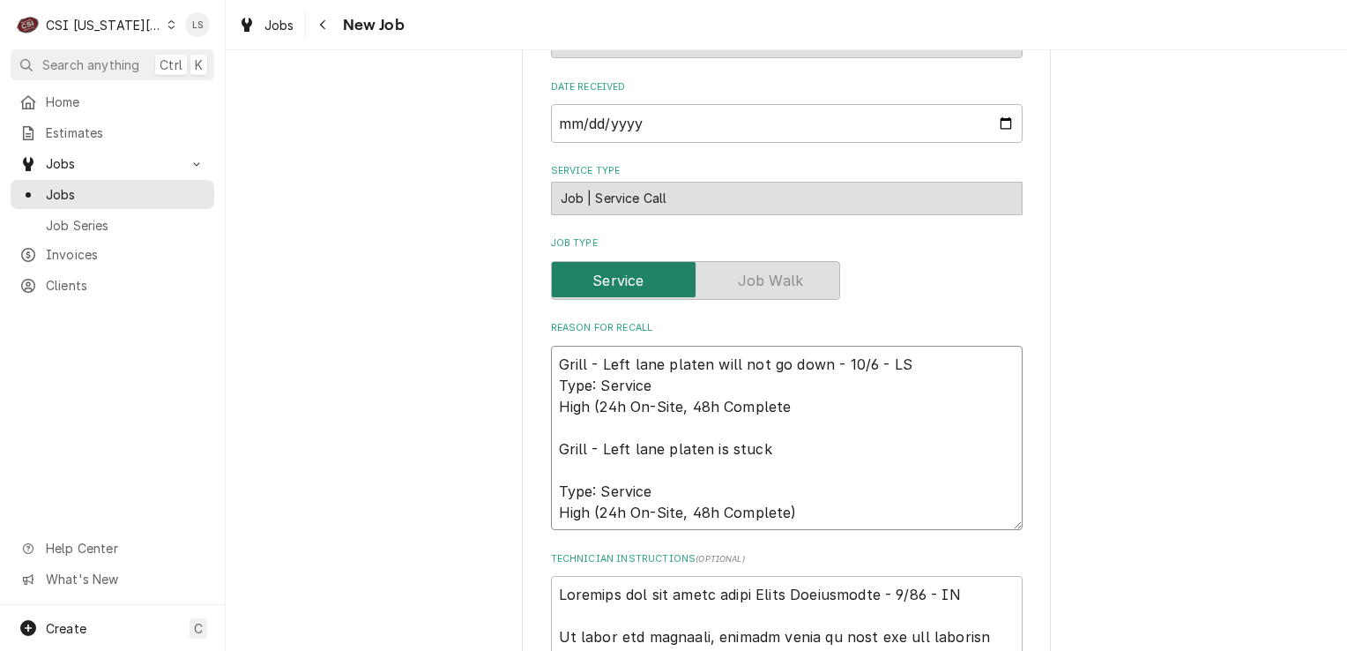
type textarea "x"
type textarea "Grill - Left lane platen will not go down - 10/6 - LS Type: Service High (24h O…"
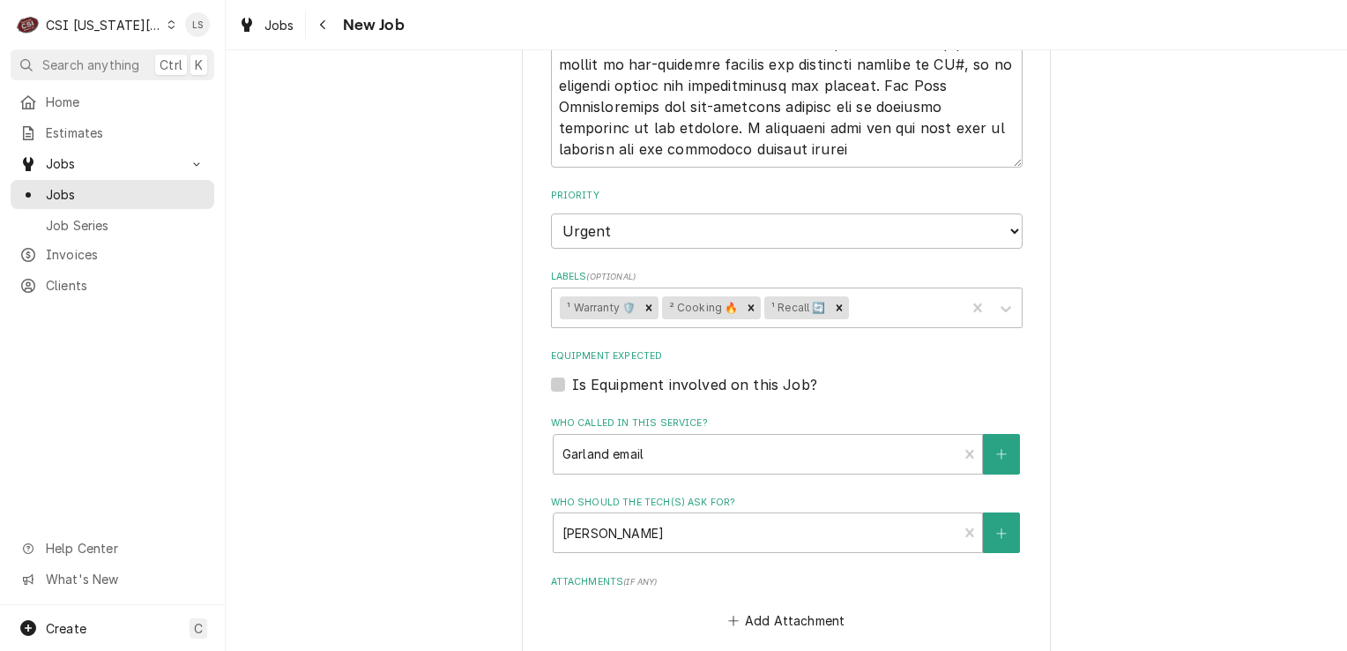
scroll to position [2557, 0]
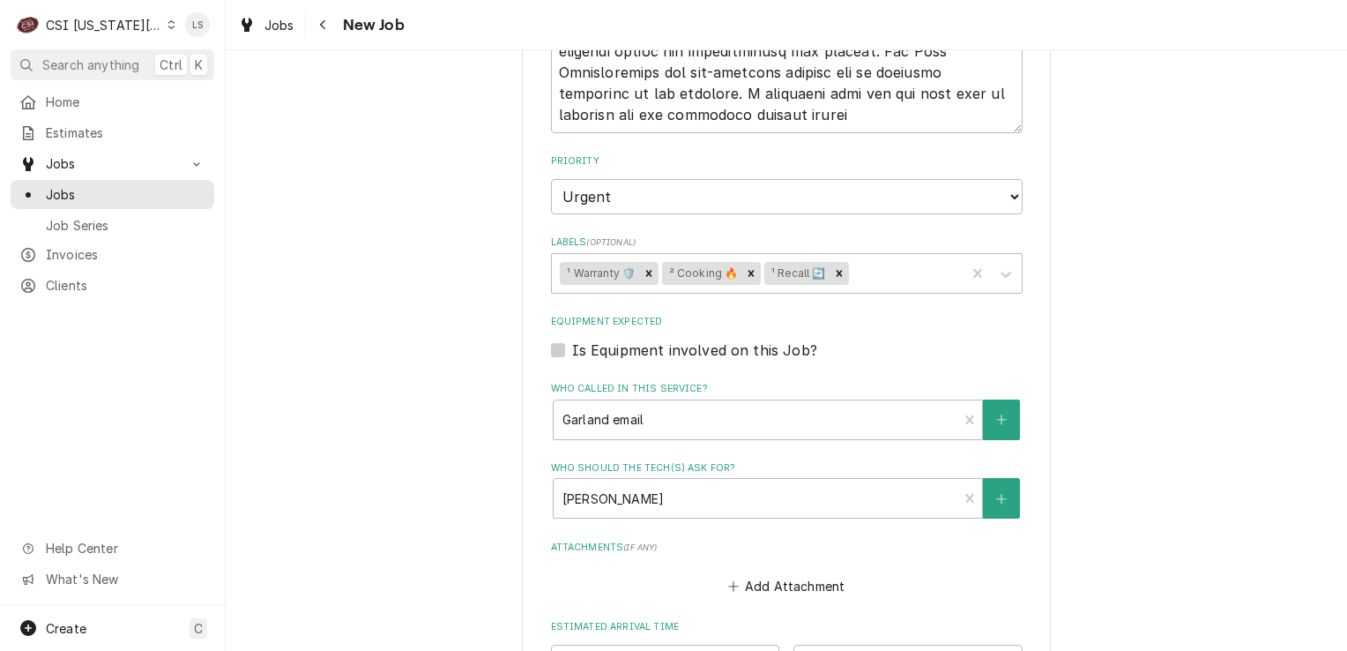
click at [572, 347] on label "Is Equipment involved on this Job?" at bounding box center [694, 349] width 245 height 21
click at [572, 347] on input "Equipment Expected" at bounding box center [808, 358] width 472 height 39
checkbox input "true"
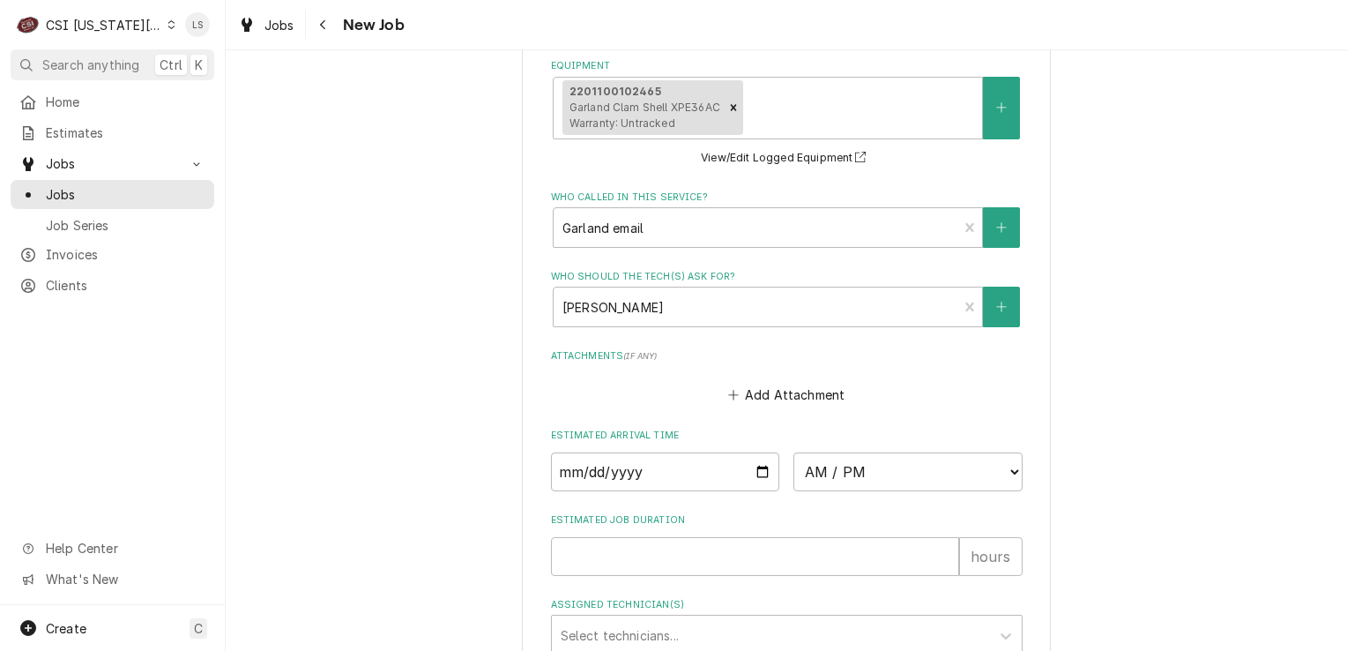
scroll to position [3029, 0]
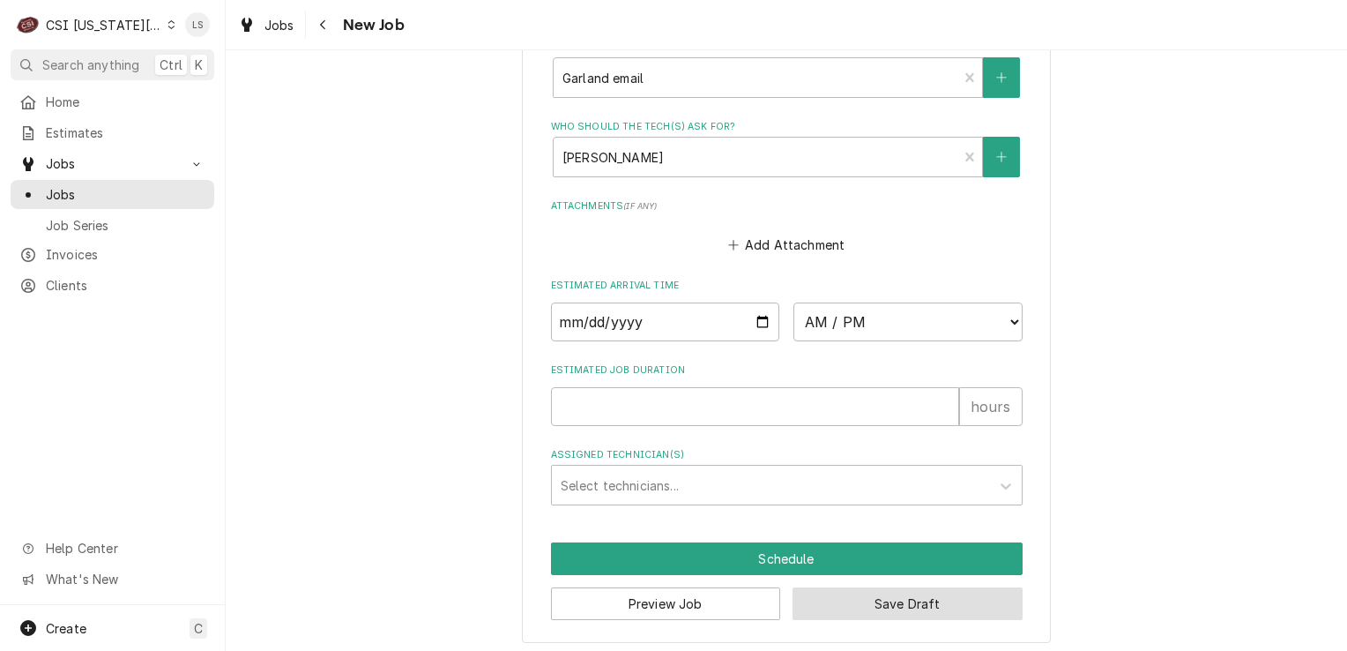
click at [885, 597] on button "Save Draft" at bounding box center [908, 603] width 230 height 33
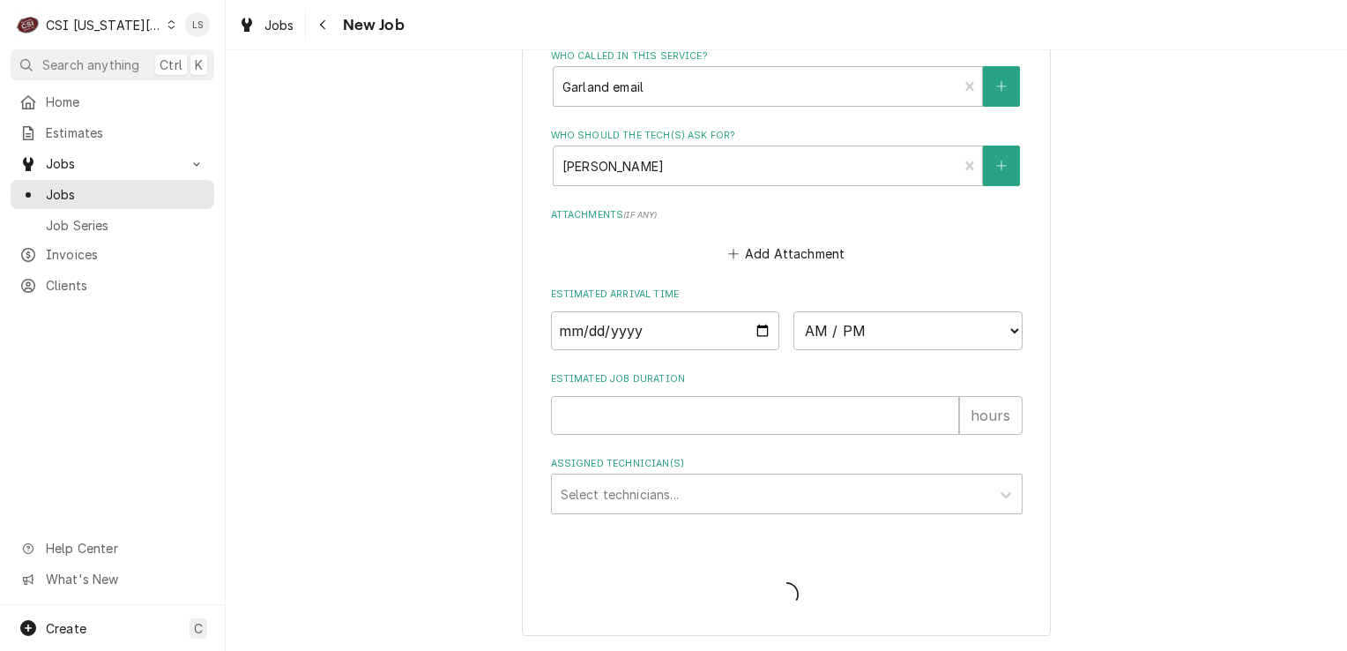
scroll to position [3014, 0]
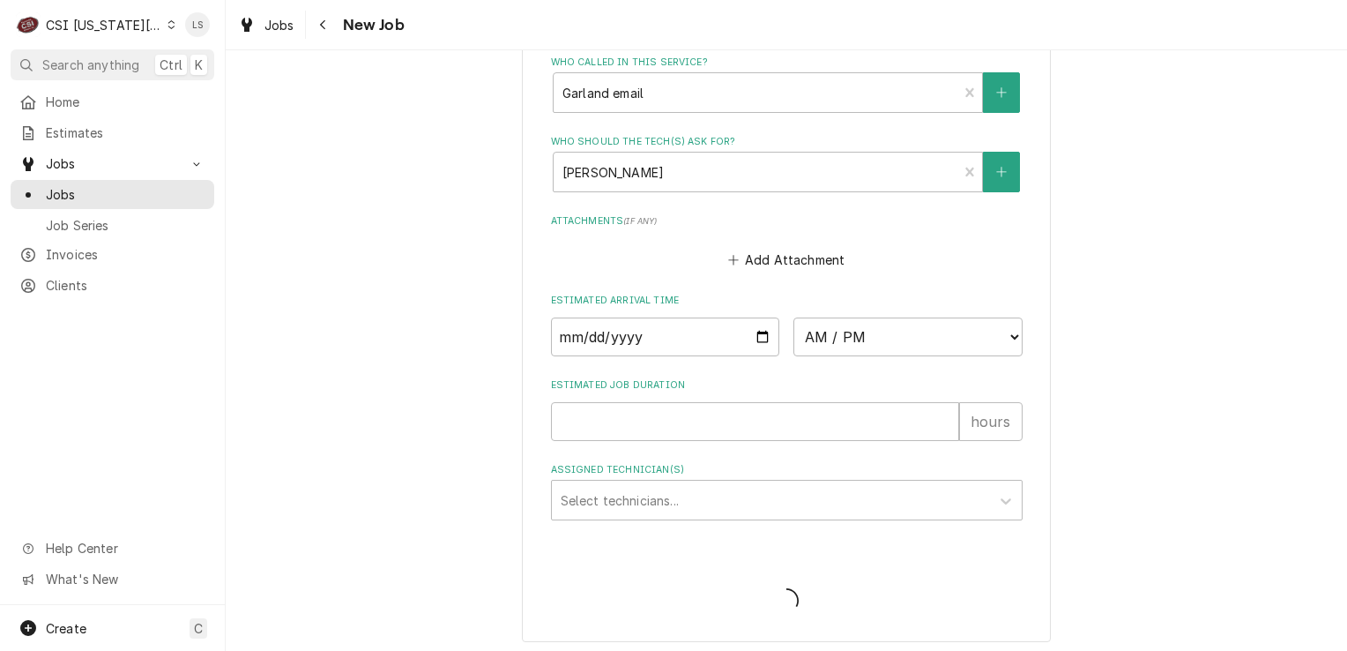
type textarea "x"
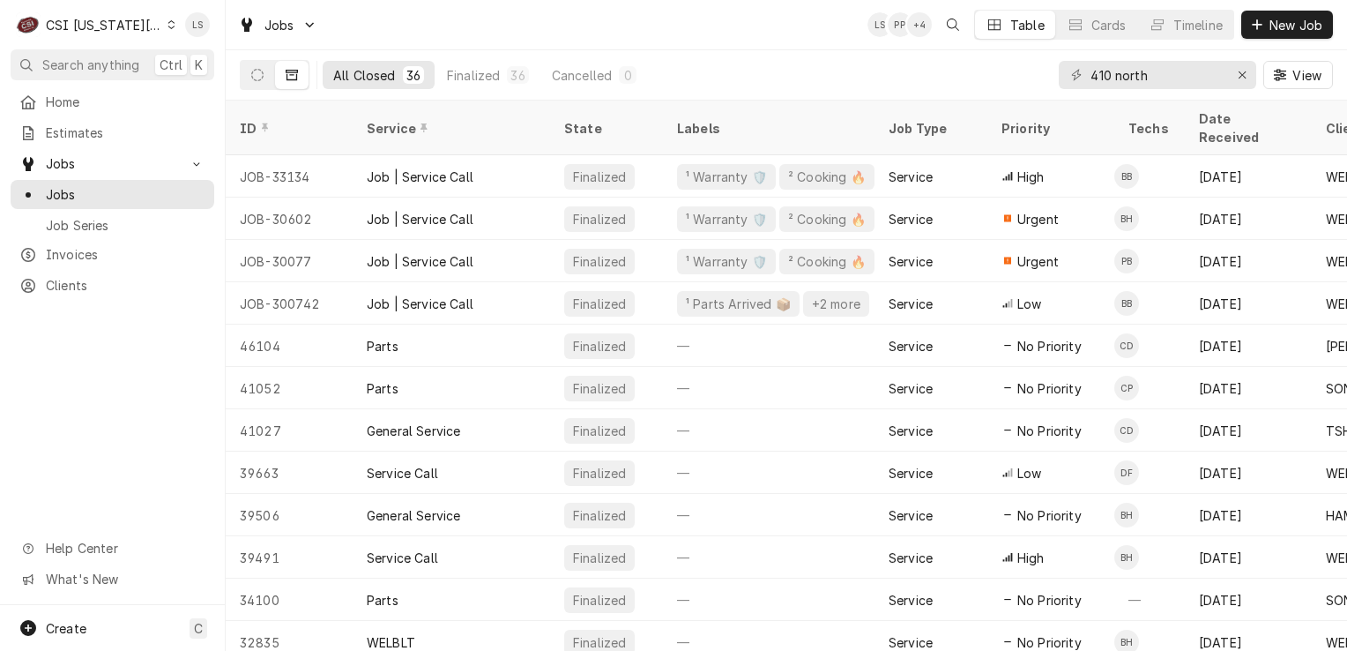
click at [99, 297] on div "Home Estimates Jobs Jobs Job Series Invoices Clients Help Center What's New" at bounding box center [112, 346] width 225 height 518
click at [90, 286] on span "Clients" at bounding box center [126, 285] width 160 height 19
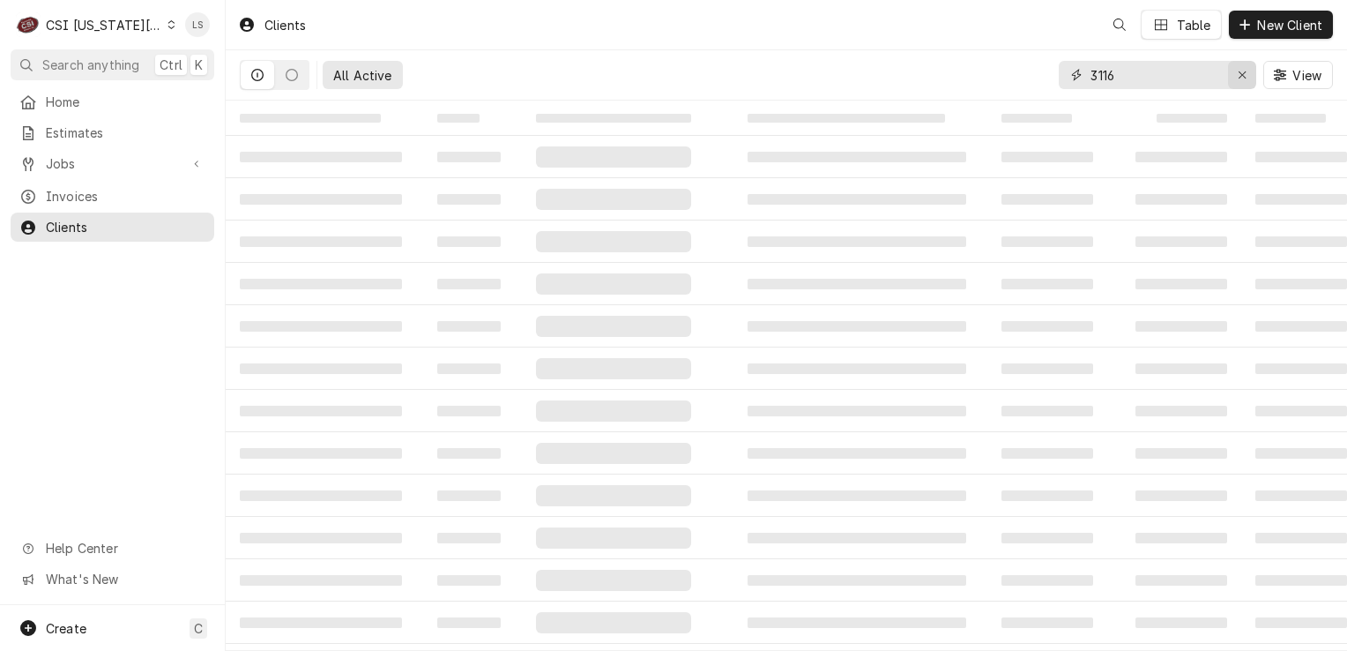
click at [1231, 72] on button "Erase input" at bounding box center [1242, 75] width 28 height 28
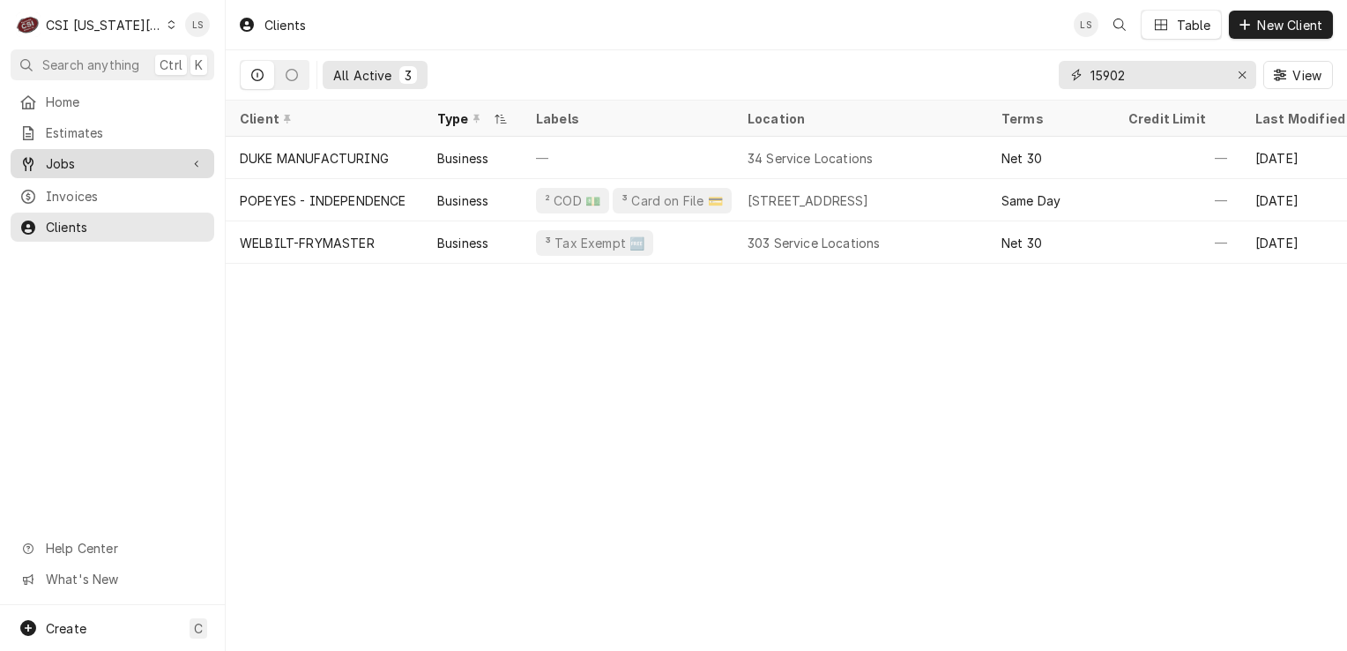
type input "15902"
click at [87, 154] on span "Jobs" at bounding box center [112, 163] width 133 height 19
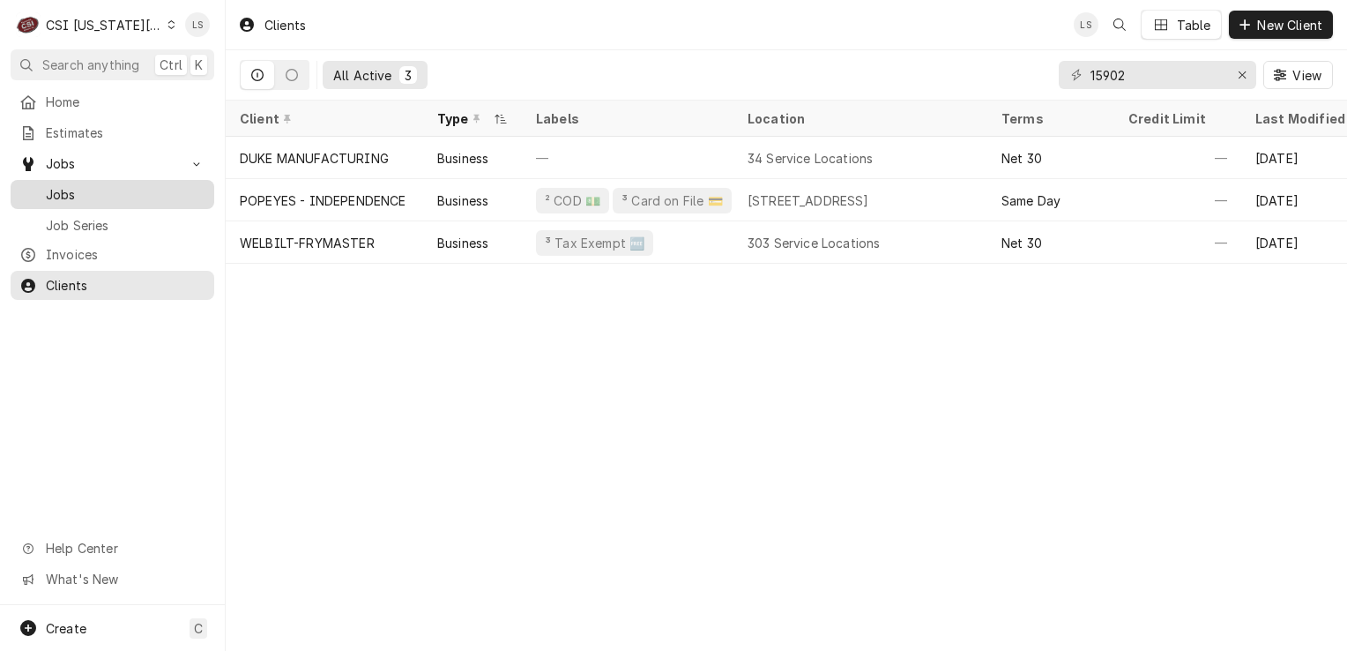
click at [54, 185] on span "Jobs" at bounding box center [126, 194] width 160 height 19
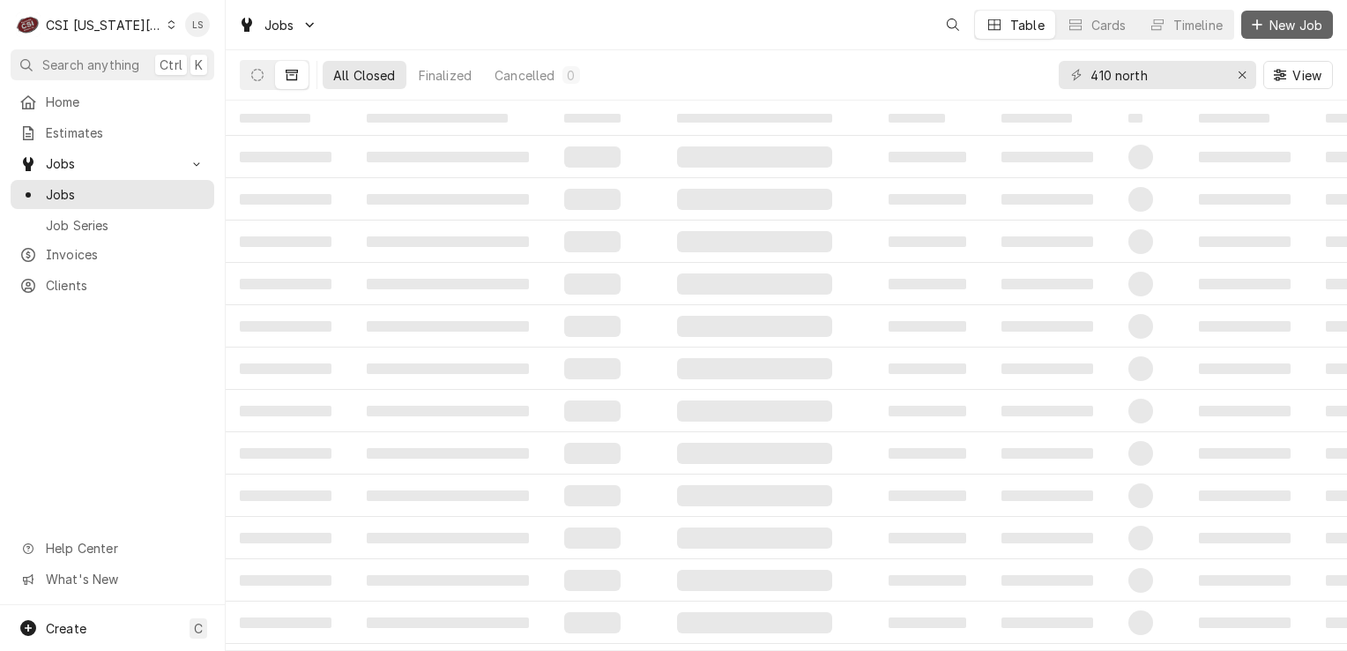
click at [1275, 31] on span "New Job" at bounding box center [1296, 25] width 60 height 19
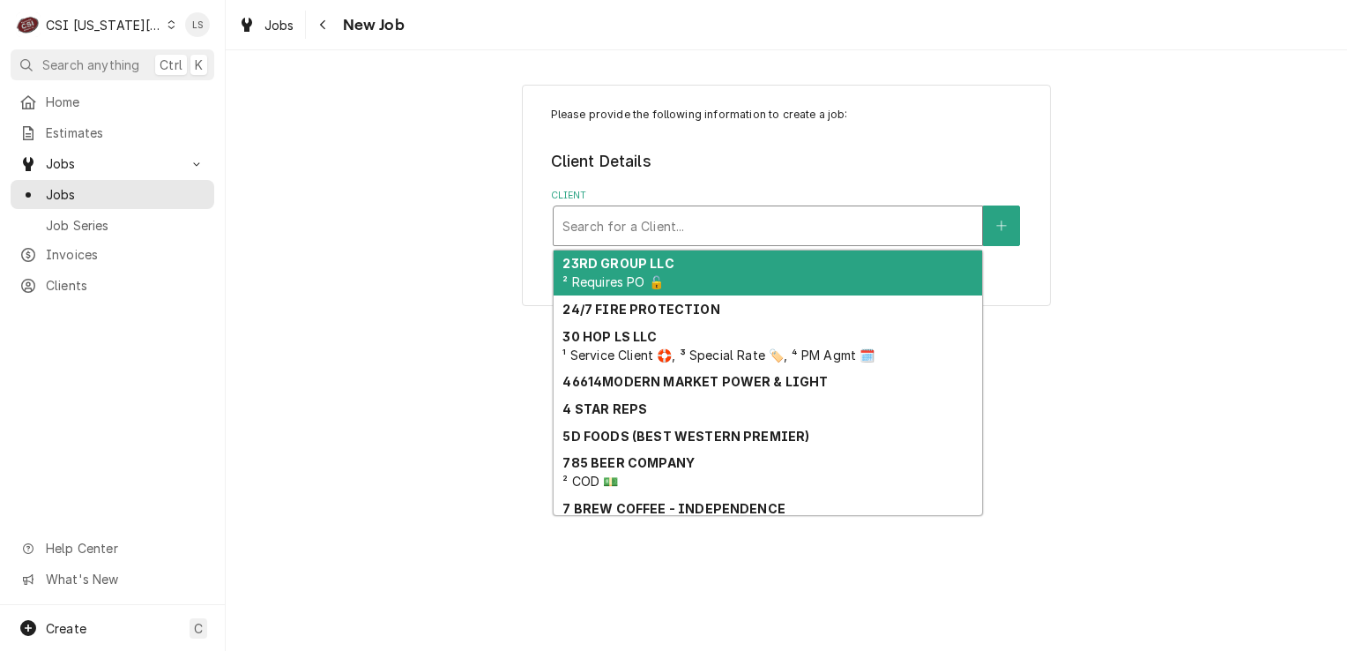
click at [638, 245] on div "Search for a Client..." at bounding box center [768, 225] width 430 height 41
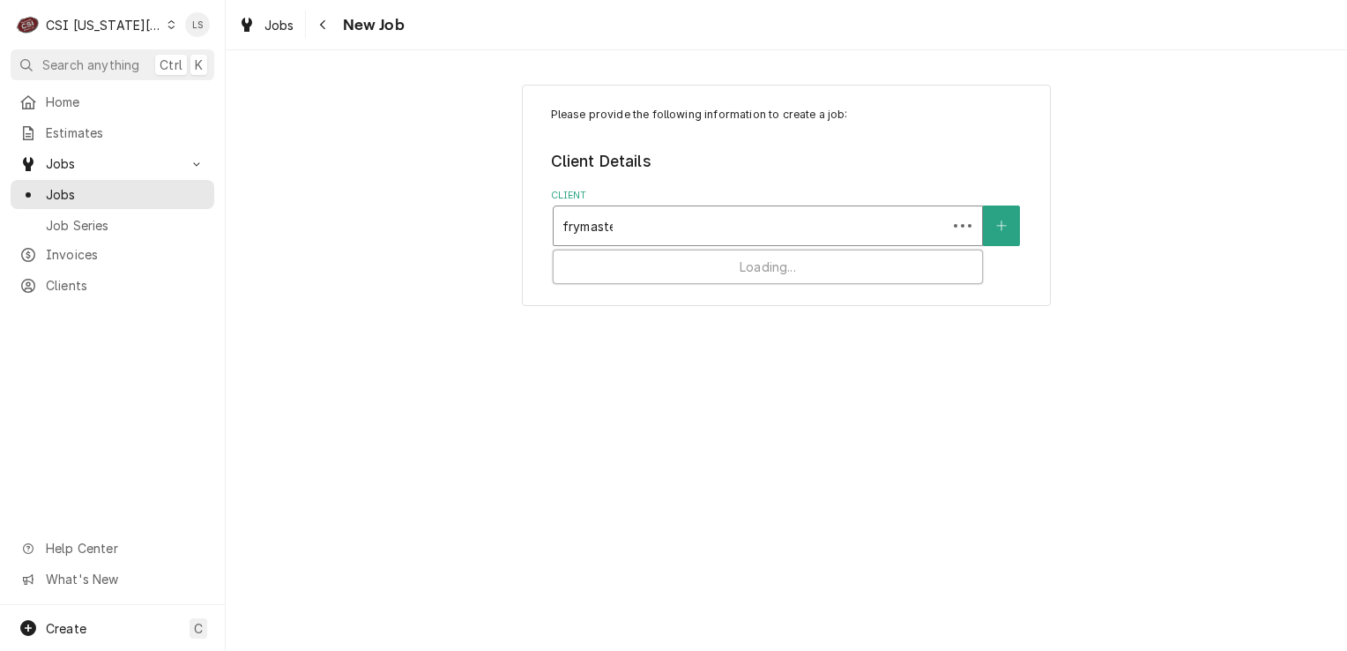
type input "frymaster"
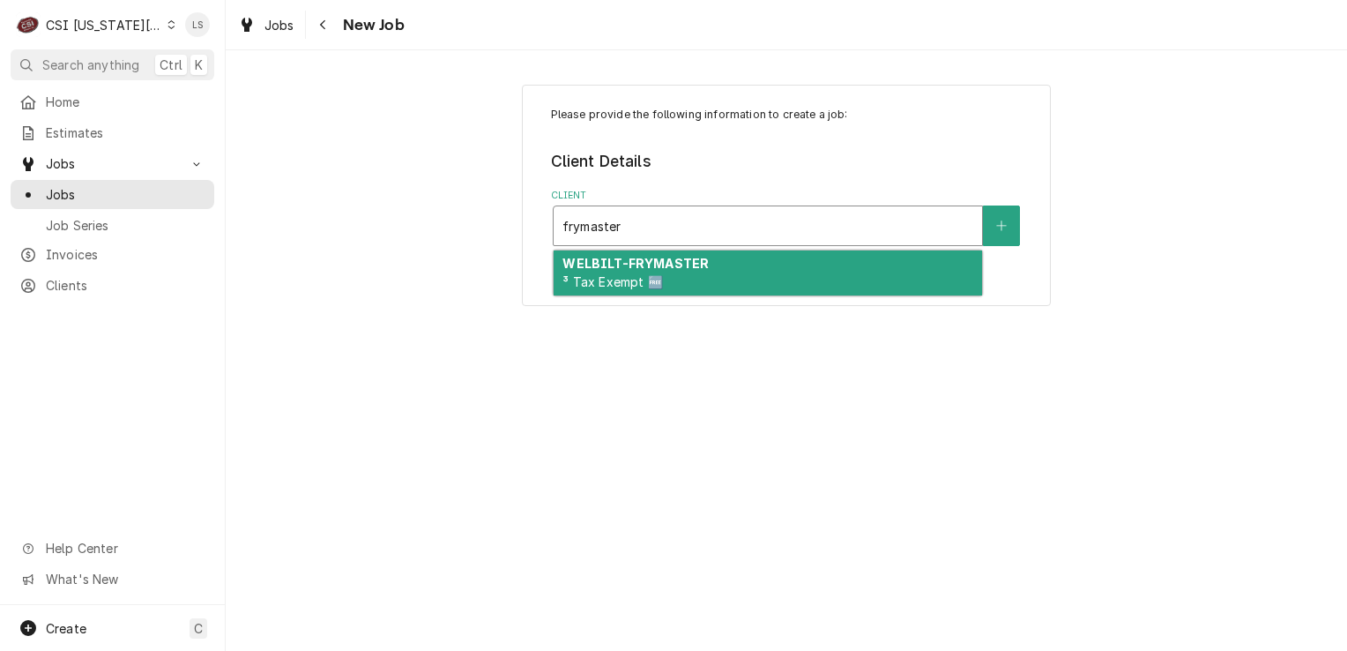
click at [645, 259] on strong "WELBILT-FRYMASTER" at bounding box center [635, 263] width 146 height 15
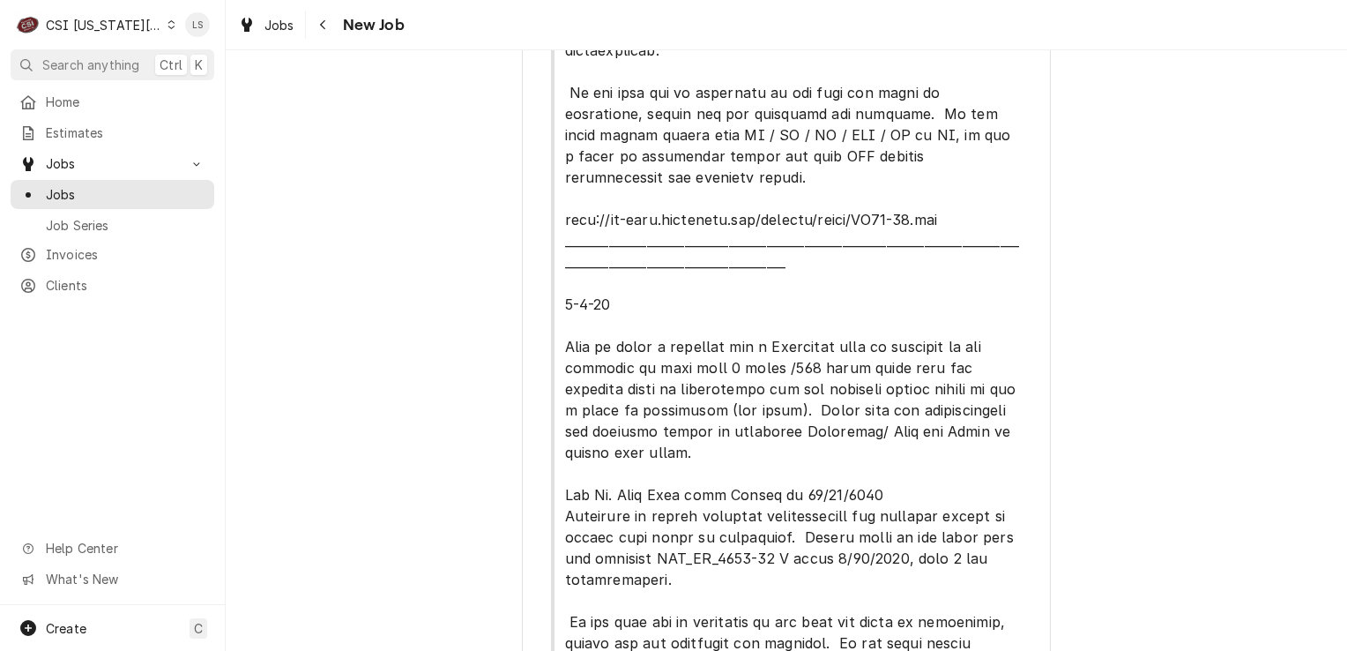
scroll to position [642, 0]
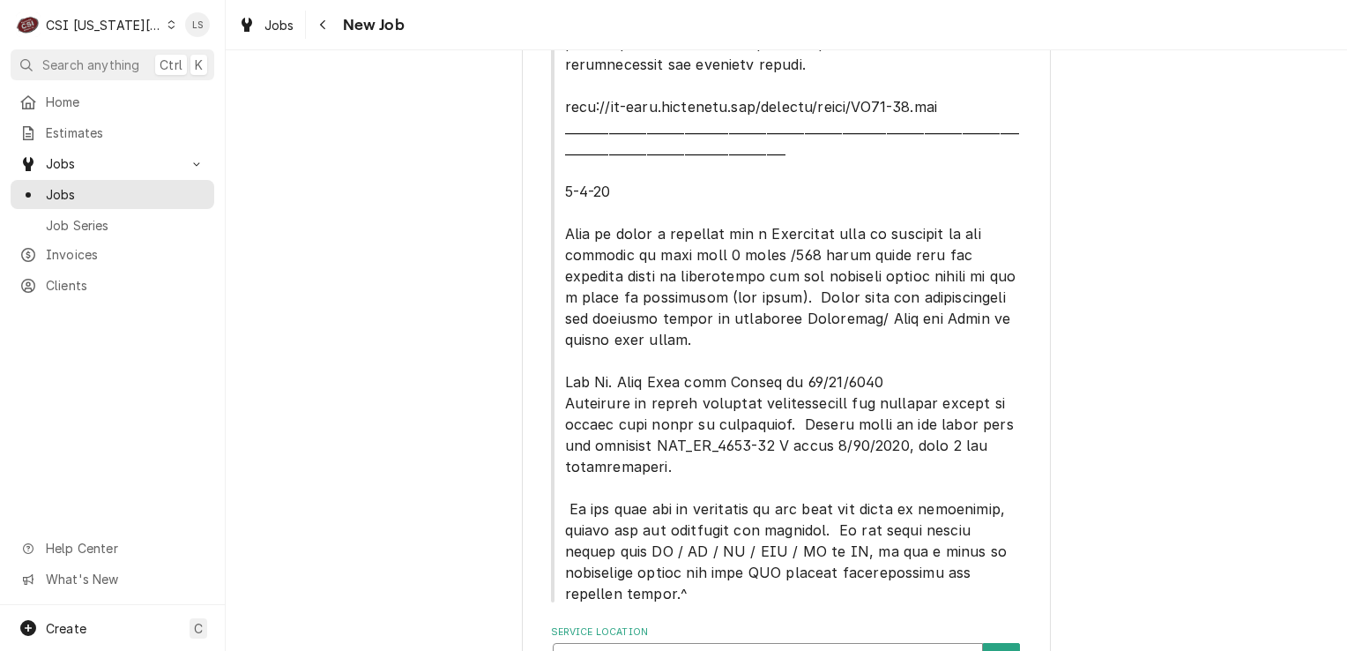
click at [681, 647] on div "Service Location" at bounding box center [767, 663] width 411 height 32
type input "15902"
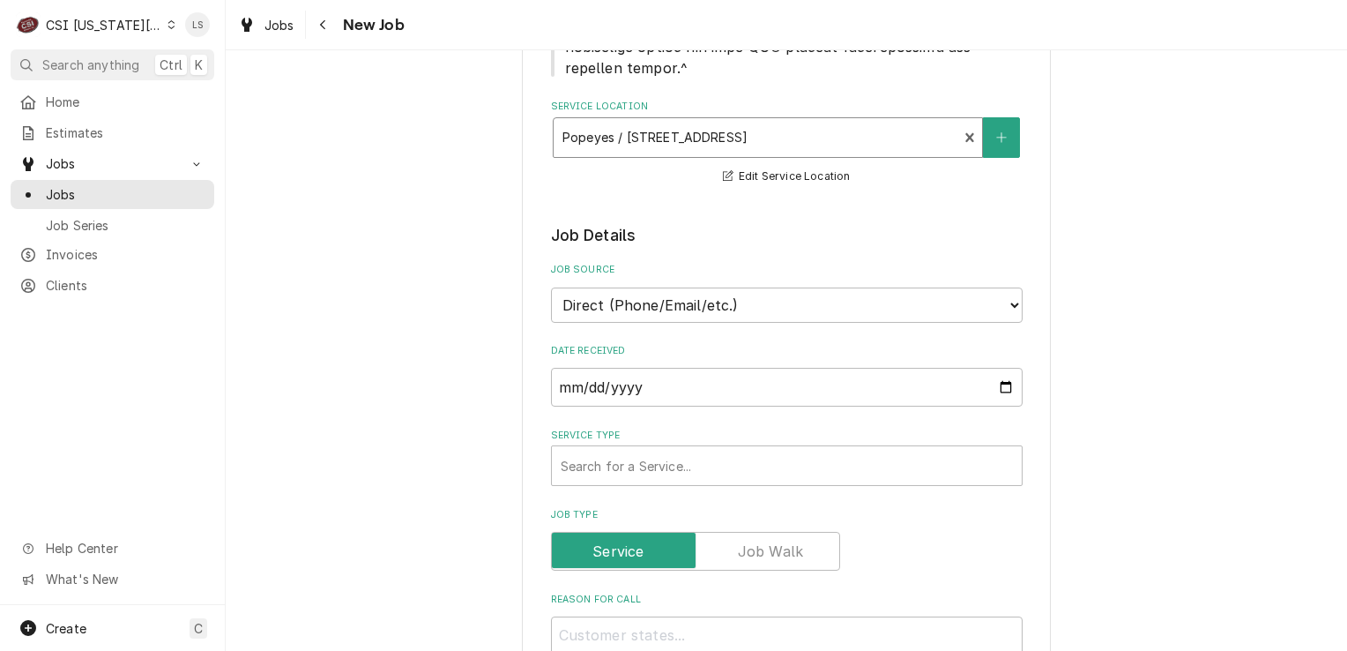
scroll to position [1171, 0]
drag, startPoint x: 640, startPoint y: 189, endPoint x: 640, endPoint y: 210, distance: 21.2
click at [640, 284] on select "Direct (Phone/Email/etc.) Service Channel Corrigo Ecotrak Other" at bounding box center [787, 301] width 472 height 35
select select "100"
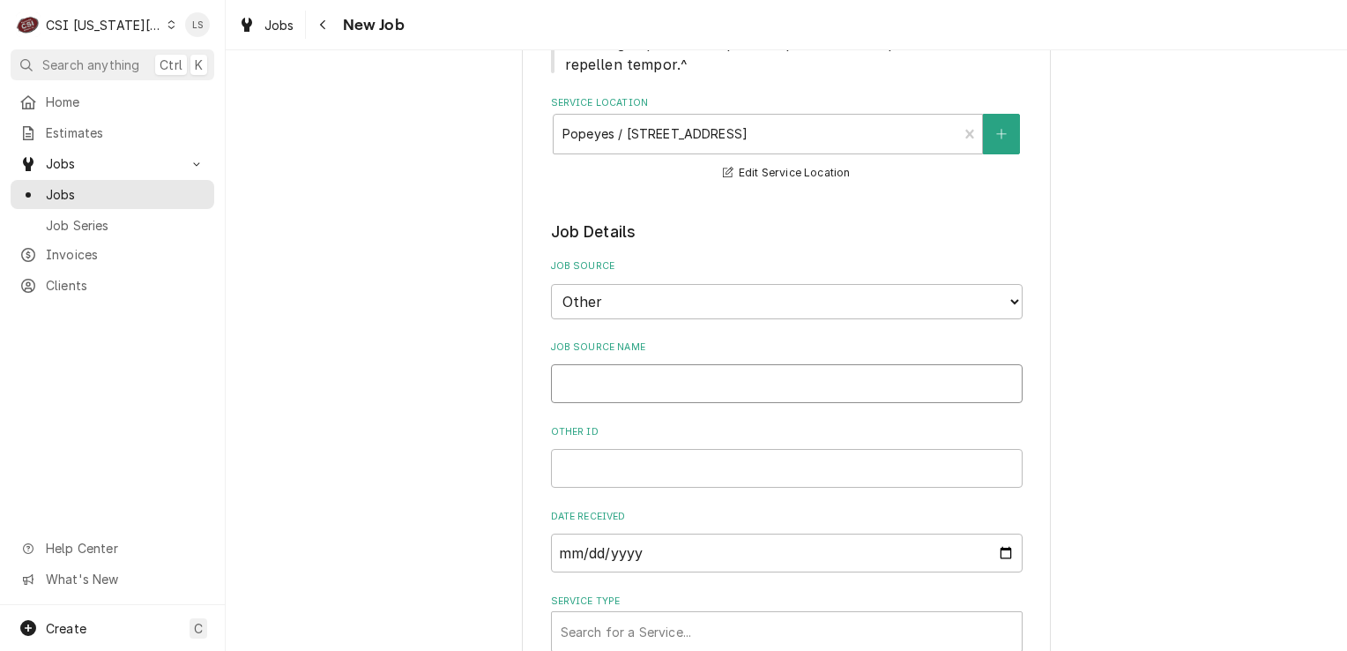
click at [601, 364] on input "Job Source Name" at bounding box center [787, 383] width 472 height 39
type textarea "x"
type input "F"
type textarea "x"
type input "Fr"
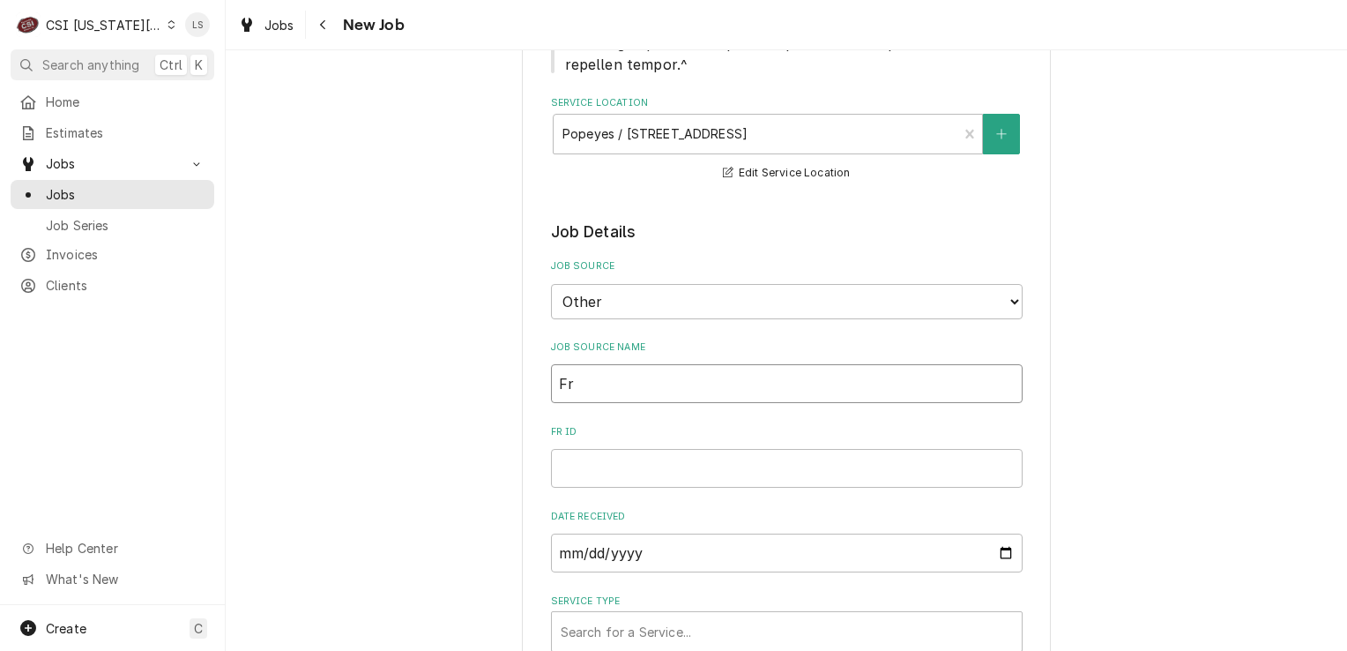
type textarea "x"
type input "Fry"
type textarea "x"
type input "Fryma"
type textarea "x"
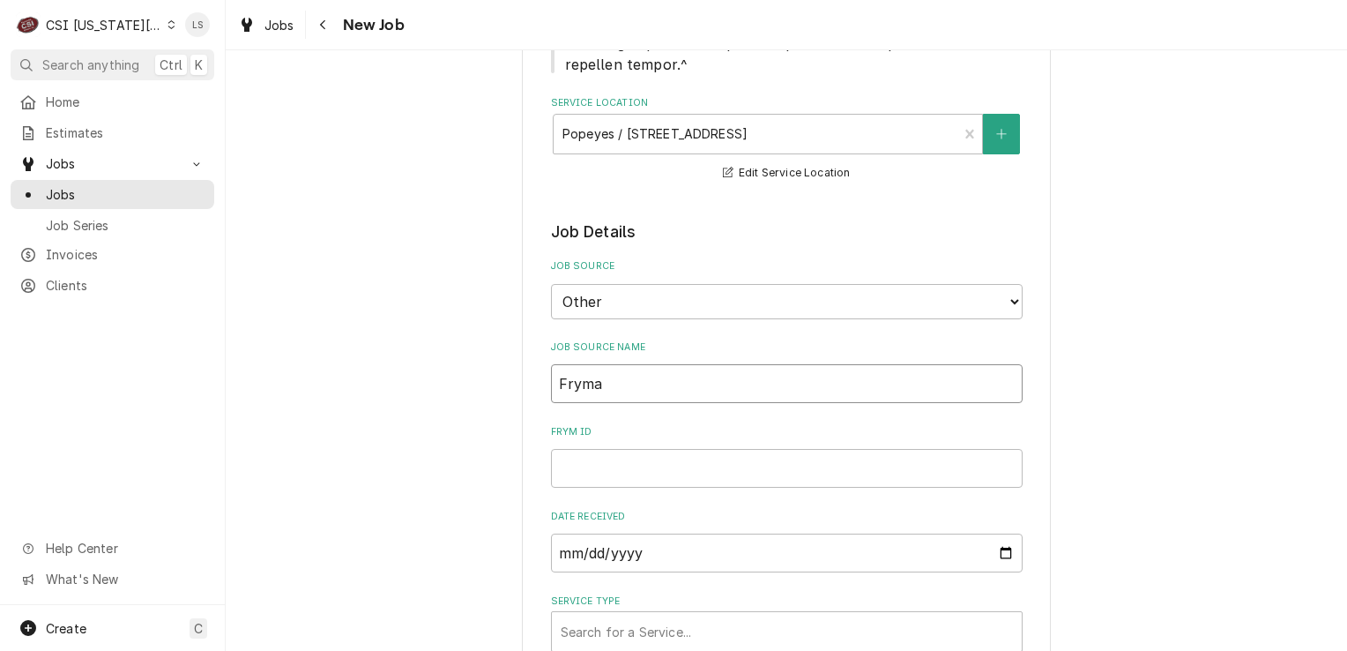
type input "Frymas"
type textarea "x"
type input "Frymast"
type textarea "x"
type input "Frymaste"
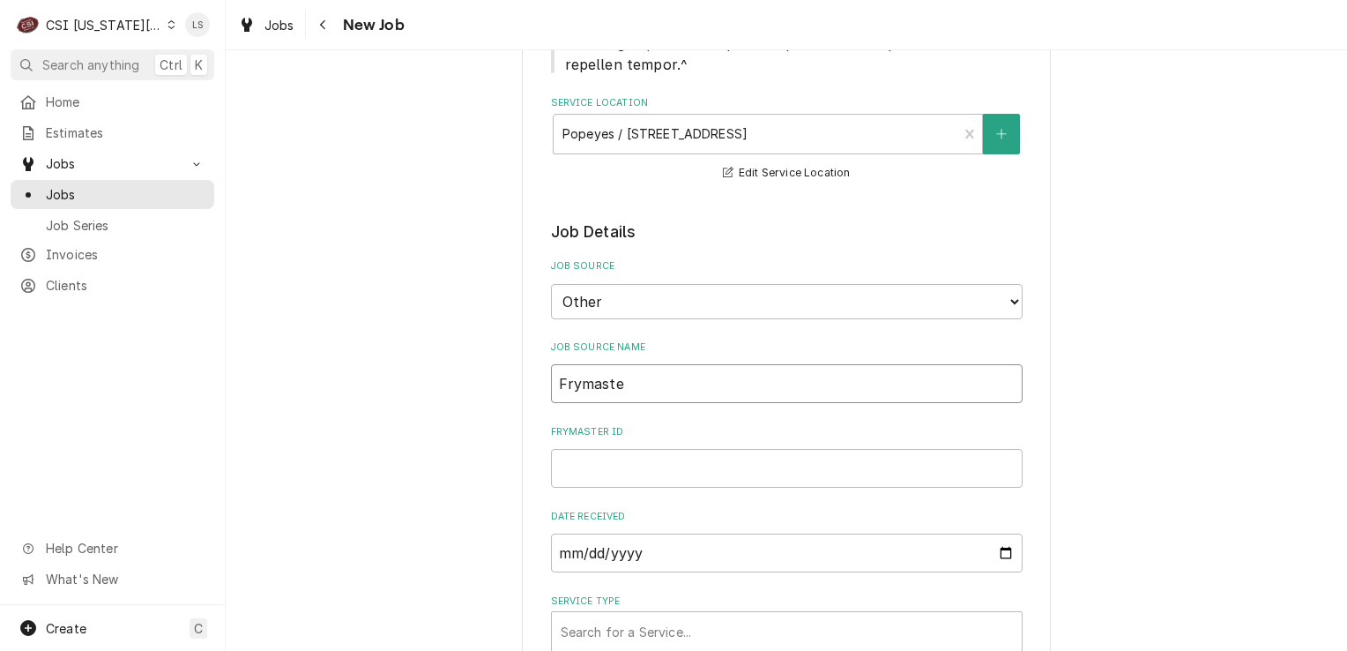
type textarea "x"
type input "Frymaster"
type textarea "x"
type input "Frymaster"
type textarea "x"
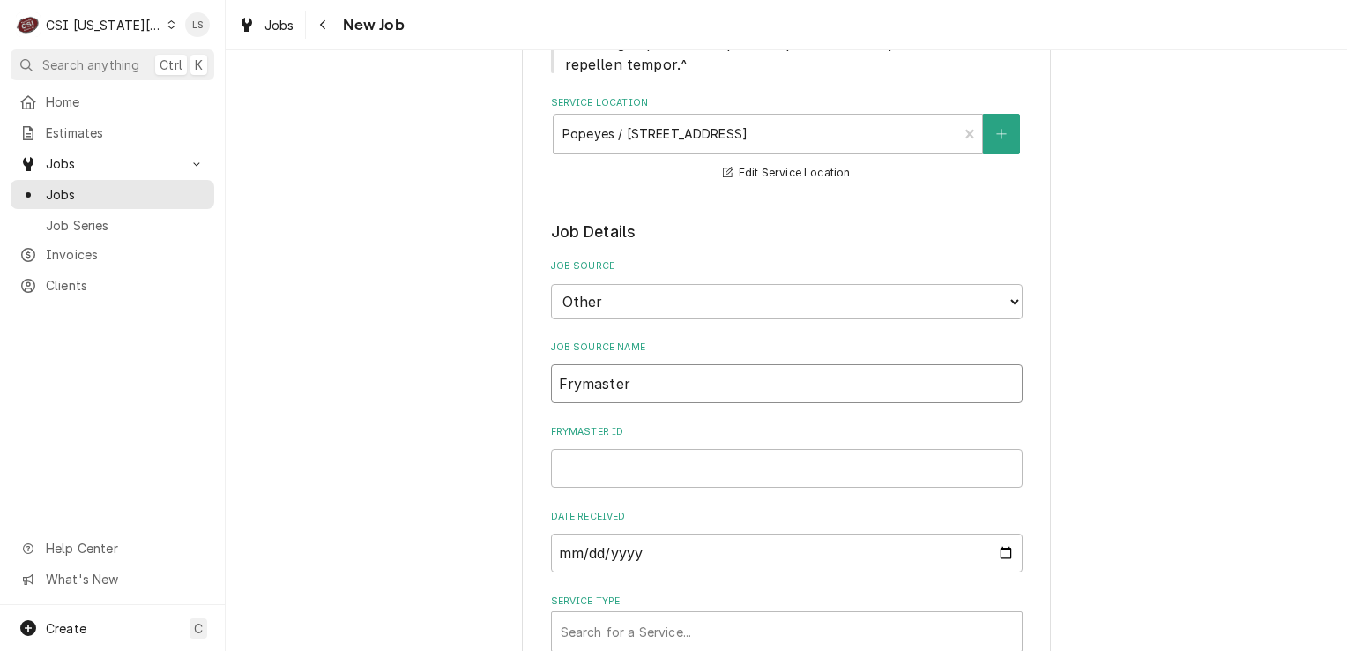
type input "Frymaster P"
type textarea "x"
type input "Frymaster [PERSON_NAME]"
type textarea "x"
type input "Frymaster [PERSON_NAME]"
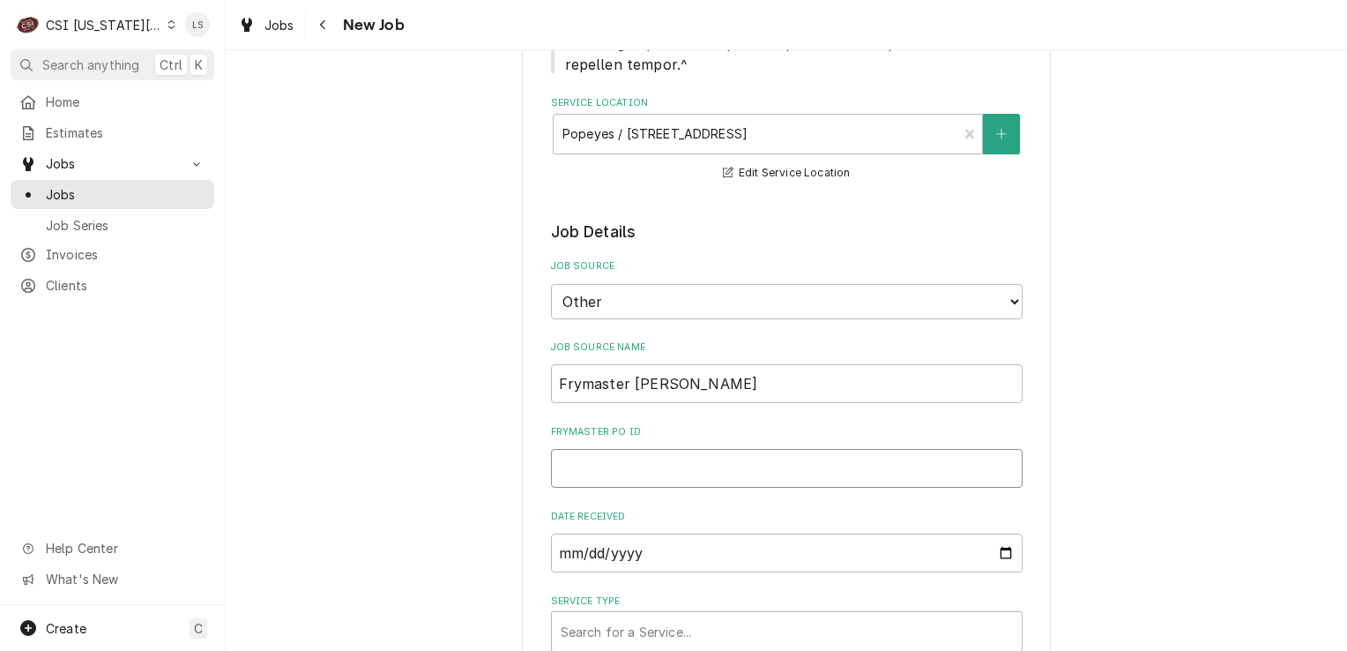
paste input "00939435-2"
type textarea "x"
type input "00939435-2"
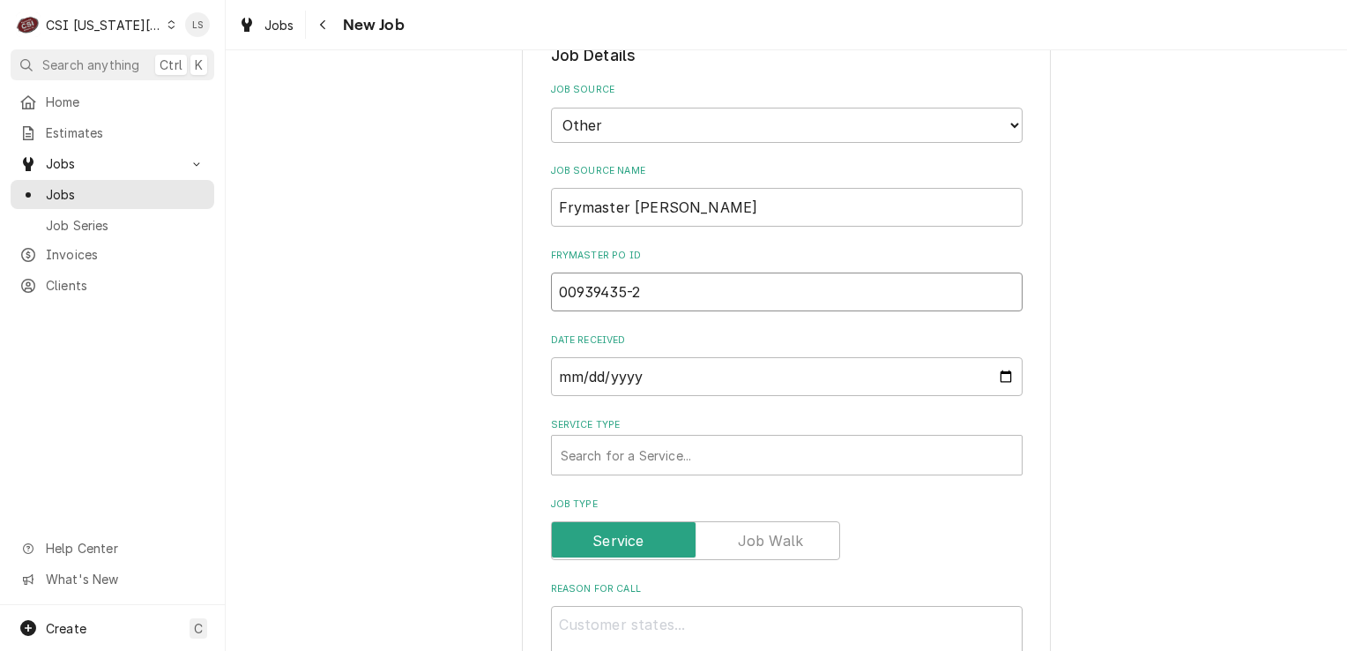
type textarea "x"
type input "00939435-2"
click at [631, 439] on div "Service Type" at bounding box center [787, 455] width 452 height 32
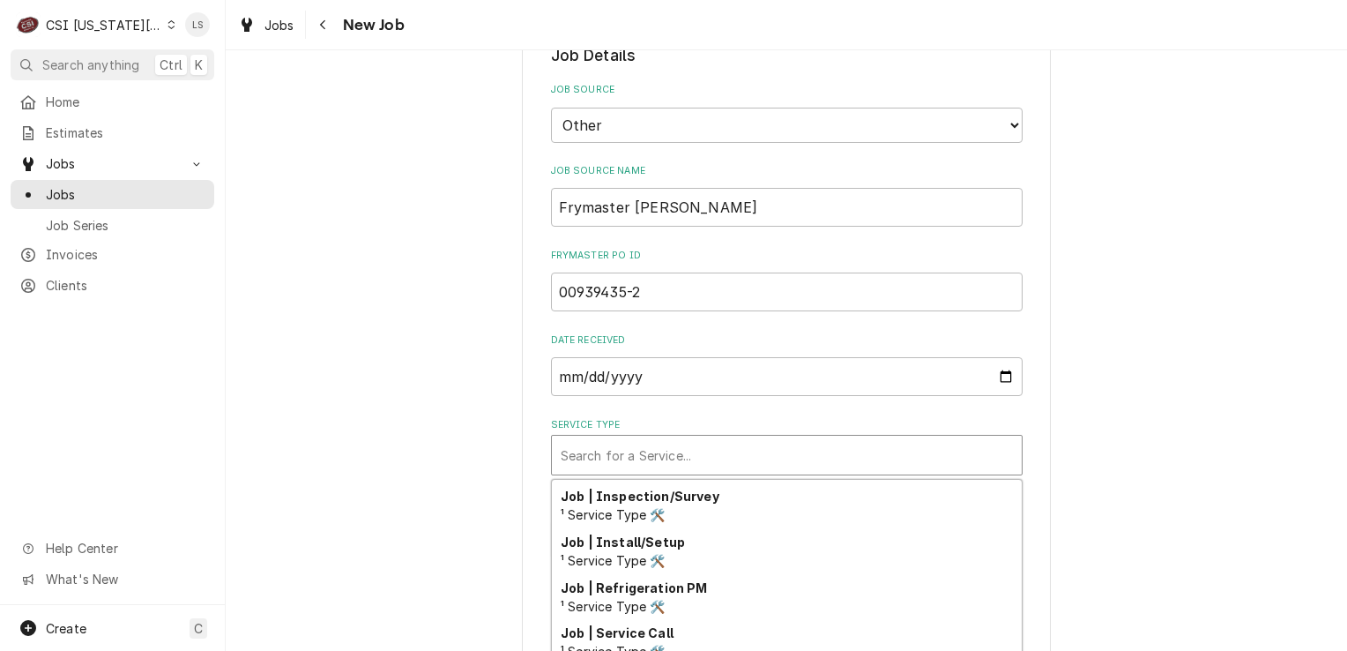
scroll to position [1100, 0]
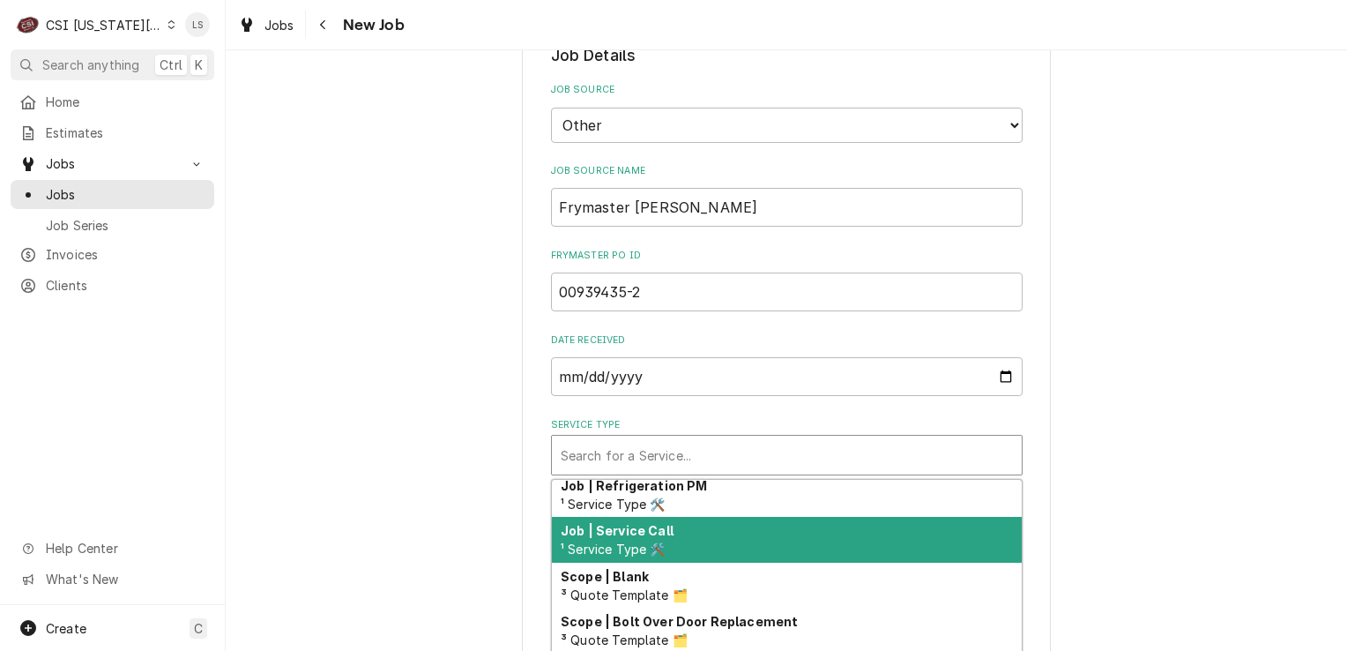
click at [659, 541] on span "¹ Service Type 🛠️" at bounding box center [613, 548] width 105 height 15
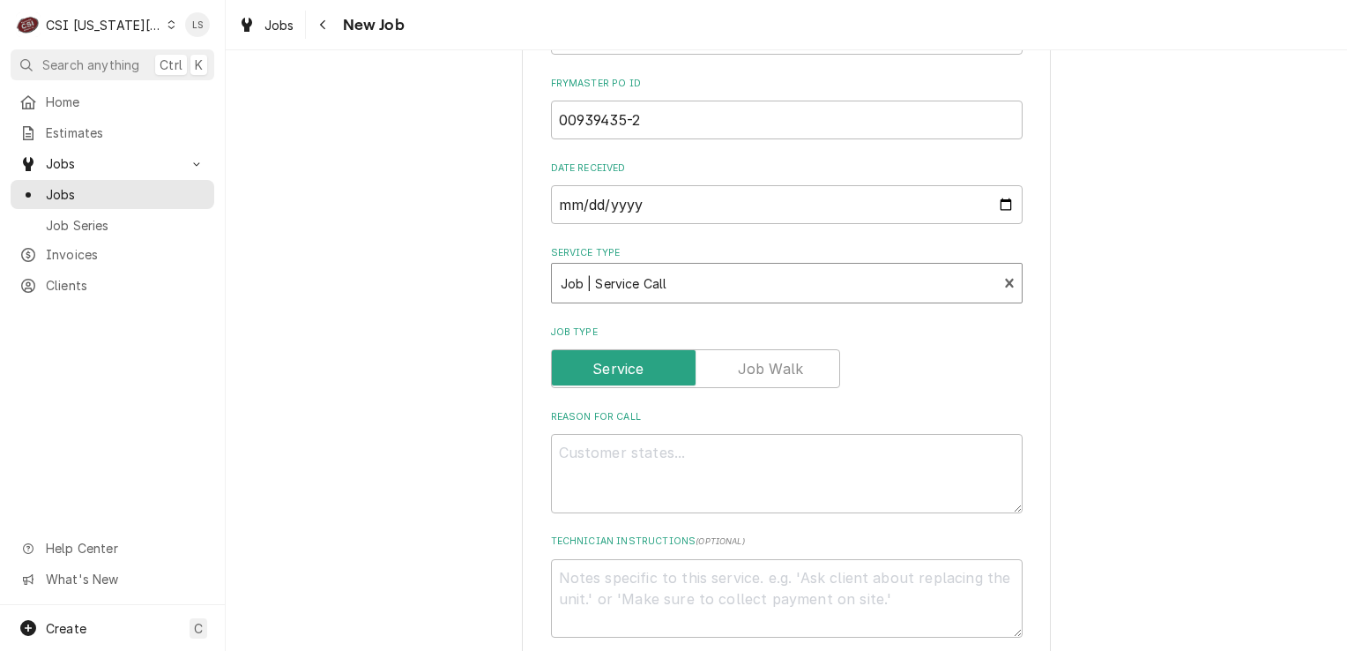
scroll to position [1612, 0]
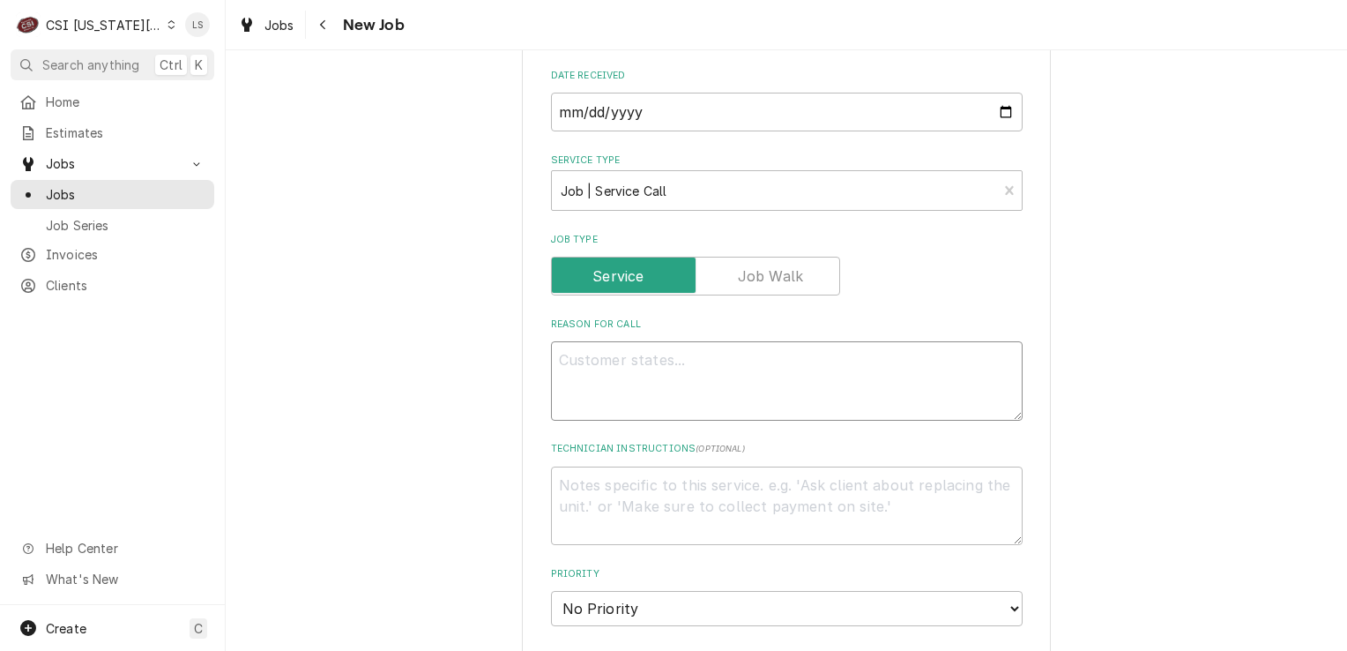
paste textarea "Type: Service Please have technician complete the electronic service resolution…"
type textarea "x"
type textarea "Type: Service Please have technician complete the electronic service resolution…"
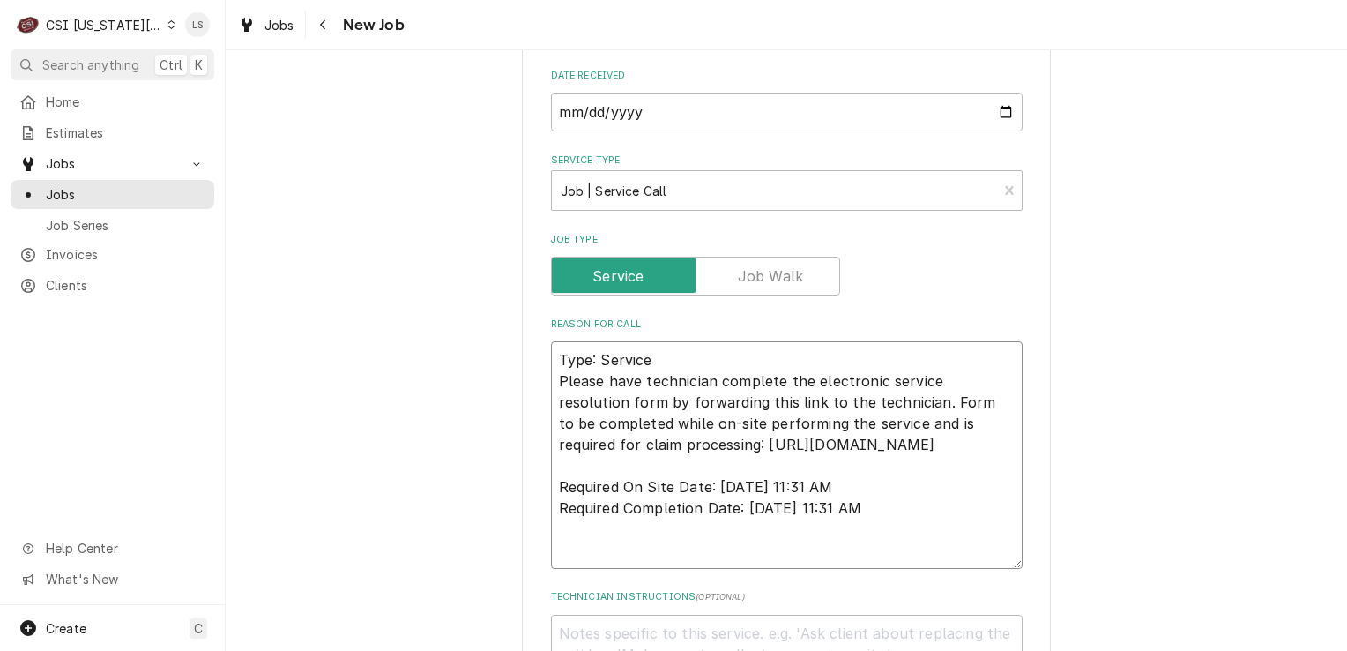
type textarea "x"
drag, startPoint x: 949, startPoint y: 359, endPoint x: 543, endPoint y: 274, distance: 414.3
click at [551, 341] on textarea "Type: Service Please have technician complete the electronic service resolution…" at bounding box center [787, 454] width 472 height 227
type textarea "Type: Service Please have technician complete the electronic service resolution…"
click at [638, 615] on textarea "Technician Instructions ( optional )" at bounding box center [787, 654] width 472 height 79
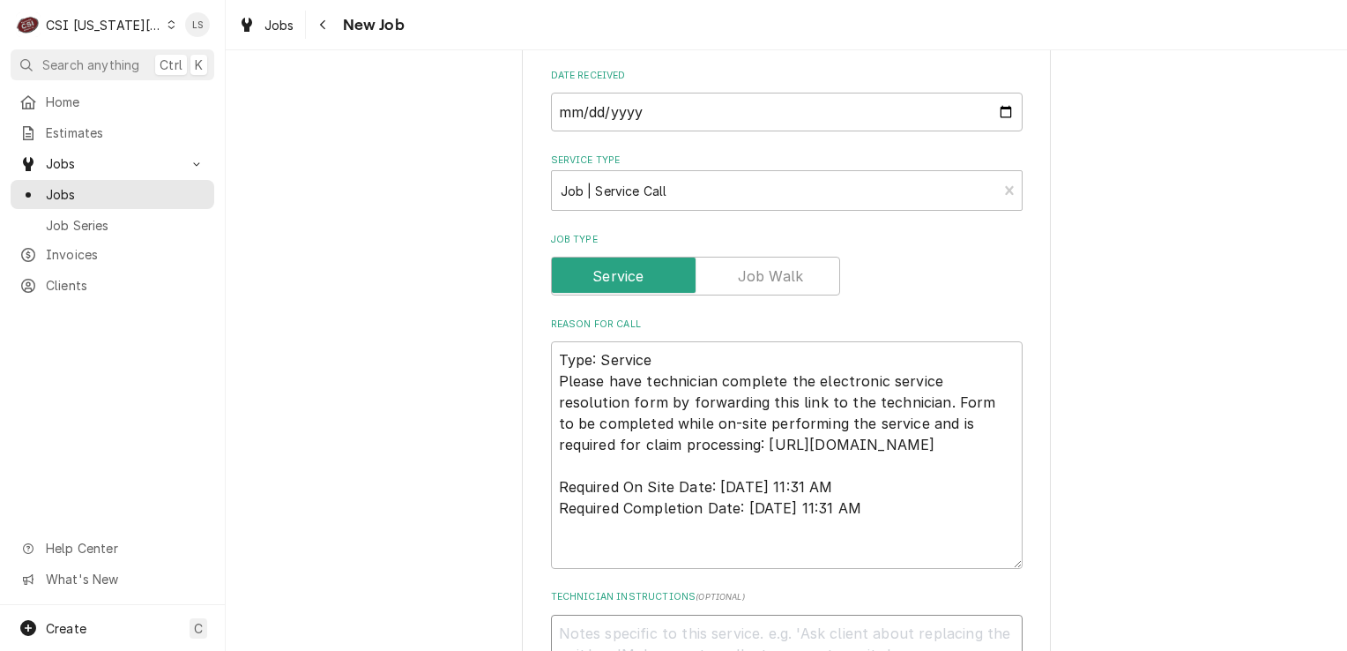
paste textarea "Please have technician complete the electronic service resolution form by forwa…"
type textarea "x"
type textarea "Please have technician complete the electronic service resolution form by forwa…"
drag, startPoint x: 953, startPoint y: 353, endPoint x: 531, endPoint y: 277, distance: 429.1
type textarea "x"
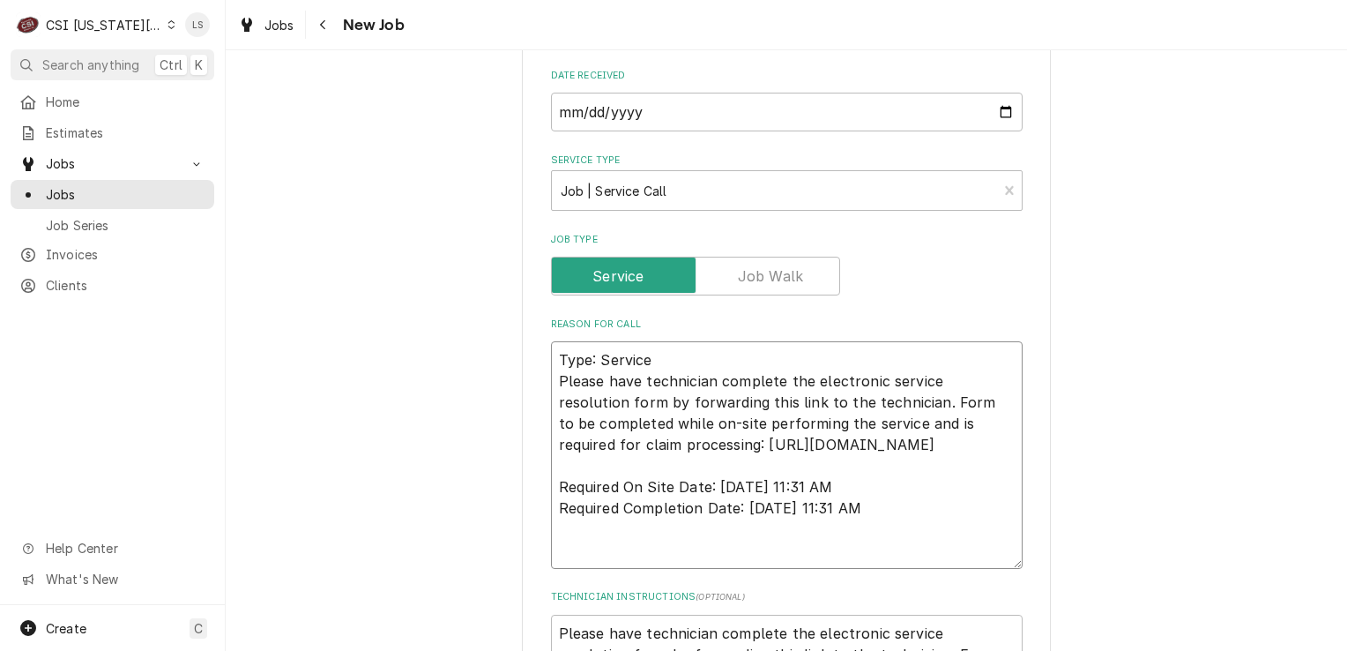
type textarea "Type: Service Required On Site Date: [DATE] 11:31 AM Required Completion Date: …"
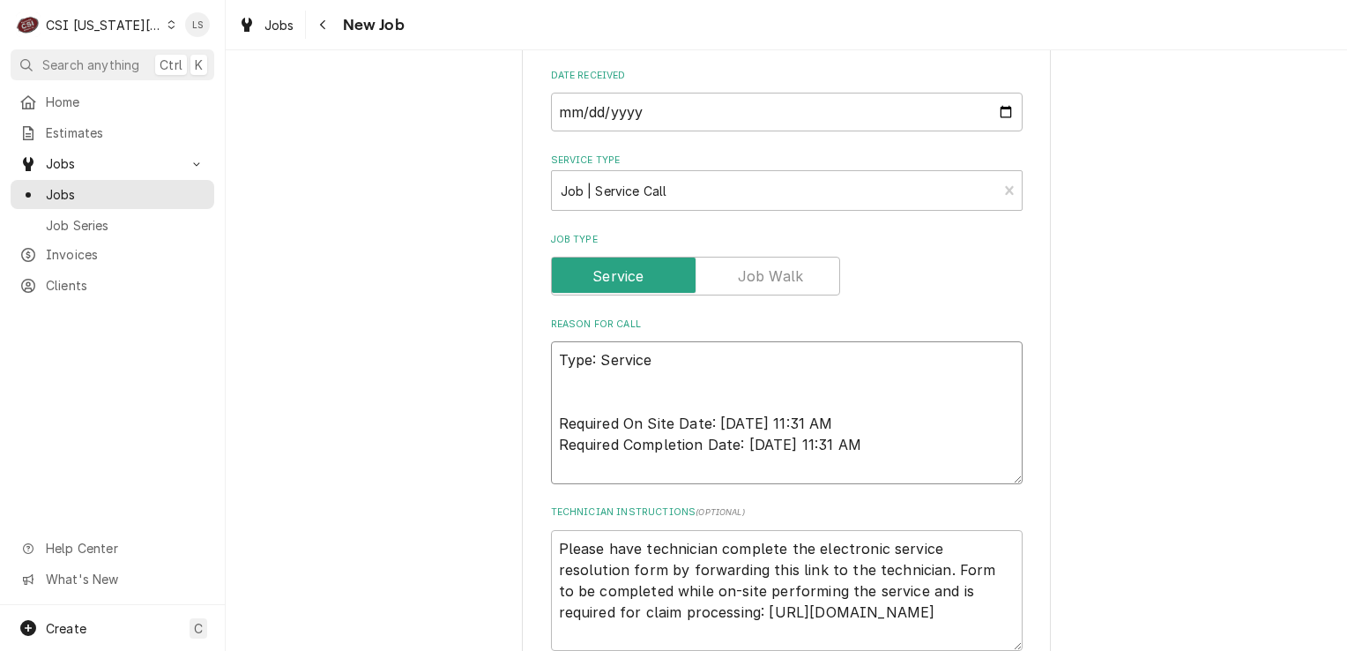
click at [551, 341] on textarea "Type: Service Required On Site Date: [DATE] 11:31 AM Required Completion Date: …" at bounding box center [787, 412] width 472 height 143
type textarea "x"
type textarea "Type: Service Required On Site Date: 10/9/2025, 11:31 AM Required Completion Da…"
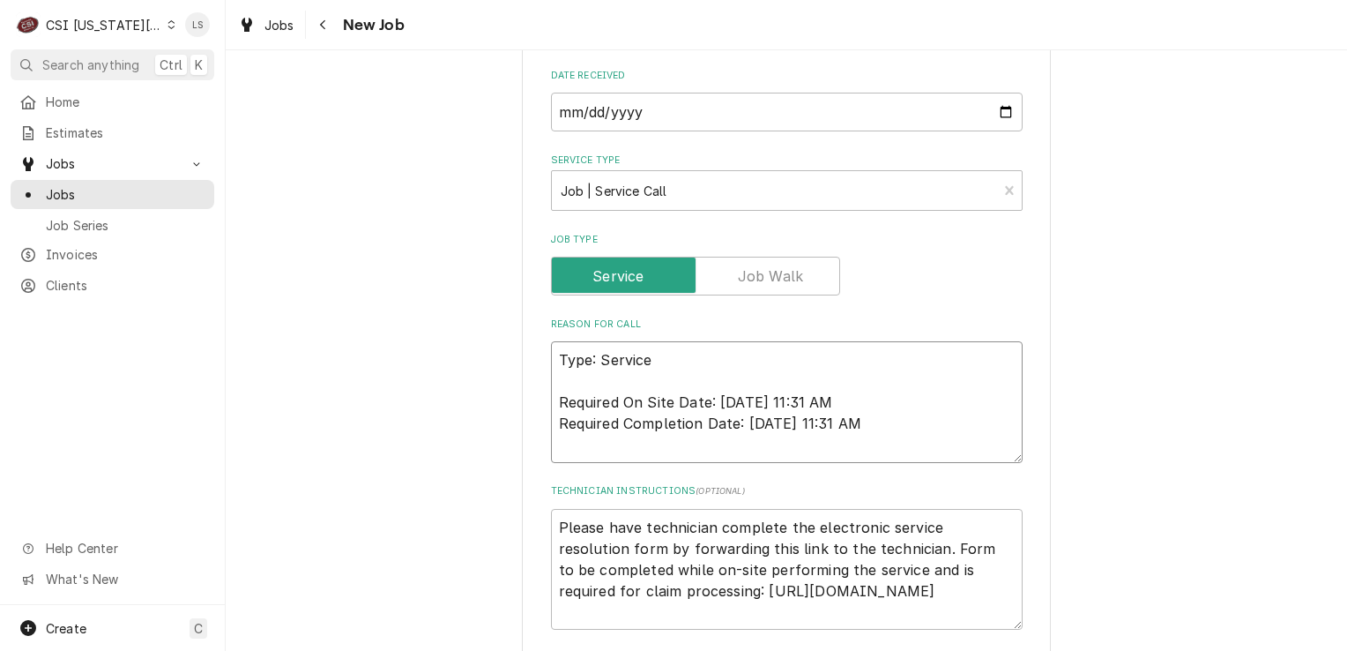
type textarea "x"
type textarea "Type: Service Required On Site Date: 10/9/2025, 11:31 AM Required Completion Da…"
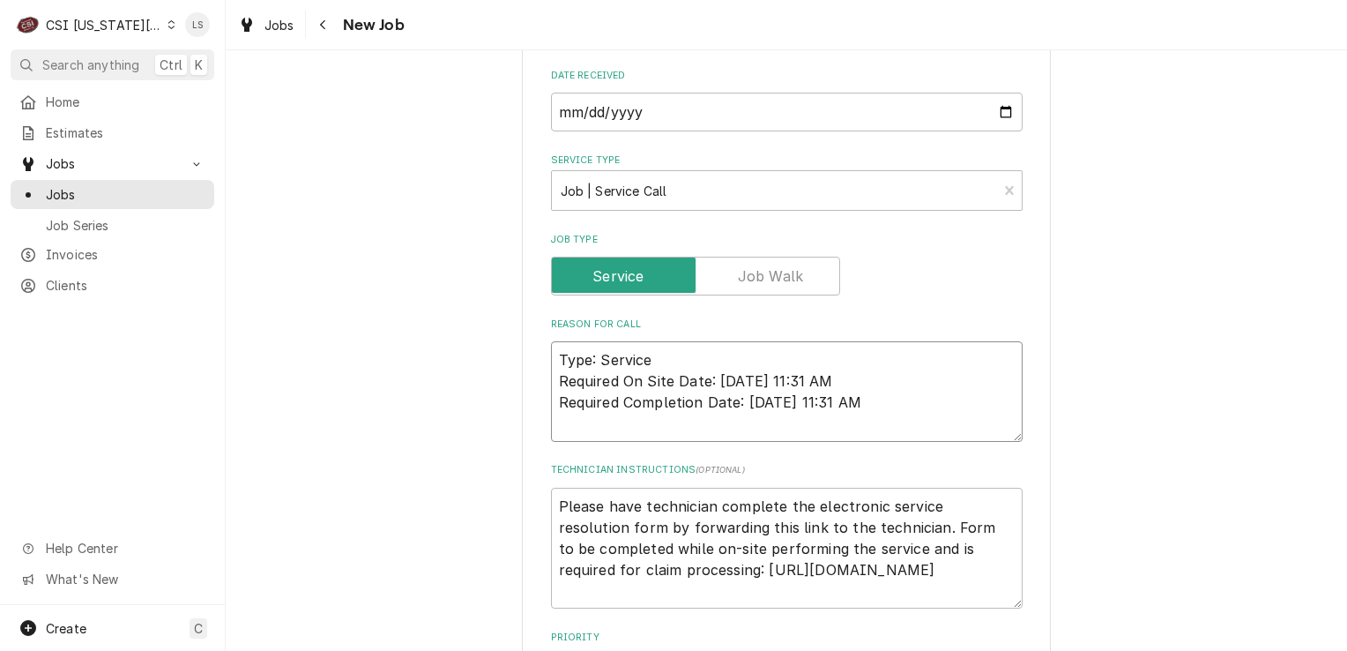
type textarea "x"
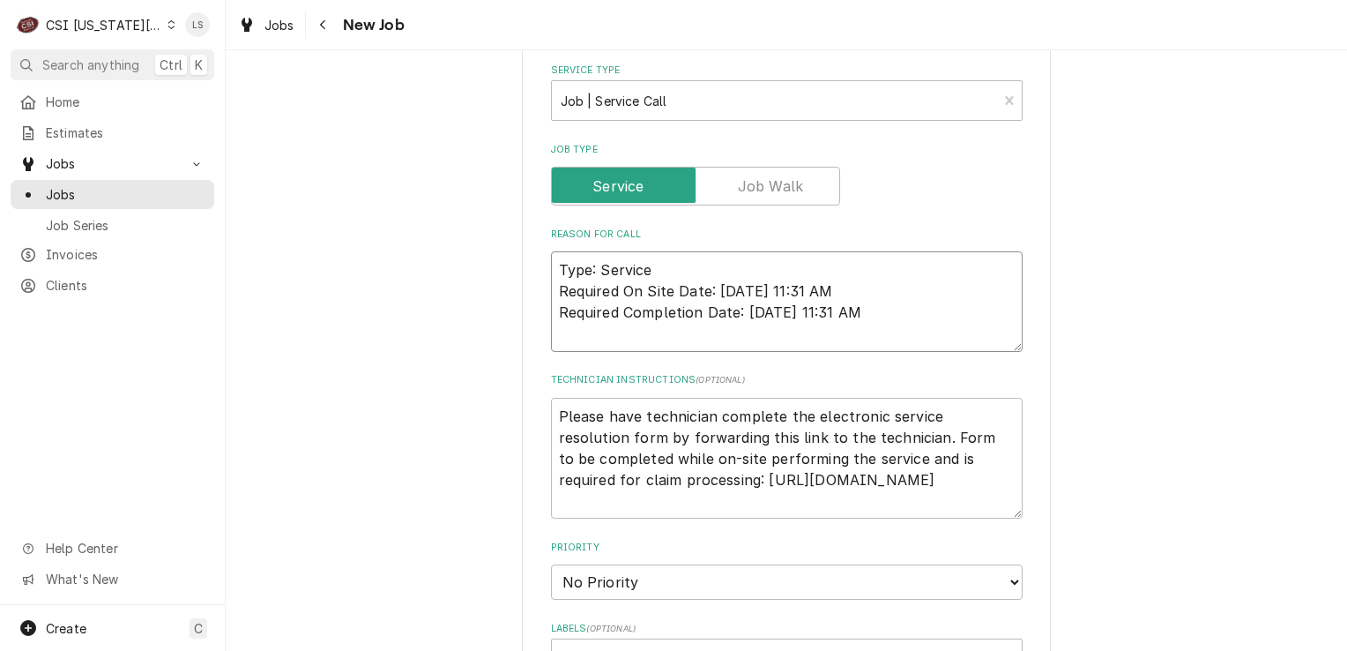
scroll to position [1788, 0]
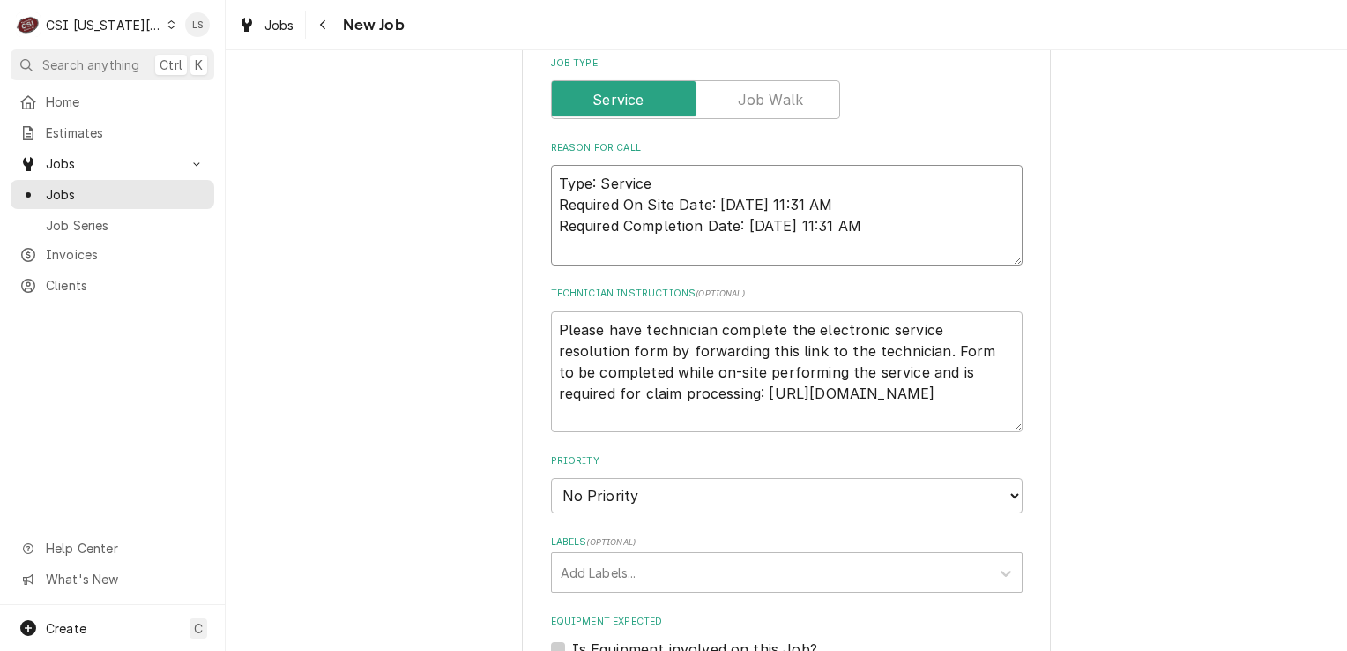
type textarea "Type: Service Required On Site Date: 10/9/2025, 11:31 AM Required Completion Da…"
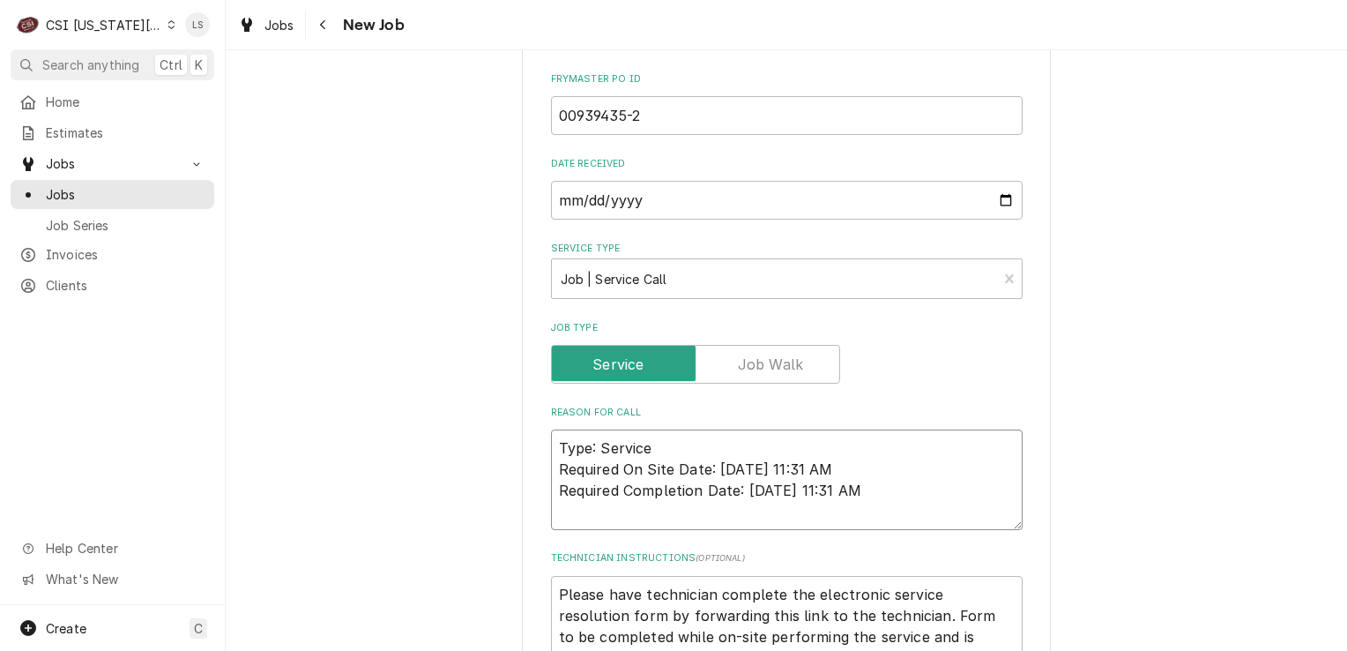
scroll to position [1347, 0]
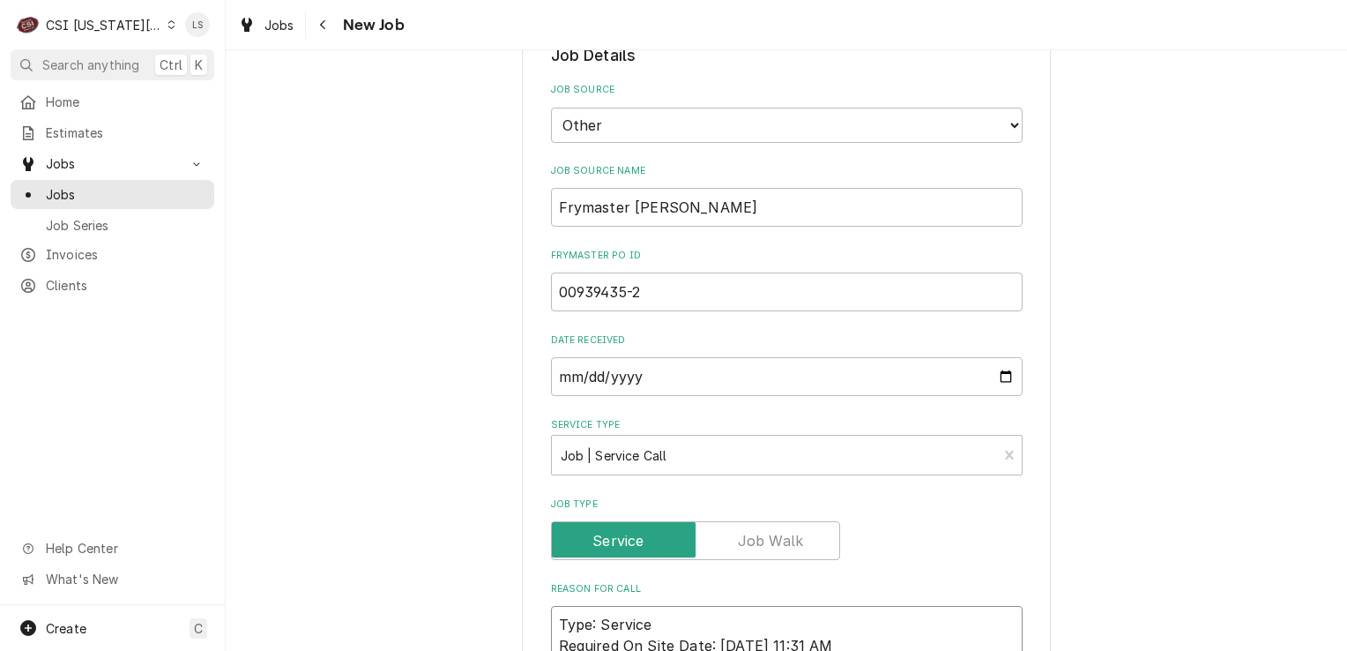
click at [551, 606] on textarea "Type: Service Required On Site Date: 10/9/2025, 11:31 AM Required Completion Da…" at bounding box center [787, 656] width 472 height 101
type textarea "x"
type textarea "Type: Service Required On Site Date: 10/9/2025, 11:31 AM Required Completion Da…"
type textarea "x"
type textarea "Type: Service Required On Site Date: 10/9/2025, 11:31 AM Required Completion Da…"
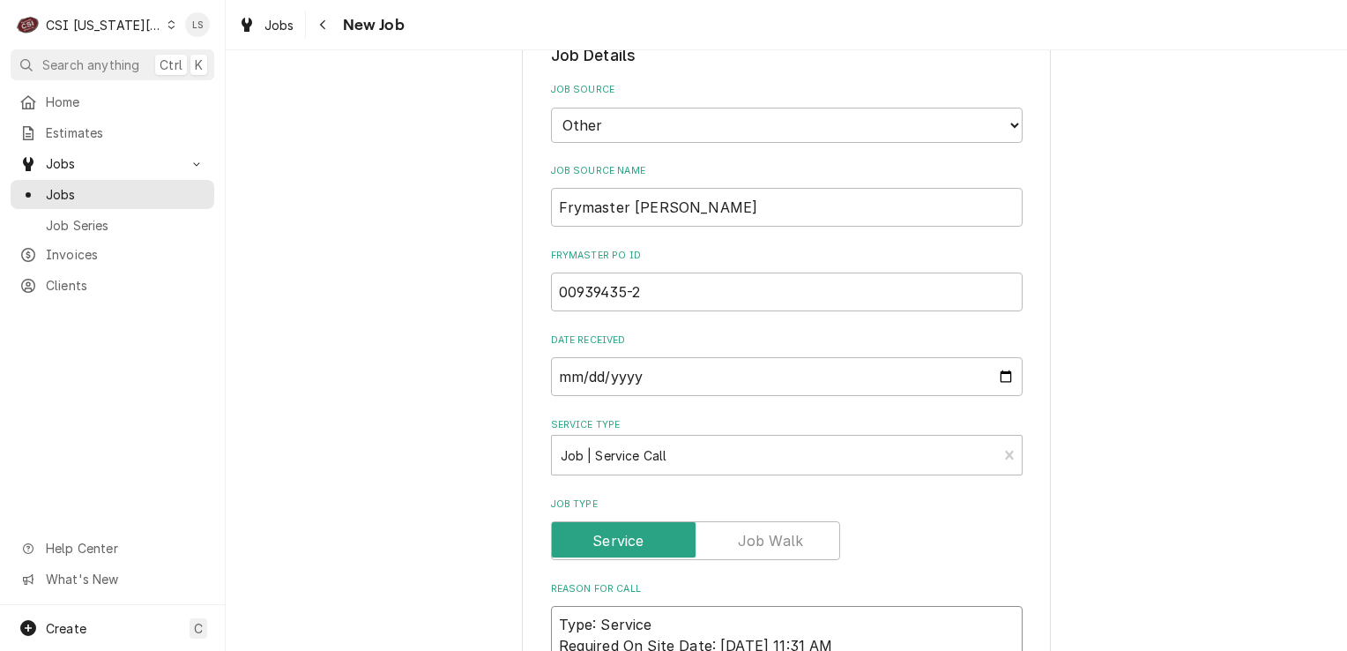
type textarea "x"
type textarea "F Type: Service Required On Site Date: 10/9/2025, 11:31 AM Required Completion …"
type textarea "x"
type textarea "Fr Type: Service Required On Site Date: 10/9/2025, 11:31 AM Required Completion…"
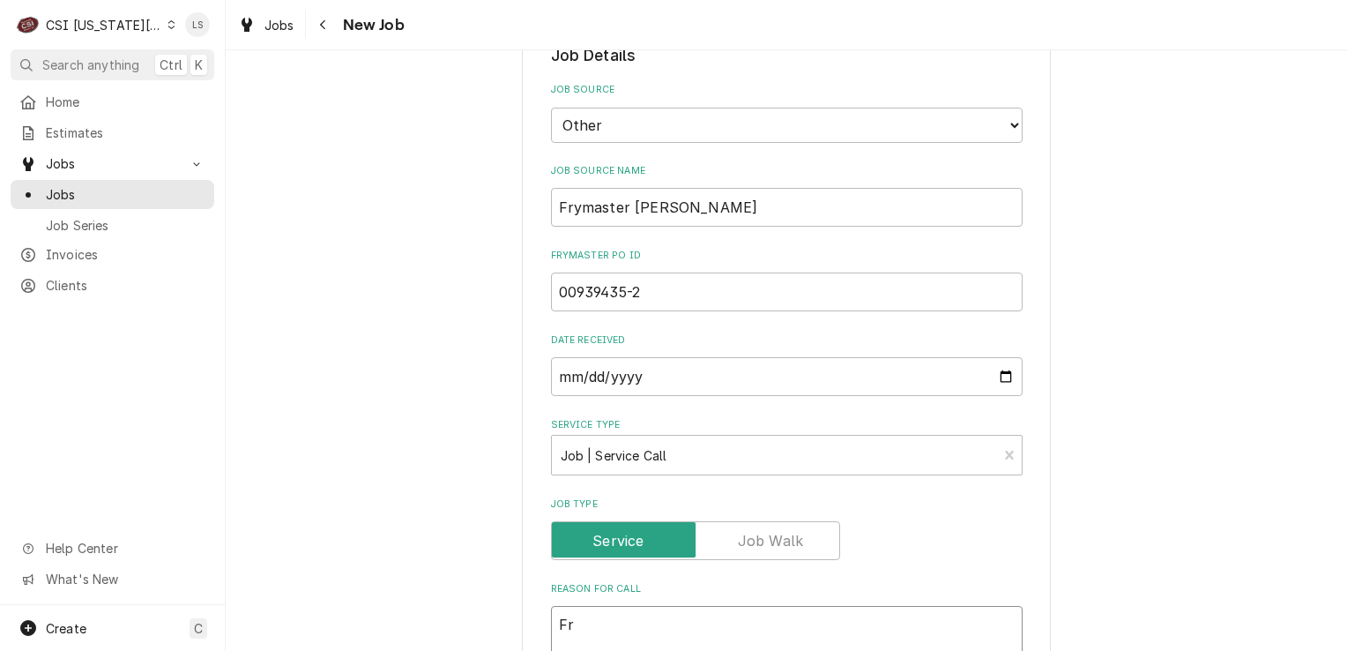
type textarea "x"
type textarea "Fry Type: Service Required On Site Date: 10/9/2025, 11:31 AM Required Completio…"
type textarea "x"
type textarea "Frye Type: Service Required On Site Date: 10/9/2025, 11:31 AM Required Completi…"
type textarea "x"
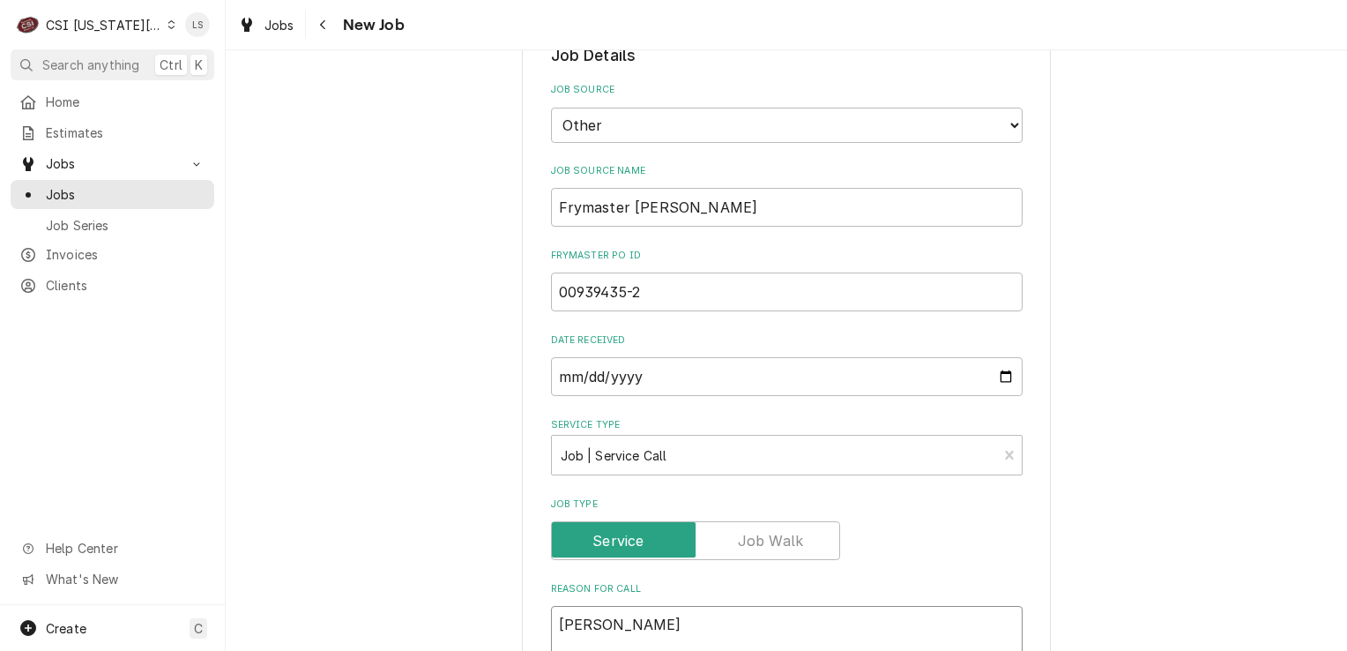
type textarea "Fryer Type: Service Required On Site Date: 10/9/2025, 11:31 AM Required Complet…"
type textarea "x"
type textarea "Fryer Type: Service Required On Site Date: 10/9/2025, 11:31 AM Required Complet…"
type textarea "x"
type textarea "Fryer - Type: Service Required On Site Date: 10/9/2025, 11:31 AM Required Compl…"
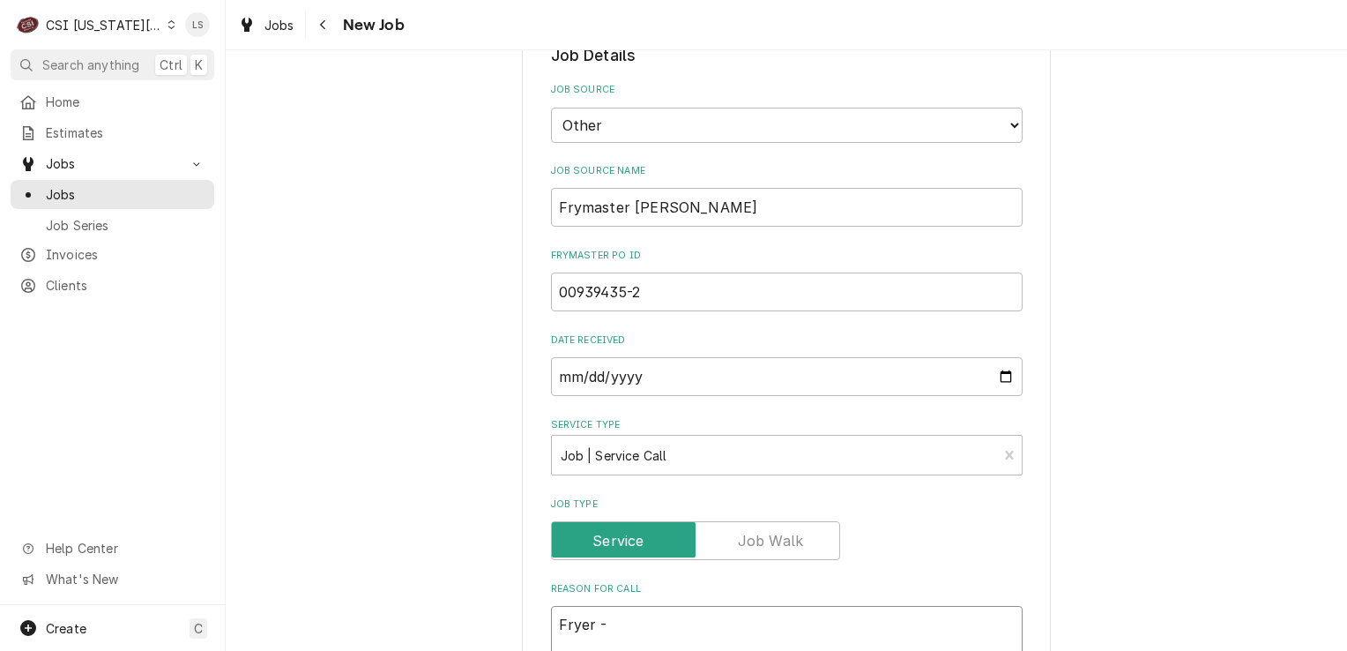
type textarea "x"
type textarea "Fryer - Type: Service Required On Site Date: 10/9/2025, 11:31 AM Required Compl…"
paste textarea "When filtering vat #3 oil is also returning into vat's 1 and 2. Duplicate."
type textarea "x"
type textarea "Fryer - When filtering vat #3 oil is also returning into vat's 1 and 2. Duplica…"
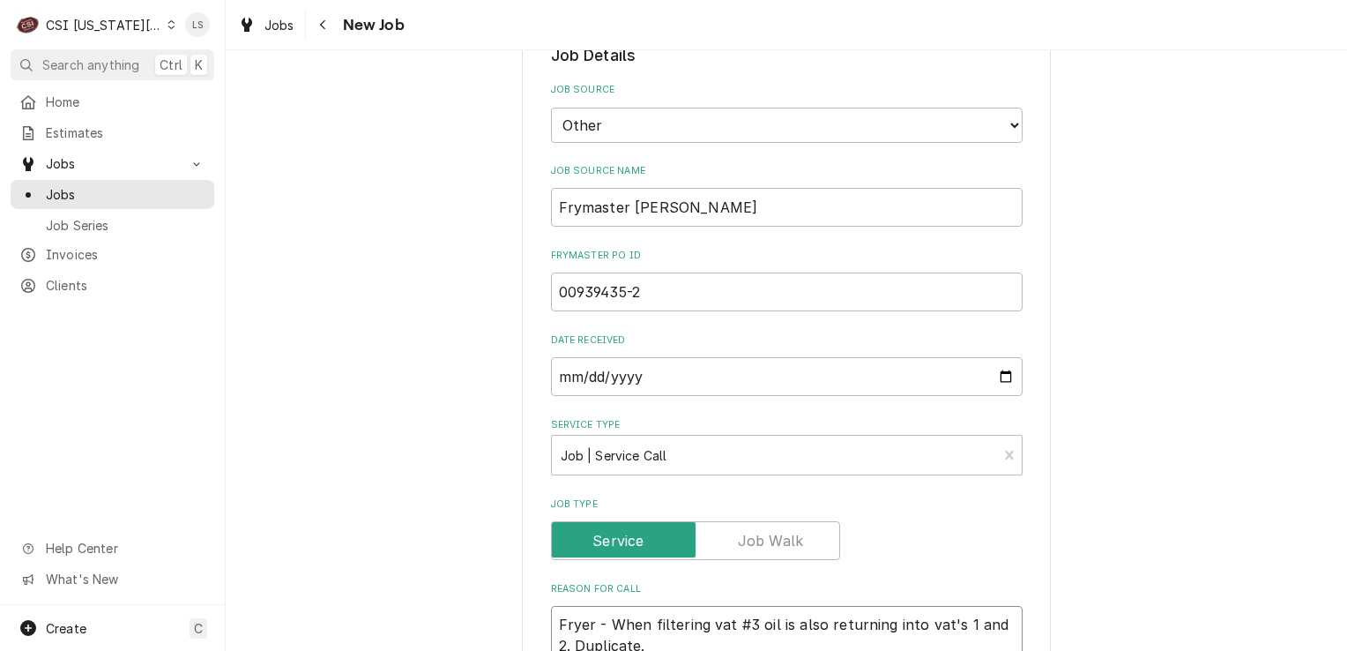
scroll to position [1523, 0]
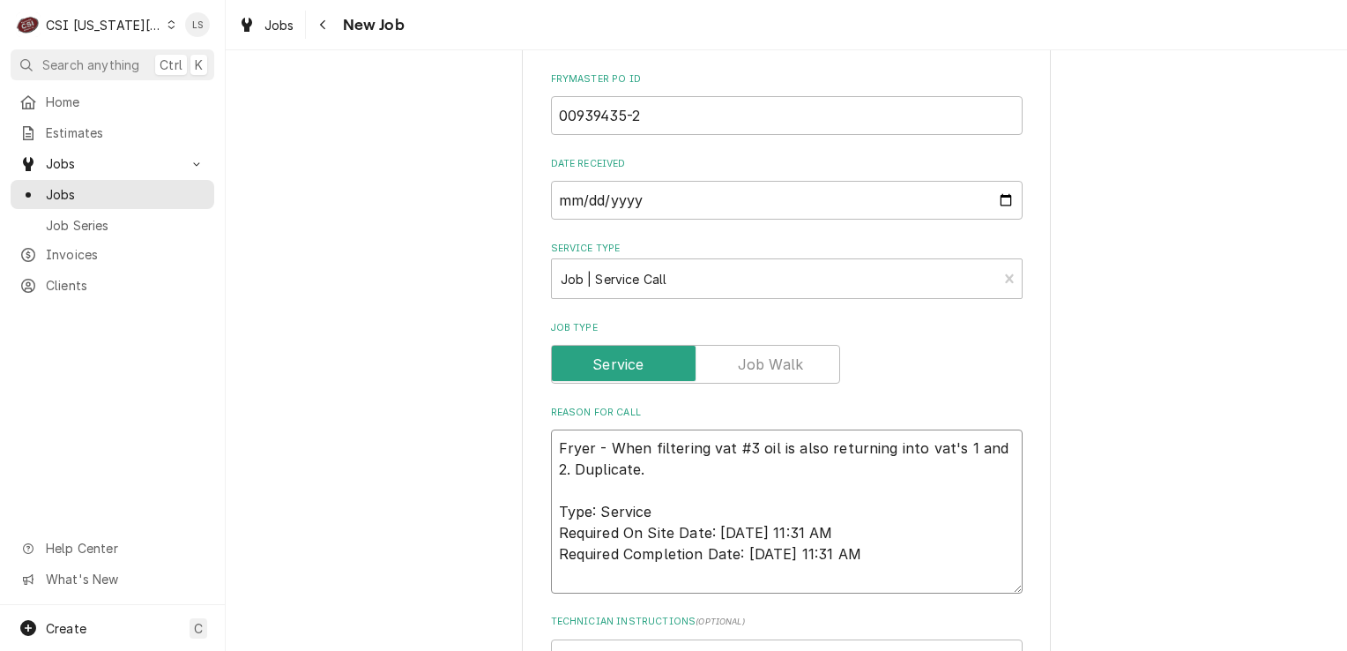
click at [572, 476] on textarea "Fryer - When filtering vat #3 oil is also returning into vat's 1 and 2. Duplica…" at bounding box center [787, 511] width 472 height 164
type textarea "x"
type textarea "Fryer - When filtering vat #3 oil is also returning into vat's 1 and 2. Duplica…"
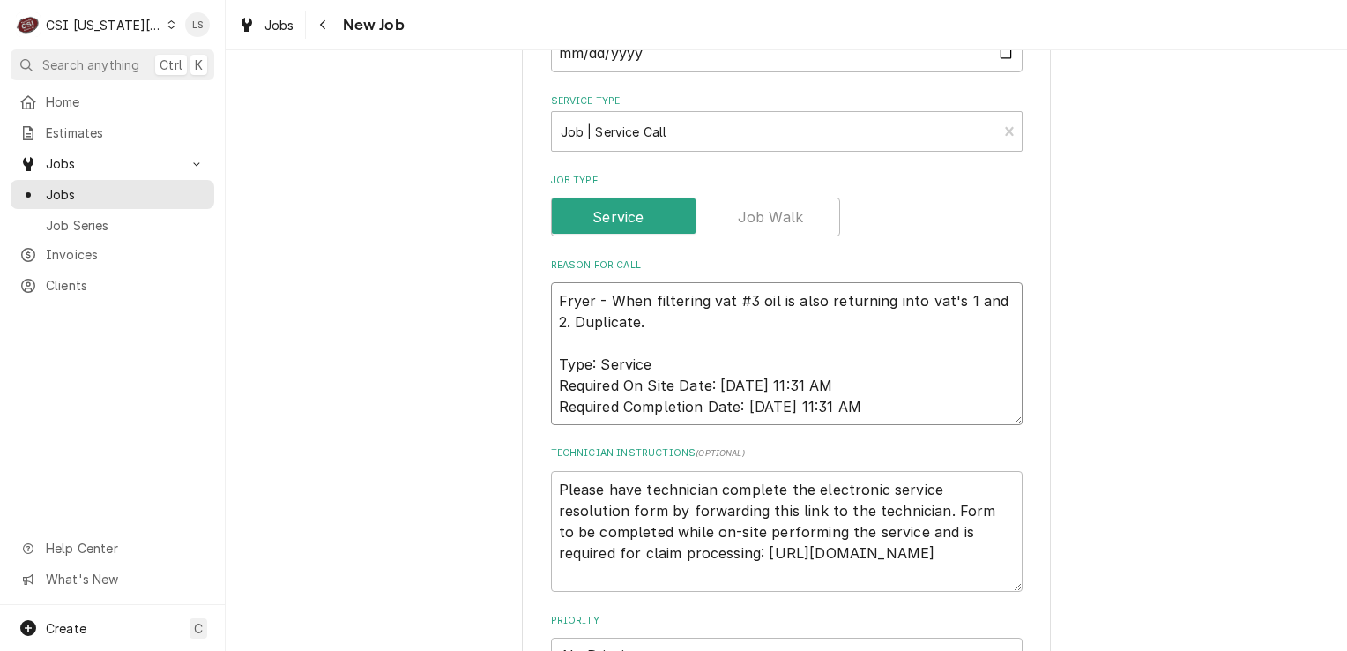
scroll to position [1876, 0]
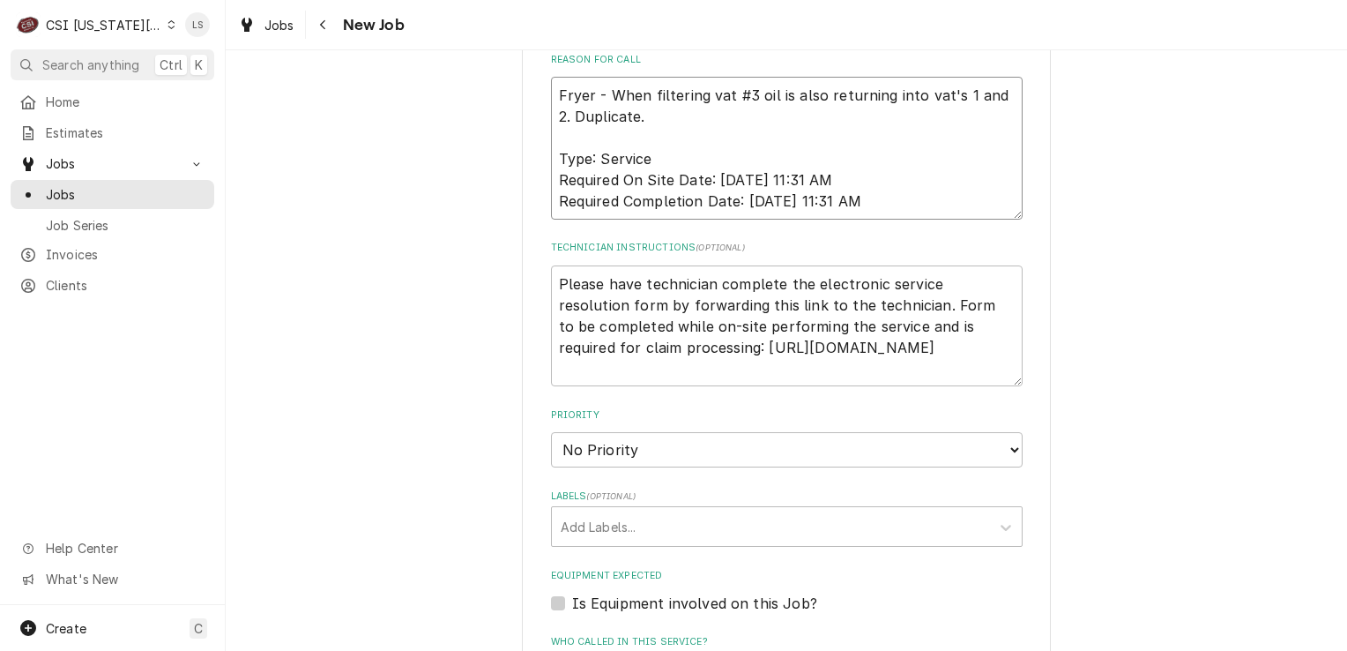
type textarea "x"
type textarea "Fryer - When filtering vat #3 oil is also returning into vat's 1 and 2. Duplica…"
click at [980, 265] on textarea "Please have technician complete the electronic service resolution form by forwa…" at bounding box center [787, 326] width 472 height 122
type textarea "x"
type textarea "Please have technician complete the electronic service resolution form by forwa…"
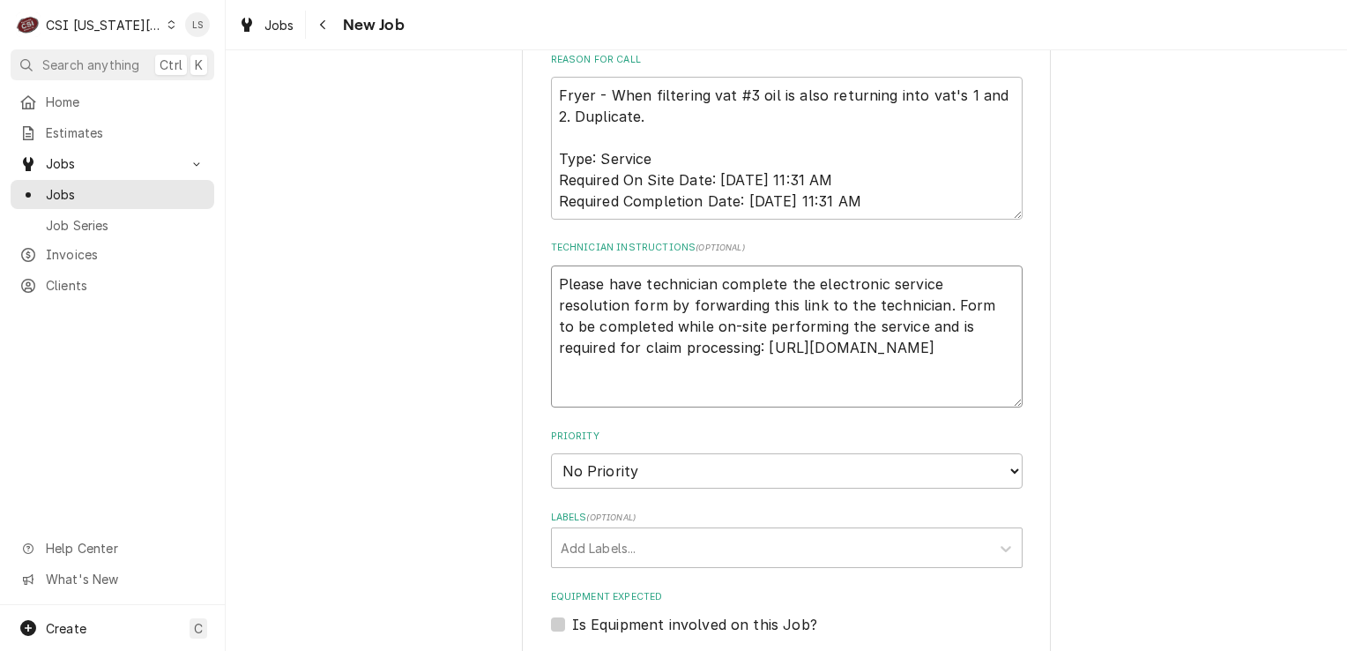
type textarea "x"
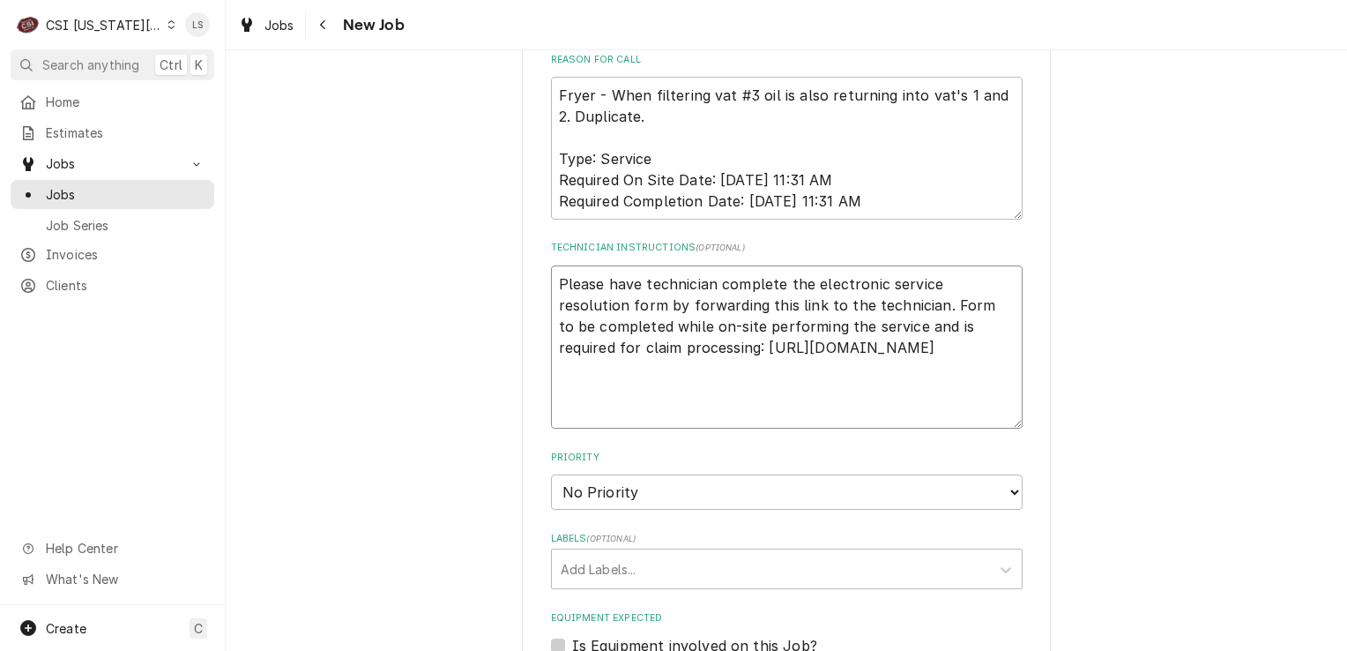
paste textarea "Entitlement: Unit Within Warranty Period Warranty Coverage Details: Warranty Ex…"
type textarea "Please have technician complete the electronic service resolution form by forwa…"
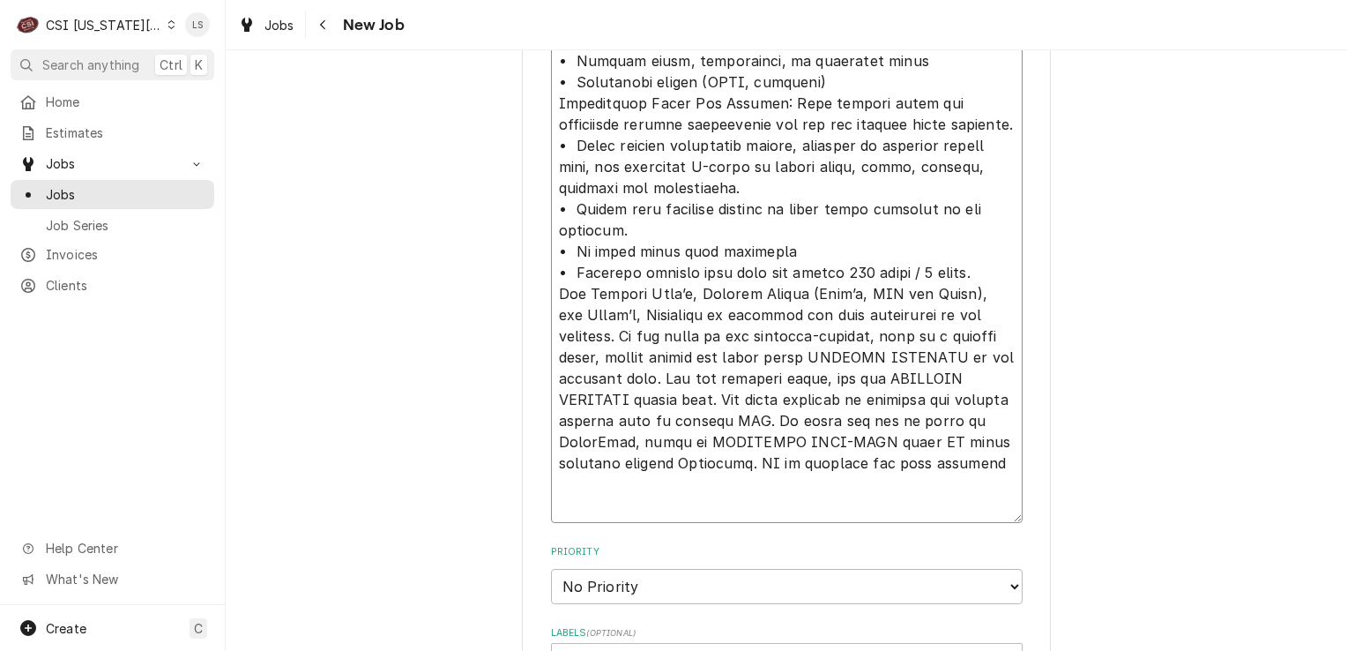
scroll to position [2405, 0]
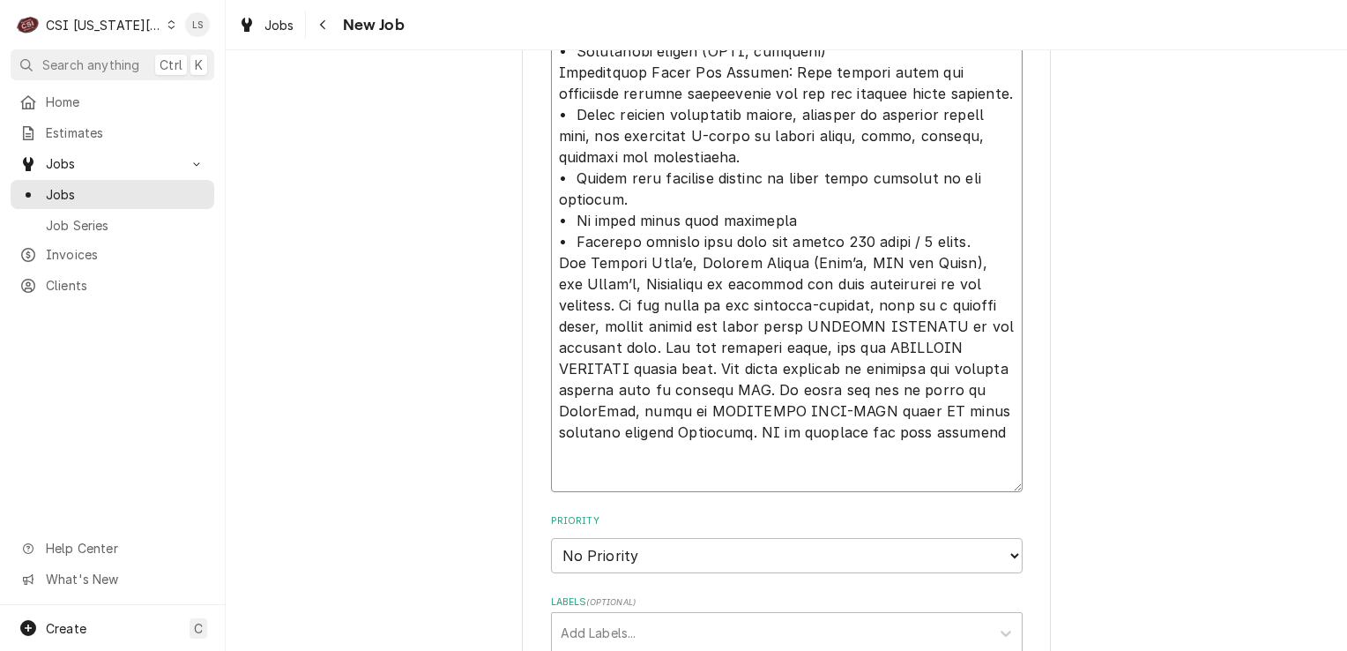
click at [571, 367] on textarea "Technician Instructions ( optional )" at bounding box center [787, 114] width 472 height 756
type textarea "x"
type textarea "Please have technician complete the electronic service resolution form by forwa…"
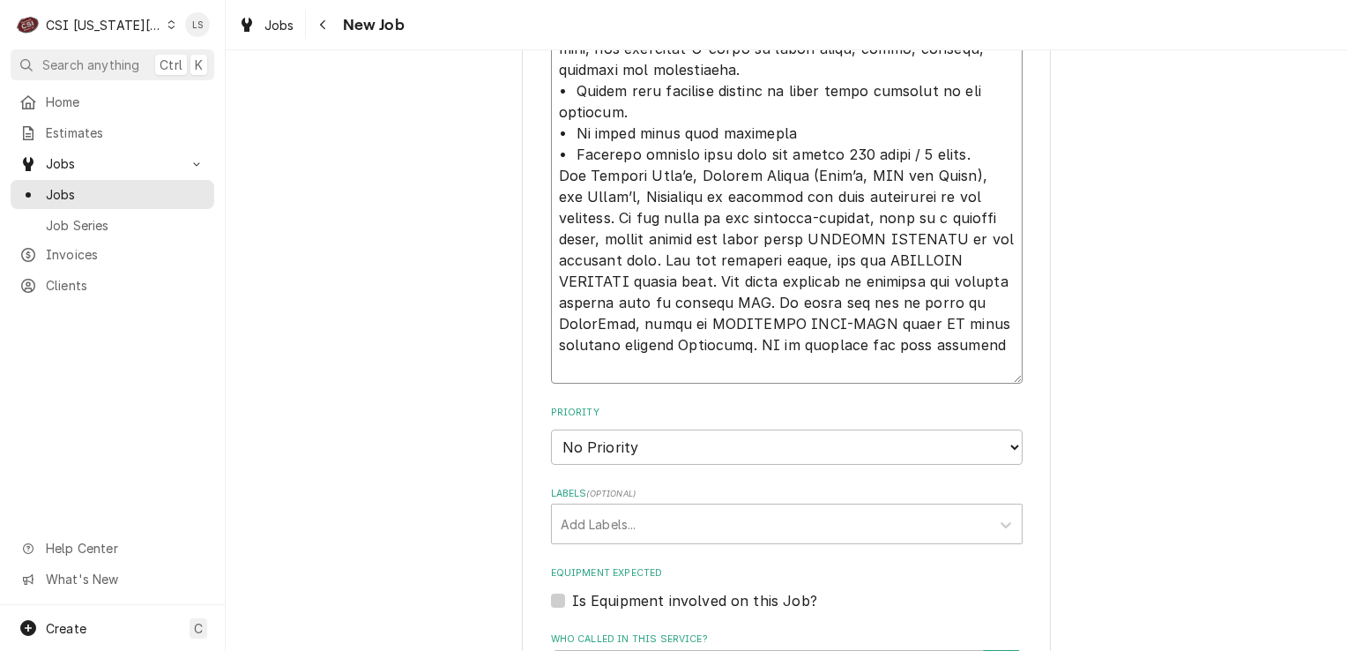
scroll to position [2581, 0]
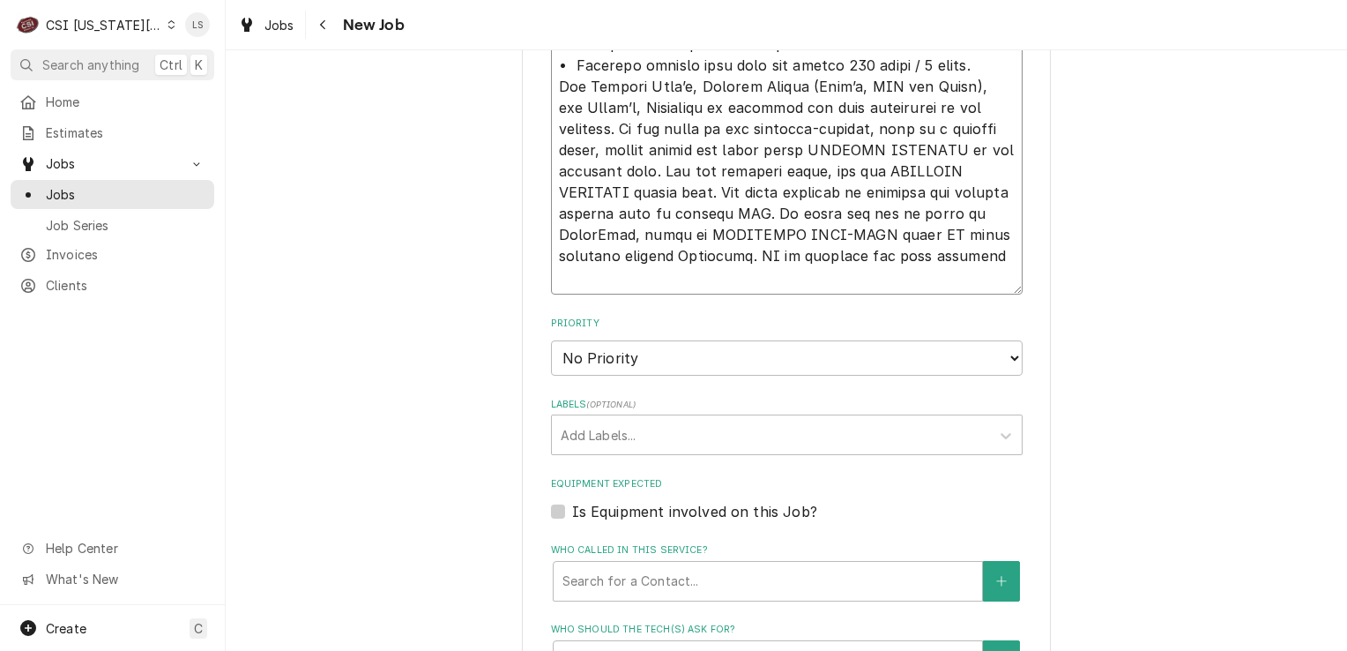
type textarea "x"
type textarea "Please have technician complete the electronic service resolution form by forwa…"
drag, startPoint x: 608, startPoint y: 249, endPoint x: 606, endPoint y: 258, distance: 10.1
click at [608, 340] on select "No Priority Urgent High Medium Low" at bounding box center [787, 357] width 472 height 35
select select "1"
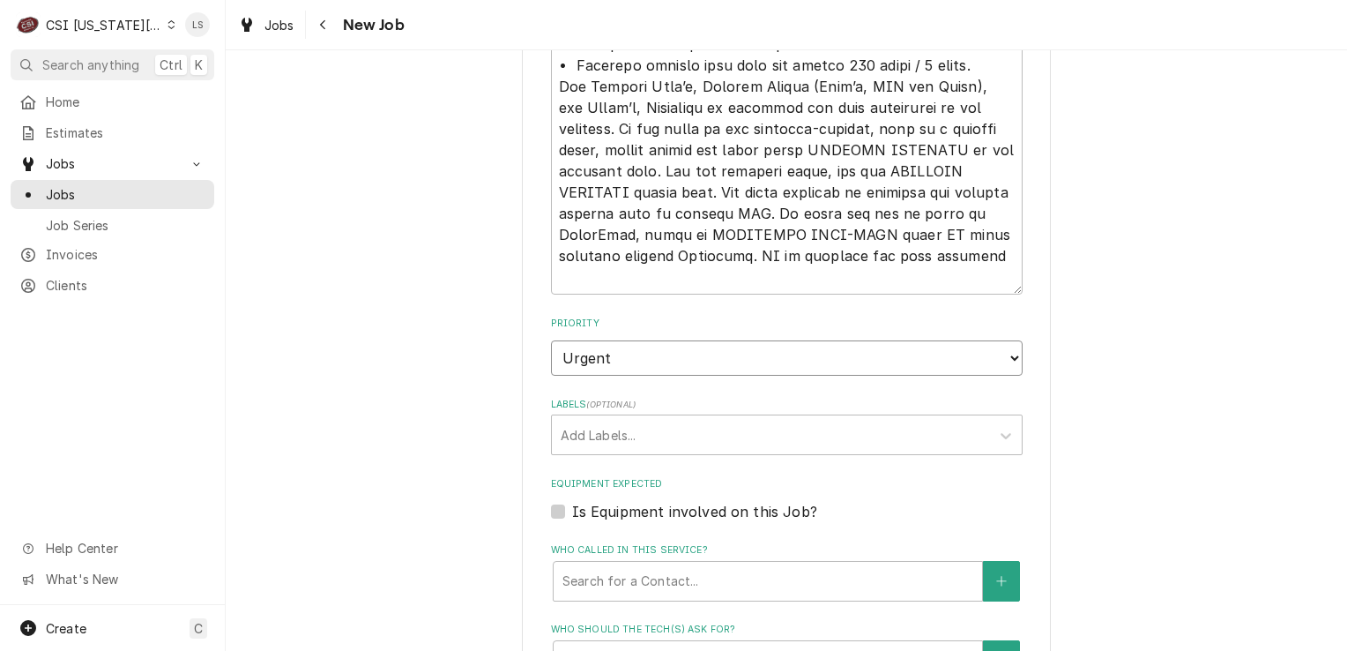
click at [551, 340] on select "No Priority Urgent High Medium Low" at bounding box center [787, 357] width 472 height 35
click at [575, 419] on div "Labels" at bounding box center [771, 435] width 421 height 32
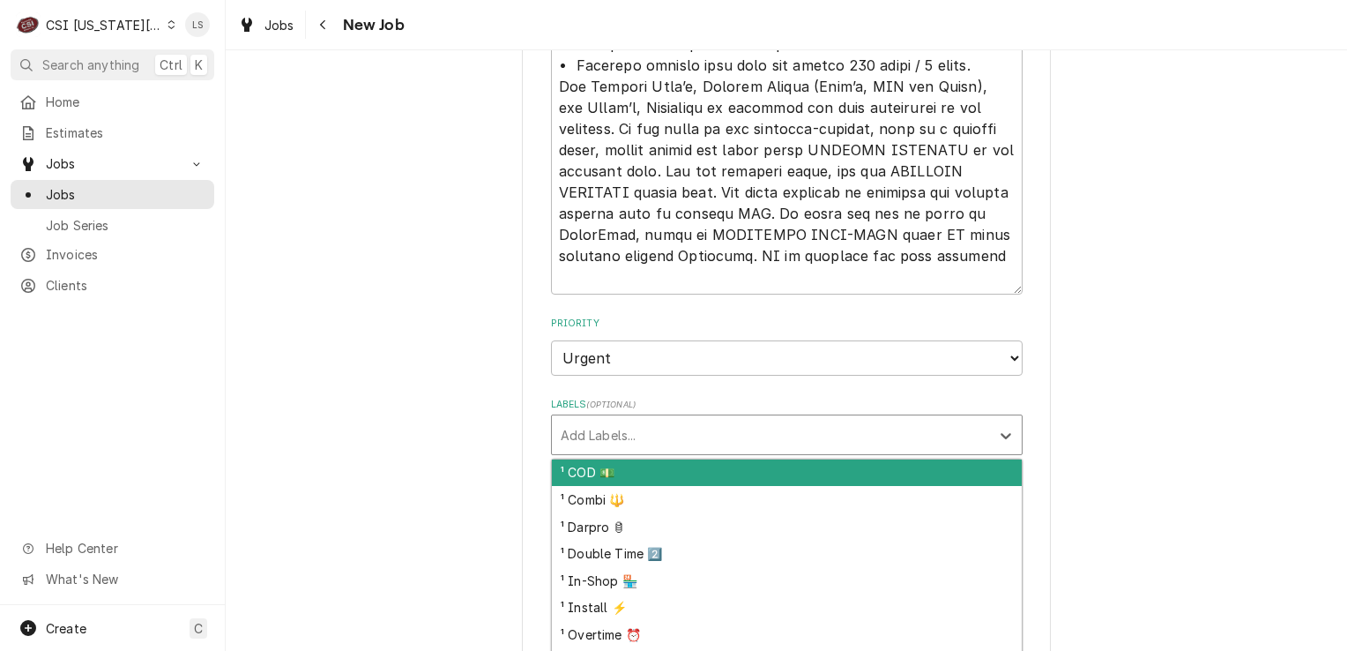
type textarea "x"
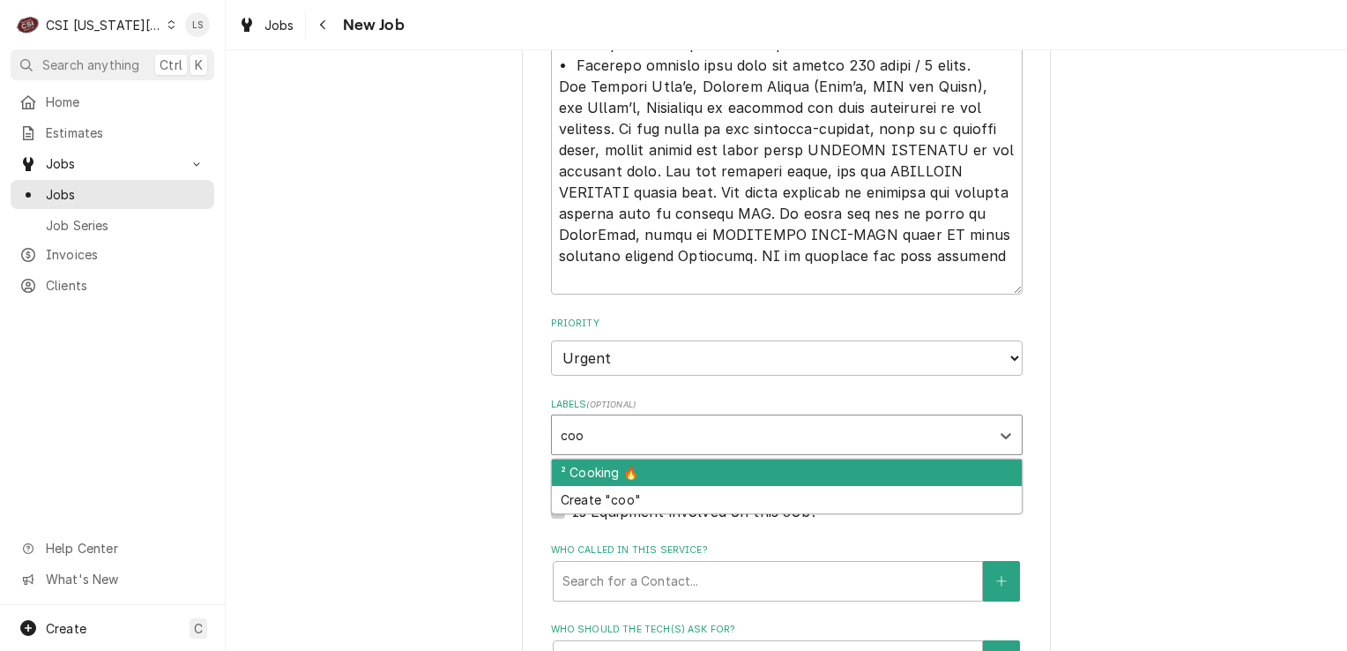
type input "cook"
type textarea "x"
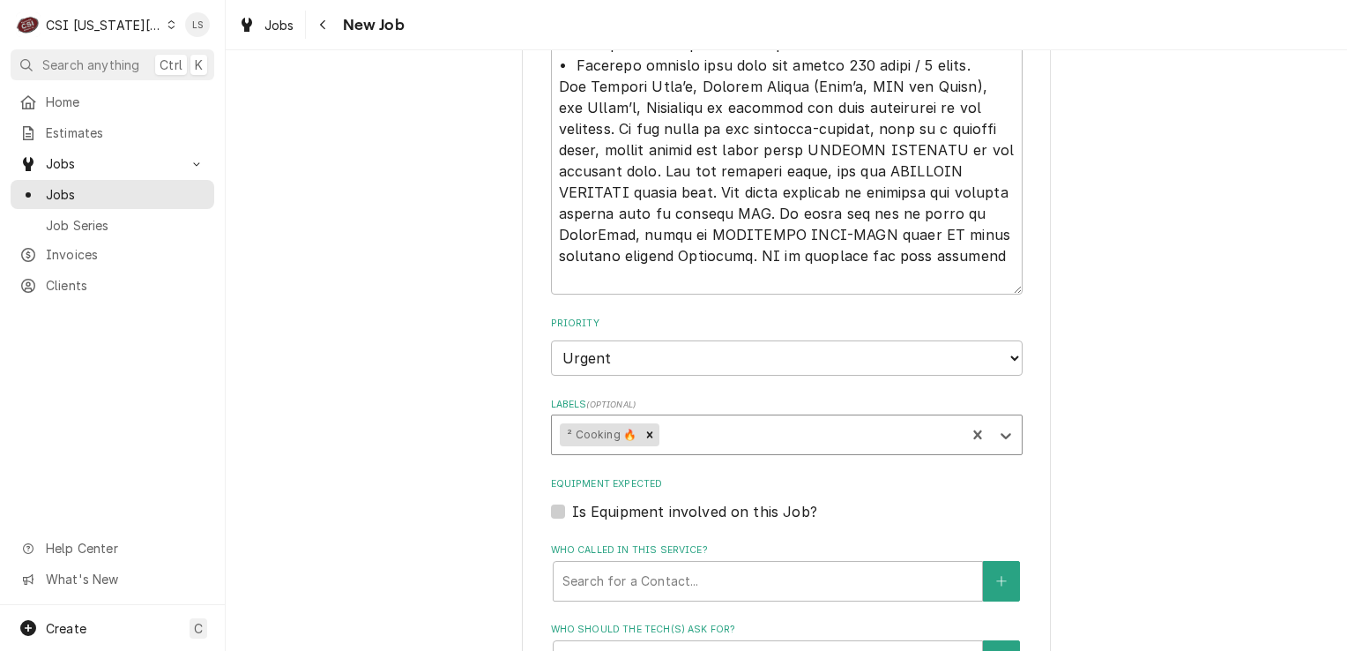
type input "w"
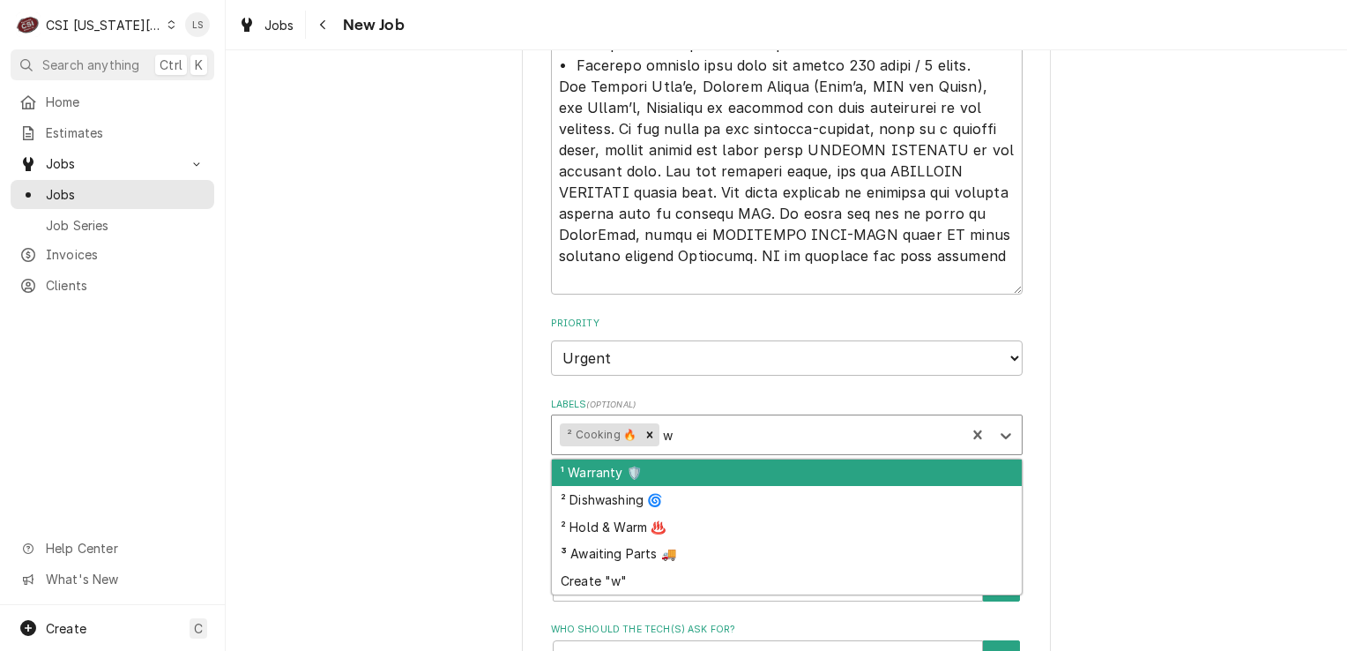
type textarea "x"
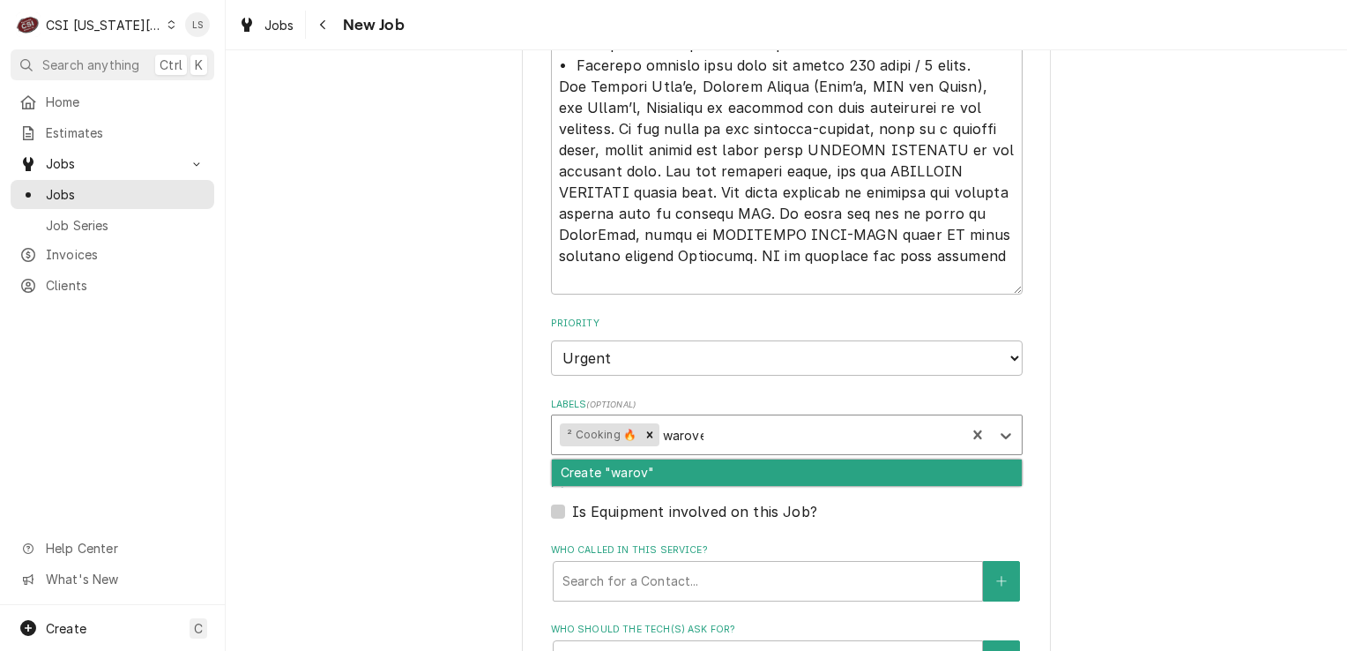
type input "warover"
type textarea "x"
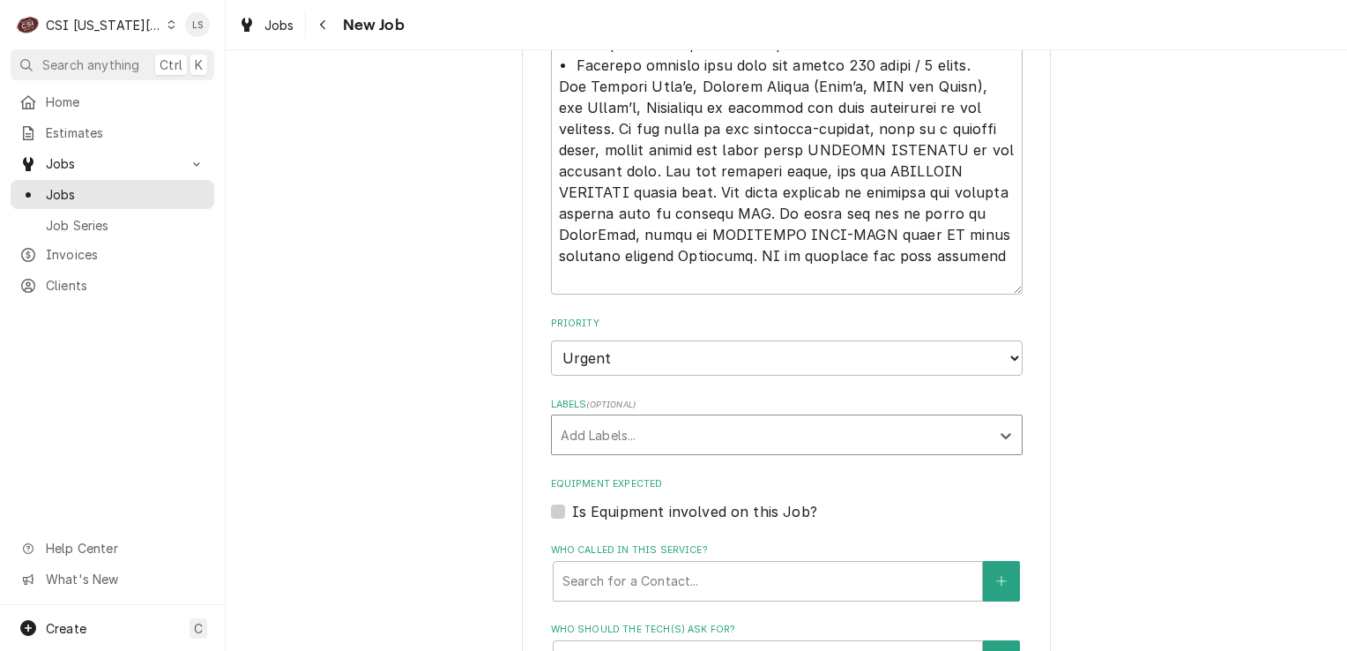
type textarea "x"
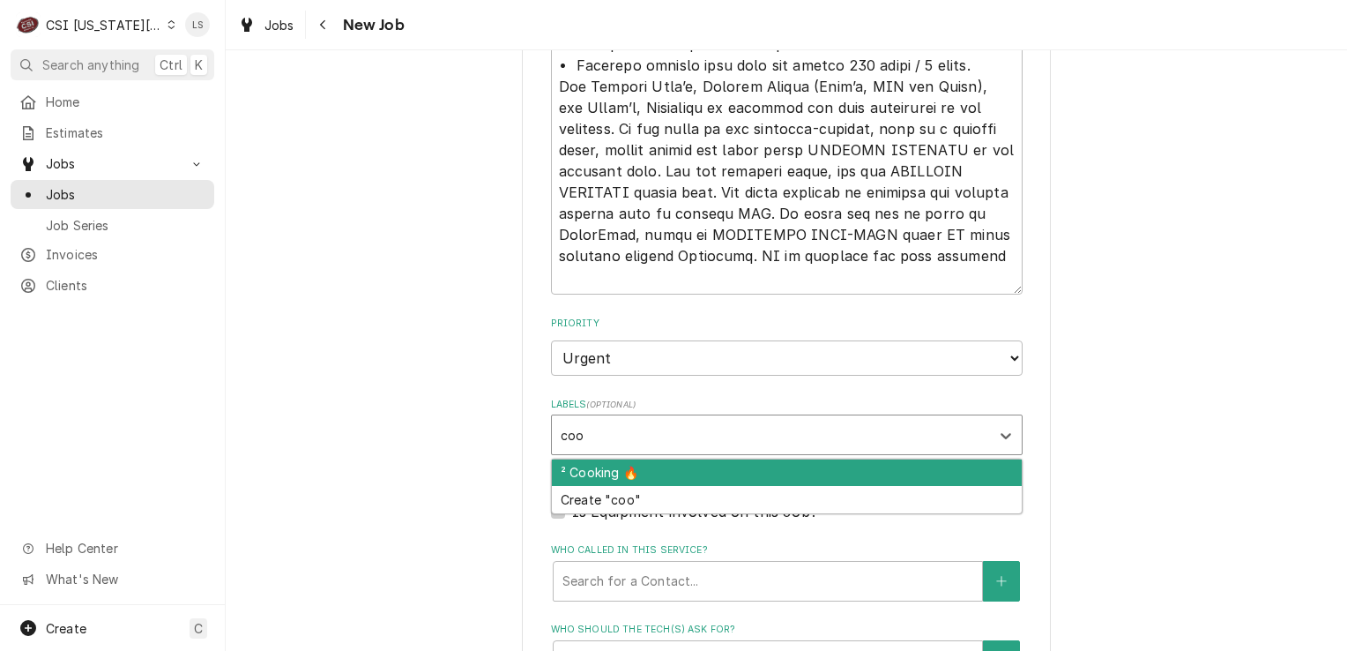
type input "cook"
type textarea "x"
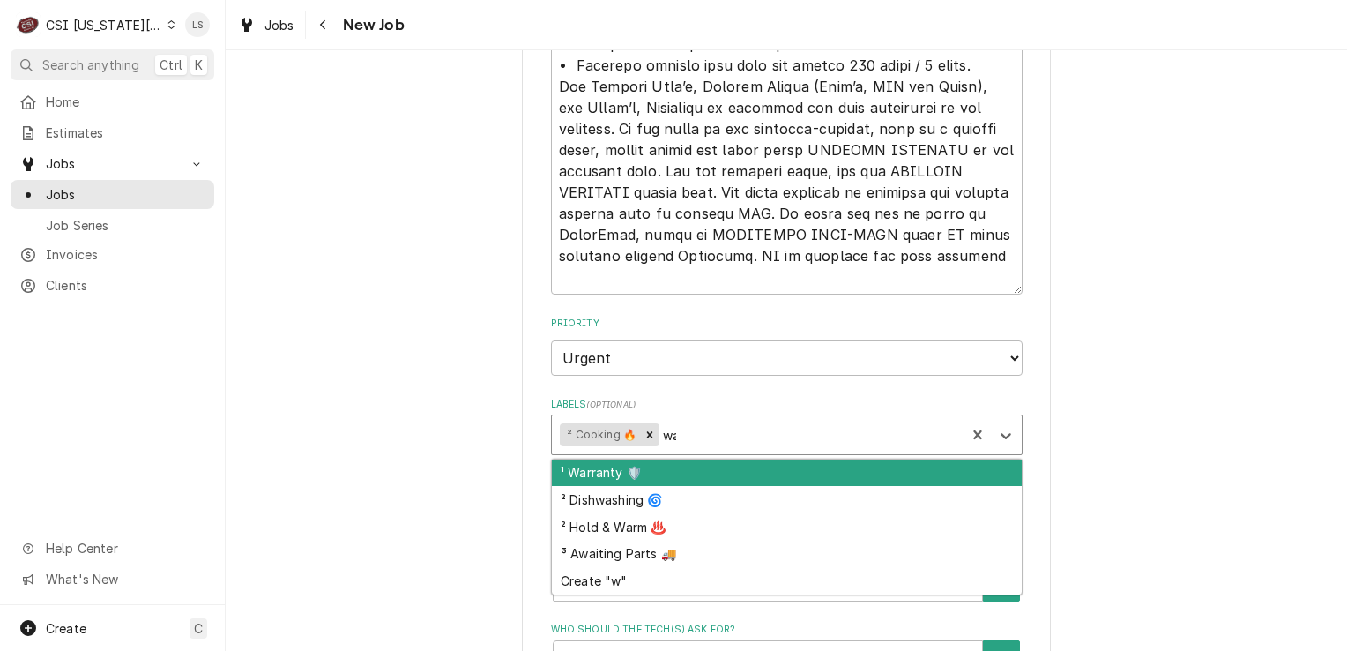
type input "war"
type textarea "x"
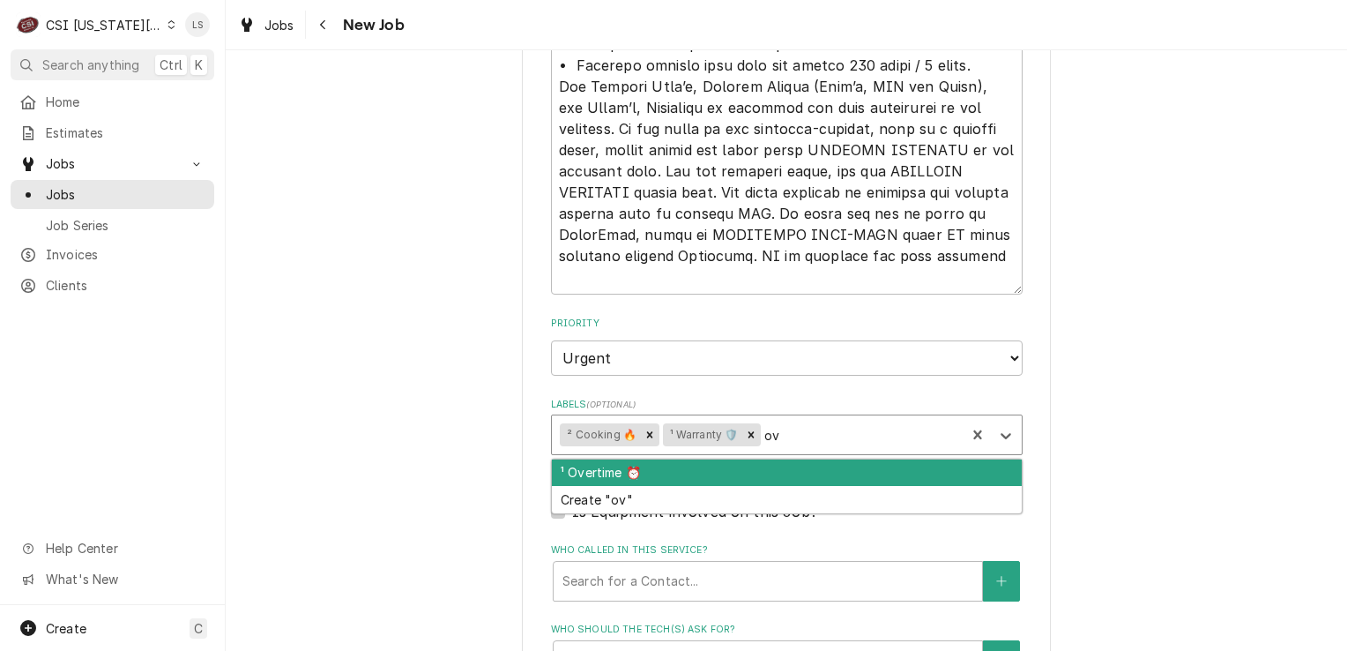
type input "ove"
type textarea "x"
type input "over"
type textarea "x"
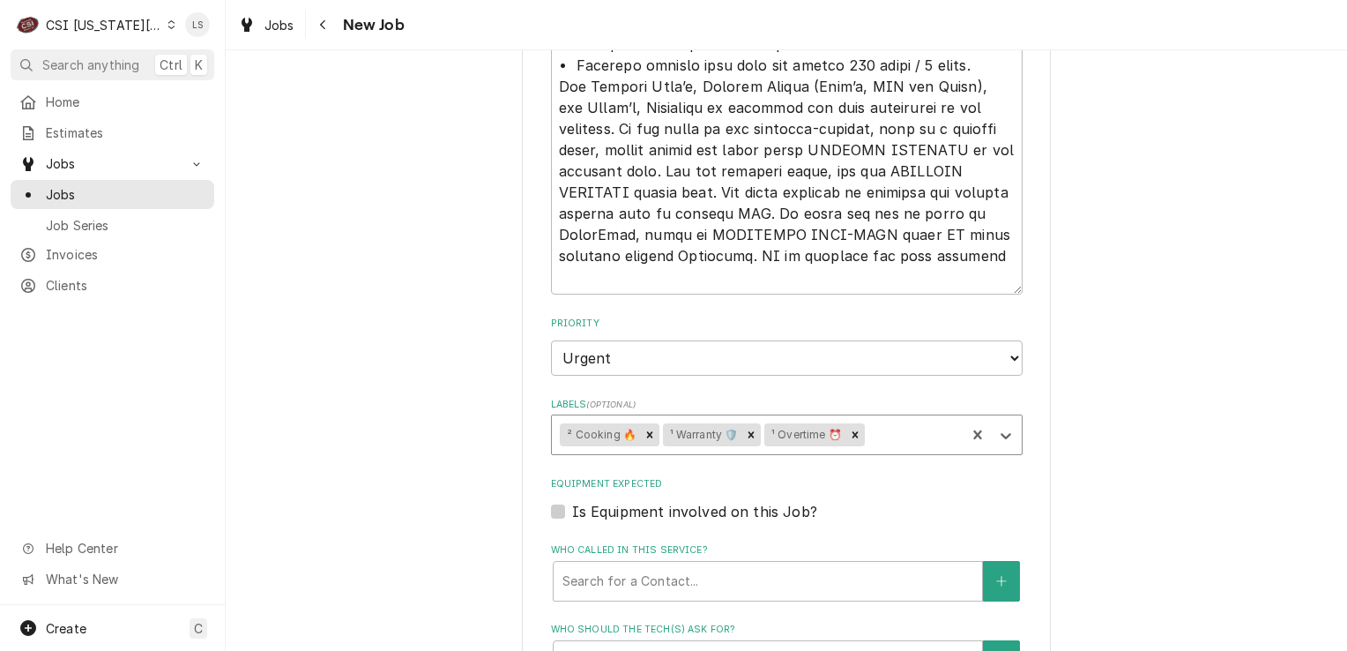
type textarea "x"
click at [572, 501] on label "Is Equipment involved on this Job?" at bounding box center [694, 511] width 245 height 21
click at [572, 501] on input "Equipment Expected" at bounding box center [808, 520] width 472 height 39
checkbox input "true"
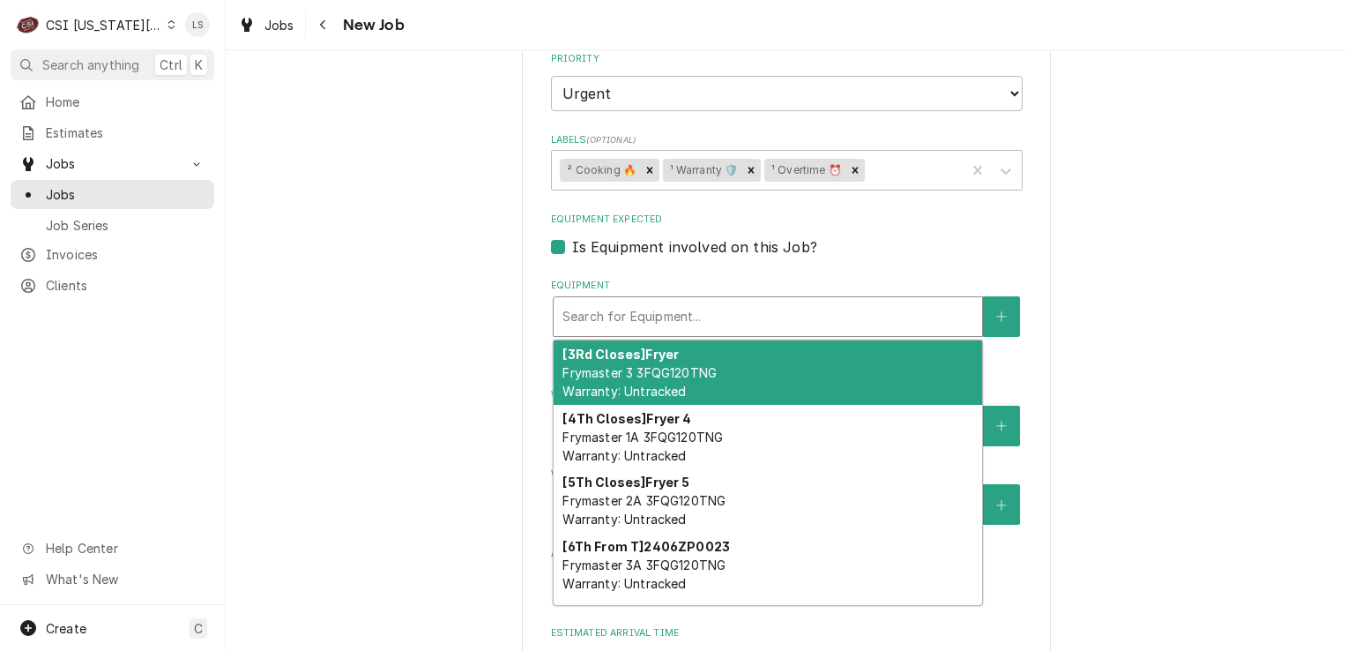
click at [585, 301] on div "Equipment" at bounding box center [767, 317] width 411 height 32
paste input "2406ZP0023"
type textarea "x"
type input "2406ZP0023"
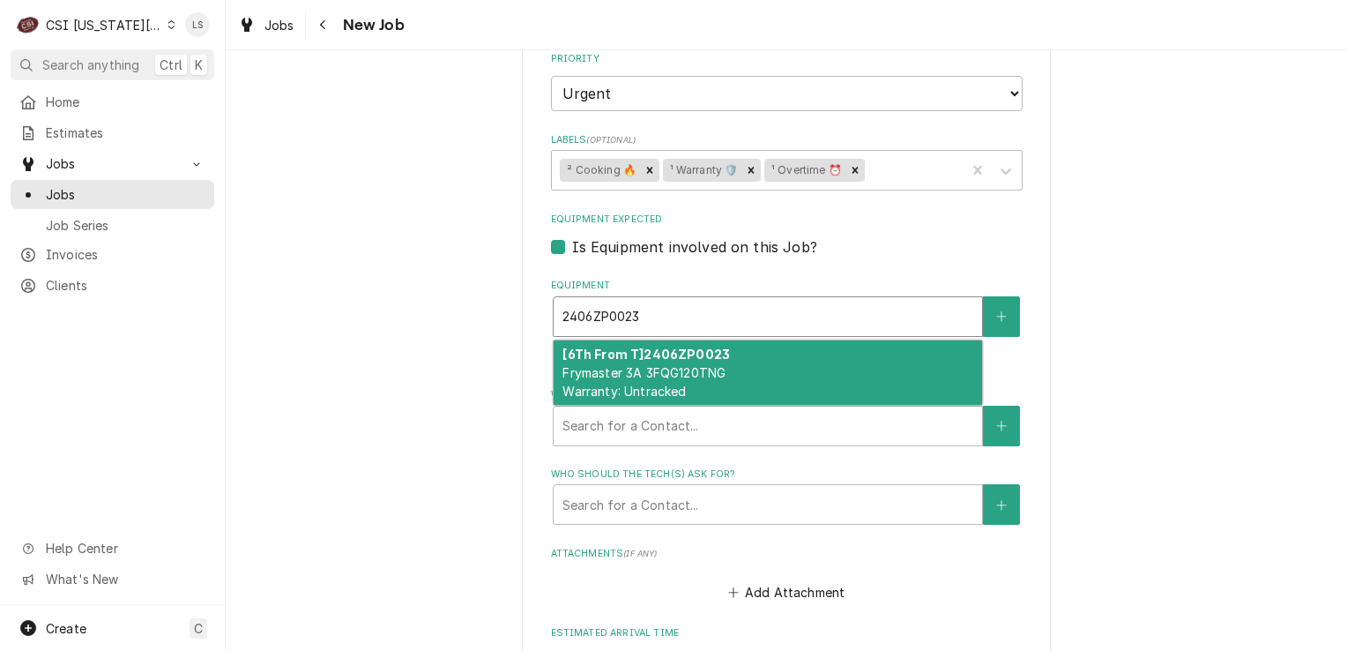
click at [657, 365] on span "Frymaster 3A 3FQG120TNG Warranty: Untracked" at bounding box center [643, 382] width 163 height 34
type textarea "x"
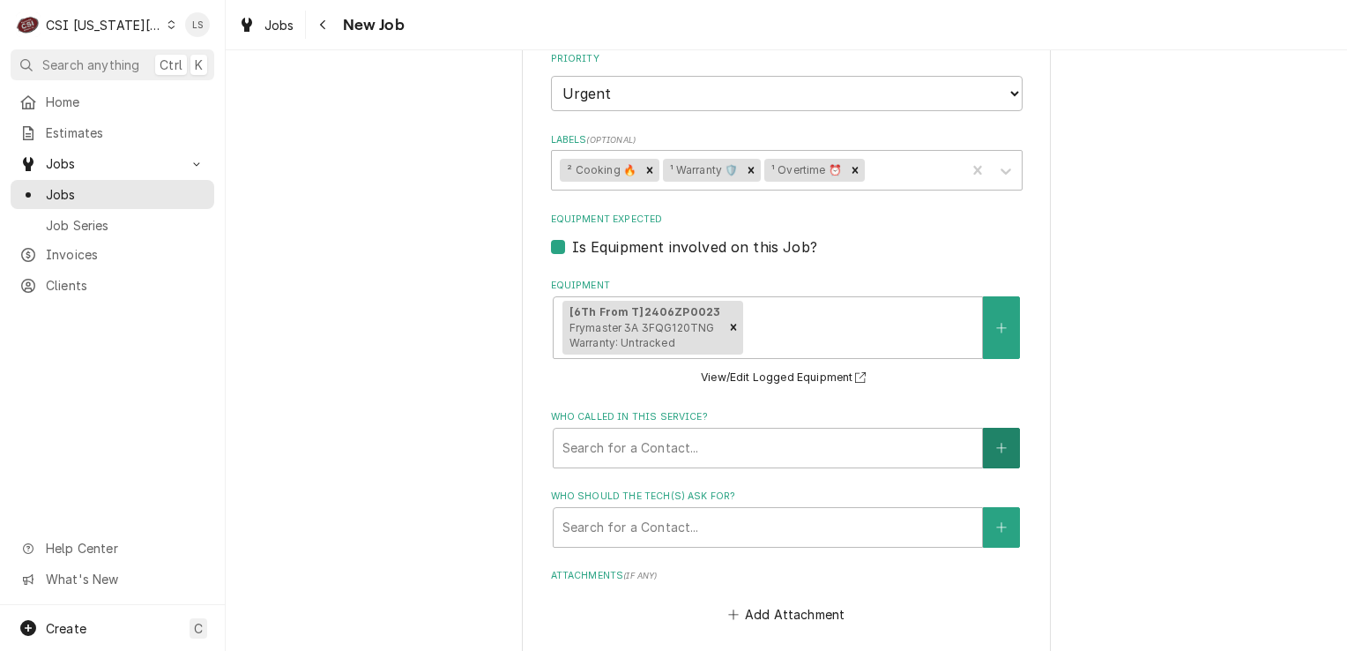
click at [1000, 428] on button "Who called in this service?" at bounding box center [1001, 448] width 37 height 41
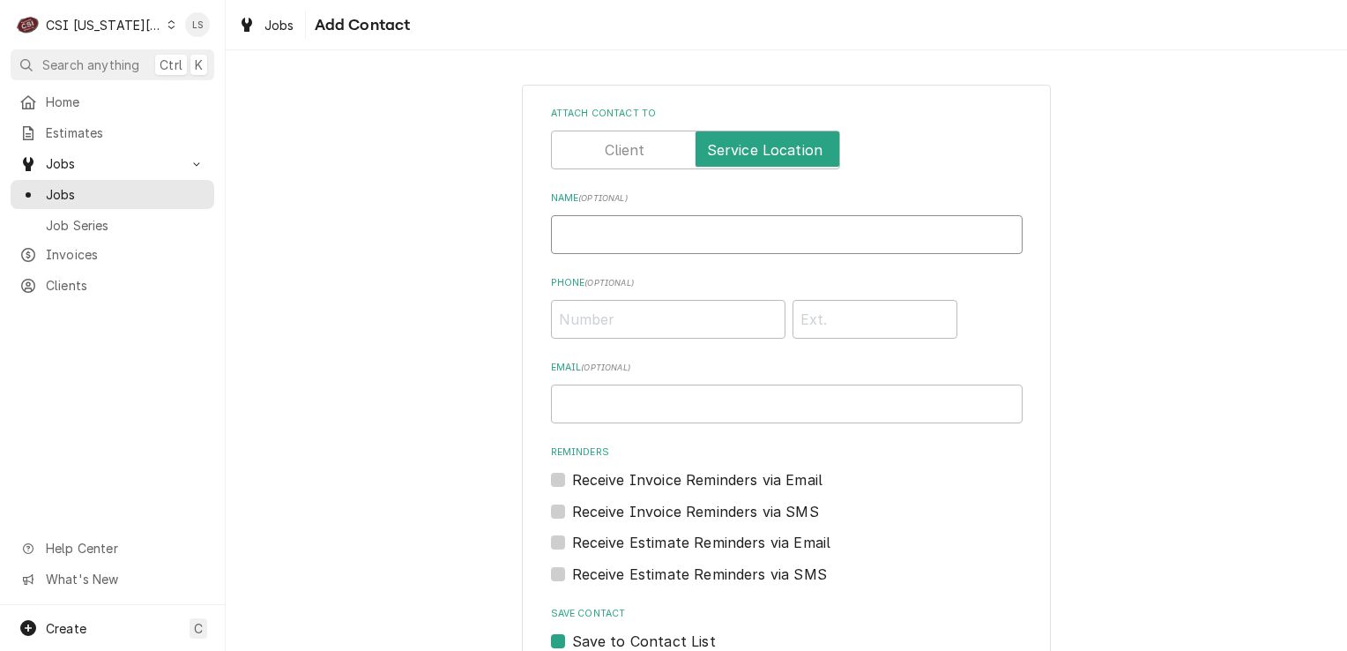
click at [674, 243] on input "Name ( optional )" at bounding box center [787, 234] width 472 height 39
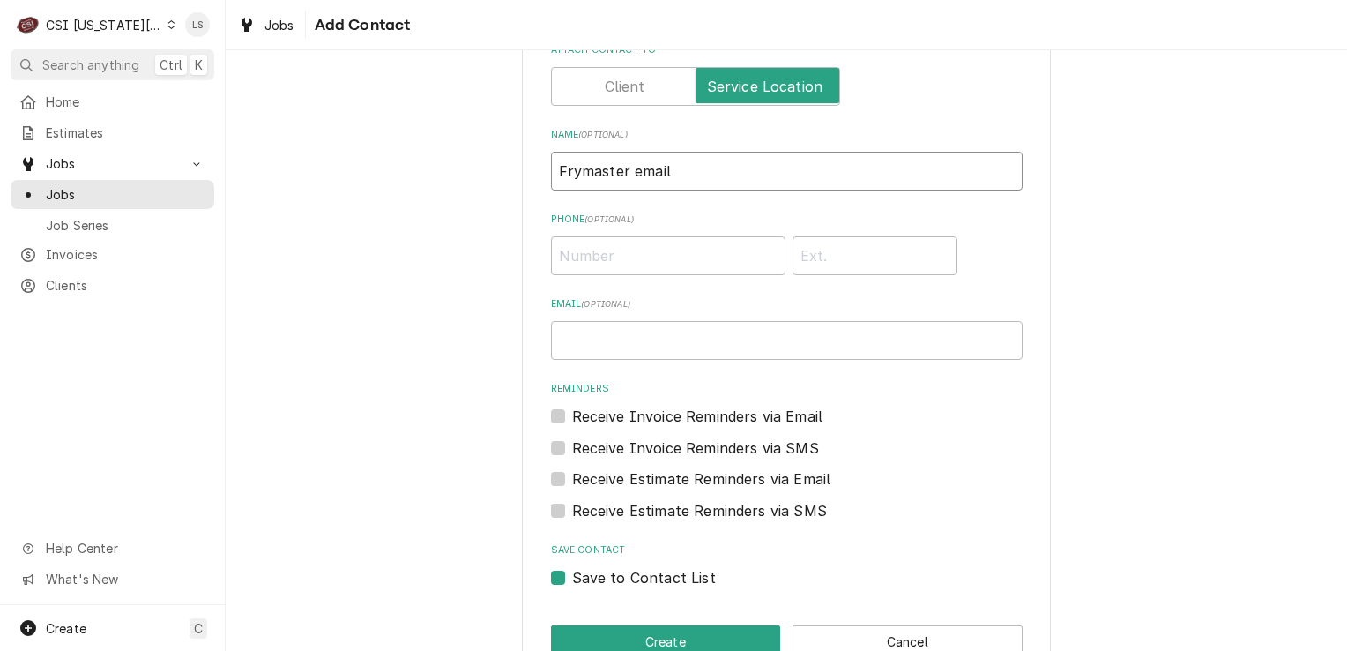
scroll to position [107, 0]
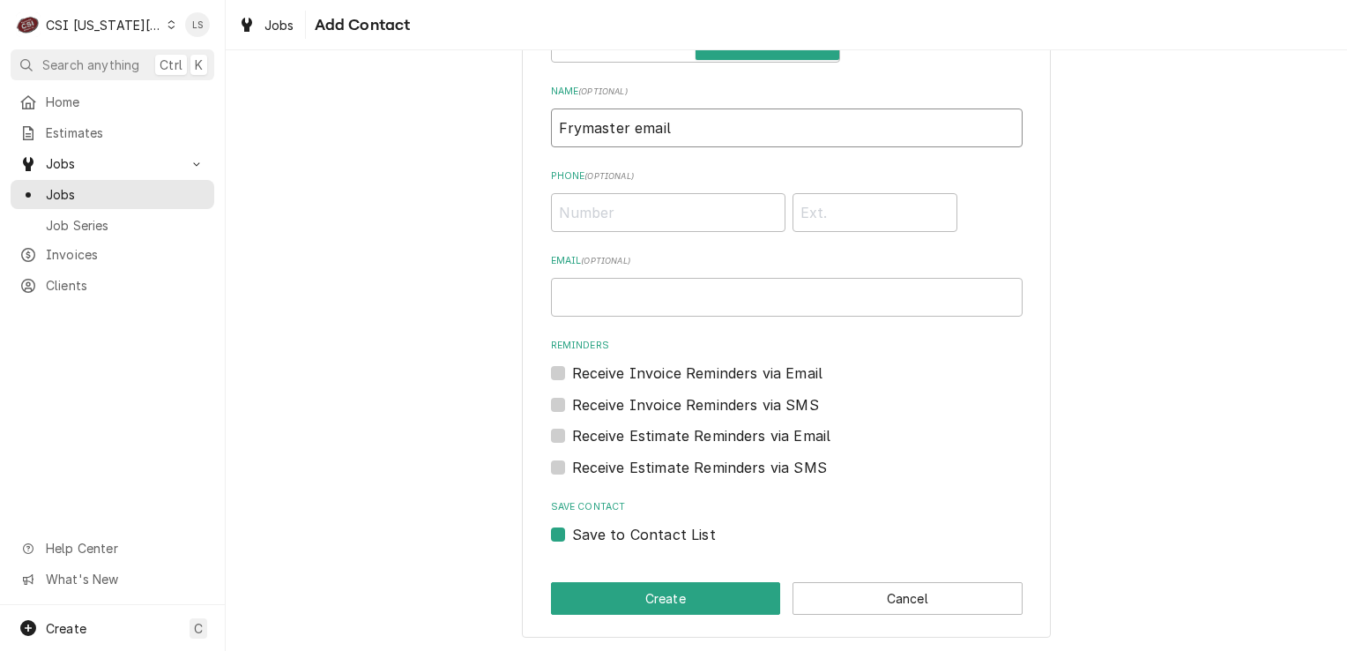
type input "Frymaster email"
click at [572, 536] on label "Save to Contact List" at bounding box center [644, 534] width 144 height 21
click at [572, 536] on input "Save to Contact List" at bounding box center [808, 543] width 472 height 39
checkbox input "false"
click at [577, 585] on button "Create" at bounding box center [666, 598] width 230 height 33
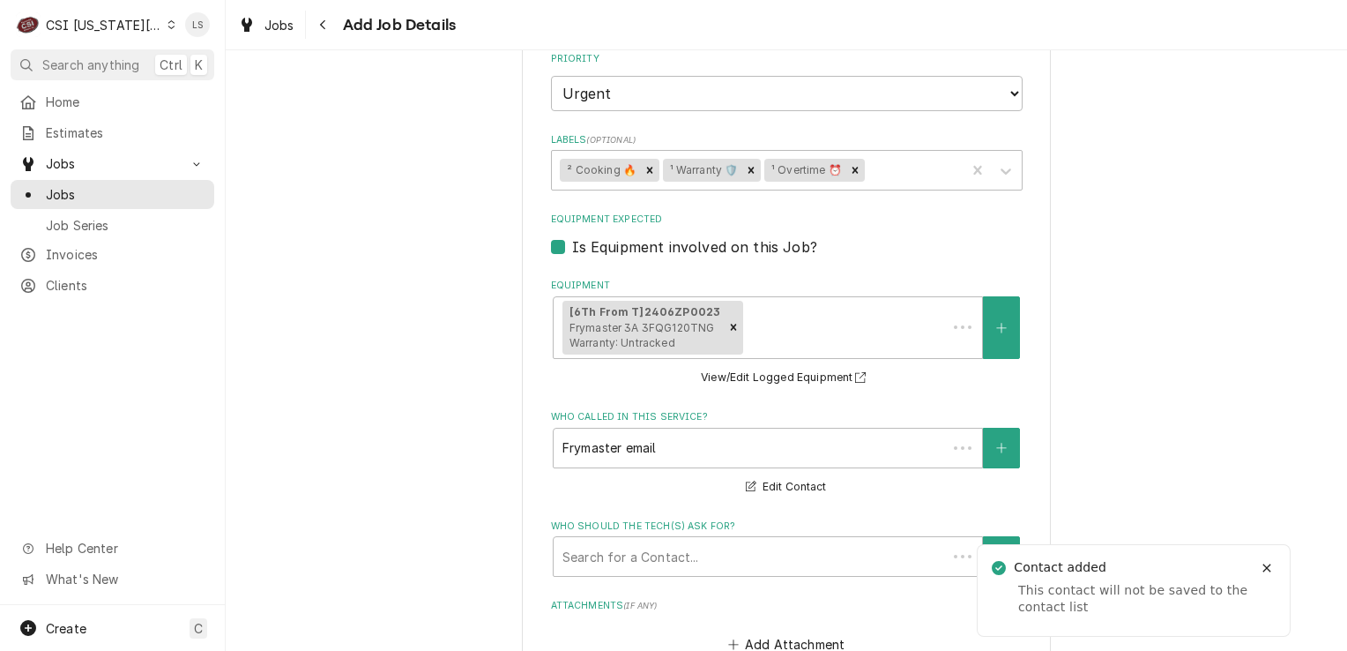
scroll to position [3022, 0]
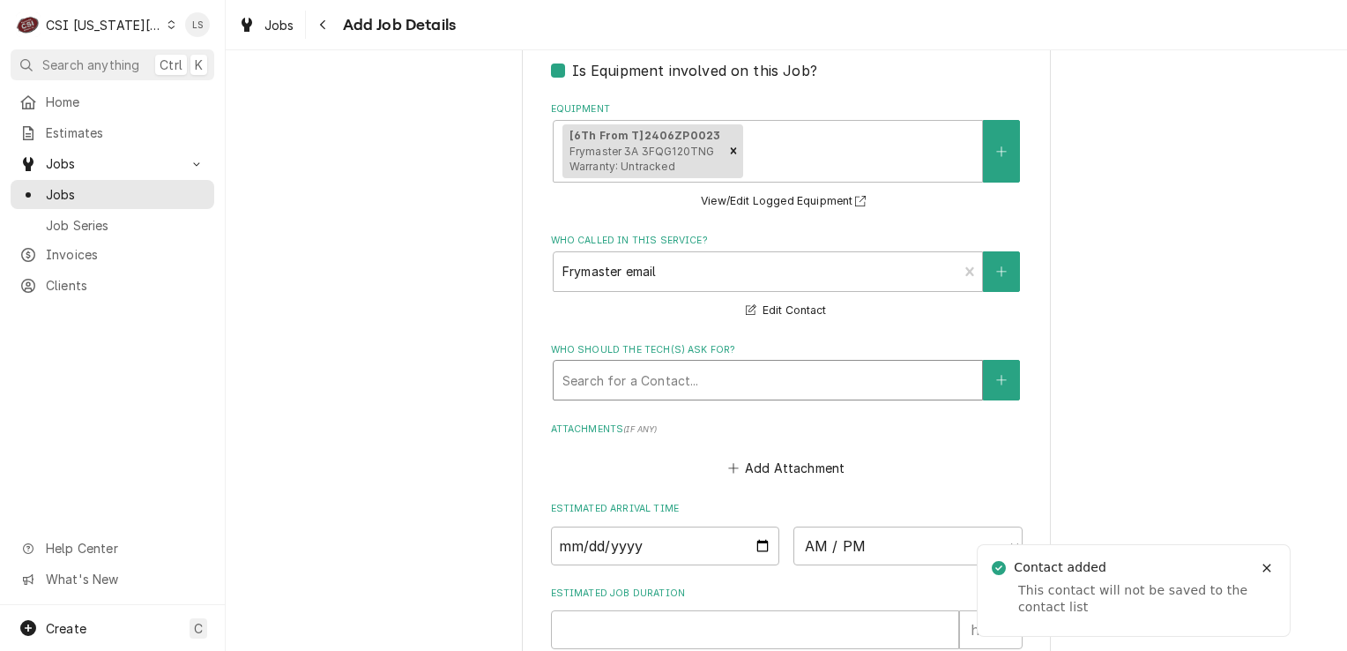
click at [637, 364] on div "Who should the tech(s) ask for?" at bounding box center [767, 380] width 411 height 32
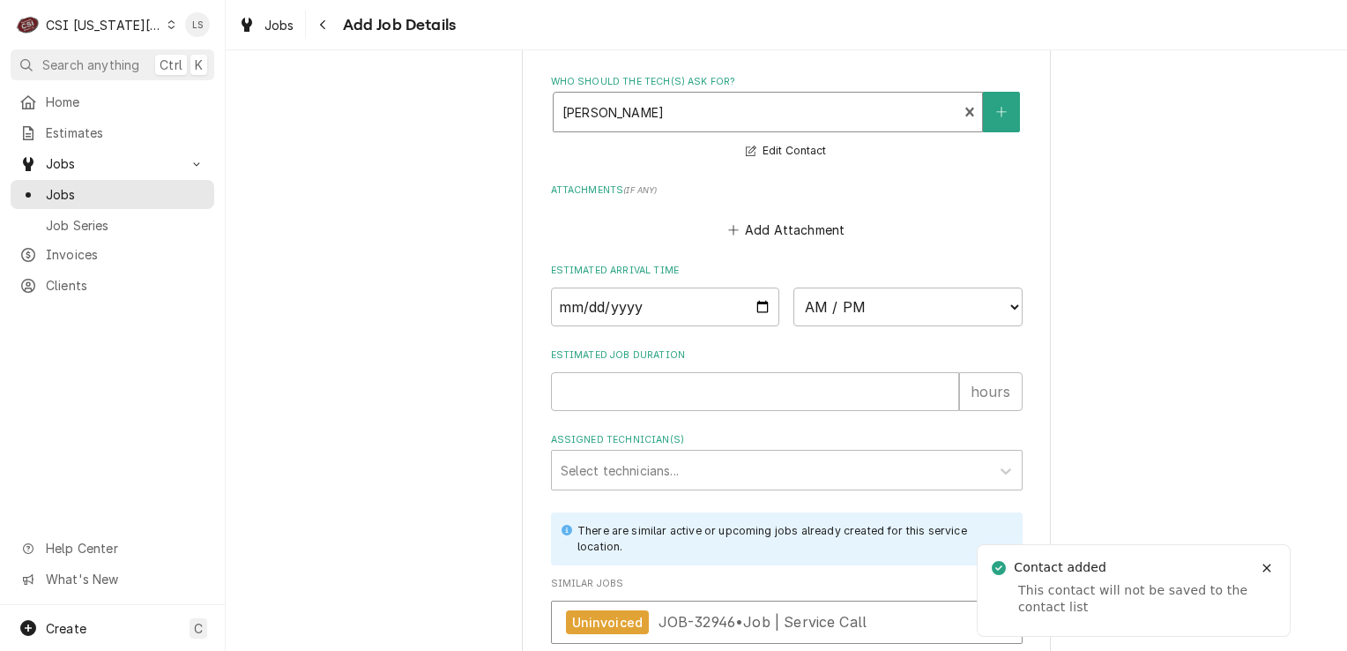
scroll to position [3331, 0]
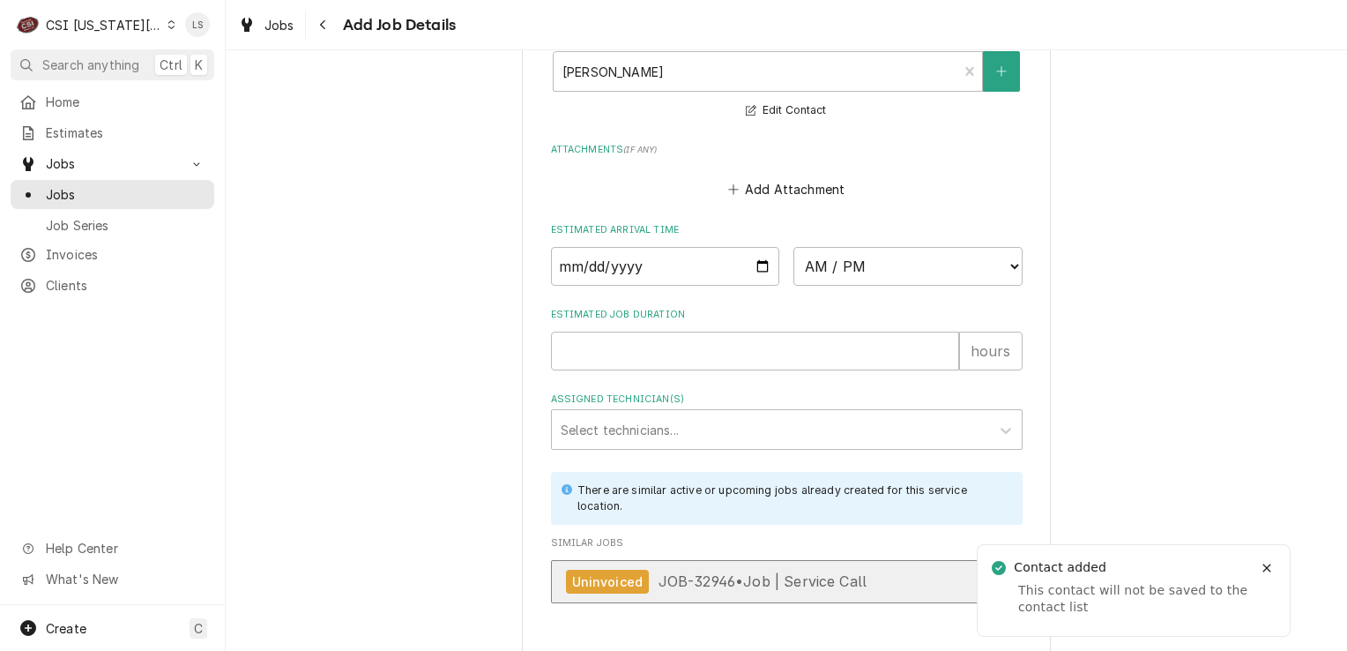
scroll to position [3315, 0]
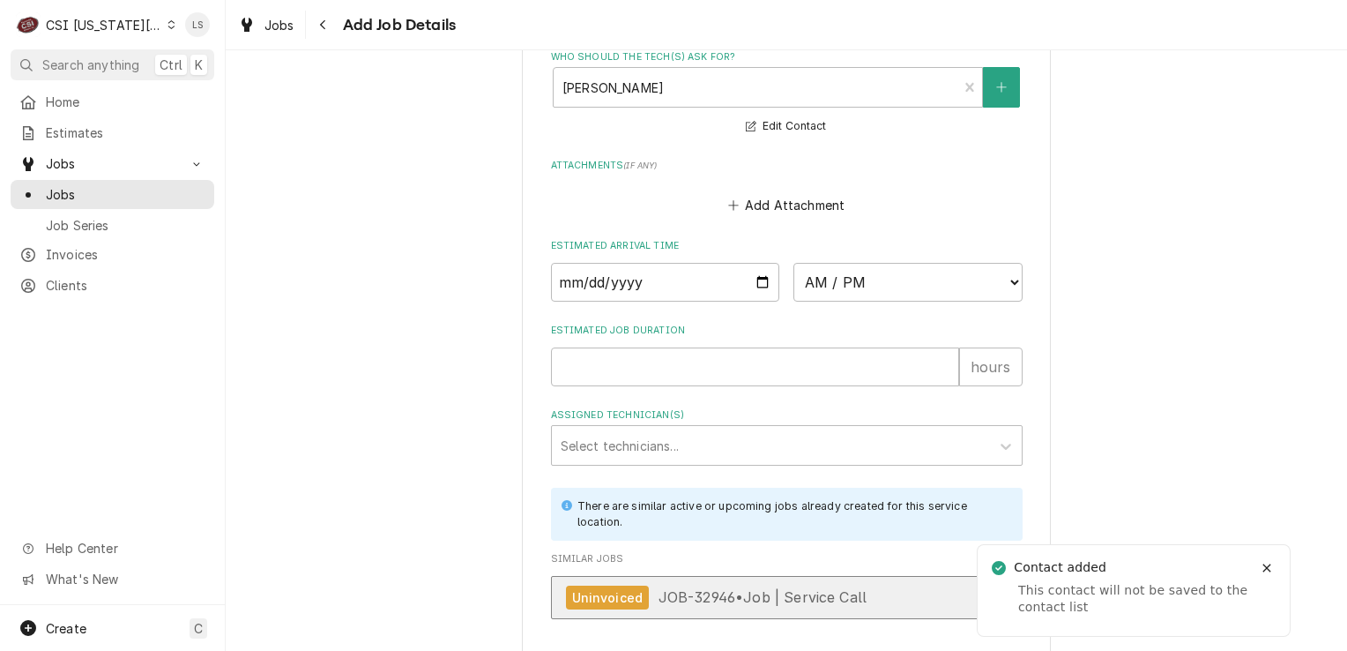
type textarea "x"
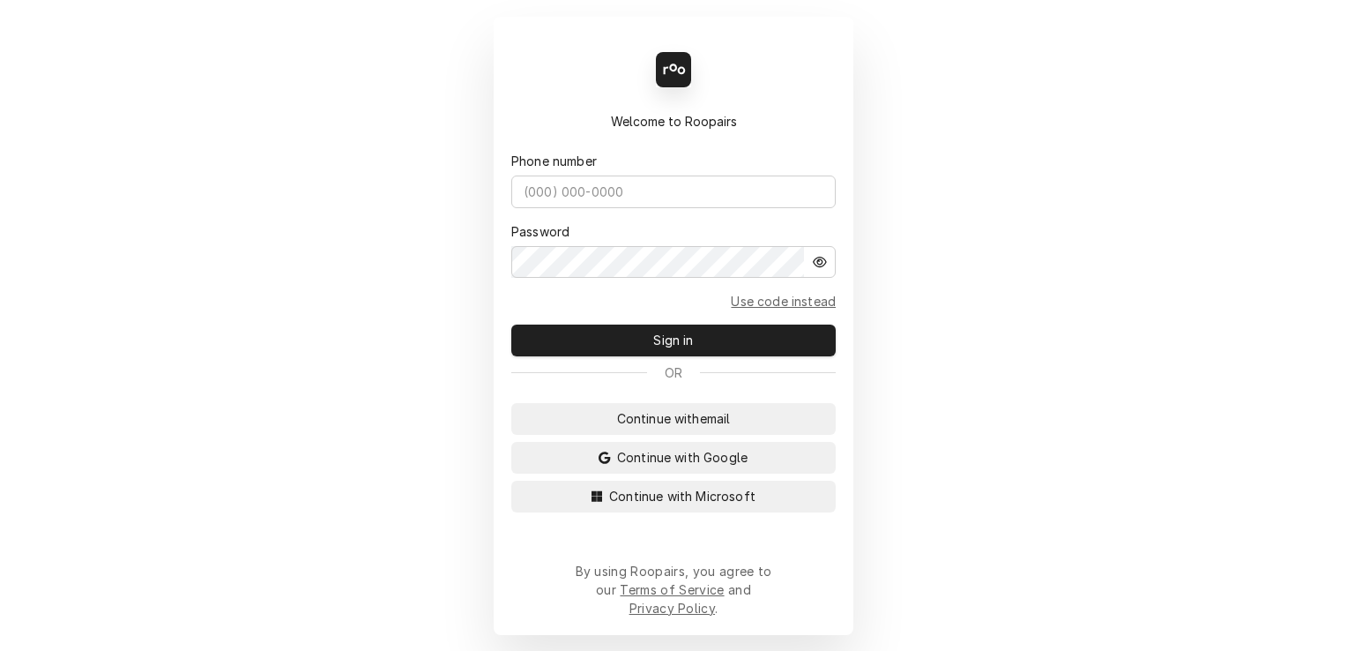
drag, startPoint x: 704, startPoint y: 511, endPoint x: 475, endPoint y: 501, distance: 229.5
click at [702, 505] on span "Continue with Microsoft" at bounding box center [682, 496] width 153 height 19
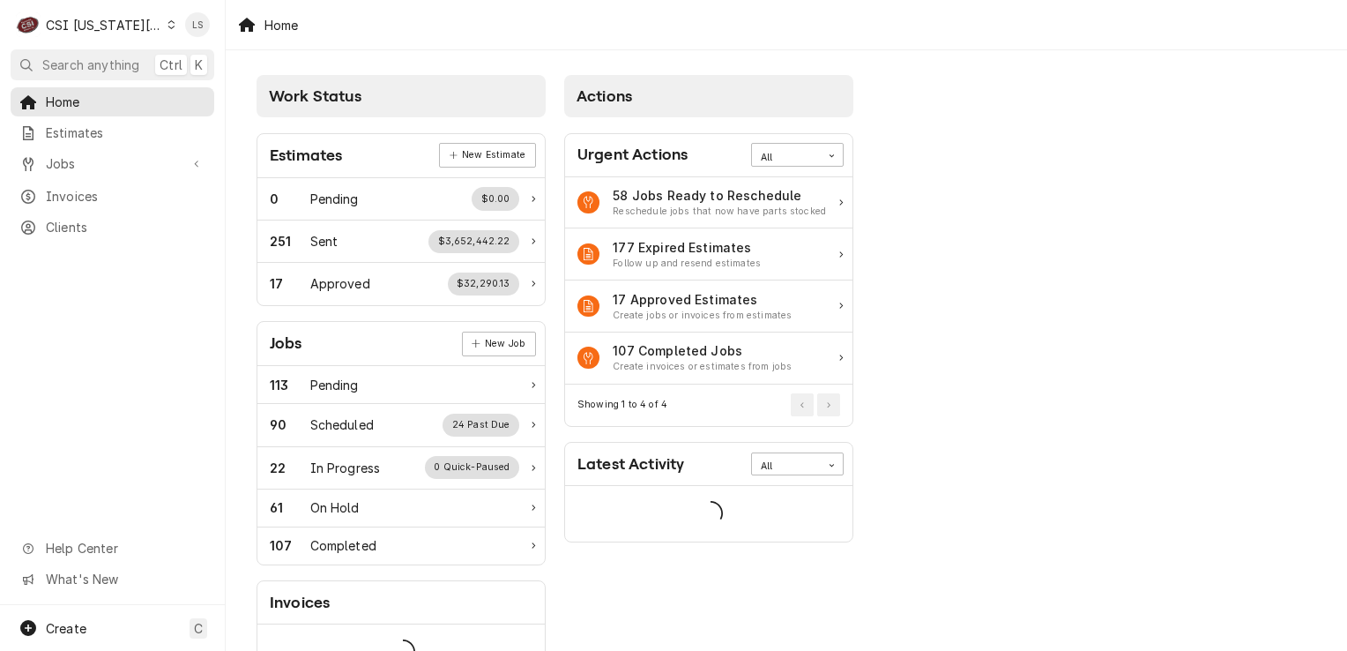
click at [60, 154] on span "Jobs" at bounding box center [112, 163] width 133 height 19
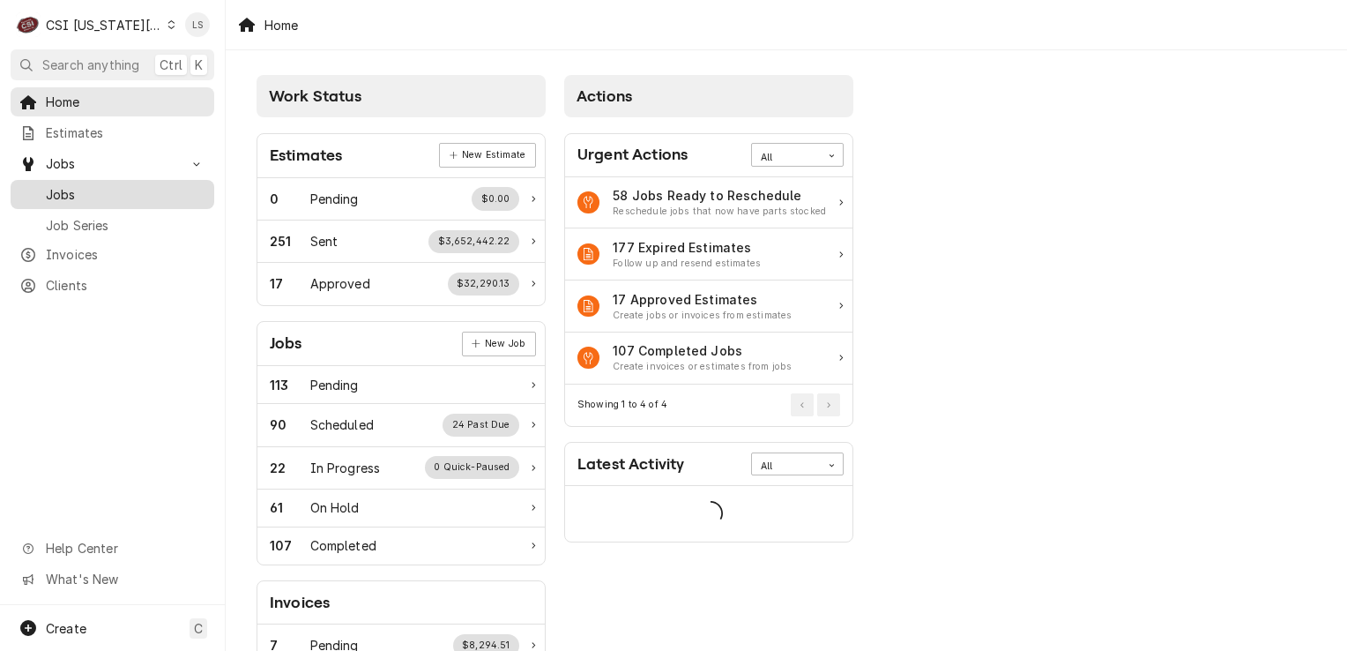
click at [62, 199] on link "Jobs" at bounding box center [113, 194] width 204 height 29
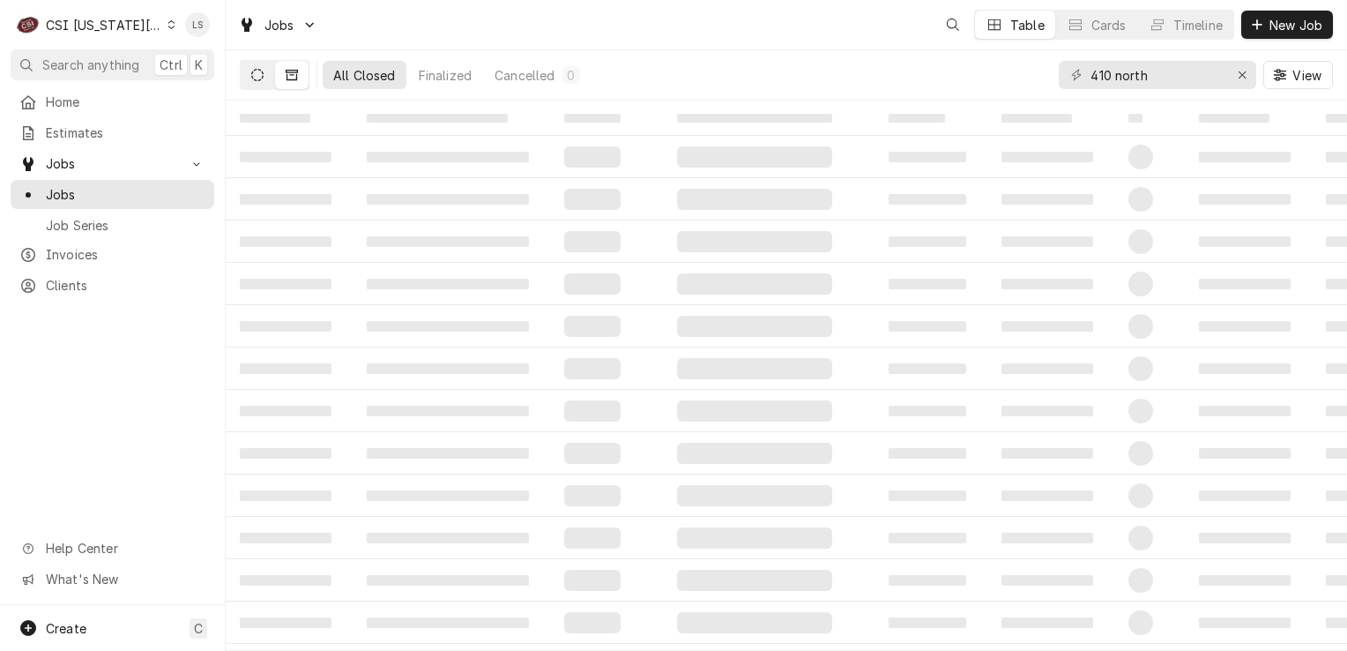
click at [250, 71] on button "Dynamic Content Wrapper" at bounding box center [258, 75] width 34 height 28
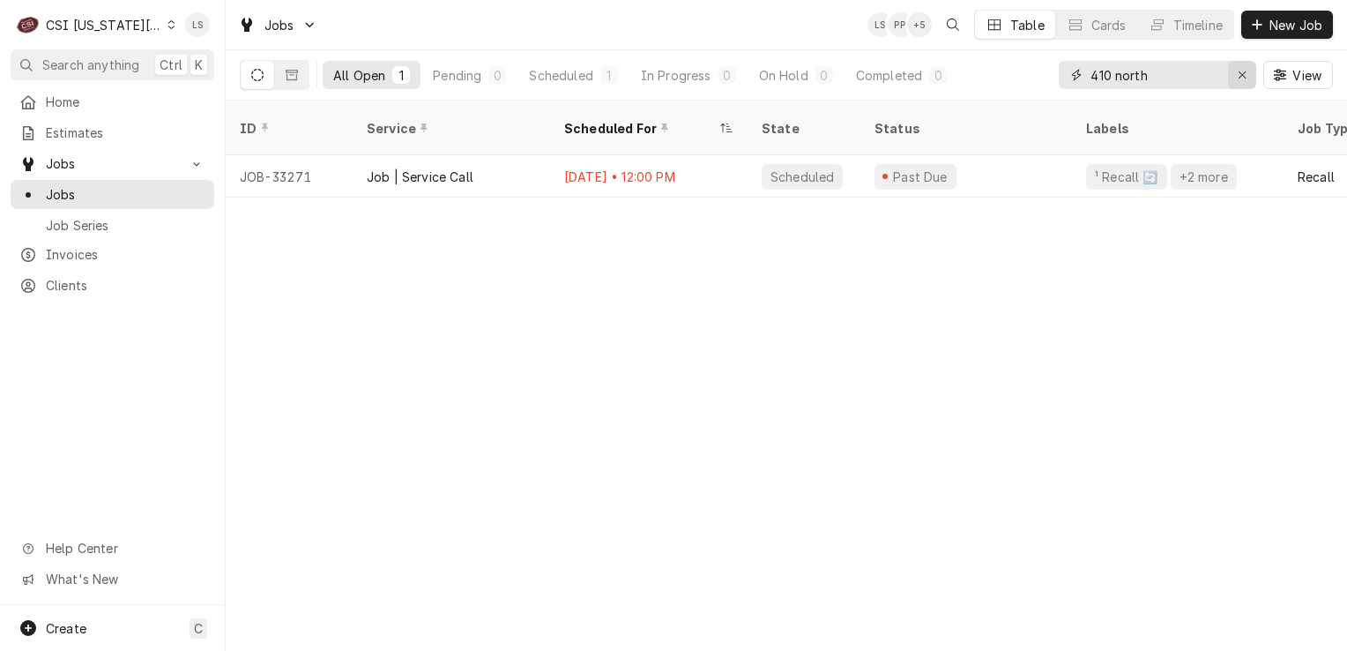
click at [1241, 83] on button "Erase input" at bounding box center [1242, 75] width 28 height 28
type input "15902"
